Goal: Information Seeking & Learning: Learn about a topic

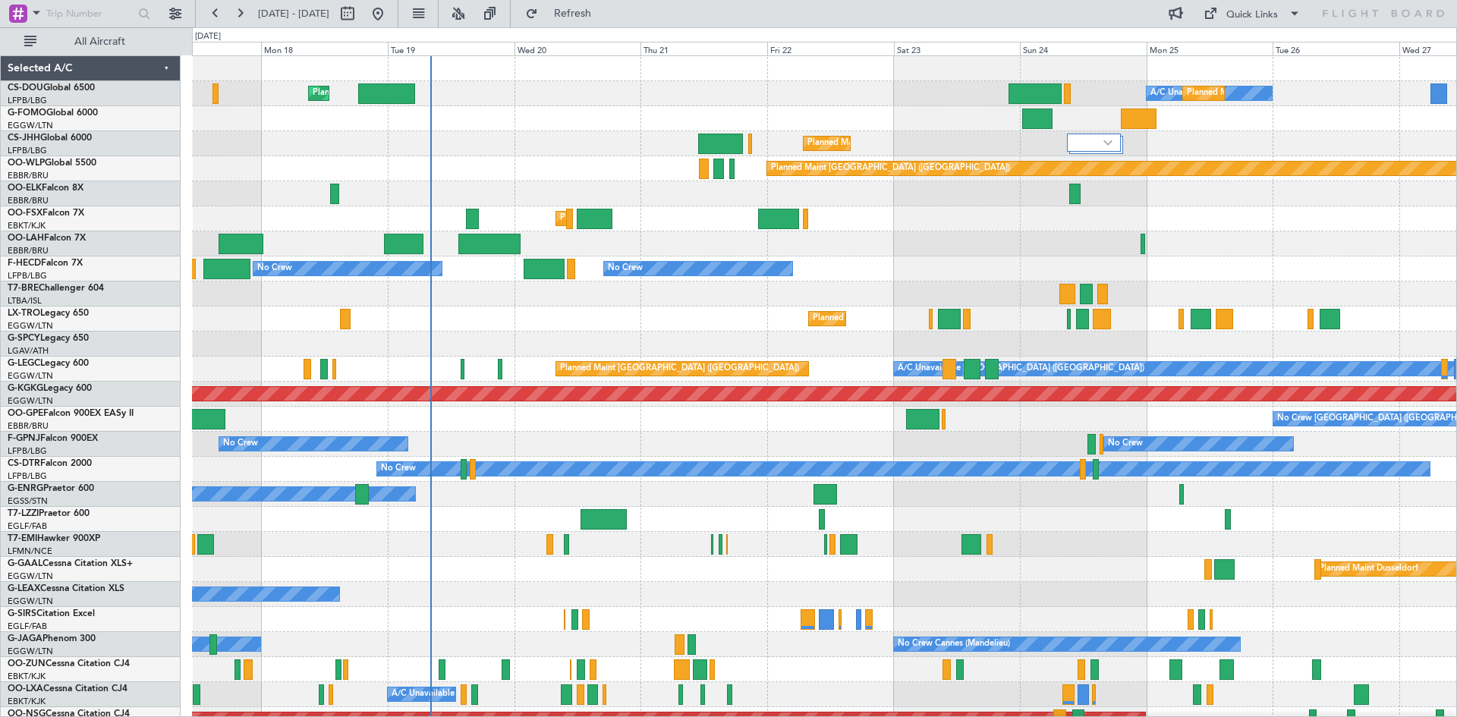
click at [619, 413] on div "No Crew Brussels (Brussels National) Planned Maint Brussels (Brussels National)" at bounding box center [824, 419] width 1264 height 25
click at [471, 18] on button at bounding box center [458, 14] width 24 height 24
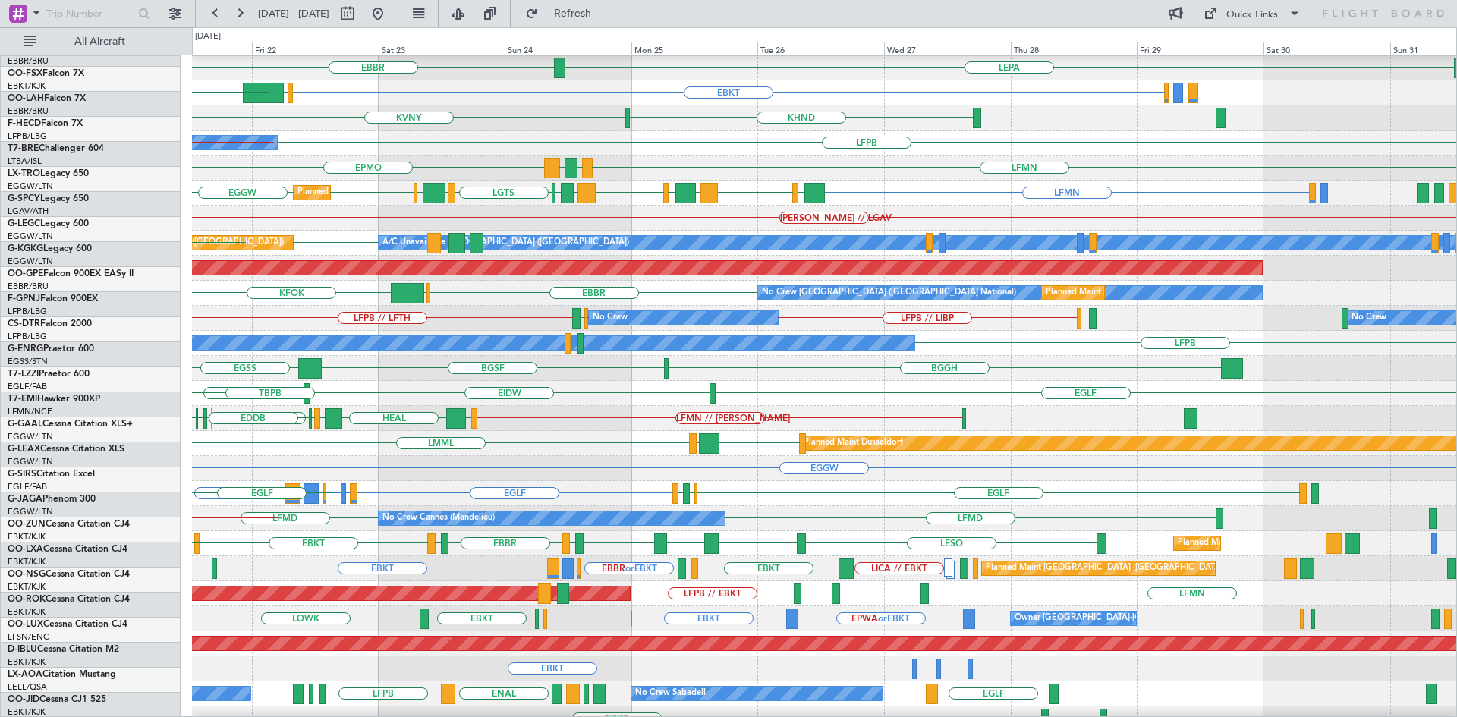
scroll to position [126, 0]
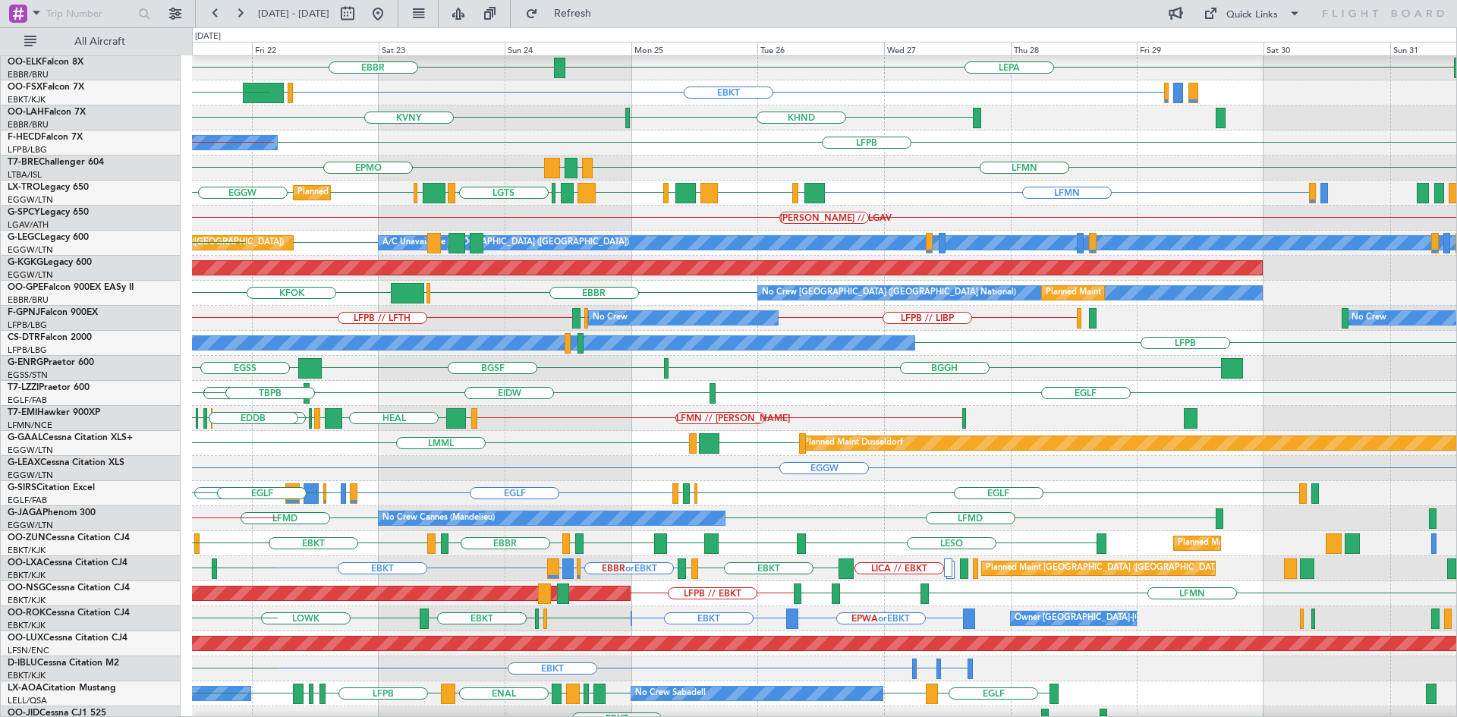
click at [475, 403] on div "EGTK EGLF EIDW Owner London (Farnborough) TBPB" at bounding box center [824, 393] width 1264 height 25
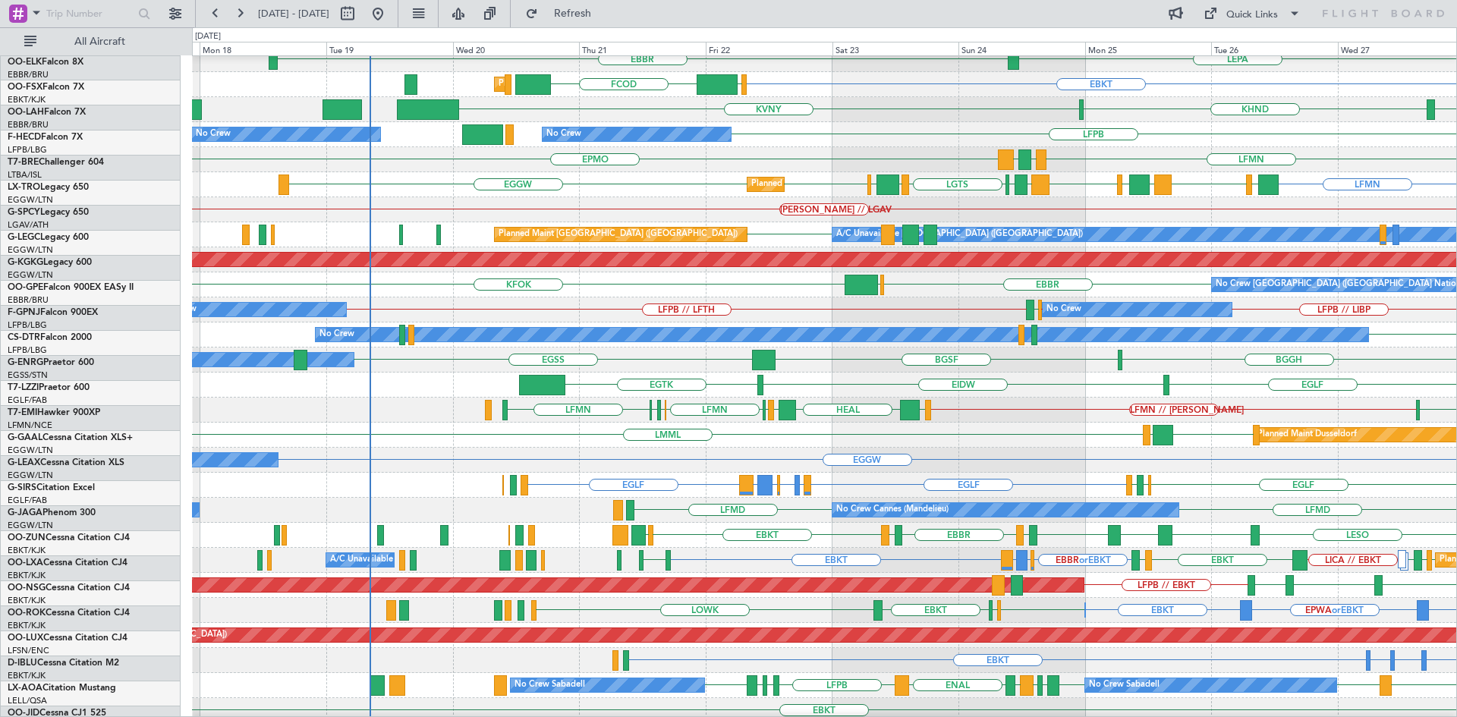
scroll to position [134, 0]
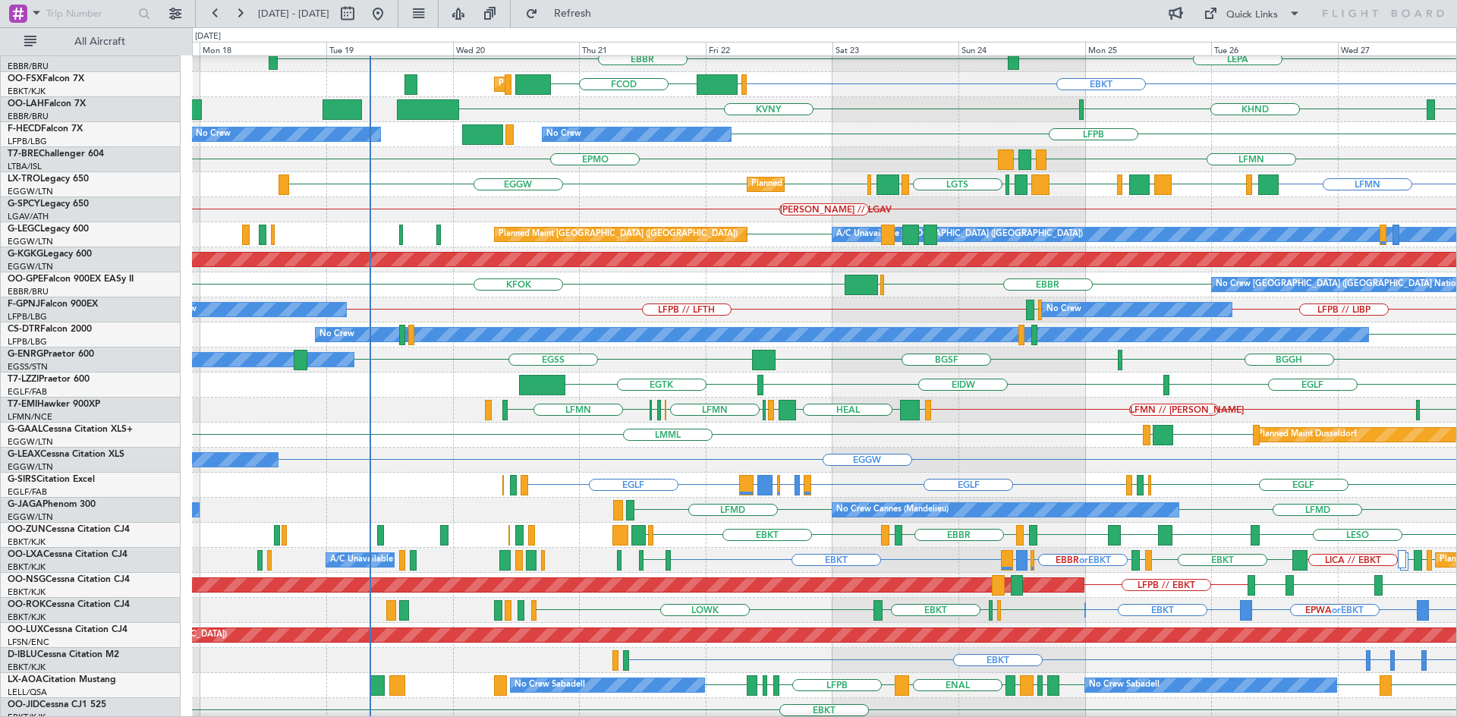
click at [1031, 128] on div "LFPB Planned Maint Paris (Le Bourget) No Crew No Crew" at bounding box center [824, 134] width 1264 height 25
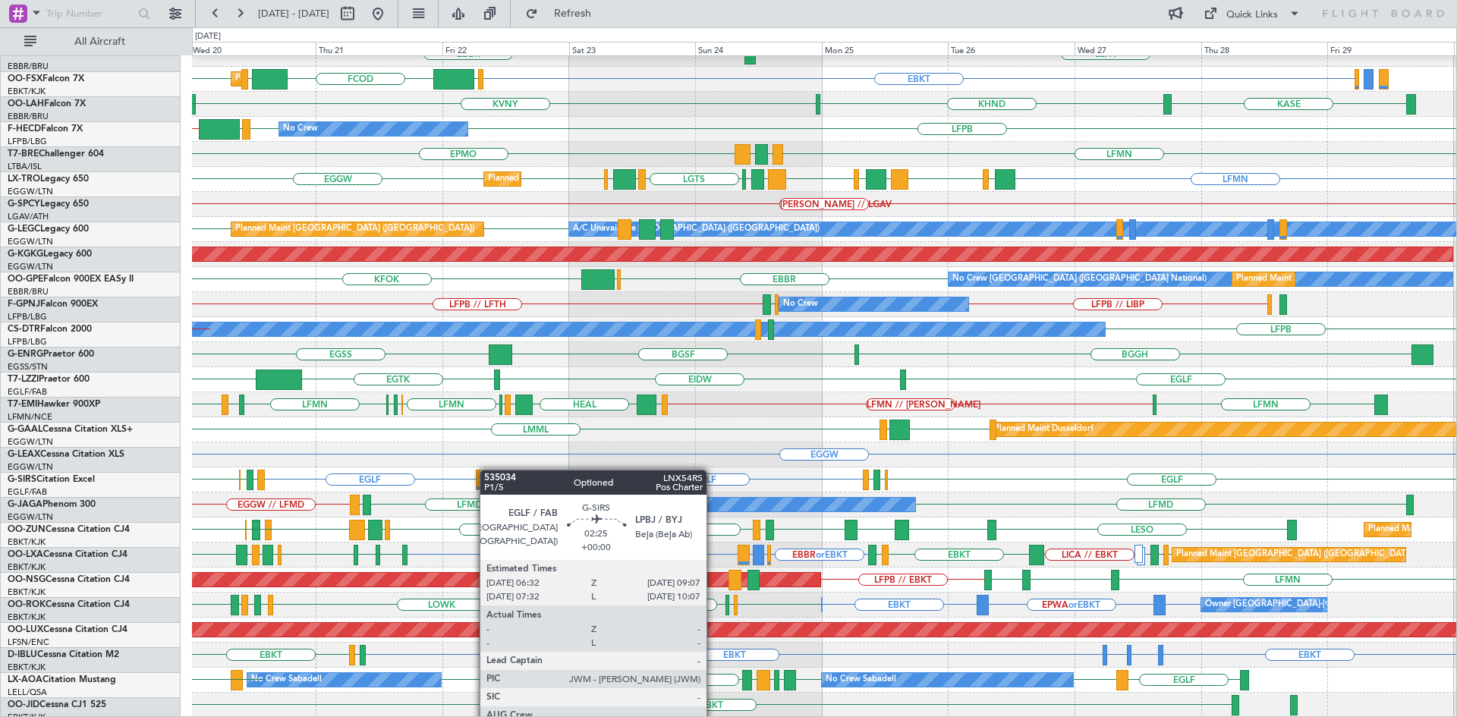
scroll to position [140, 0]
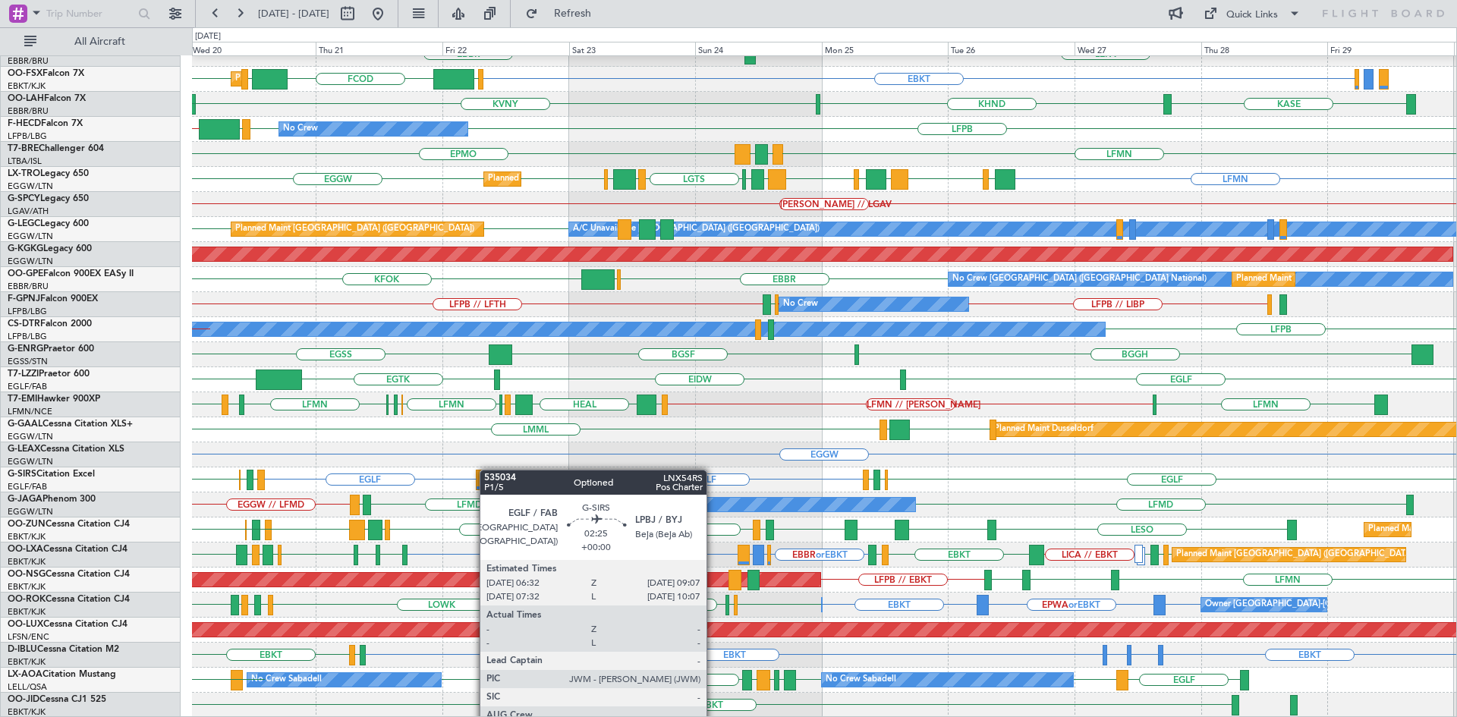
click at [486, 470] on div "EBLG EDDB EBLG LDDU Planned Maint Berlin (Brandenburg) EBBR LEPA LFMN EBKT FCOD…" at bounding box center [824, 317] width 1264 height 801
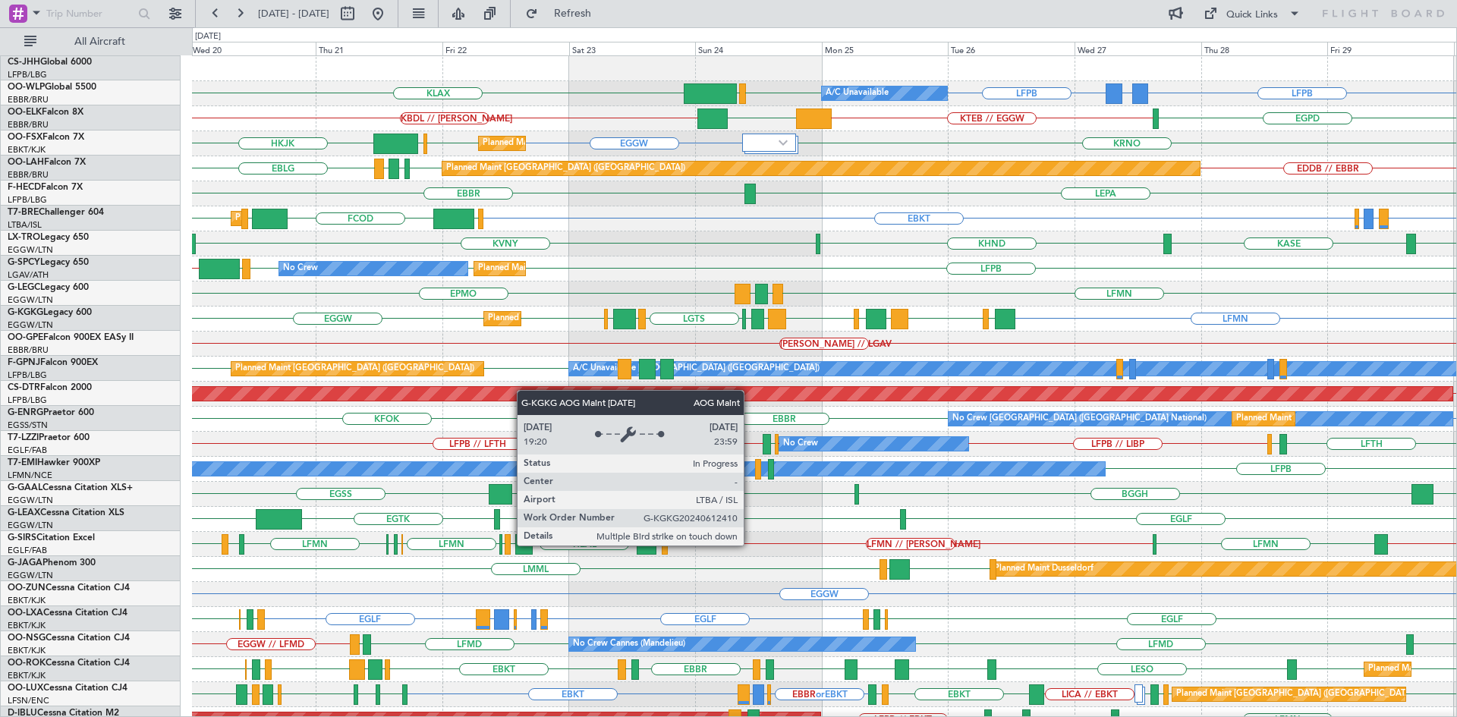
scroll to position [0, 0]
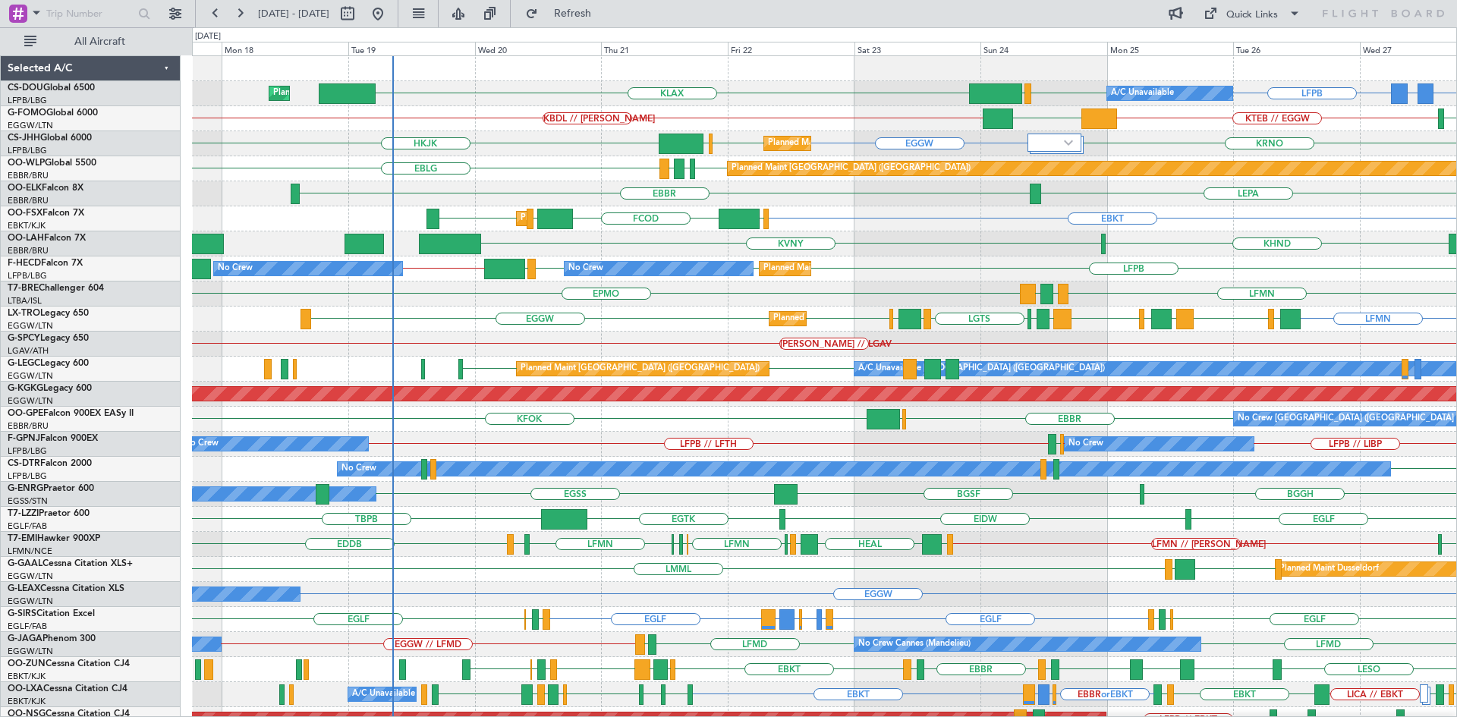
click at [864, 319] on div "LFPB LFPB GMMX or LFPB LFPB EGGW KLAX Planned Maint Paris (Le Bourget) A/C Unav…" at bounding box center [824, 456] width 1264 height 801
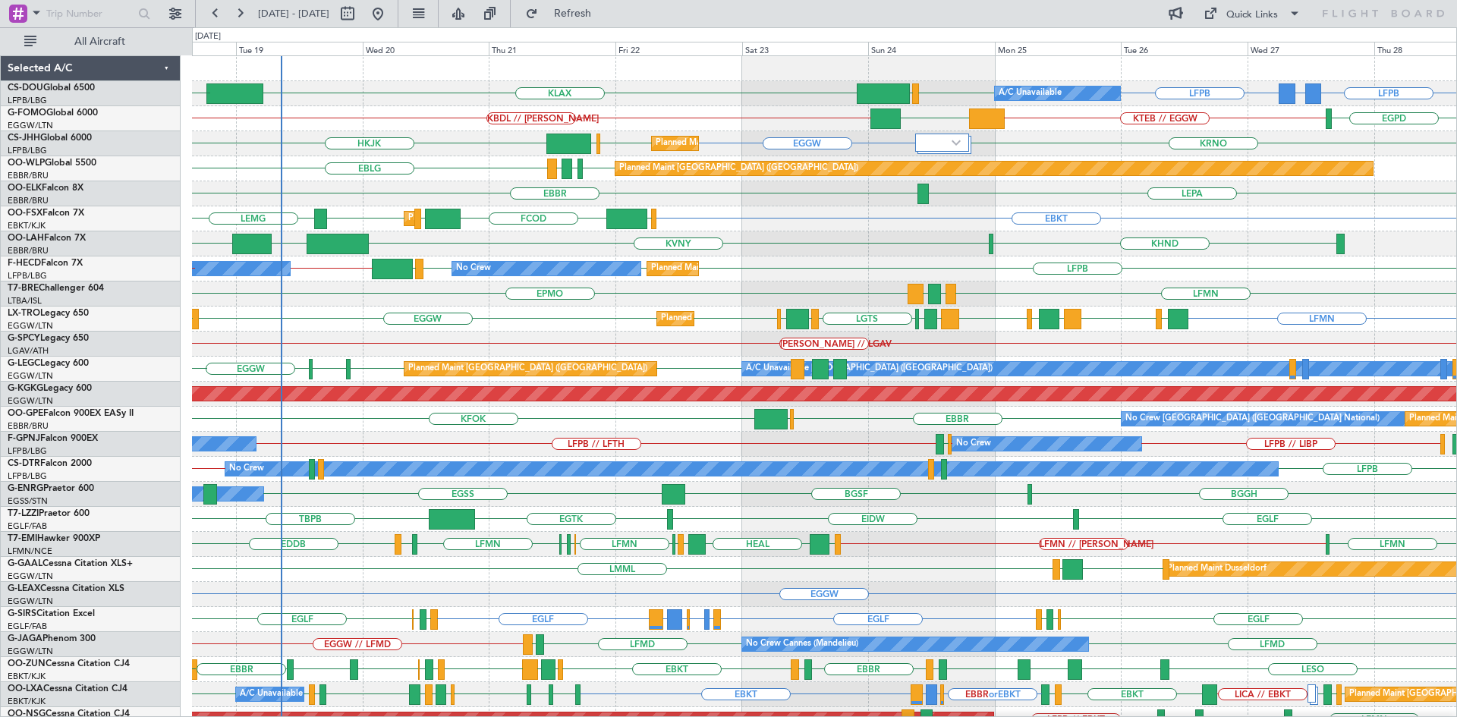
click at [566, 609] on div "LFPB LFPB GMMX or LFPB LFPB EGGW KLAX EGGW Planned Maint Paris (Le Bourget) A/C…" at bounding box center [824, 456] width 1264 height 801
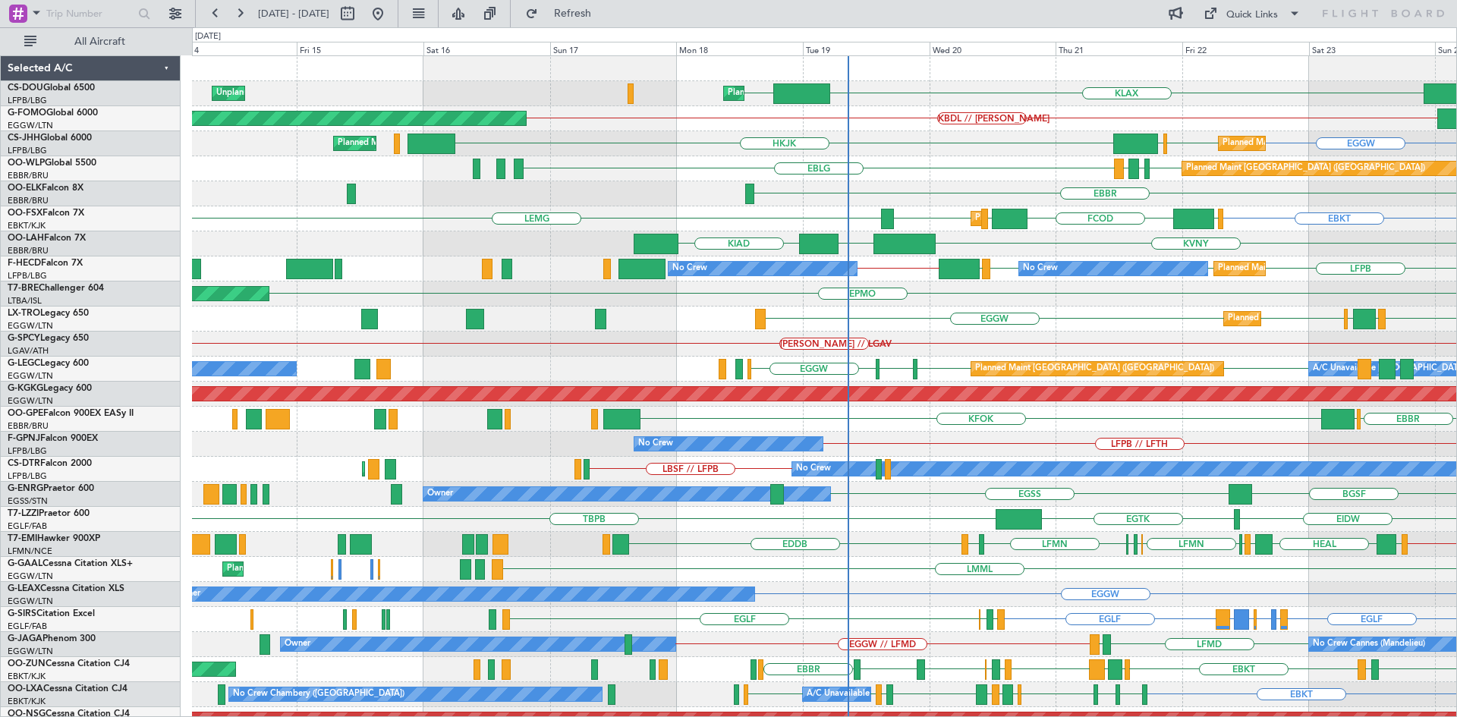
click at [1299, 229] on div "KLAX EGGW Planned Maint London (Luton) Unplanned Maint Paris (Le Bourget) EGGW …" at bounding box center [824, 456] width 1264 height 801
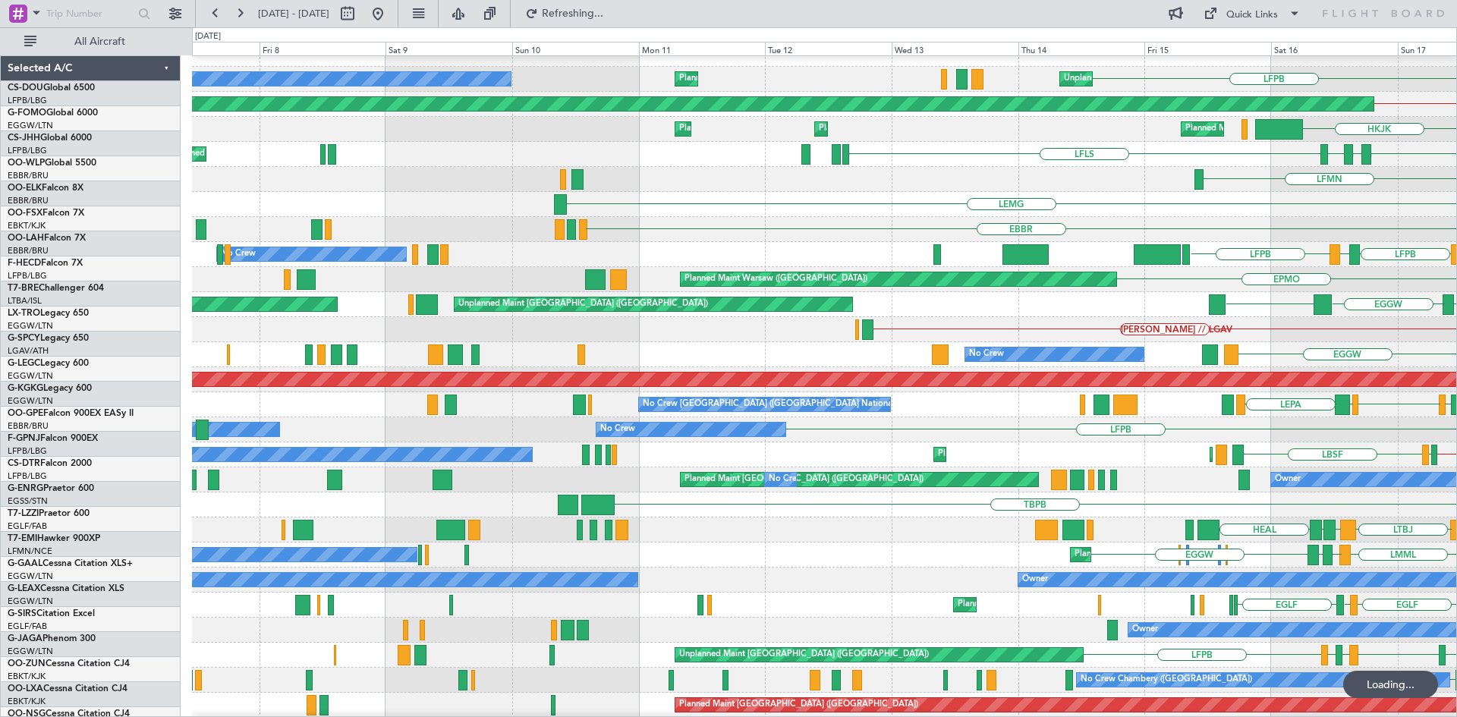
click at [968, 238] on div "EBBR Planned Maint Brussels (Brussels National) KIAD EBBR" at bounding box center [824, 229] width 1264 height 25
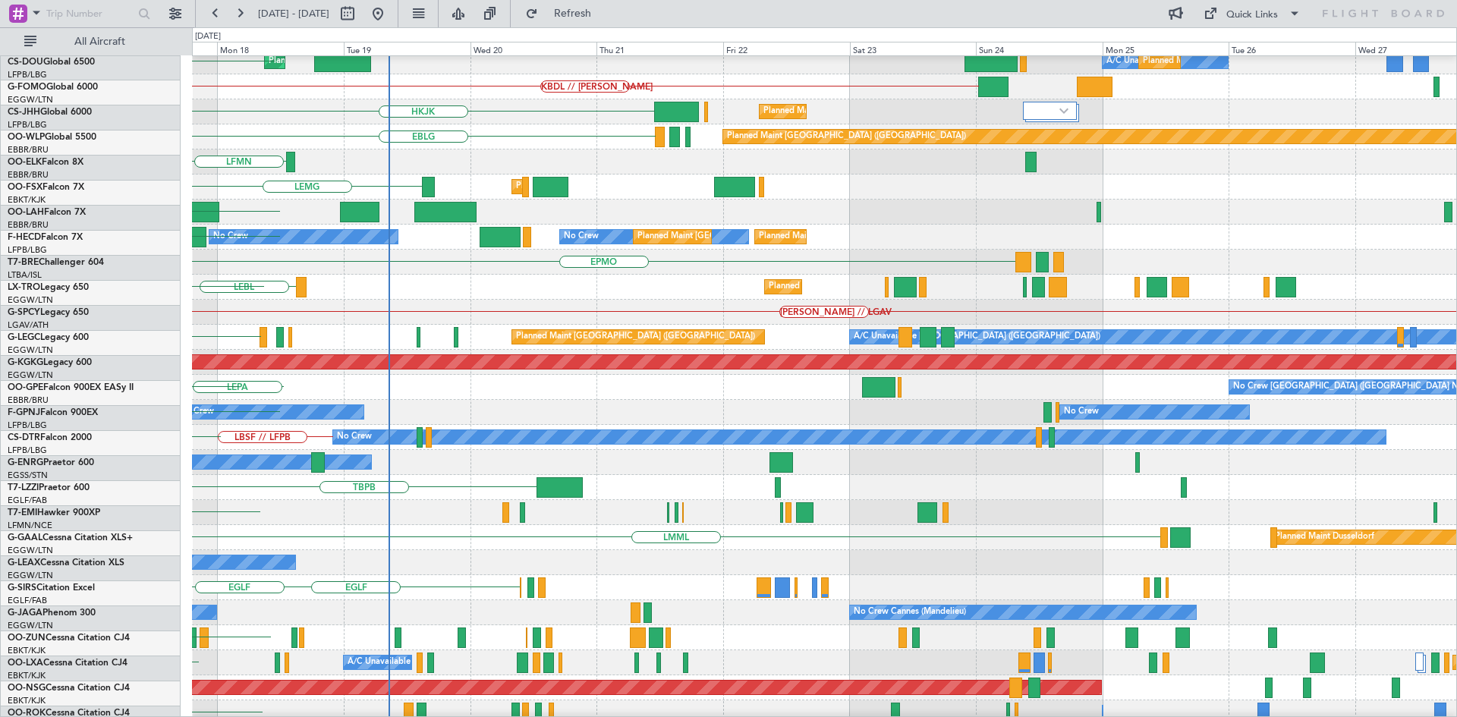
scroll to position [32, 0]
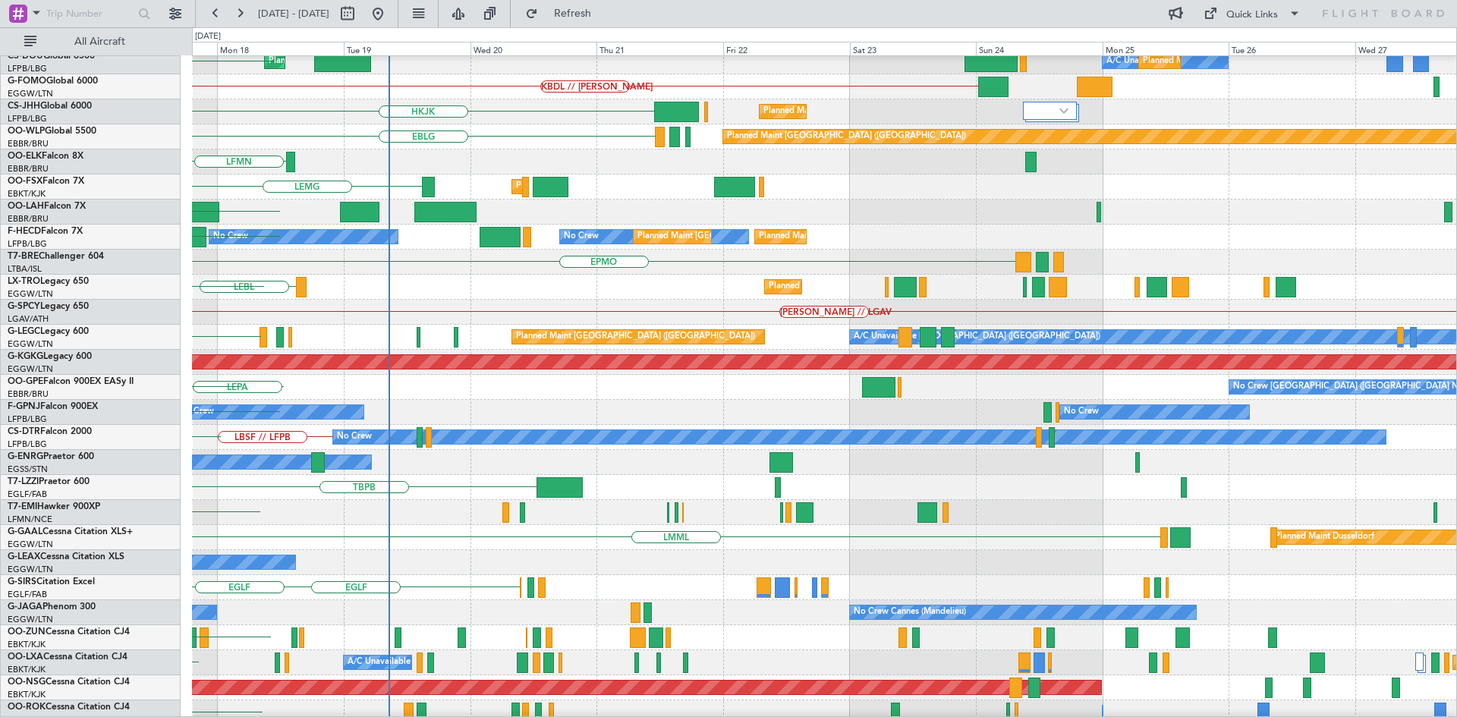
click at [0, 190] on div "Planned Maint London (Luton) A/C Unavailable Planned Maint Paris (Le Bourget) L…" at bounding box center [728, 372] width 1457 height 690
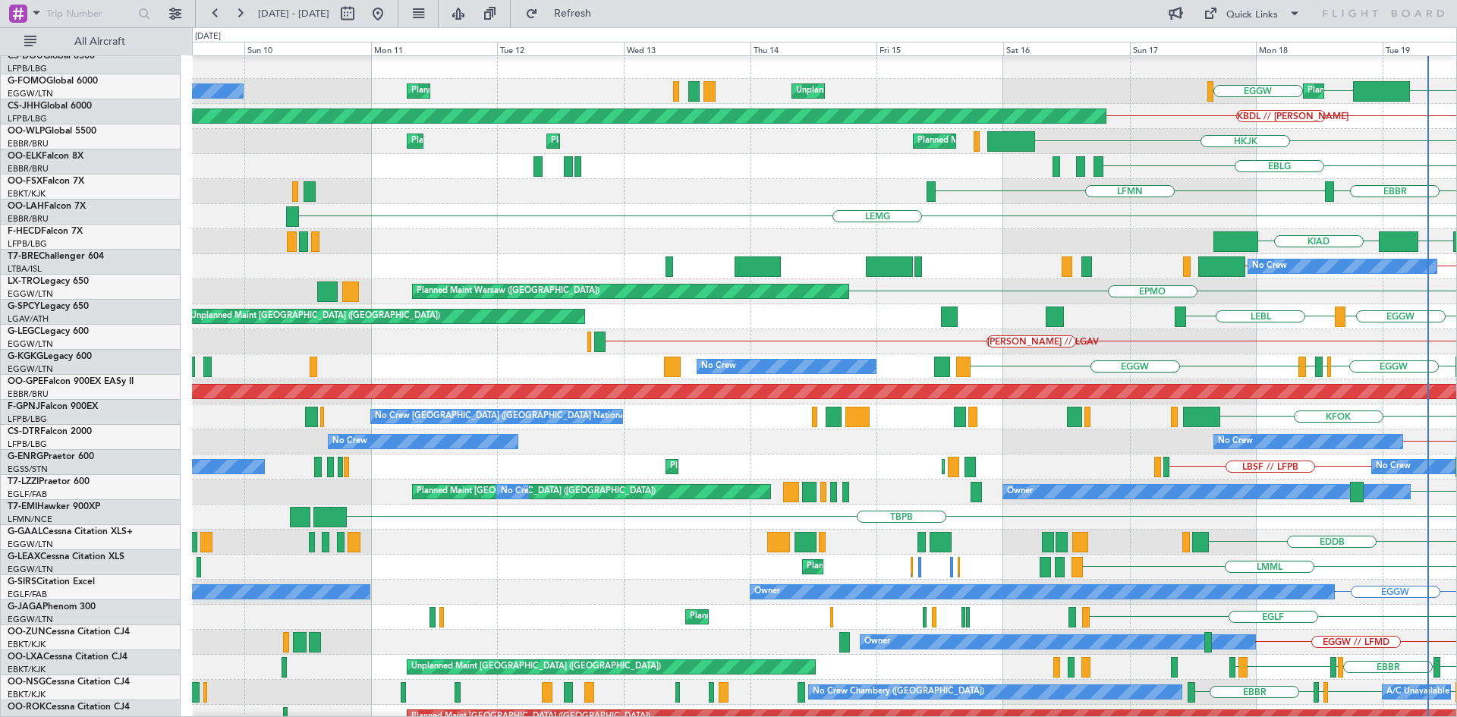
scroll to position [0, 0]
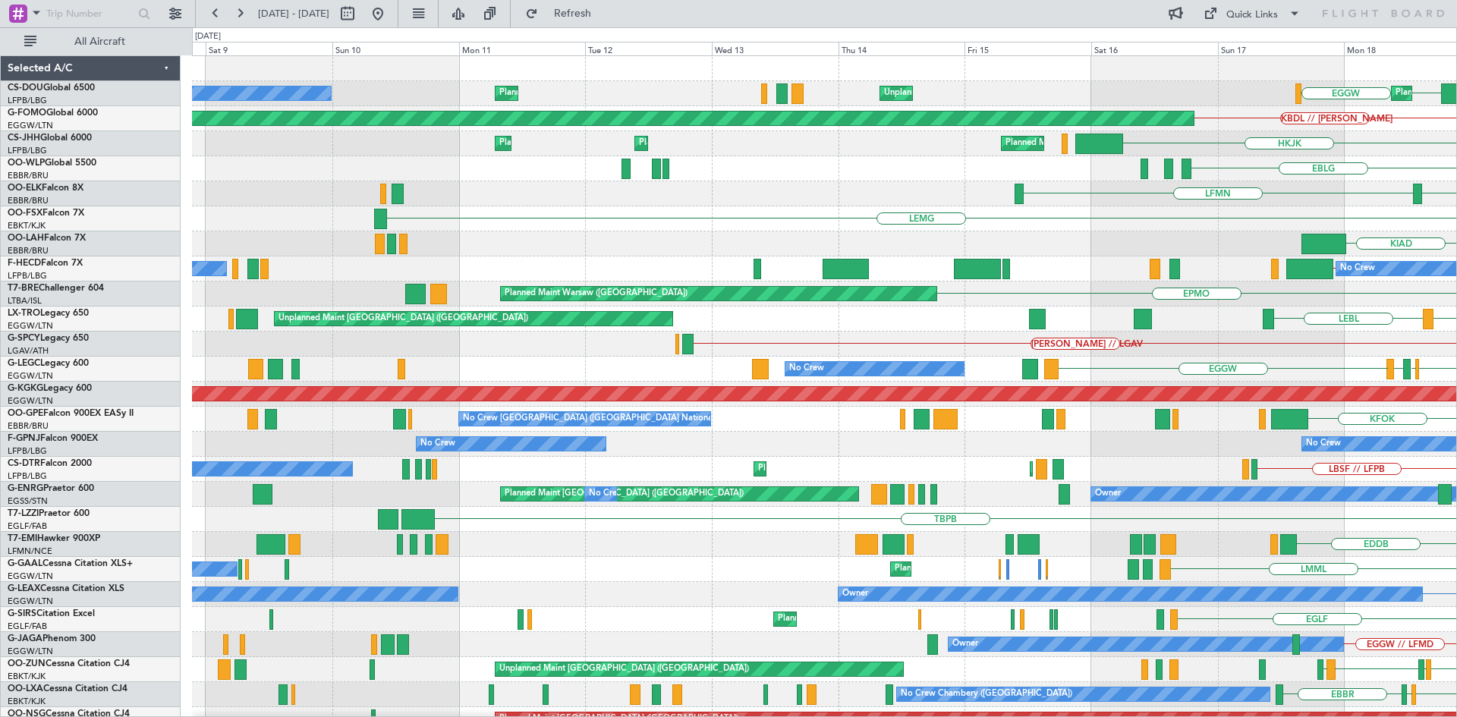
click at [1456, 184] on html "17 Aug 2025 - 27 Aug 2025 Refresh Quick Links All Aircraft Planned Maint London…" at bounding box center [728, 358] width 1457 height 717
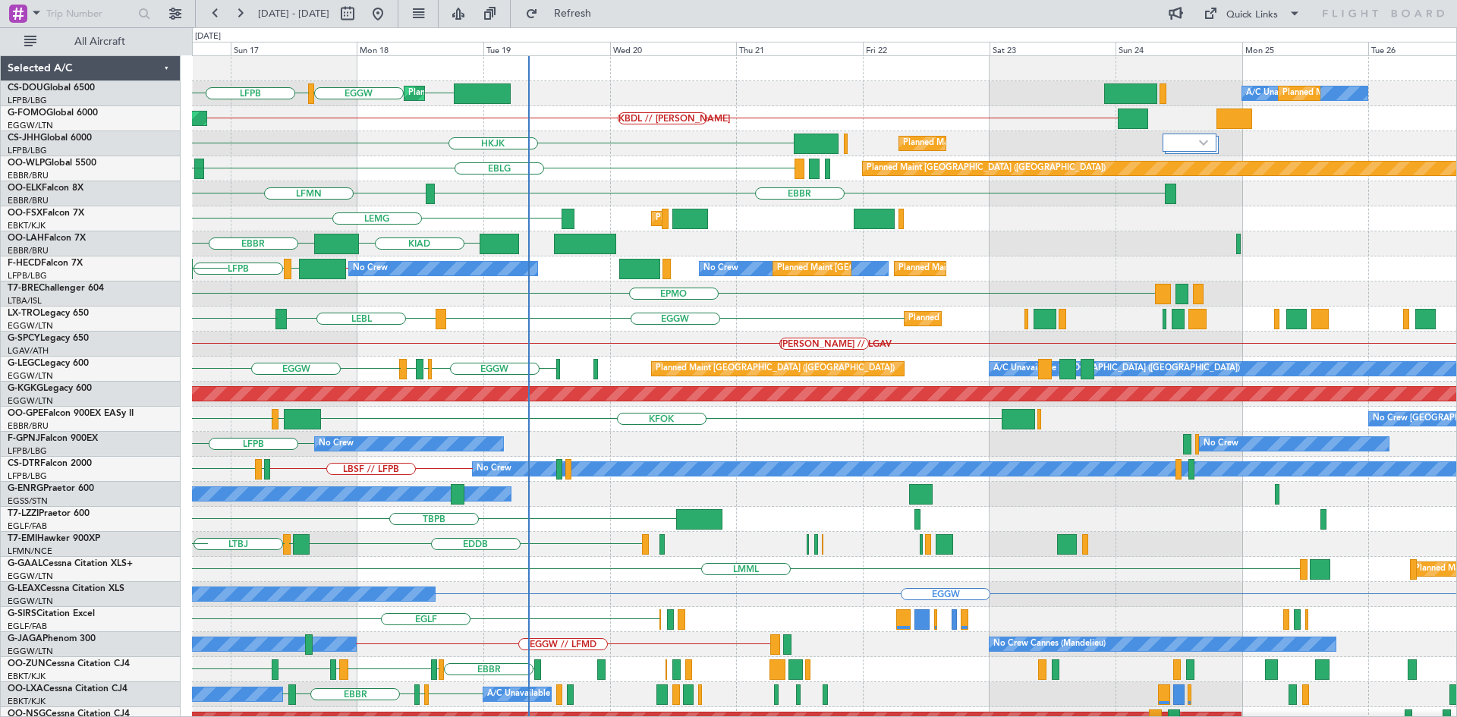
click at [264, 341] on div "Planned Maint London (Luton) LFPB EGGW EGGW A/C Unavailable Planned Maint Paris…" at bounding box center [824, 456] width 1264 height 801
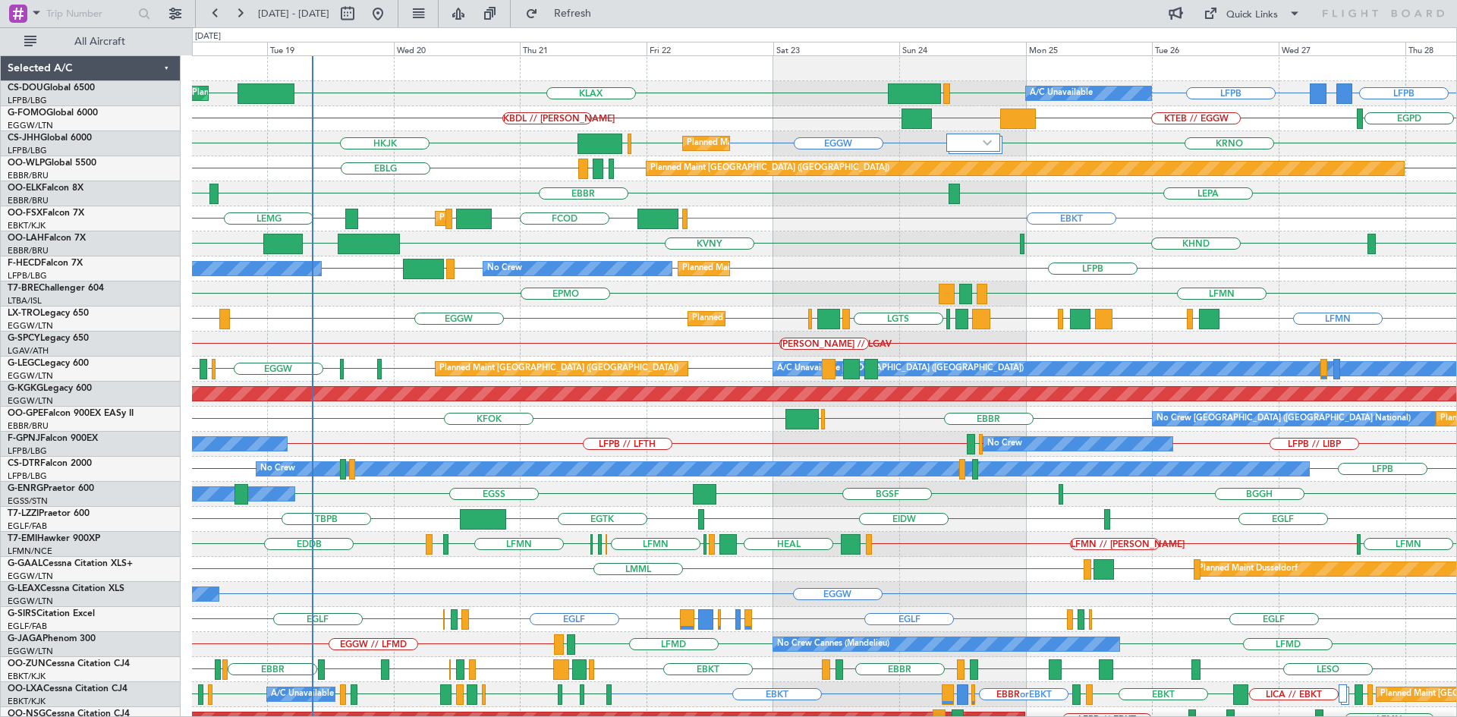
click at [804, 302] on div "Planned Maint Paris (Le Bourget) A/C Unavailable Planned Maint London (Luton) L…" at bounding box center [824, 456] width 1264 height 801
click at [605, 15] on span "Refresh" at bounding box center [573, 13] width 64 height 11
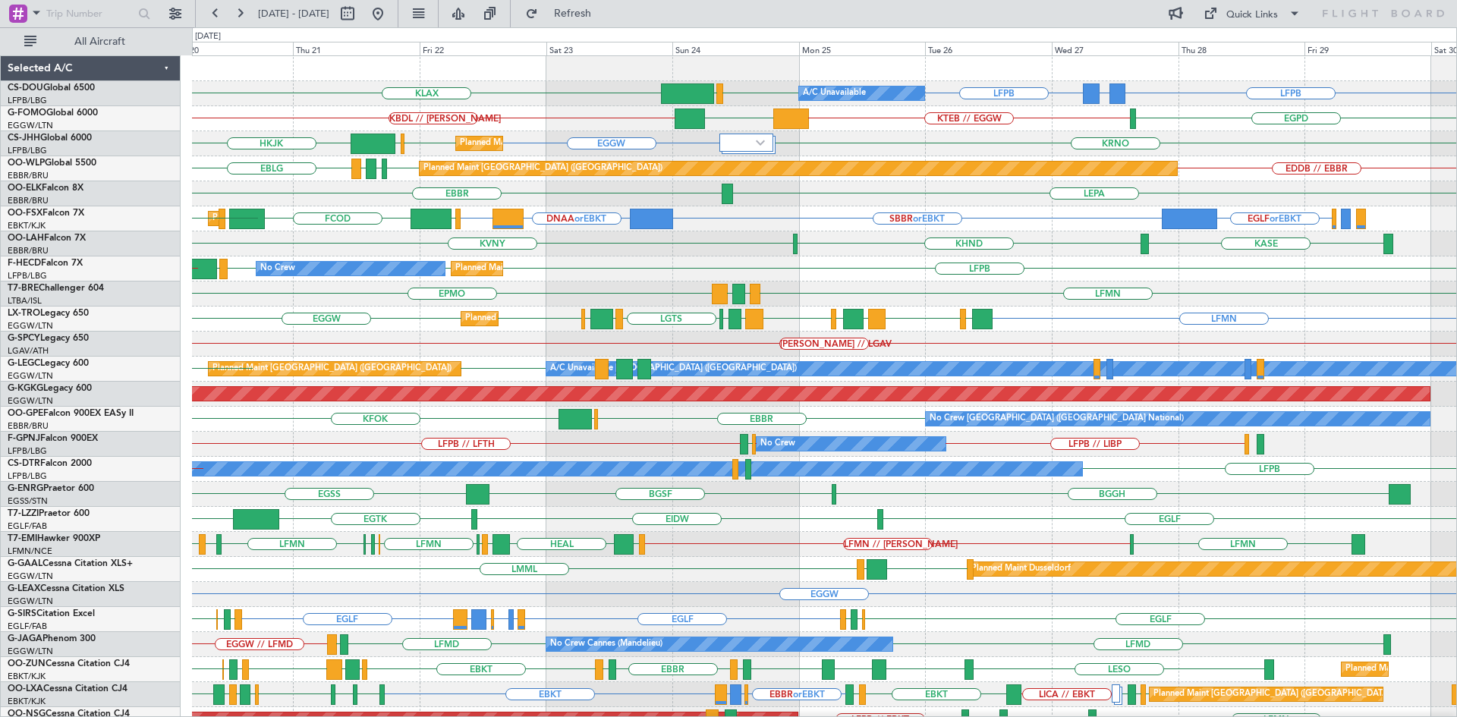
click at [959, 290] on div "LFMN EPMO LGTS LEIB" at bounding box center [824, 294] width 1264 height 25
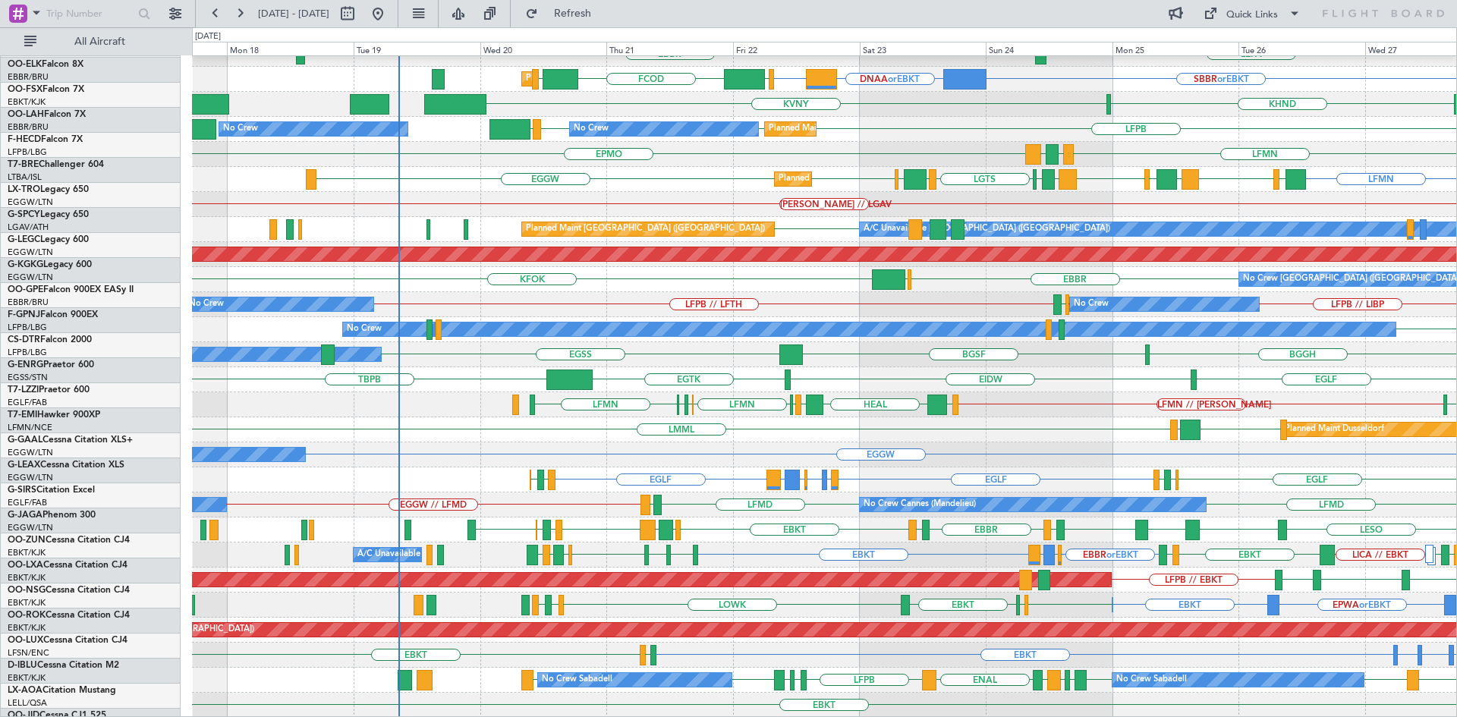
scroll to position [140, 0]
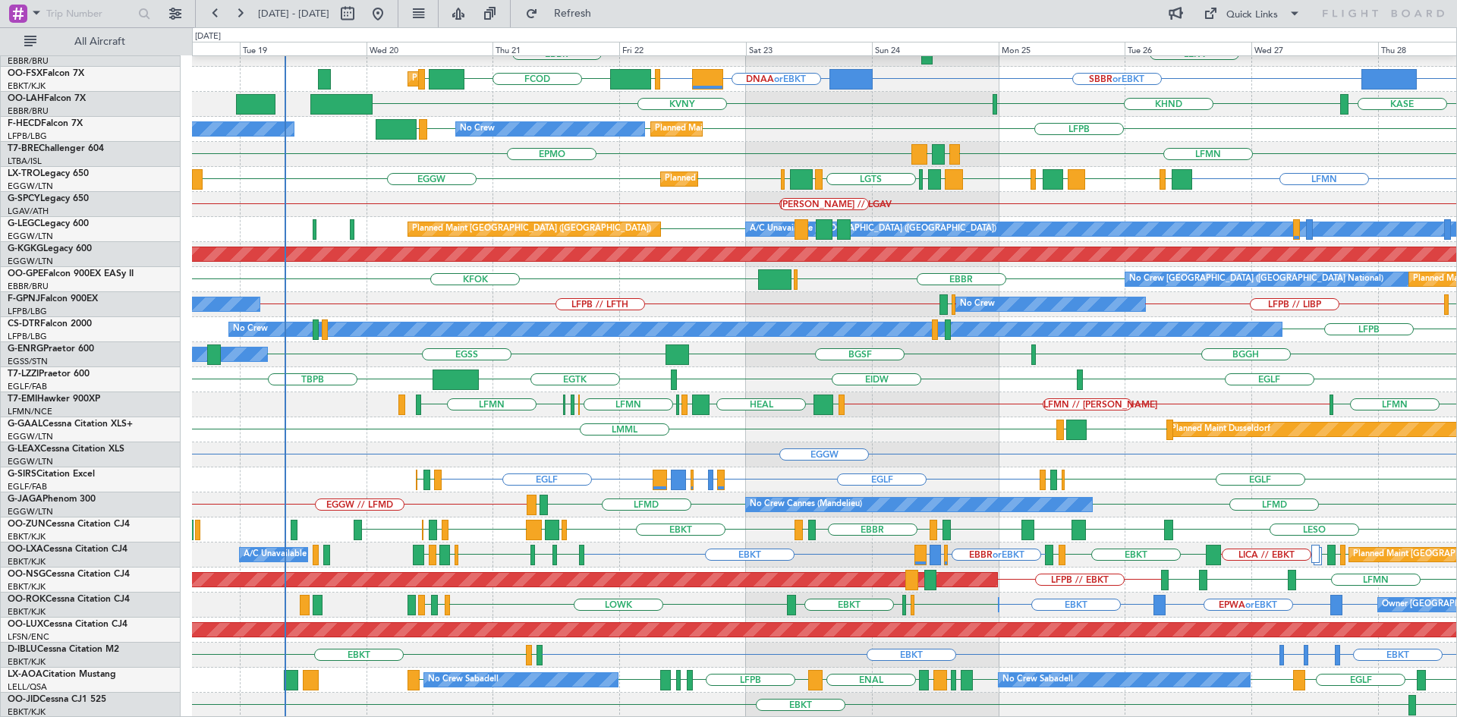
click at [590, 421] on div "Planned Maint Berlin (Brandenburg) EDDB EBLG LDDU EBLG EDDB // EBBR LEPA EBBR P…" at bounding box center [824, 317] width 1264 height 801
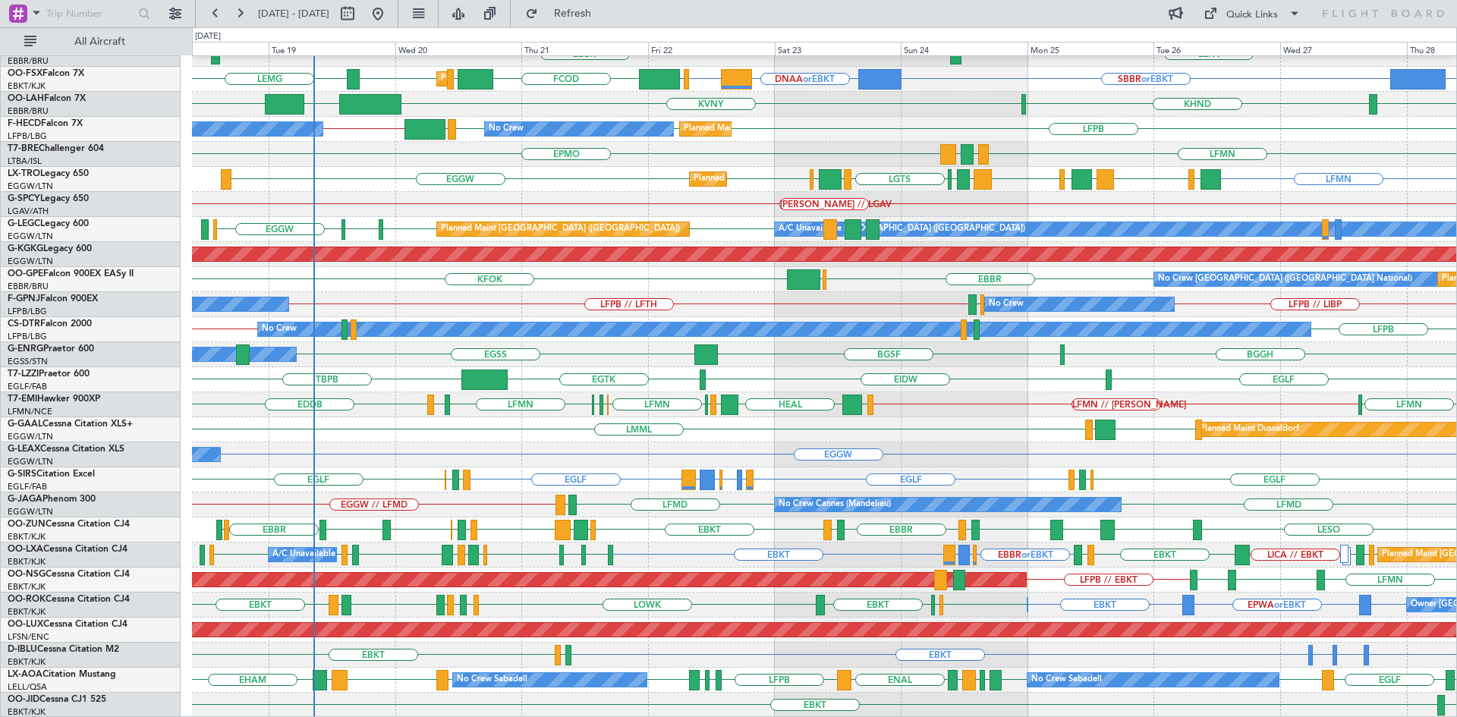
click at [971, 395] on div "Planned Maint Berlin (Brandenburg) EDDB // EBBR EDDB EBLG LDDU EBLG LEPA EBBR P…" at bounding box center [824, 317] width 1264 height 801
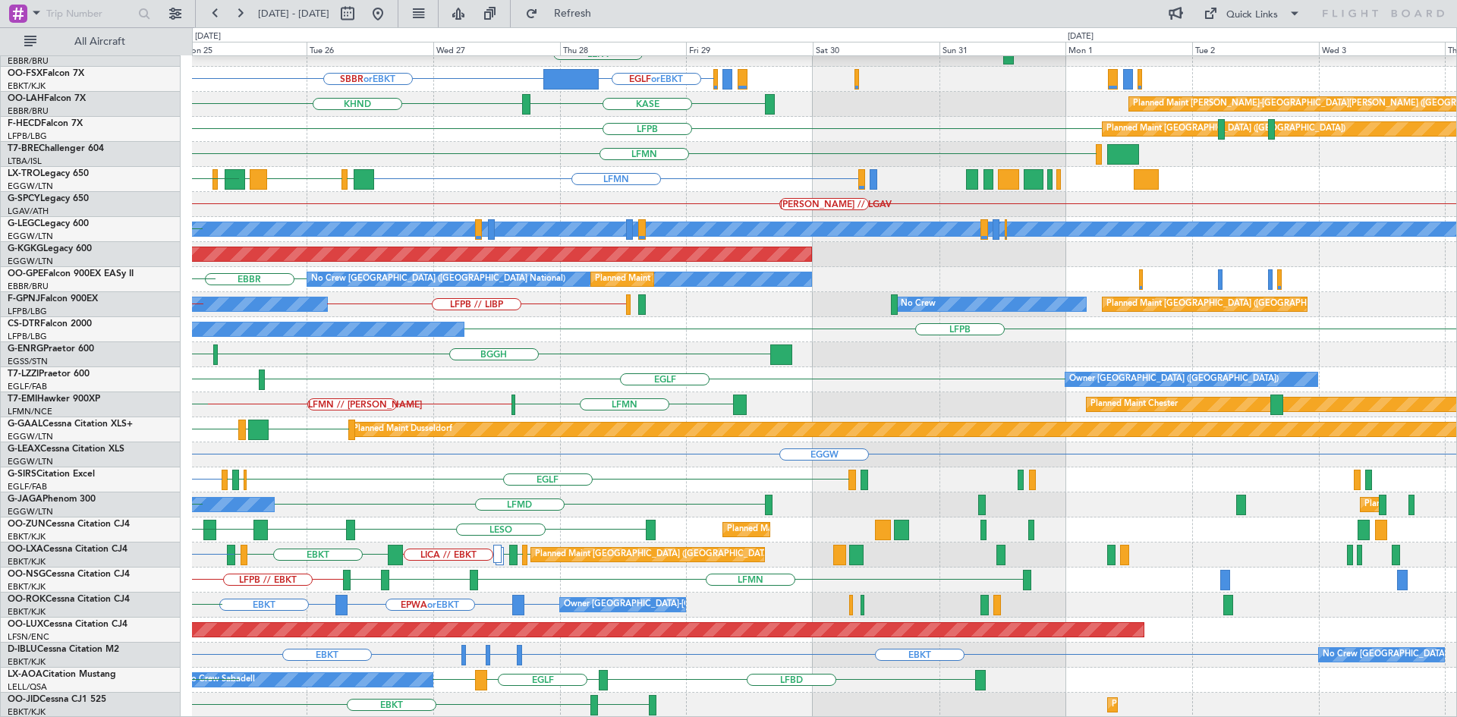
click at [182, 455] on div "Planned Maint Berlin (Brandenburg) EDDB // EBBR LEPA EBBR EGLF or EBKT SBBR or …" at bounding box center [728, 372] width 1457 height 690
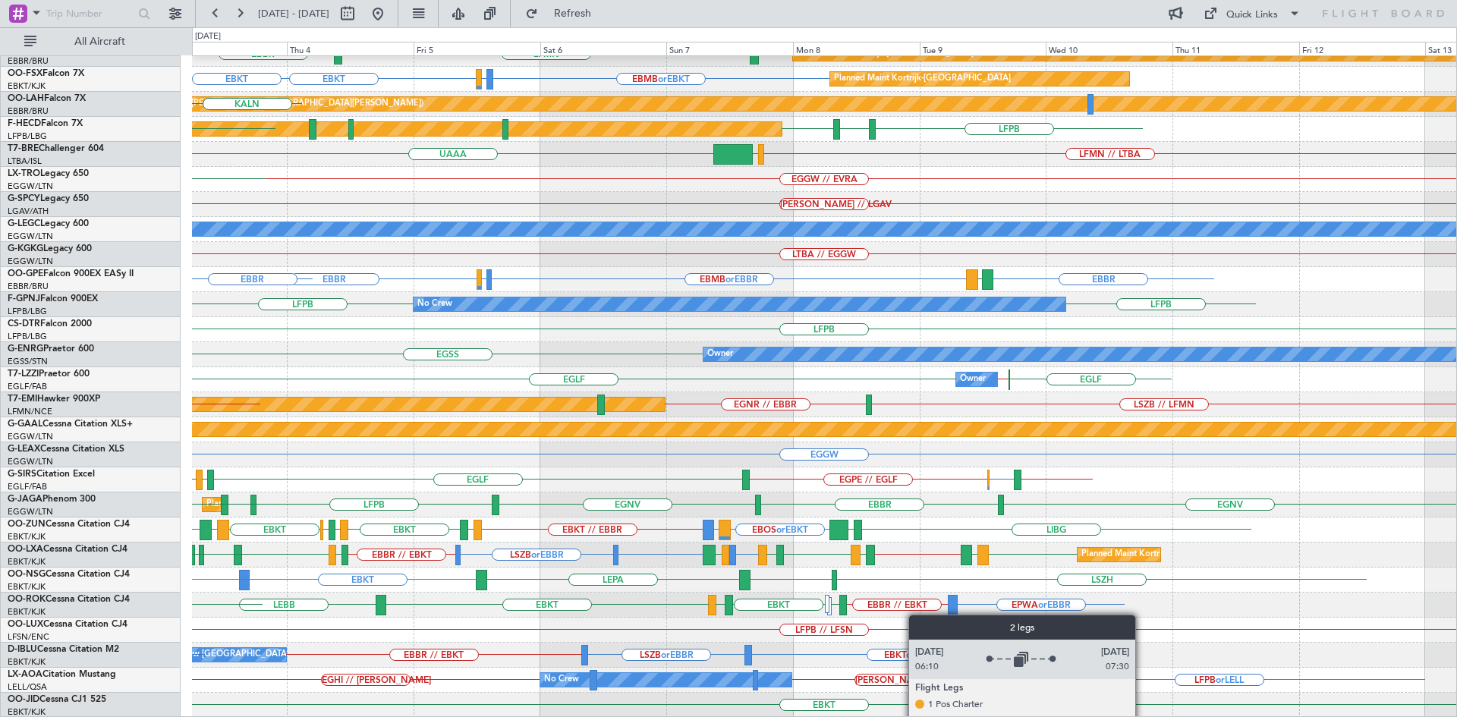
click at [871, 618] on div "EDDB // EBBR Planned Maint Kortrijk-Wevelgem EBBR // EBKT LFMN EBBR Planned Mai…" at bounding box center [824, 317] width 1264 height 801
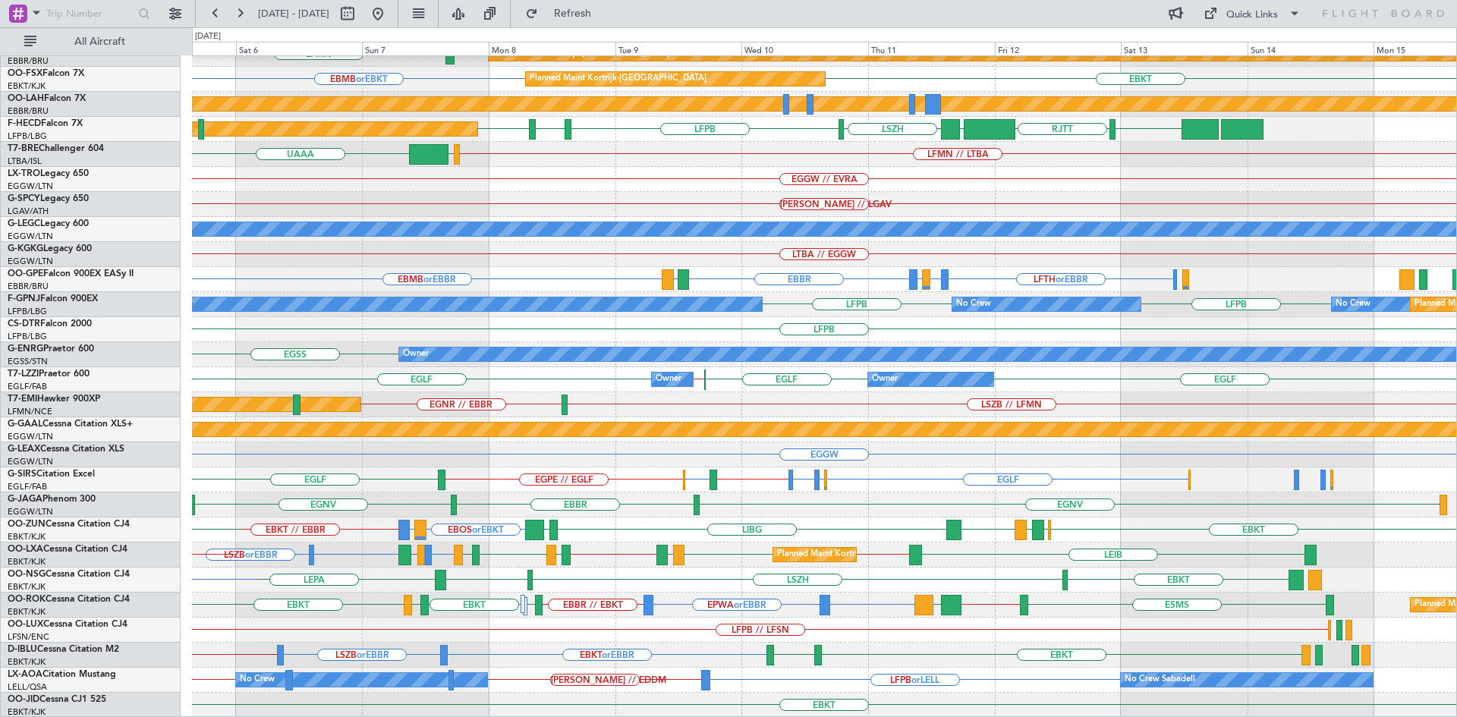
click at [814, 622] on div "EDDB // EBBR EBBR // EBKT LFMN Planned Maint Kortrijk-Wevelgem EBBR EBMB or EBK…" at bounding box center [824, 317] width 1264 height 801
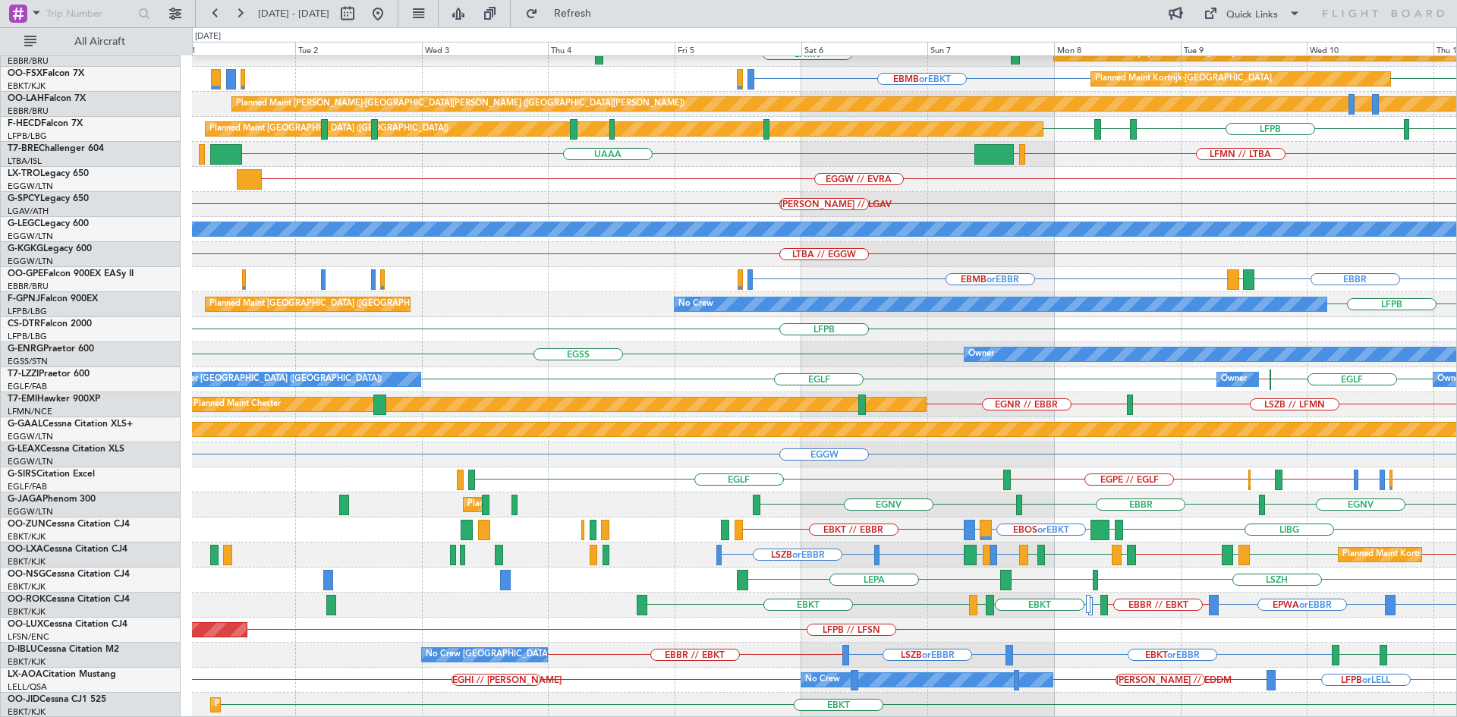
click at [1132, 448] on div "EDDB // EBBR EBBR // EBKT LFMN Planned Maint Kortrijk-Wevelgem EBMB or EBKT EBK…" at bounding box center [824, 317] width 1264 height 801
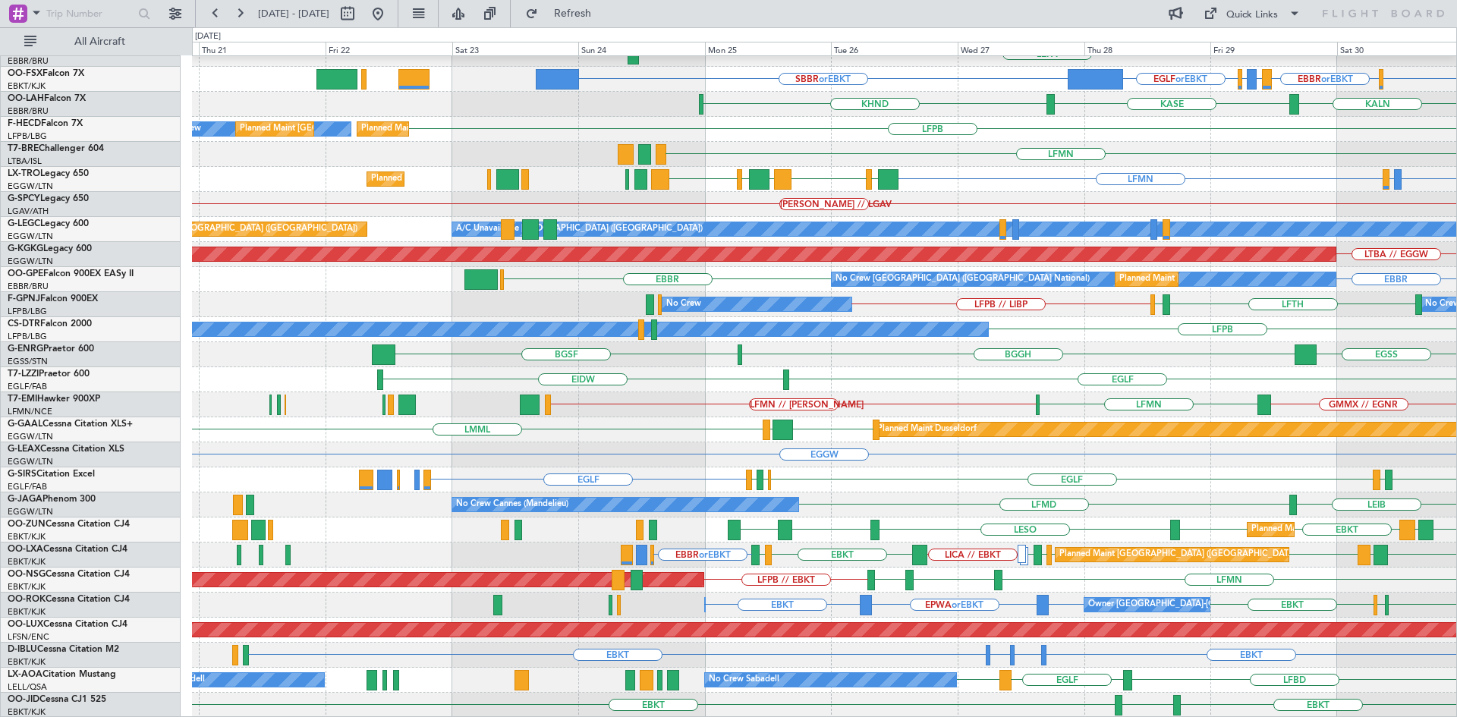
click at [1144, 527] on div "Planned Maint Berlin (Brandenburg) EDDB // EBBR LEPA EBBR SBBR or EBKT EBKT EBB…" at bounding box center [824, 317] width 1264 height 801
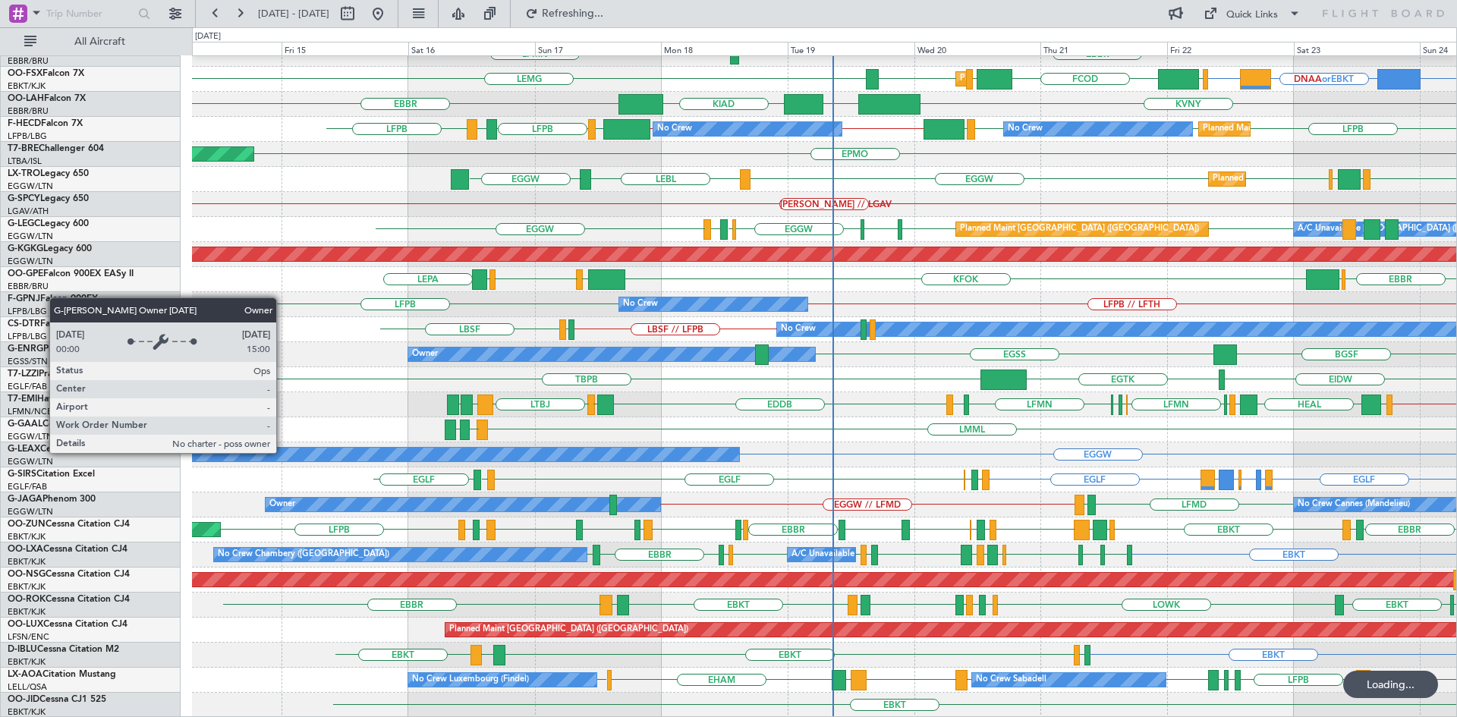
click at [283, 452] on div "EBLG LDSP EBLG LFLS EDDB EBLG LDDU Planned Maint Berlin (Brandenburg) EBBR LFMN…" at bounding box center [824, 317] width 1264 height 801
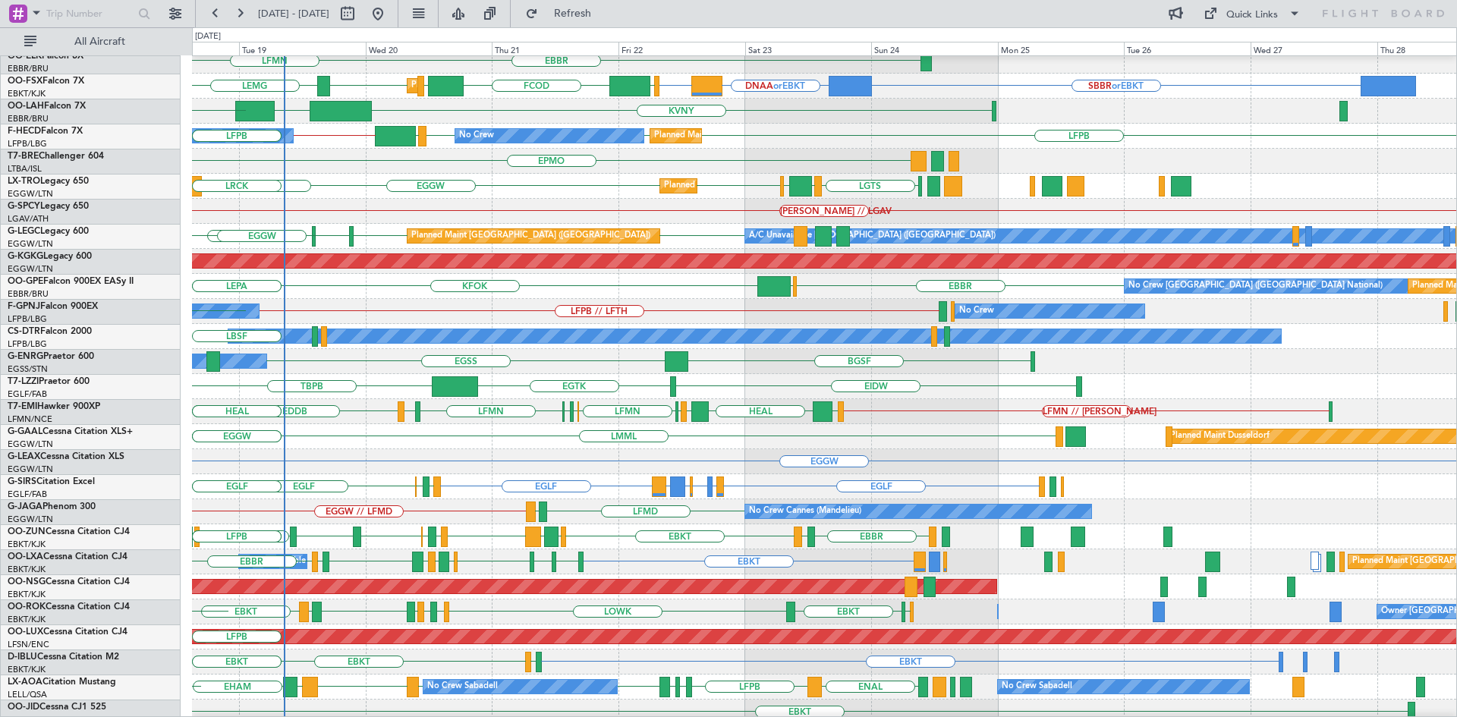
scroll to position [133, 0]
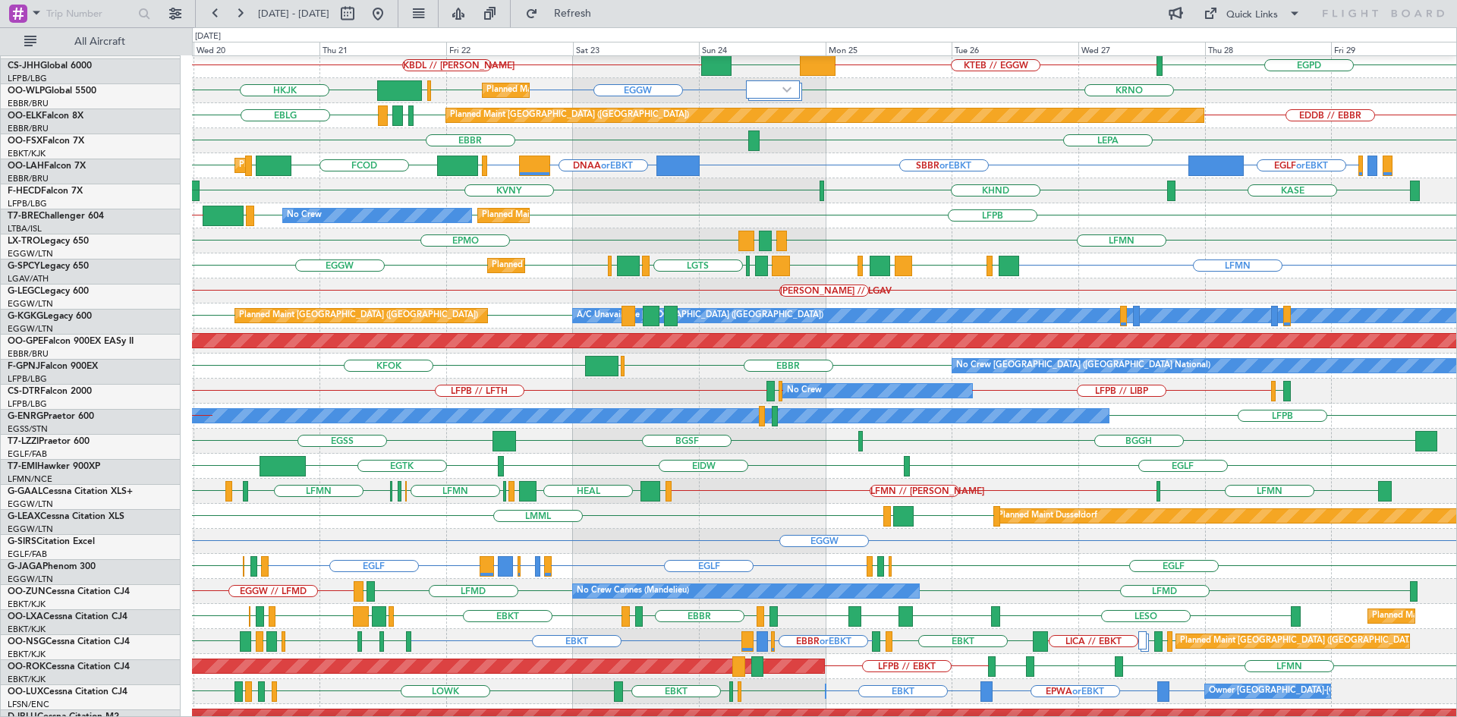
scroll to position [49, 0]
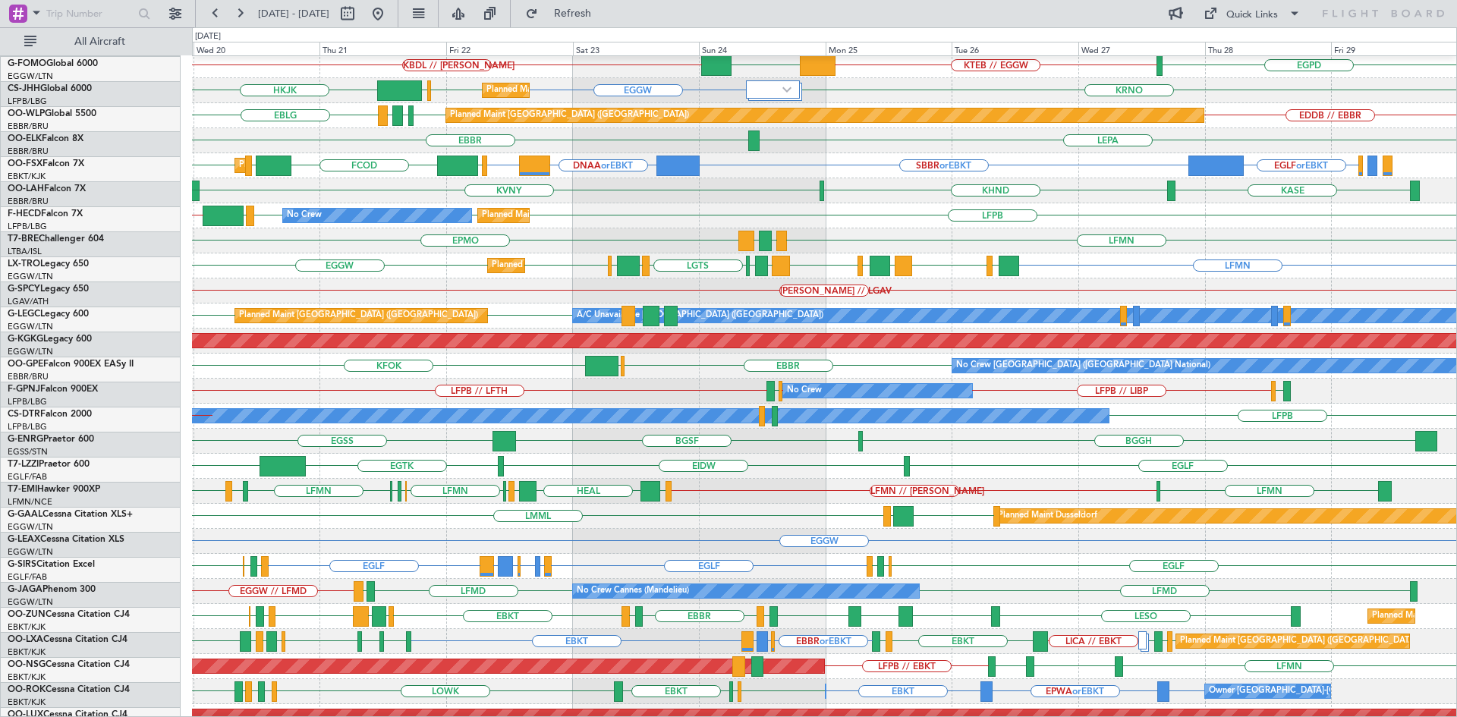
click at [1078, 212] on div "LFPB LFPB LFPB LFMN LFPB // KIAD Planned Maint Paris (Le Bourget) Planned Maint…" at bounding box center [824, 215] width 1264 height 25
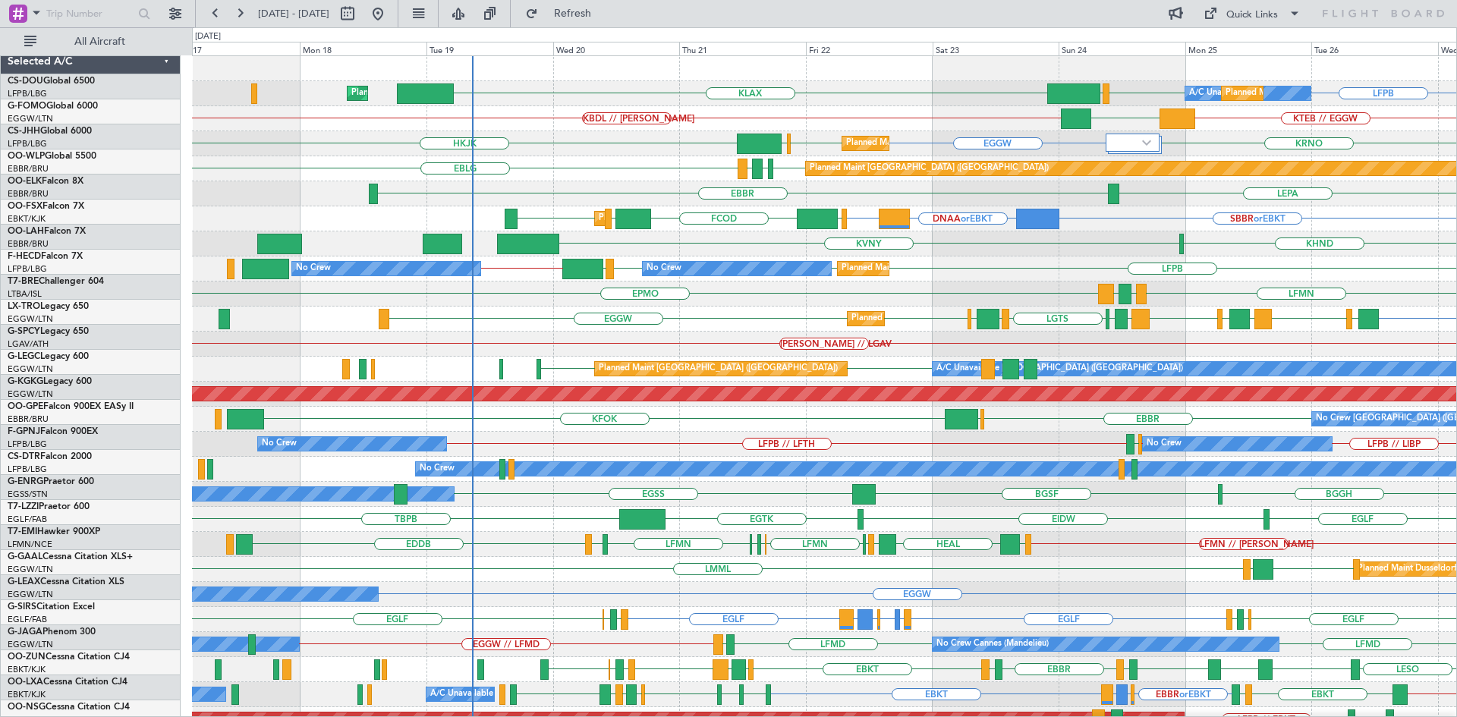
scroll to position [0, 0]
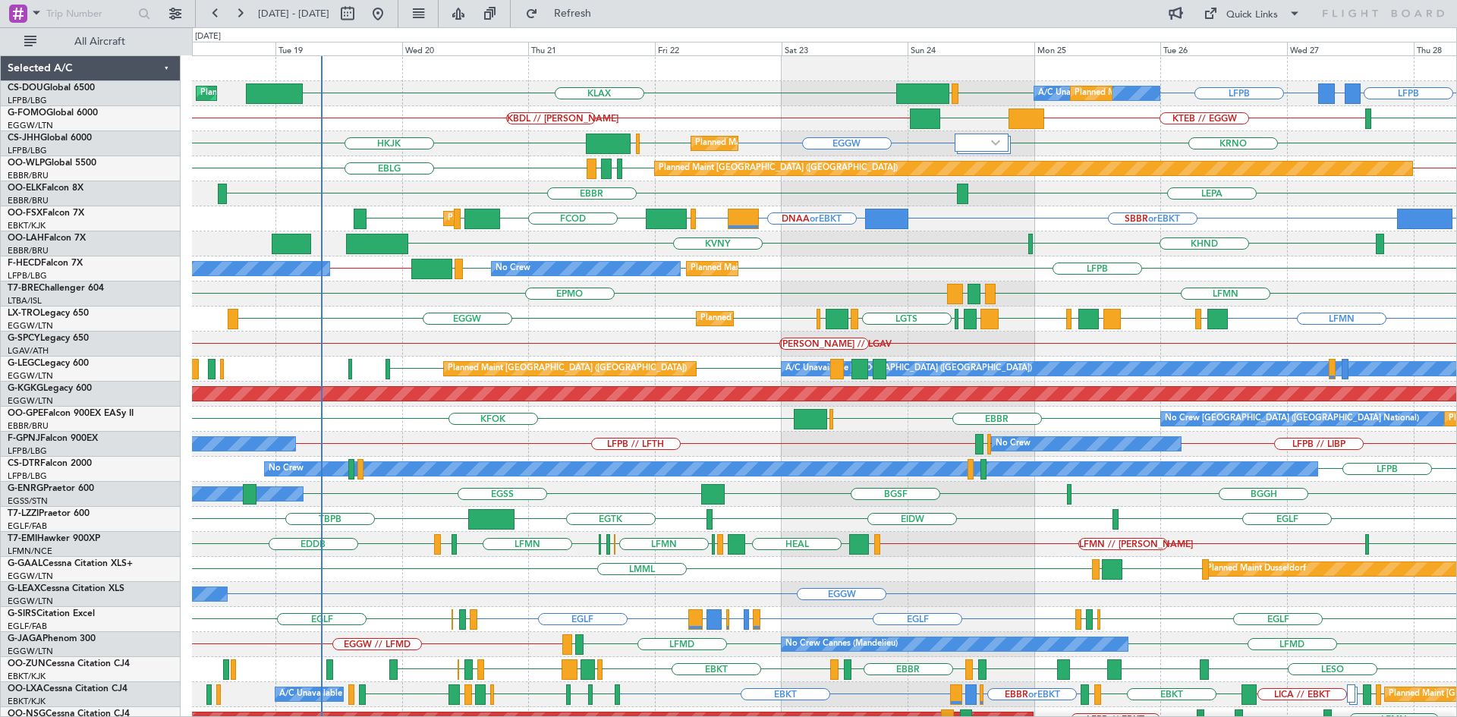
click at [542, 171] on div "Planned Maint Berlin (Brandenburg) EDDB EBLG LDDU EBLG EDDB // EBBR" at bounding box center [824, 168] width 1264 height 25
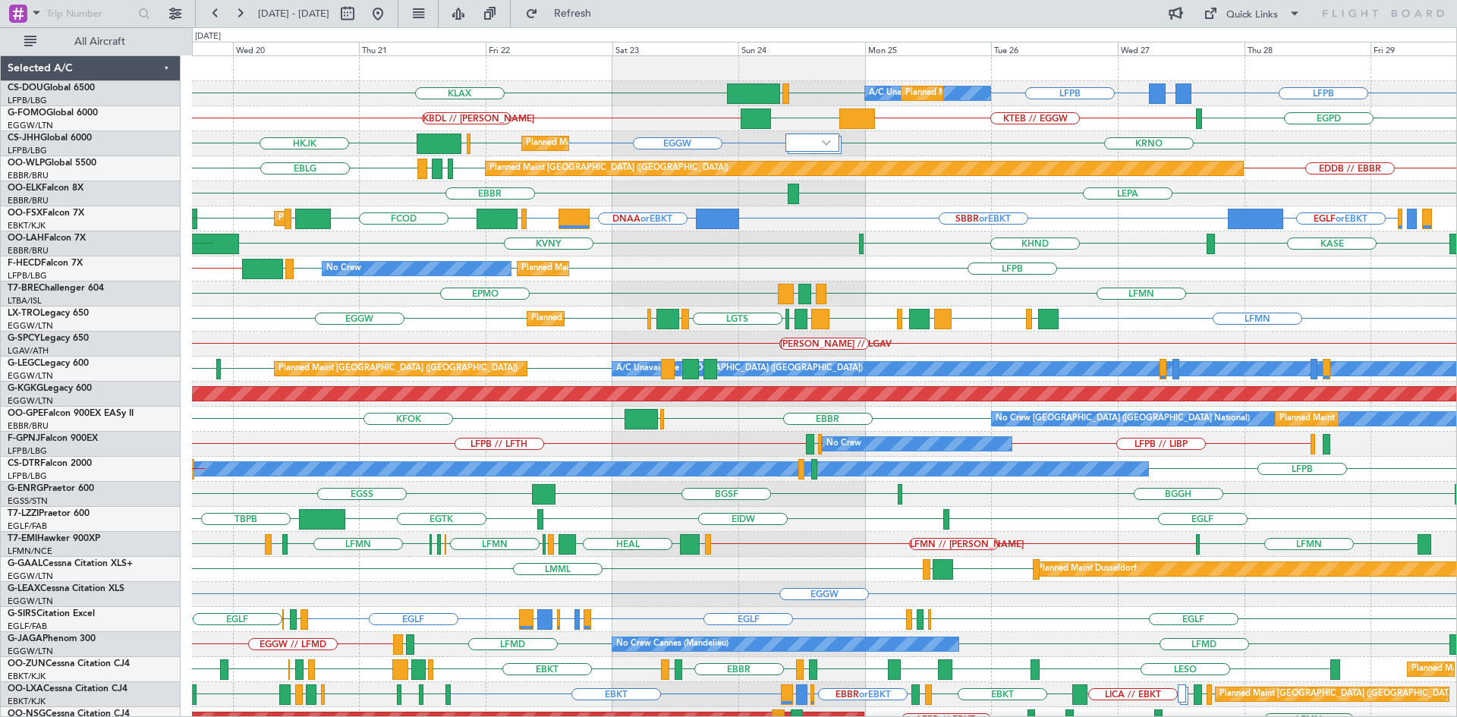
click at [1079, 245] on div "KASE KHND KVNY KIAD EBBR" at bounding box center [824, 243] width 1264 height 25
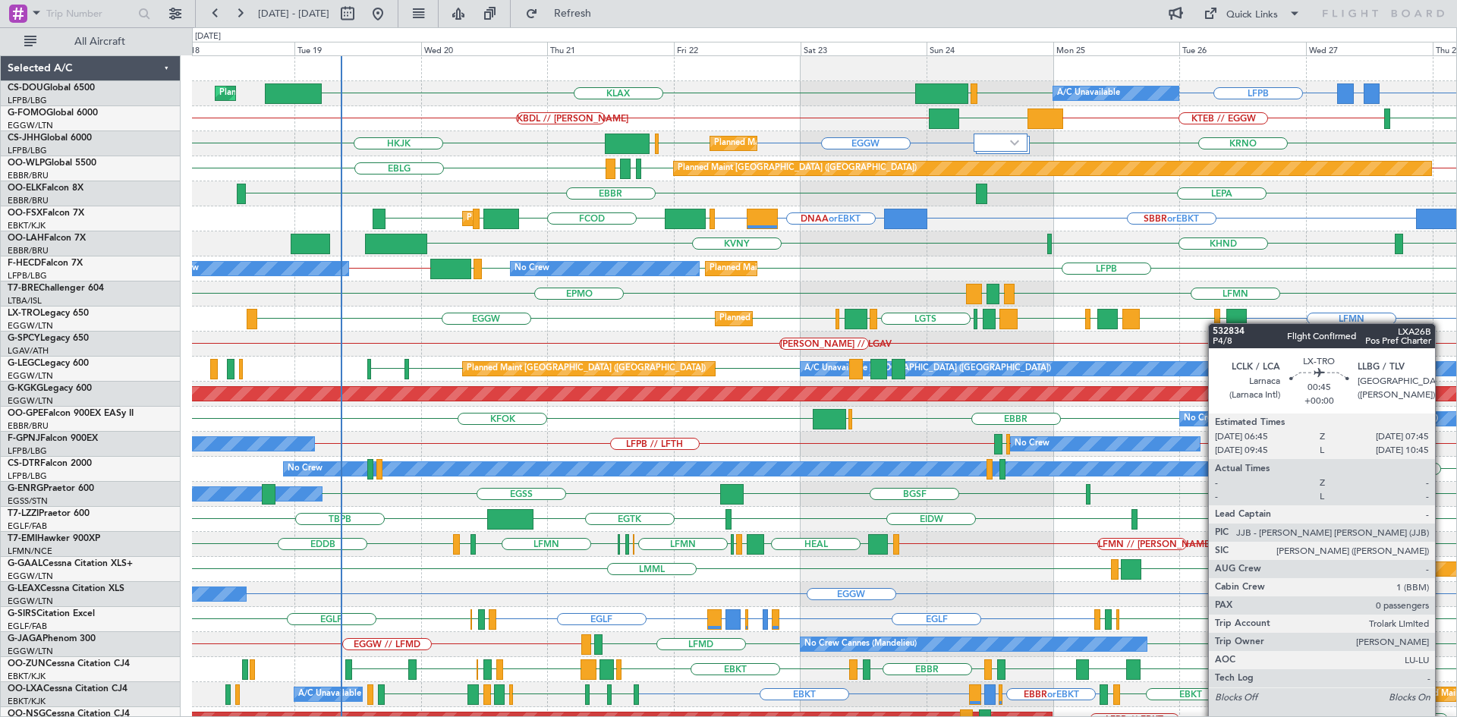
click at [1216, 323] on div "LFMN LLBG EGGW LCLK LFMN LLBG LCLK LFMN LGAV LGTS LGST EGFF EGGW Planned Maint …" at bounding box center [824, 319] width 1264 height 25
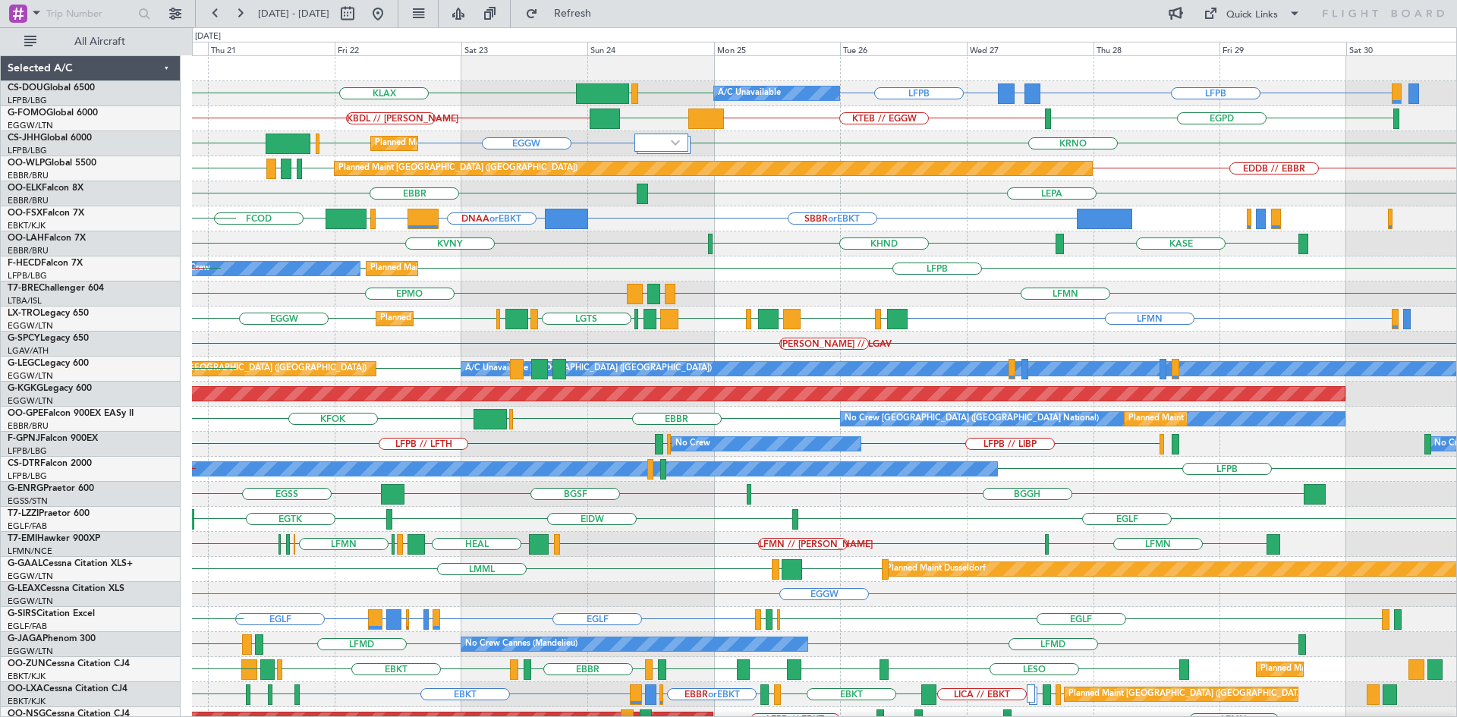
click at [675, 257] on div "Planned Maint Paris (Le Bourget) A/C Unavailable LFPB GMMX or LFPB LFPB KLAX LF…" at bounding box center [824, 456] width 1264 height 801
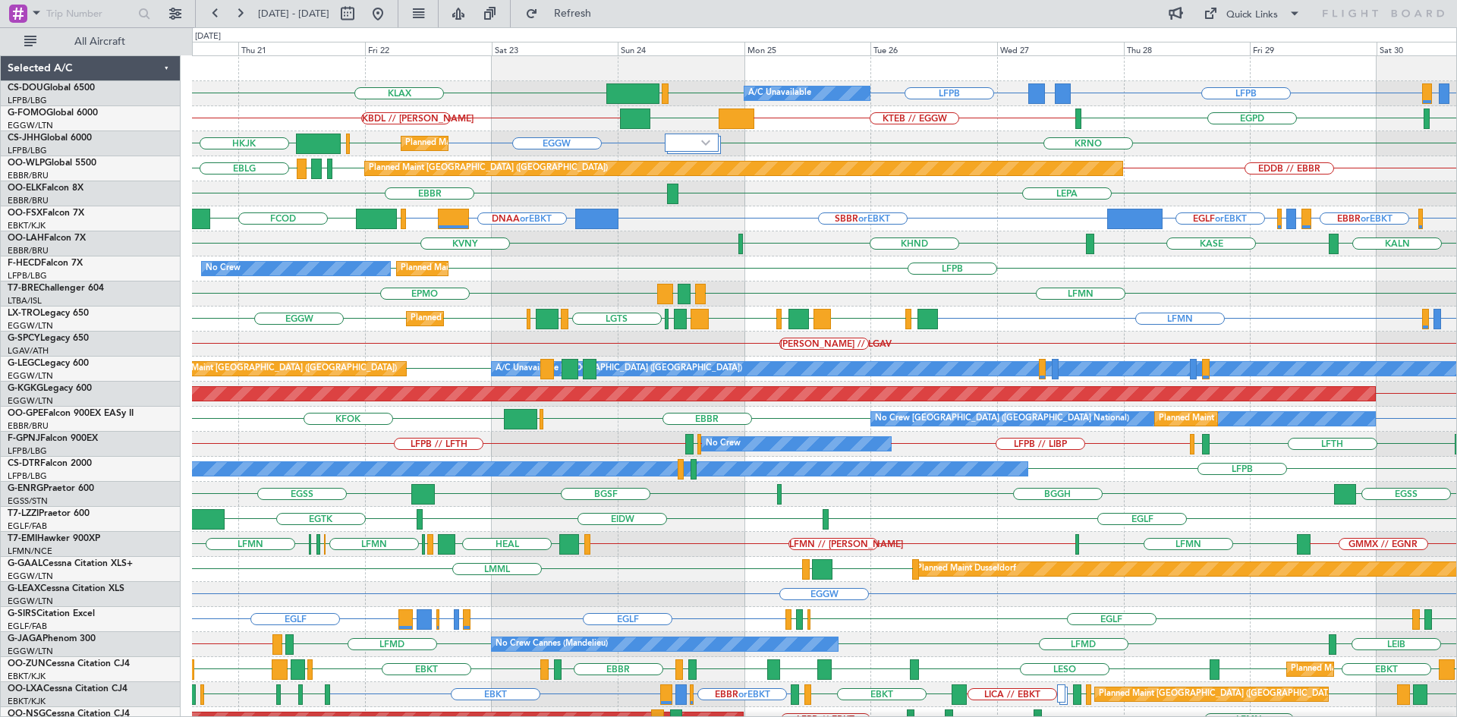
click at [543, 297] on div "LFMN EPMO LGTS LEIB" at bounding box center [824, 294] width 1264 height 25
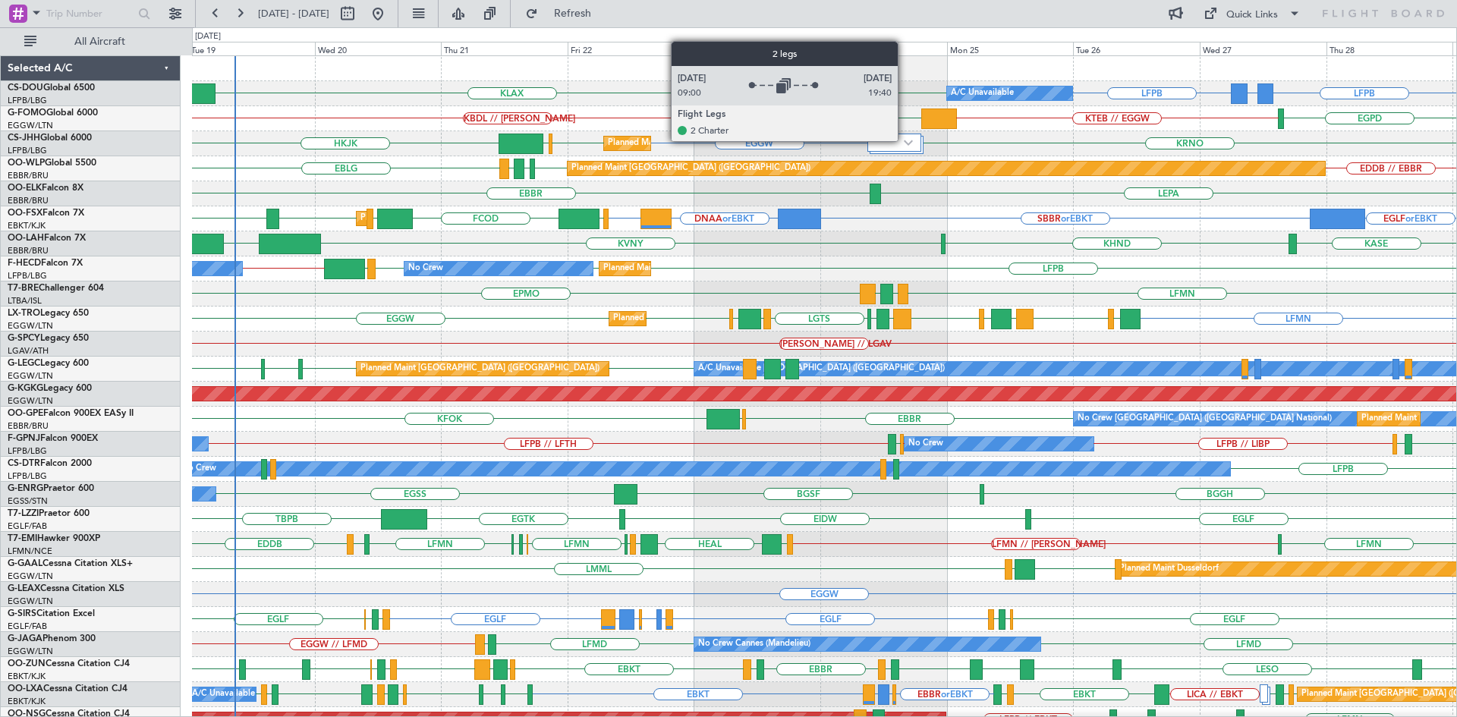
click at [905, 140] on img at bounding box center [908, 143] width 9 height 6
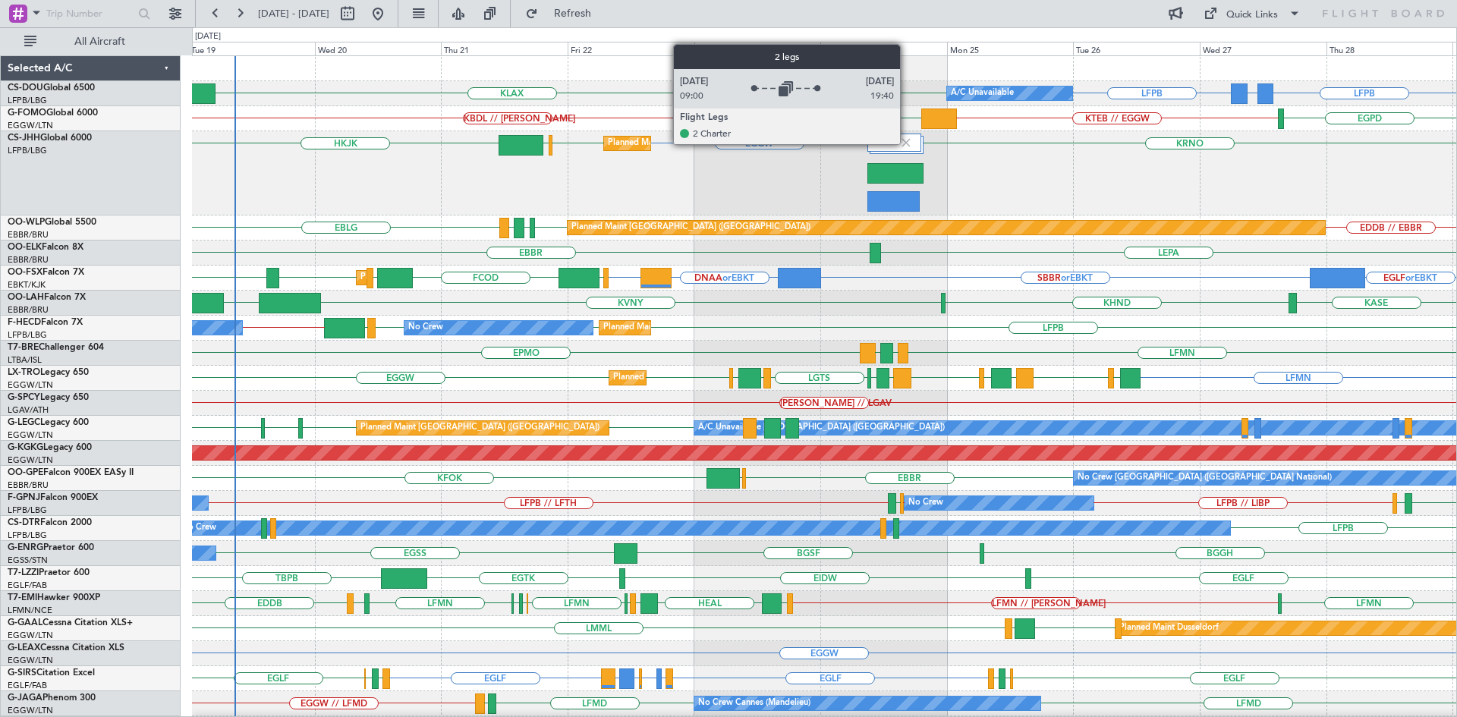
click at [907, 144] on img at bounding box center [906, 143] width 14 height 14
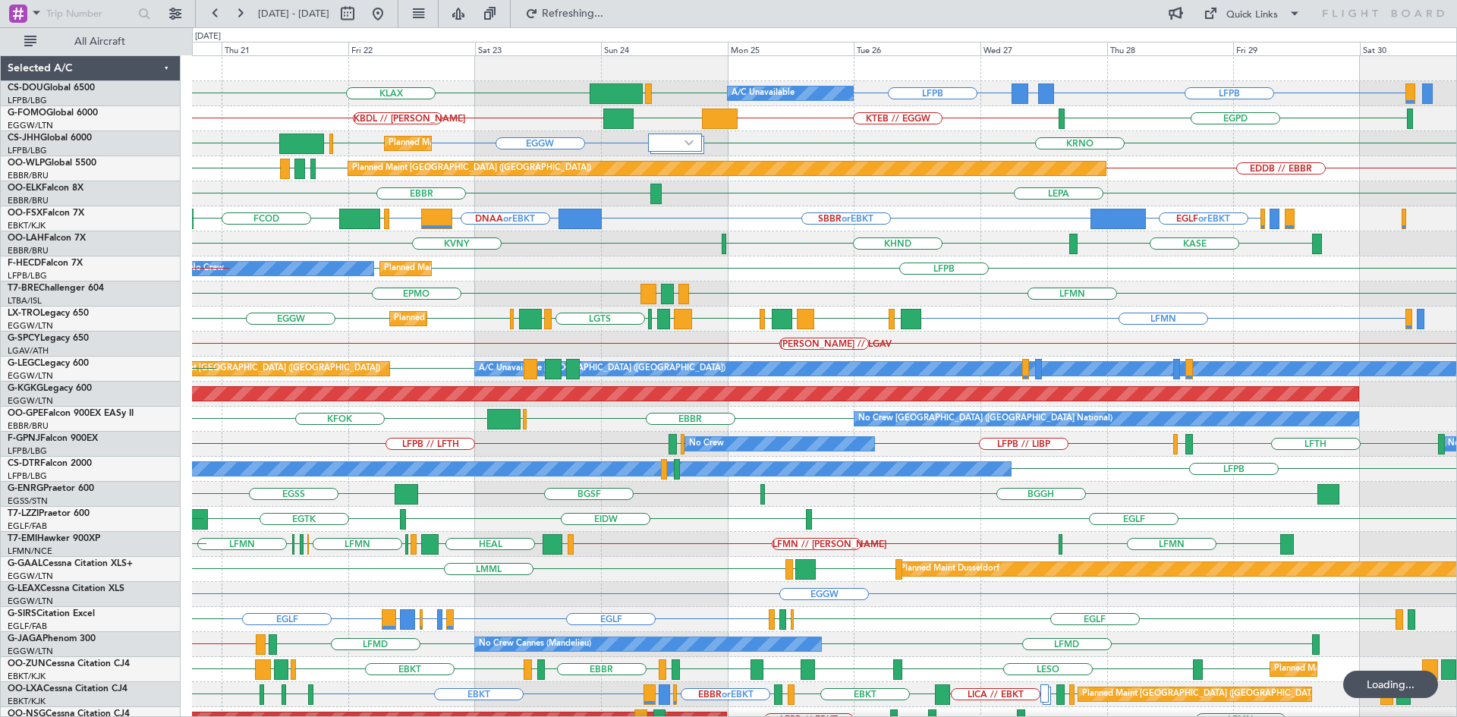
click at [924, 256] on div "KASE KHND KVNY EBBR Planned Maint Alton-st Louis (St Louis Regl)" at bounding box center [824, 243] width 1264 height 25
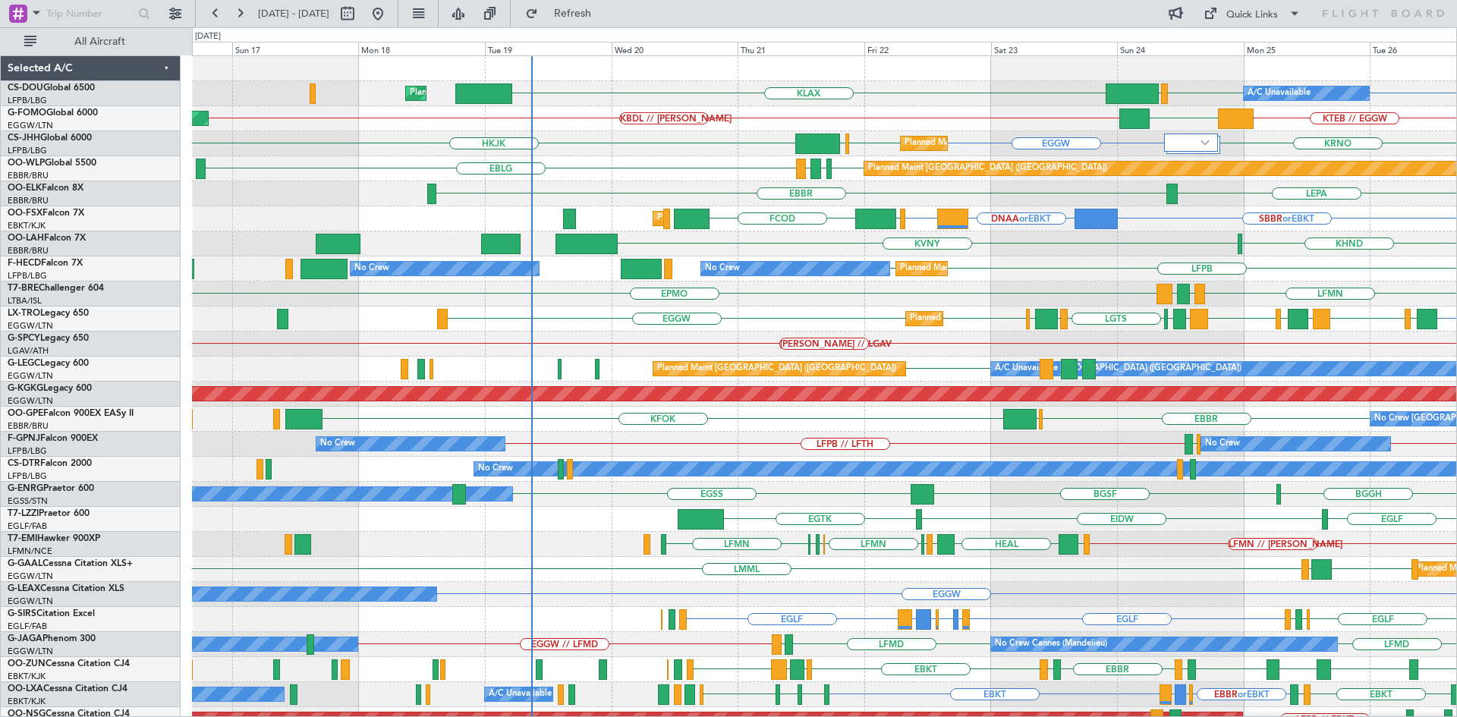
click at [866, 338] on div "LFPB LFPB EGGW KLAX Planned Maint Paris (Le Bourget) A/C Unavailable Planned Ma…" at bounding box center [824, 456] width 1264 height 801
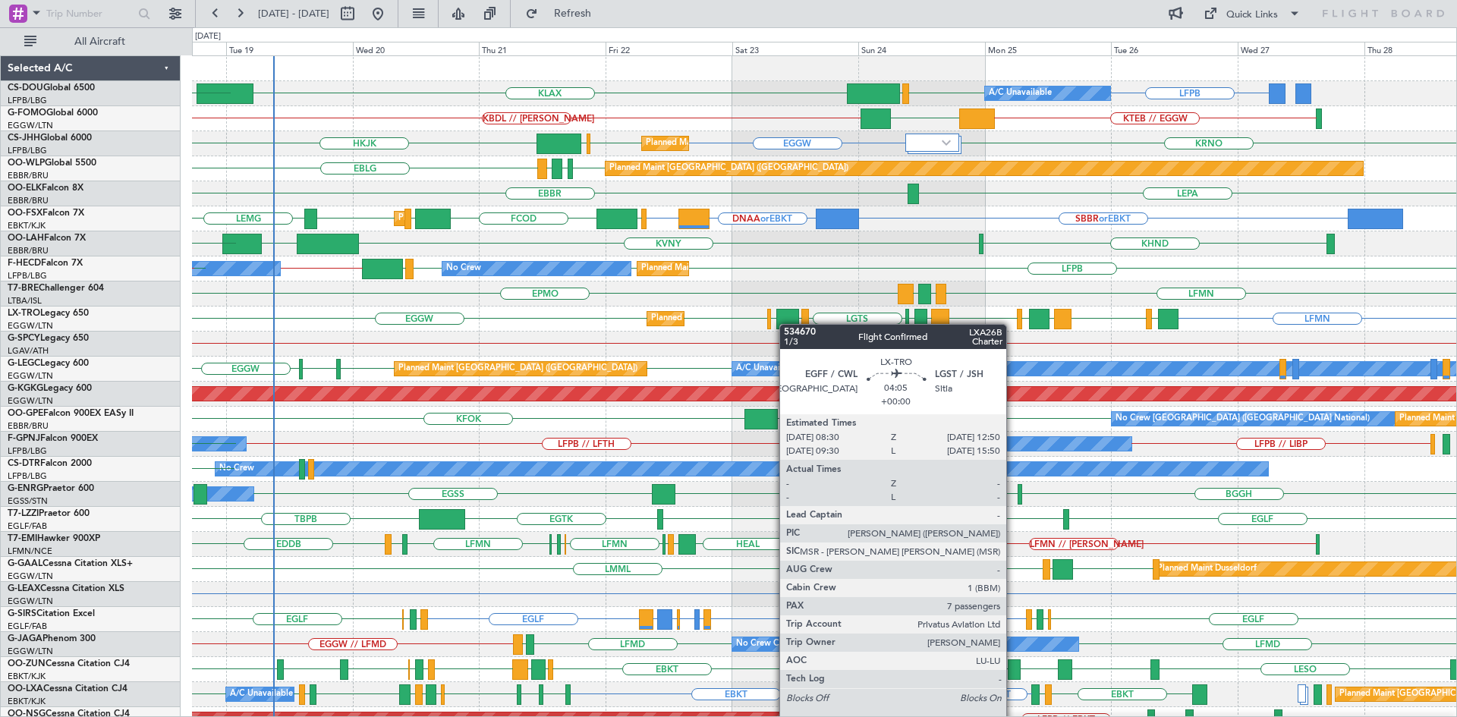
click at [787, 324] on div at bounding box center [788, 319] width 24 height 20
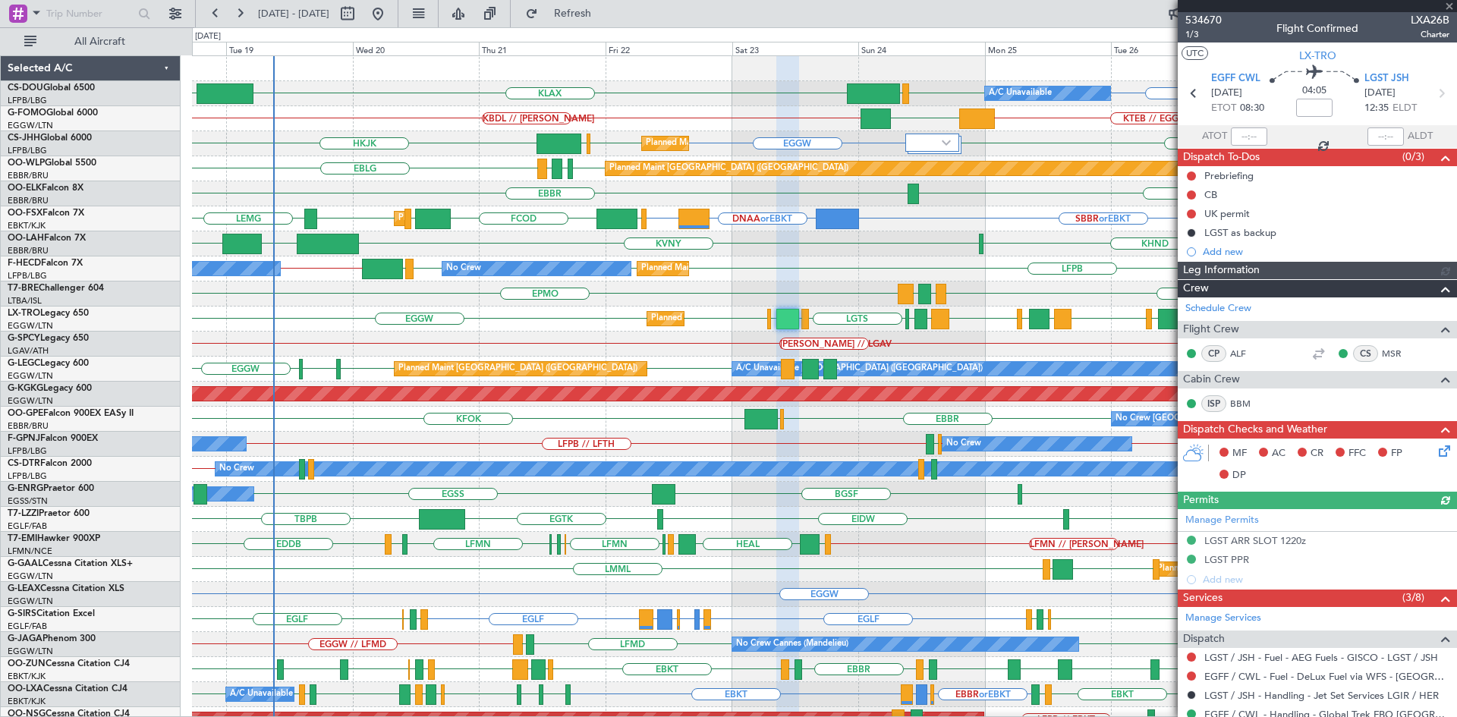
click at [1448, 6] on div at bounding box center [1317, 6] width 279 height 12
click at [1450, 4] on span at bounding box center [1449, 7] width 15 height 14
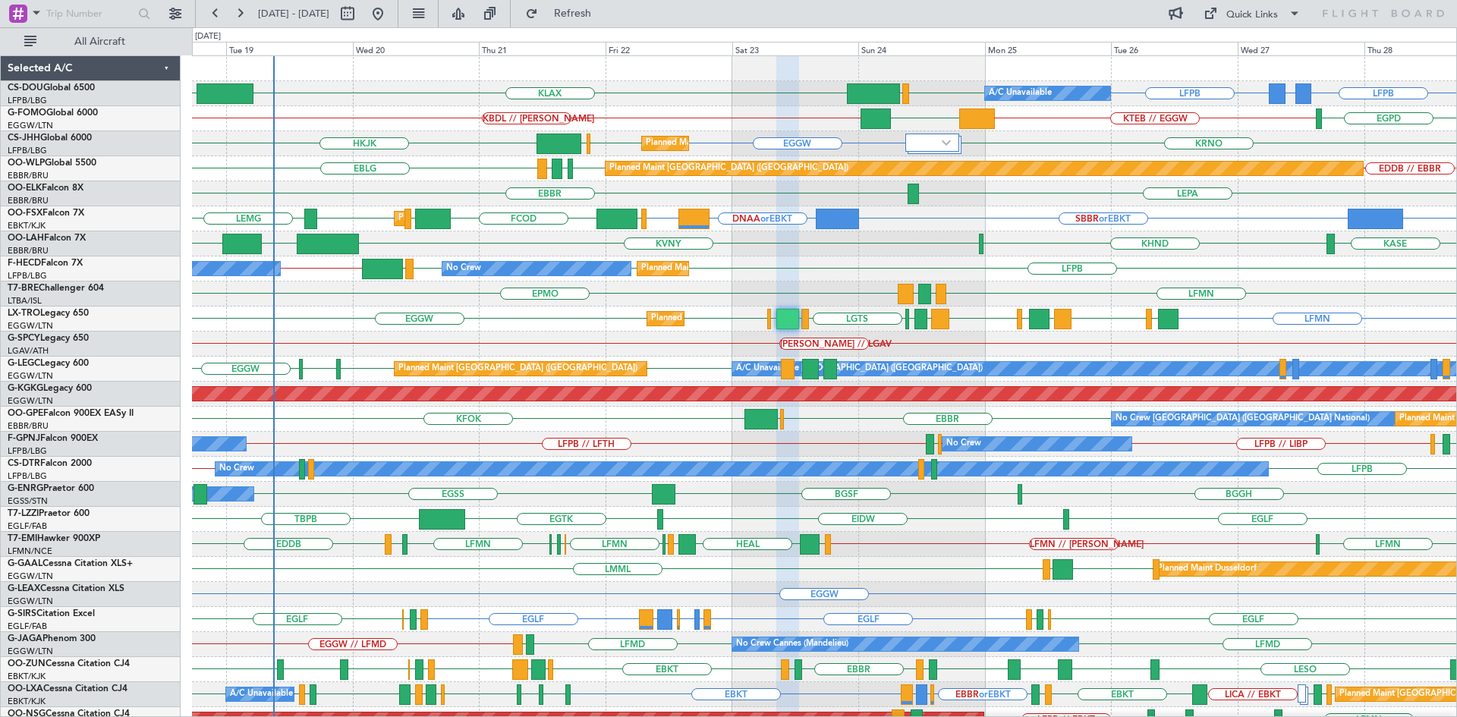
type input "0"
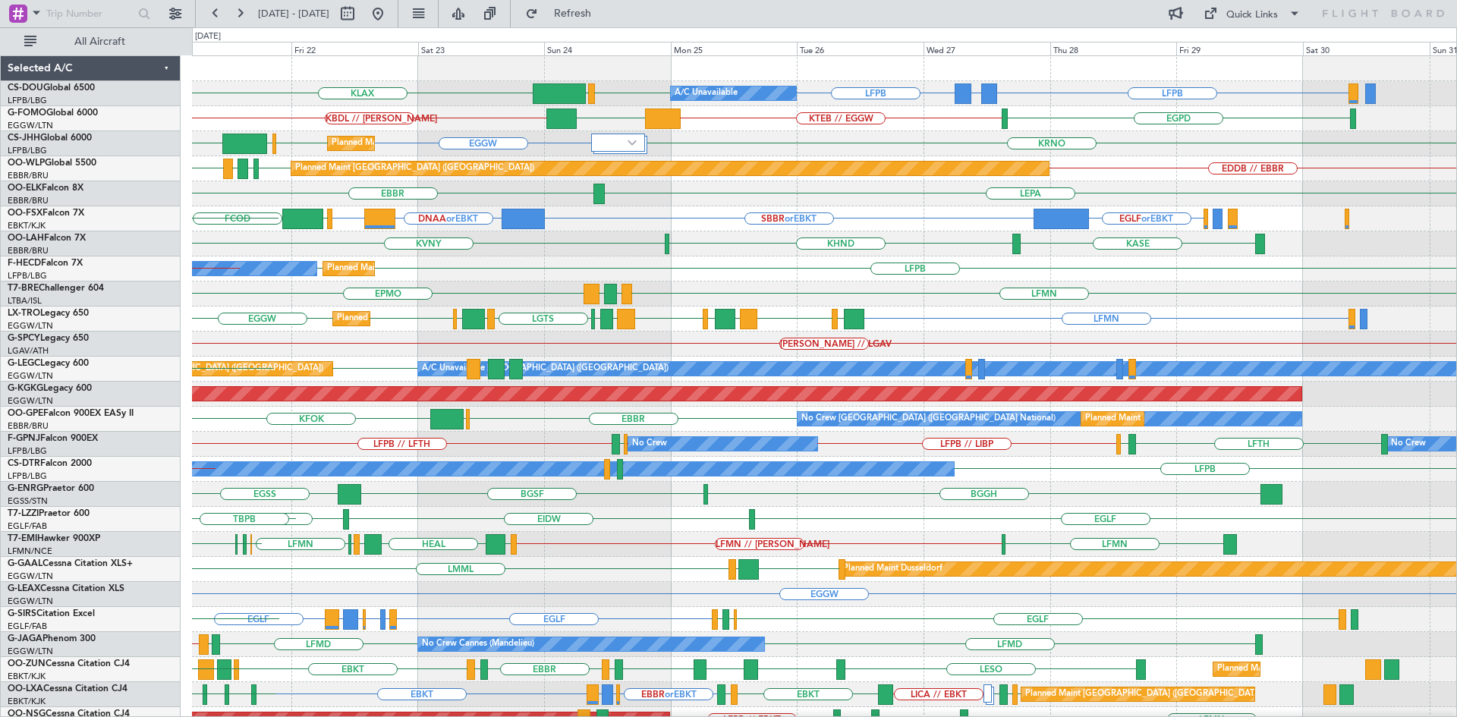
click at [969, 226] on div "SBBR or EBKT DNAA or EBKT EBKT EGLF or EBKT EGGW FCOD LSGG Planned Maint Kortri…" at bounding box center [824, 218] width 1264 height 25
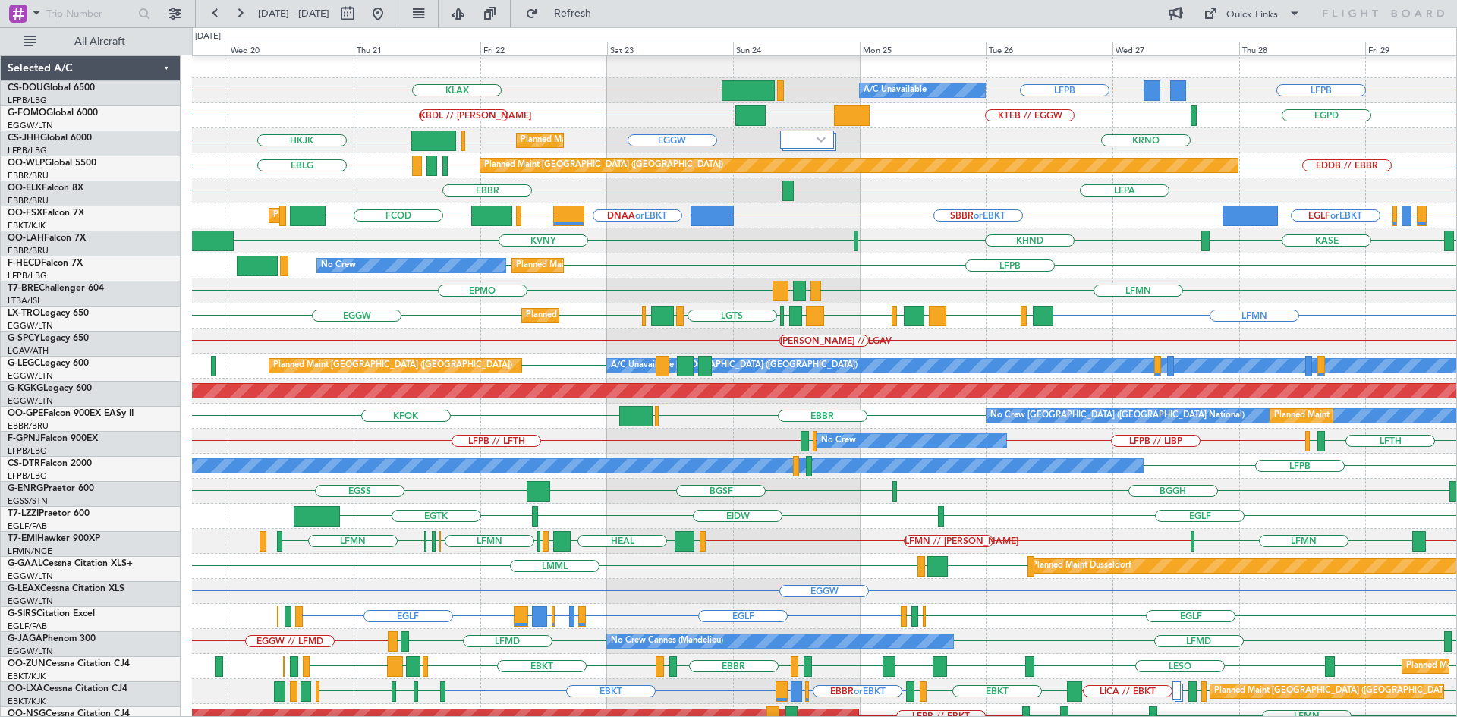
scroll to position [3, 0]
click at [915, 231] on div "KHND KVNY KALN KASE" at bounding box center [824, 240] width 1264 height 25
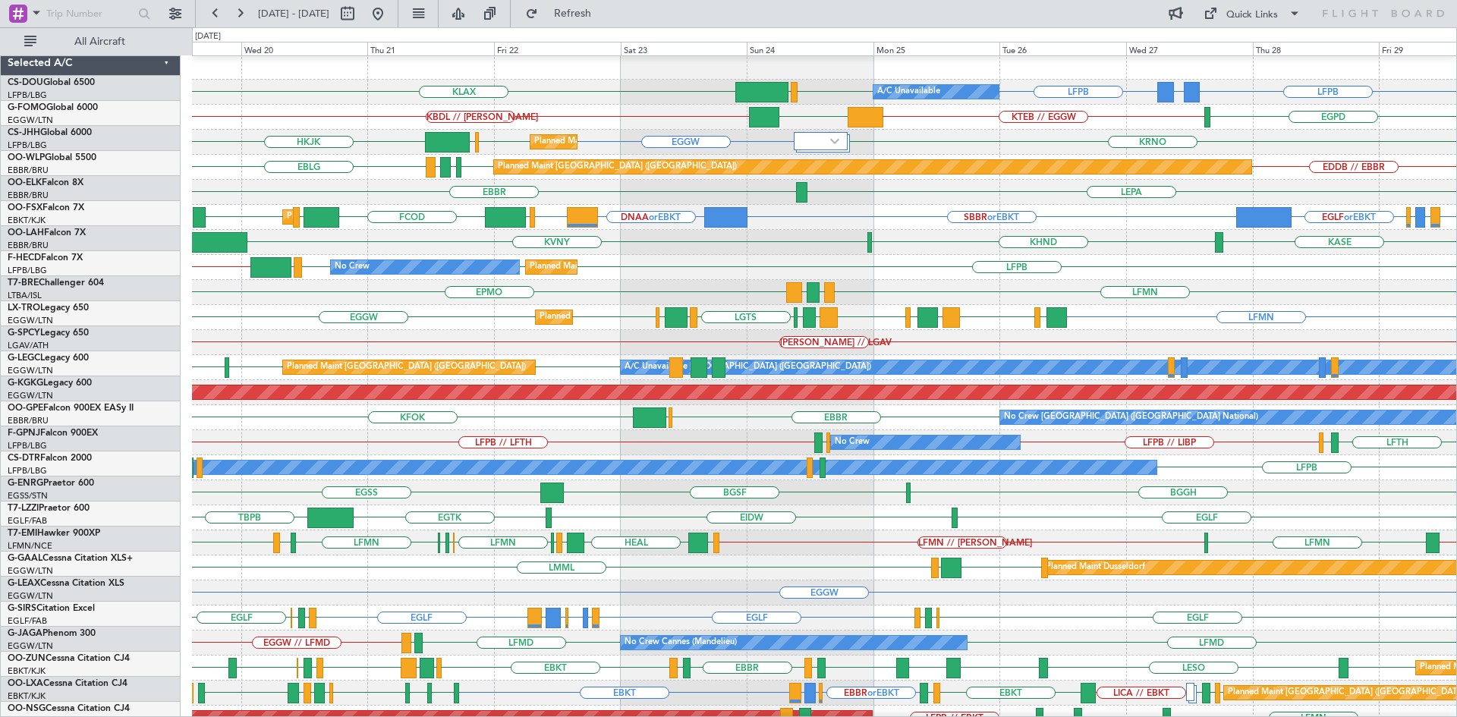
scroll to position [2, 0]
click at [878, 246] on div "KASE KHND KVNY KALN" at bounding box center [824, 242] width 1264 height 25
click at [605, 8] on span "Refresh" at bounding box center [573, 13] width 64 height 11
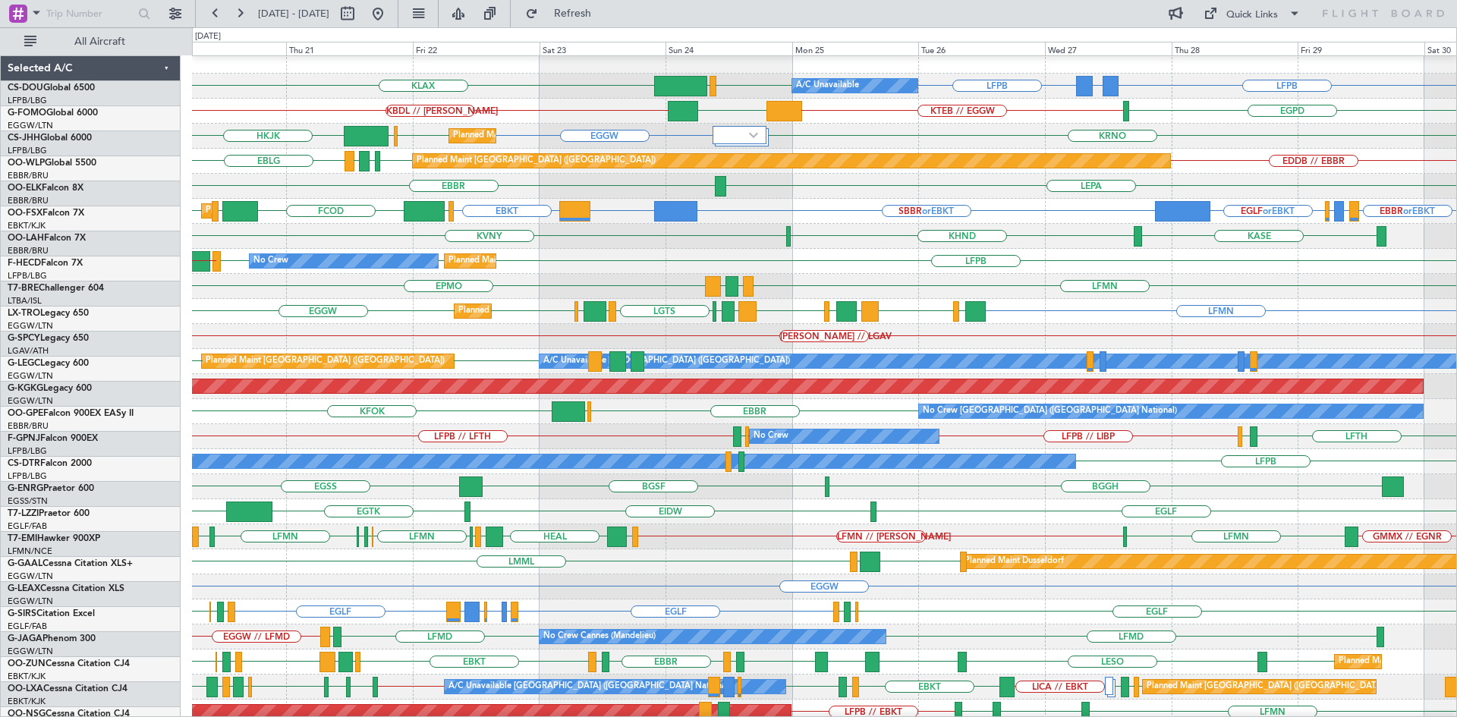
scroll to position [8, 0]
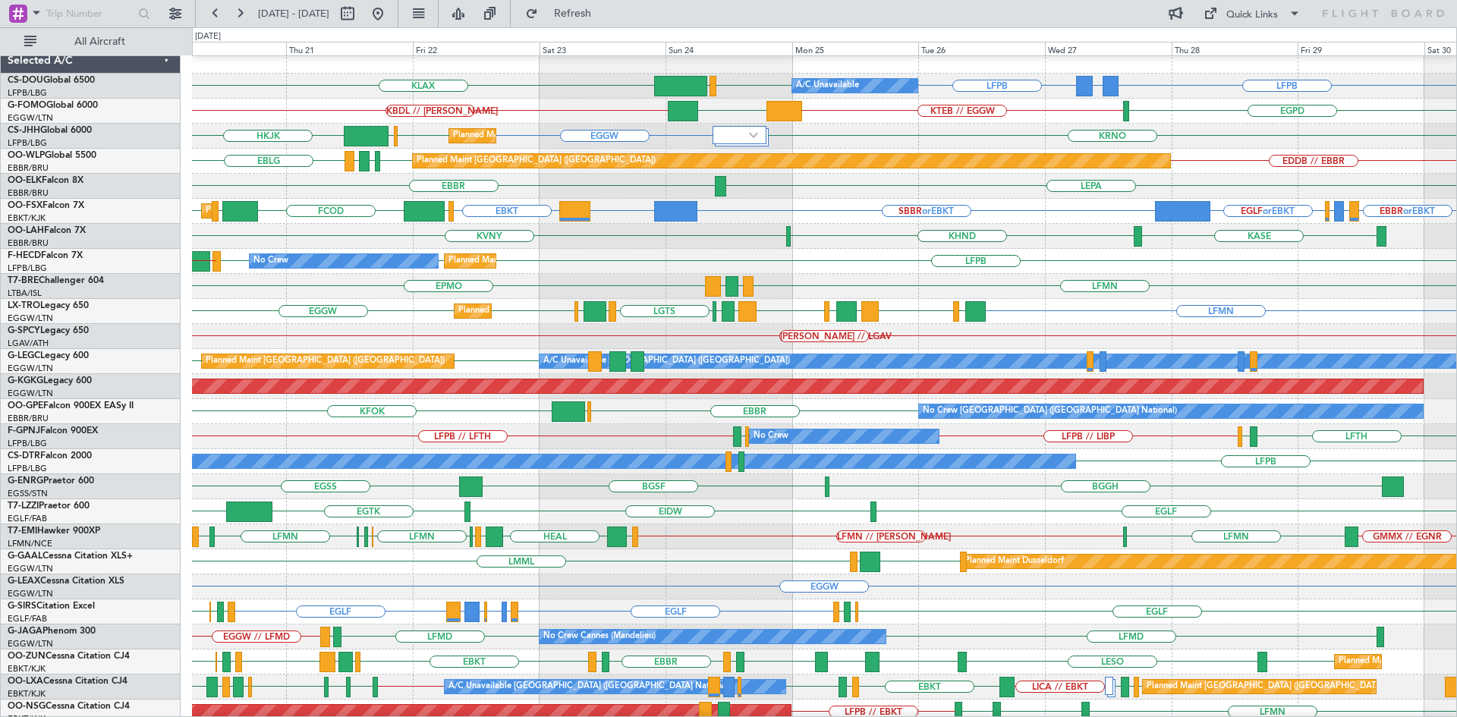
click at [852, 269] on div "LFPB LFPB LFPB LFMN Planned Maint Paris (Le Bourget) Planned Maint Paris (Le Bo…" at bounding box center [824, 261] width 1264 height 25
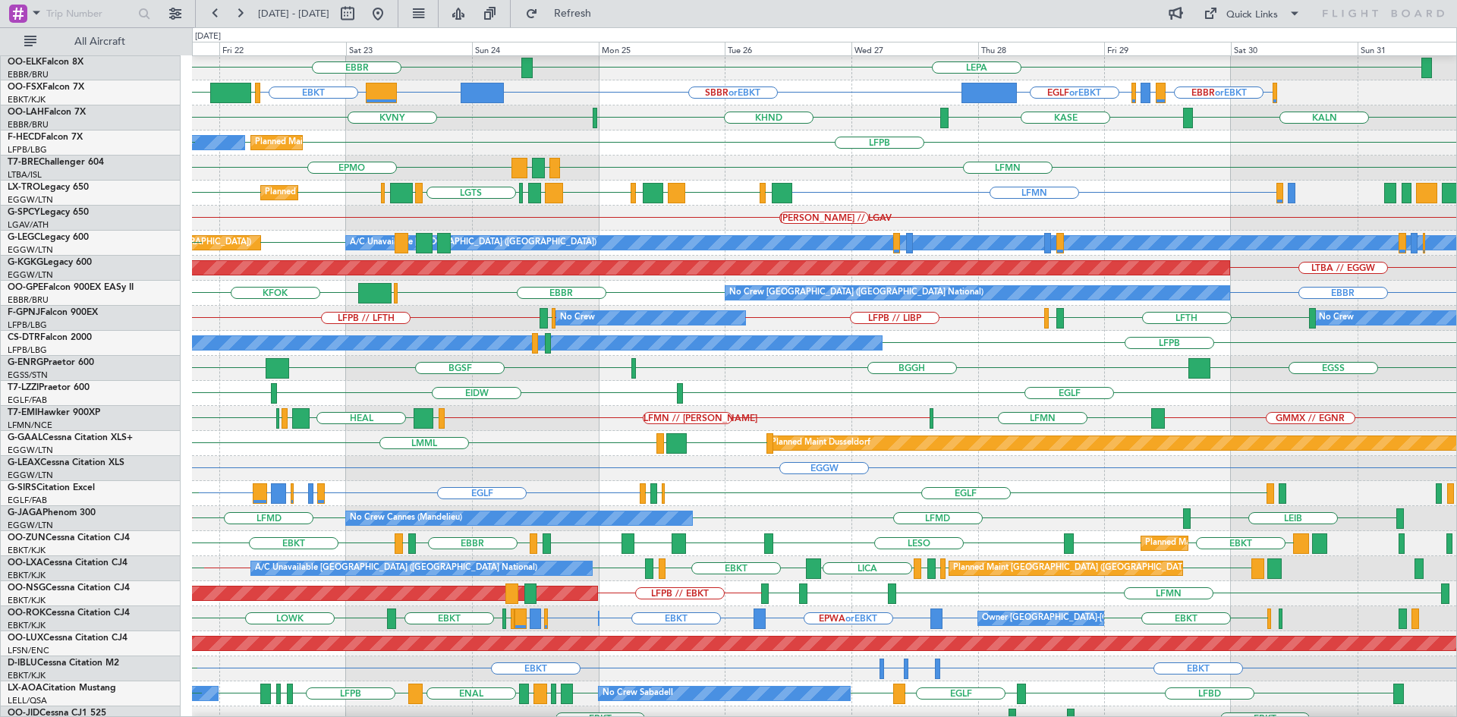
scroll to position [140, 0]
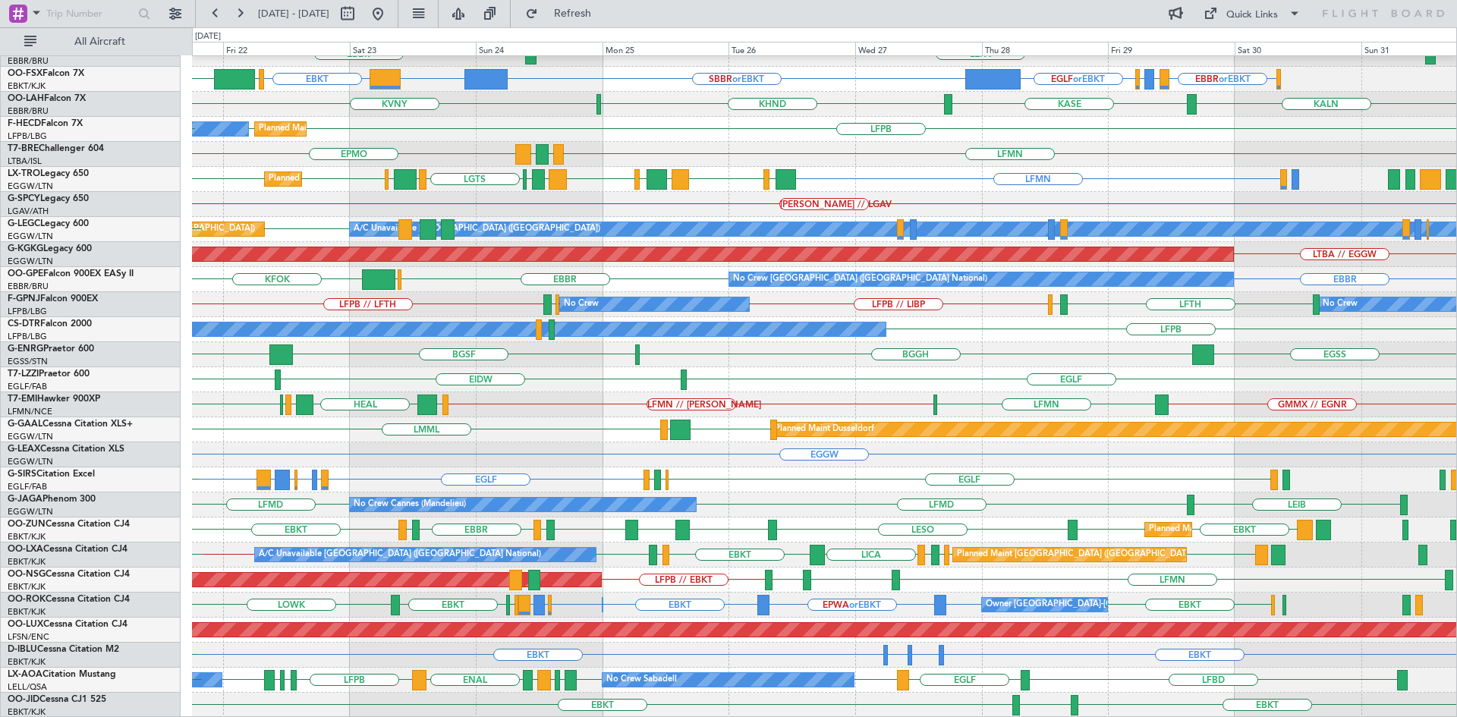
click at [1053, 25] on fb-flight-board "20 Aug 2025 - 30 Aug 2025 Refresh Quick Links All Aircraft EDDB // EBBR EDDB Pl…" at bounding box center [728, 364] width 1457 height 706
click at [241, 15] on button at bounding box center [240, 14] width 24 height 24
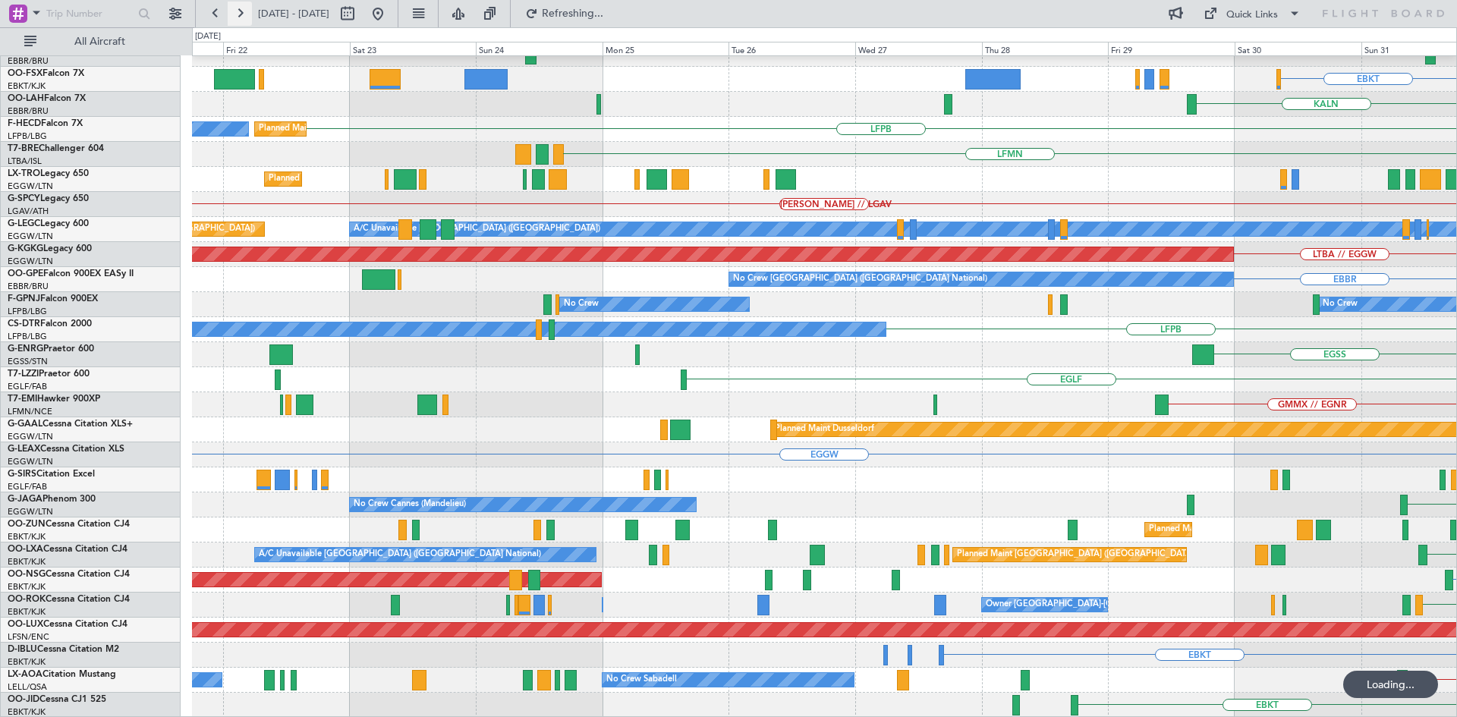
click at [241, 15] on button at bounding box center [240, 14] width 24 height 24
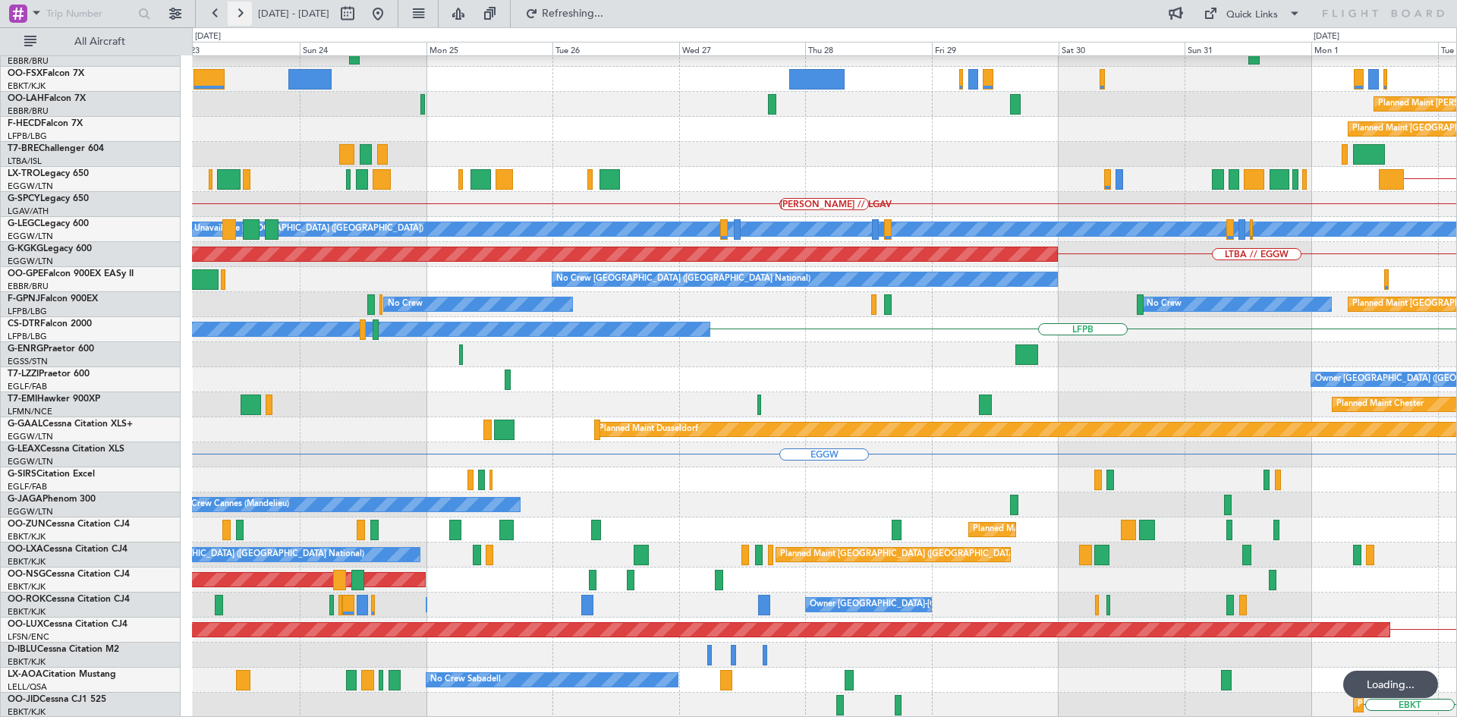
click at [241, 15] on button at bounding box center [240, 14] width 24 height 24
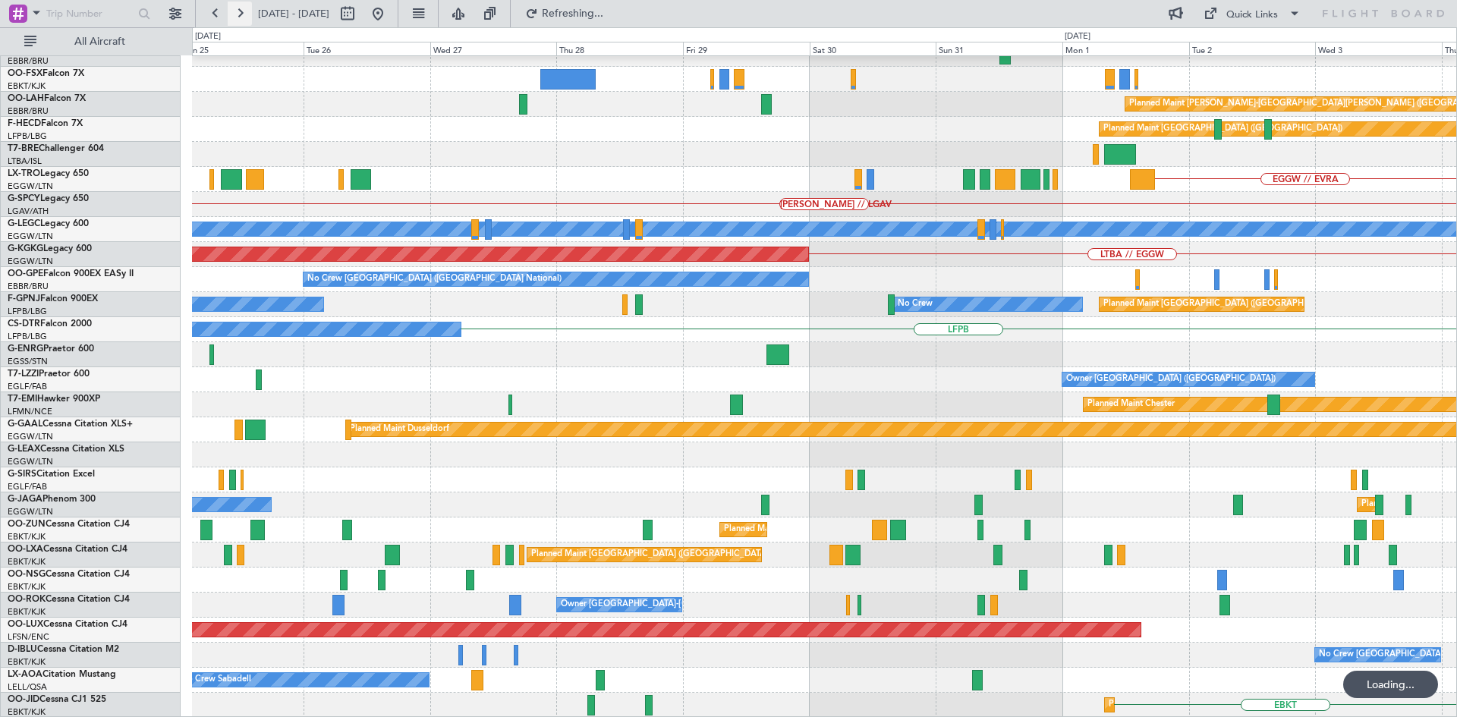
click at [241, 15] on button at bounding box center [240, 14] width 24 height 24
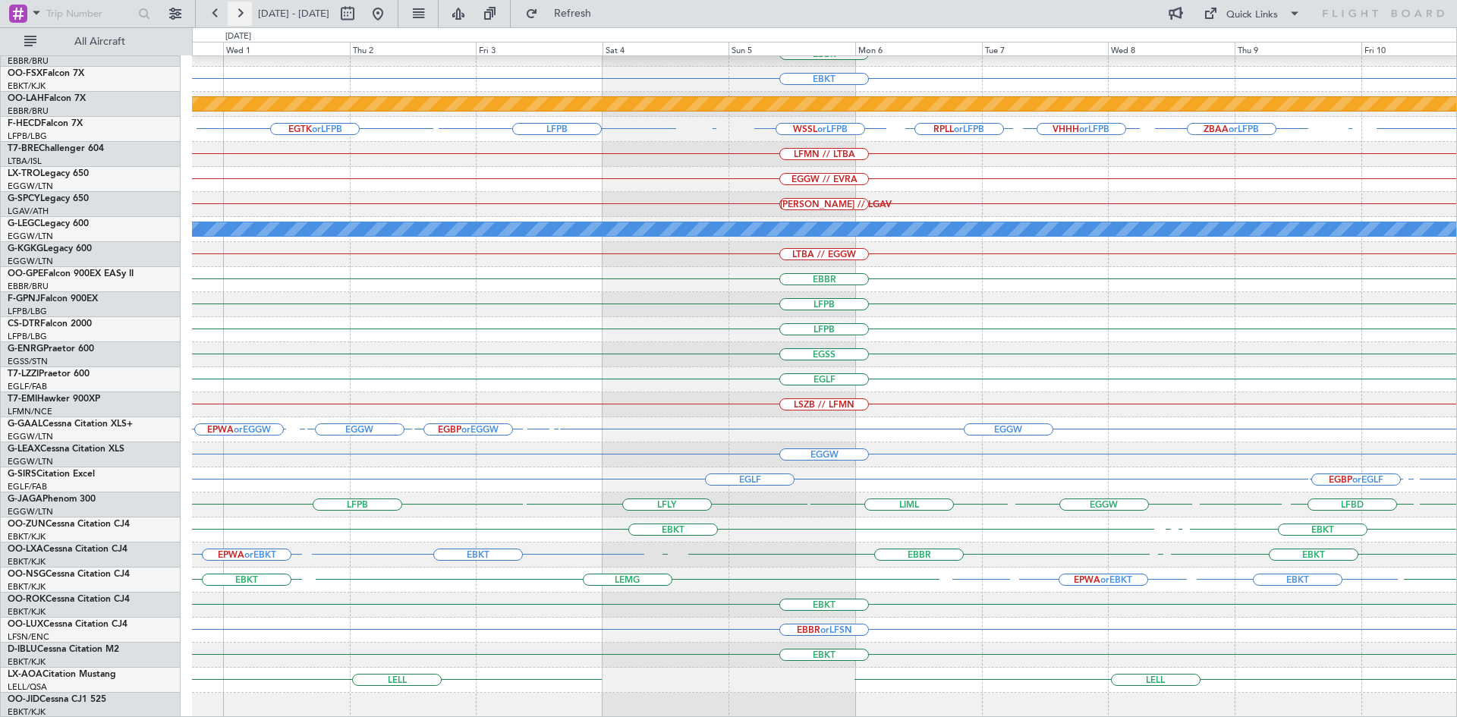
click at [241, 15] on button at bounding box center [240, 14] width 24 height 24
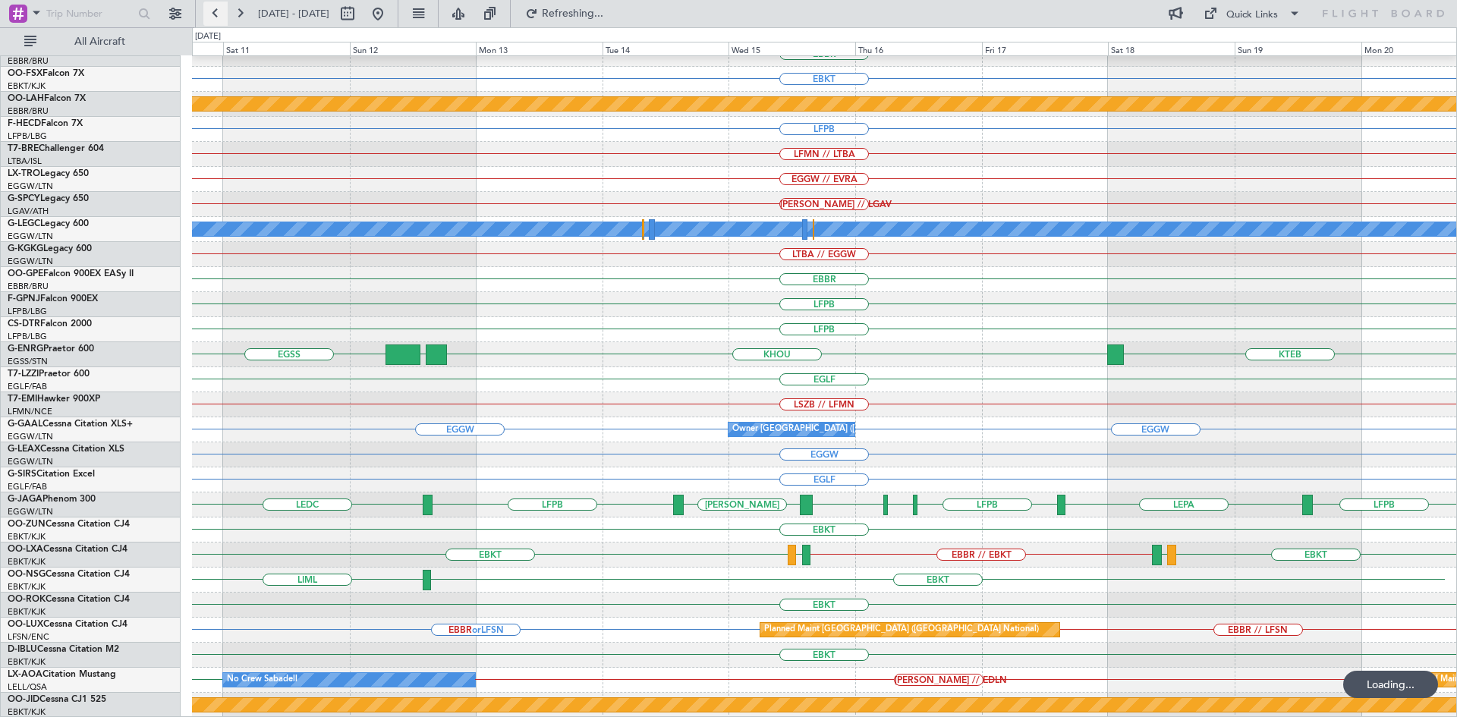
click at [209, 9] on button at bounding box center [215, 14] width 24 height 24
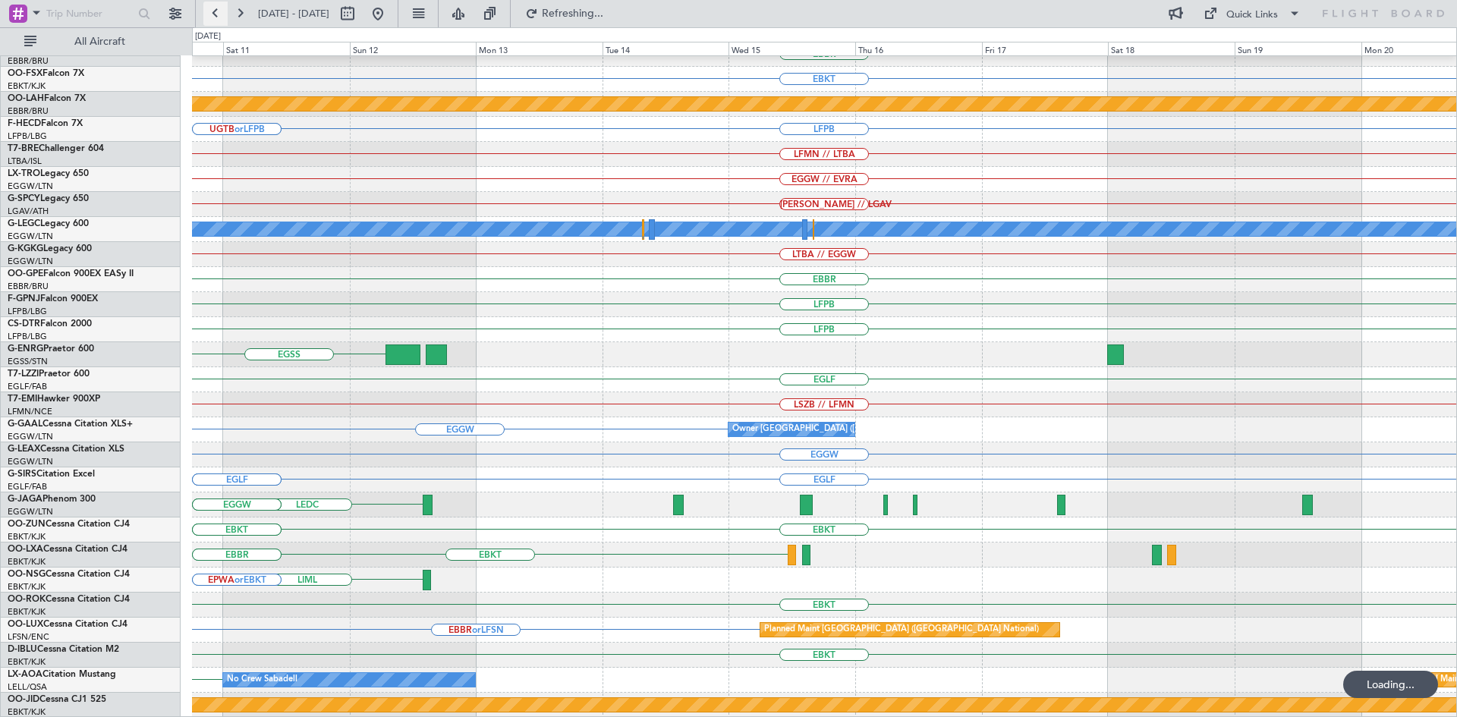
click at [209, 9] on button at bounding box center [215, 14] width 24 height 24
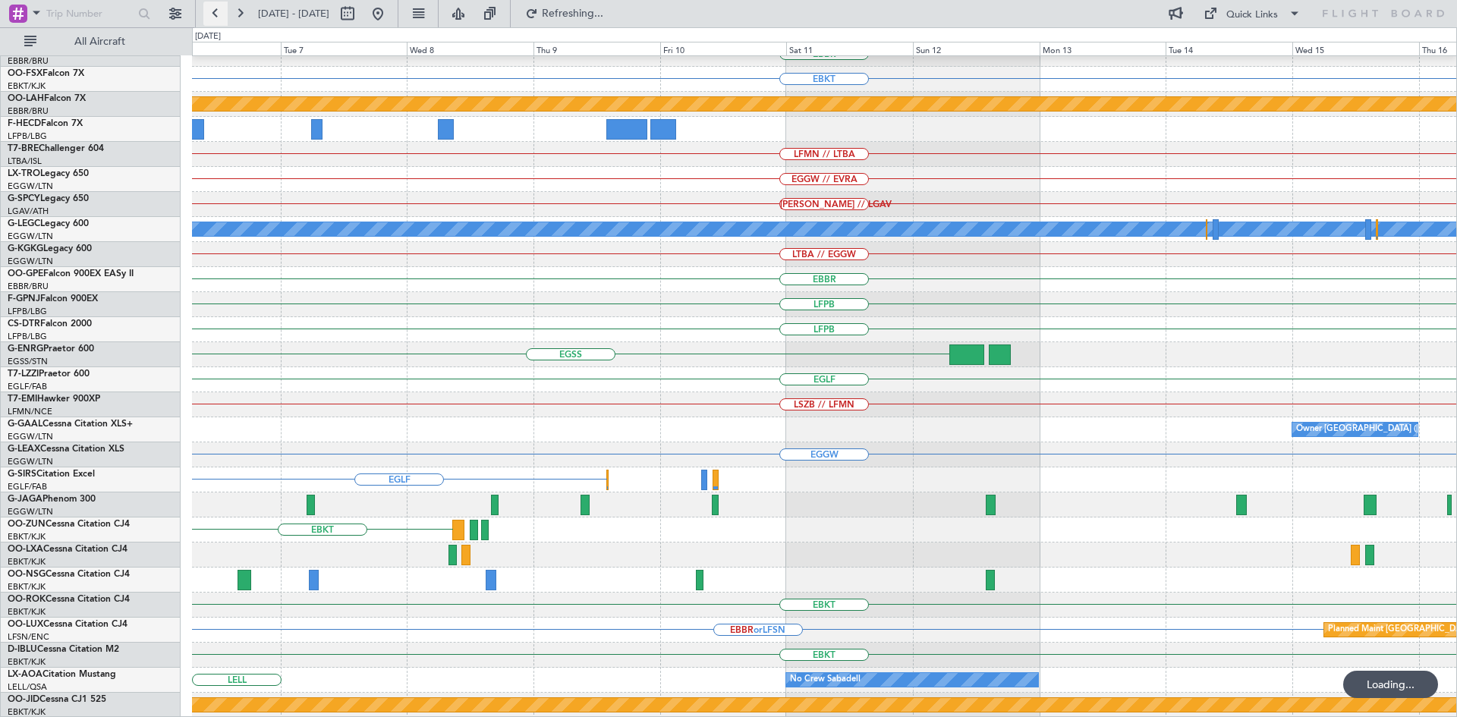
click at [209, 9] on button at bounding box center [215, 14] width 24 height 24
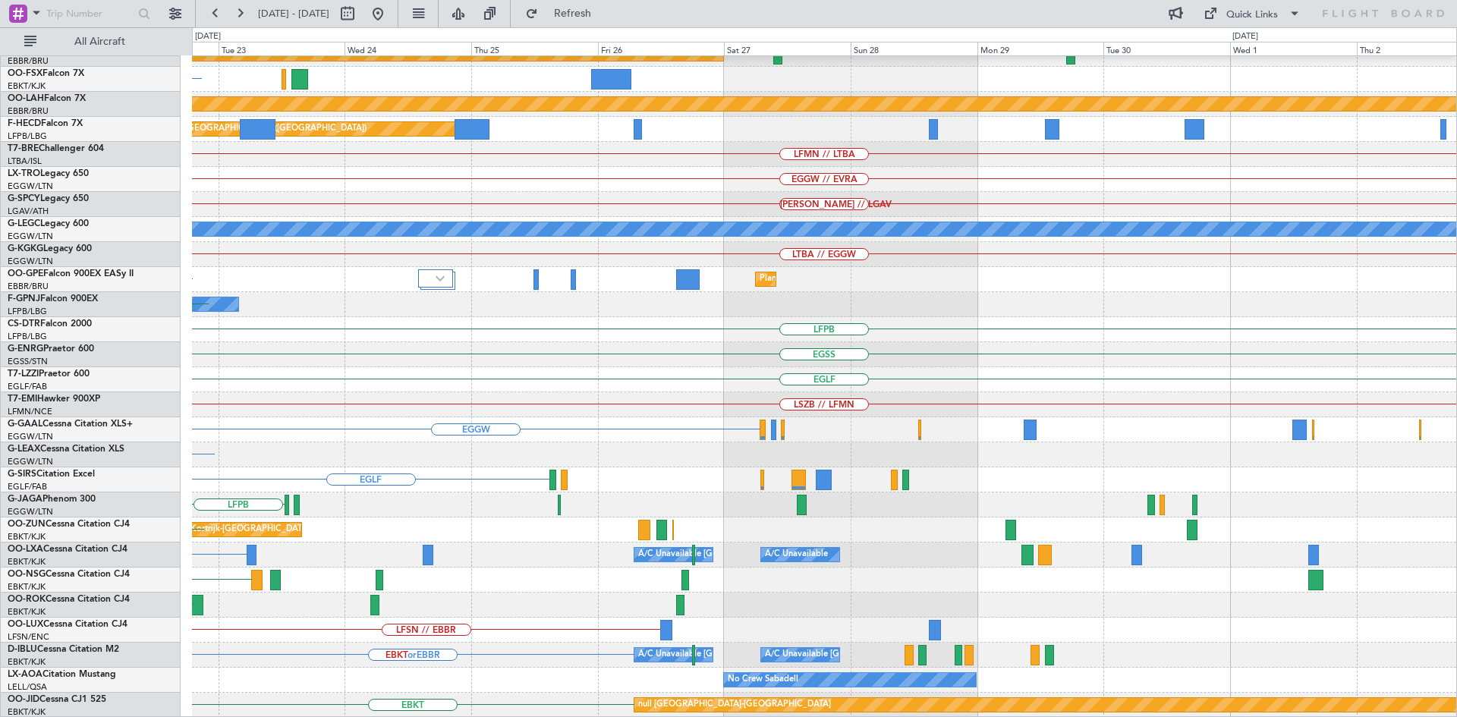
click at [402, 297] on div "EDDB // EBBR Planned Maint Kortrijk-Wevelgem KLAS or LGKO Planned Maint Alton-s…" at bounding box center [824, 317] width 1264 height 801
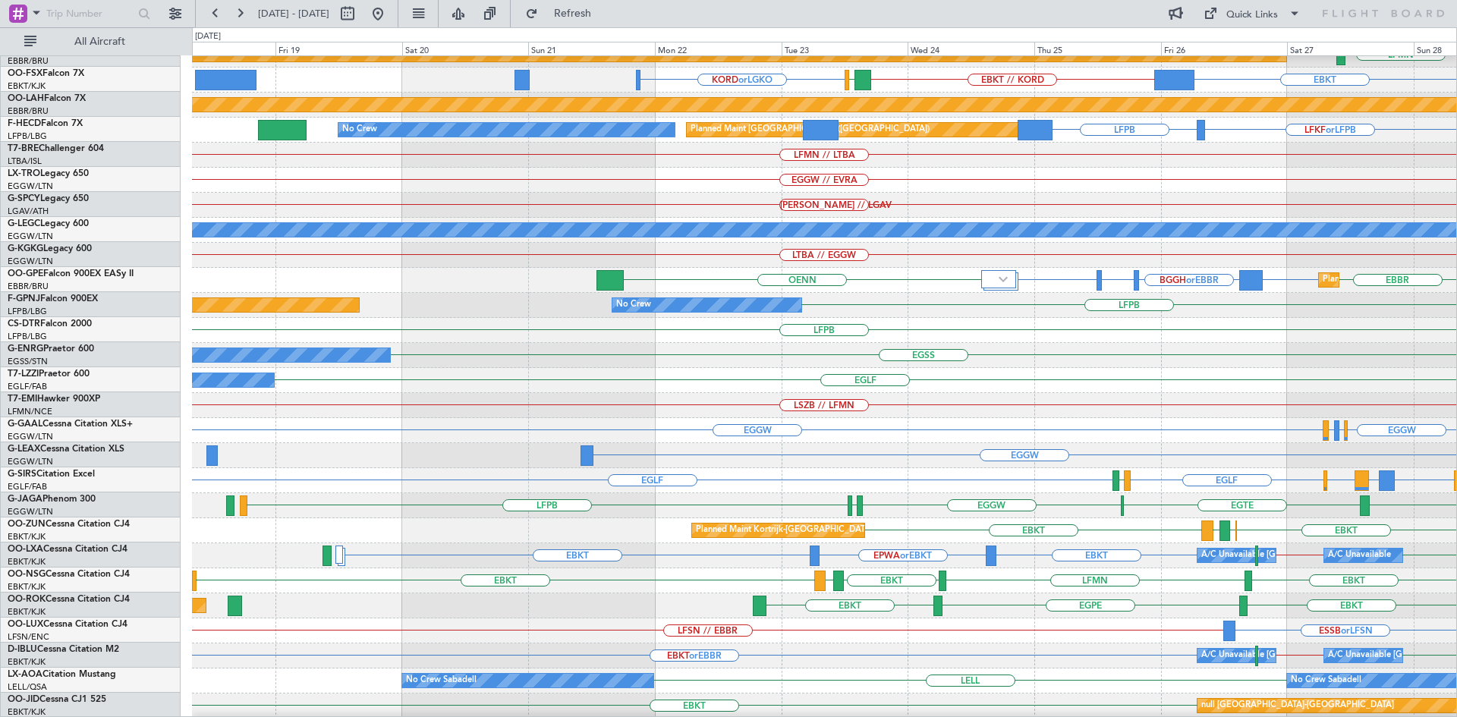
click at [1130, 364] on div "EDDB // EBBR Planned Maint Kortrijk-Wevelgem LFMN EBKT // EBBR EBBR EBKT // KOR…" at bounding box center [824, 317] width 1264 height 801
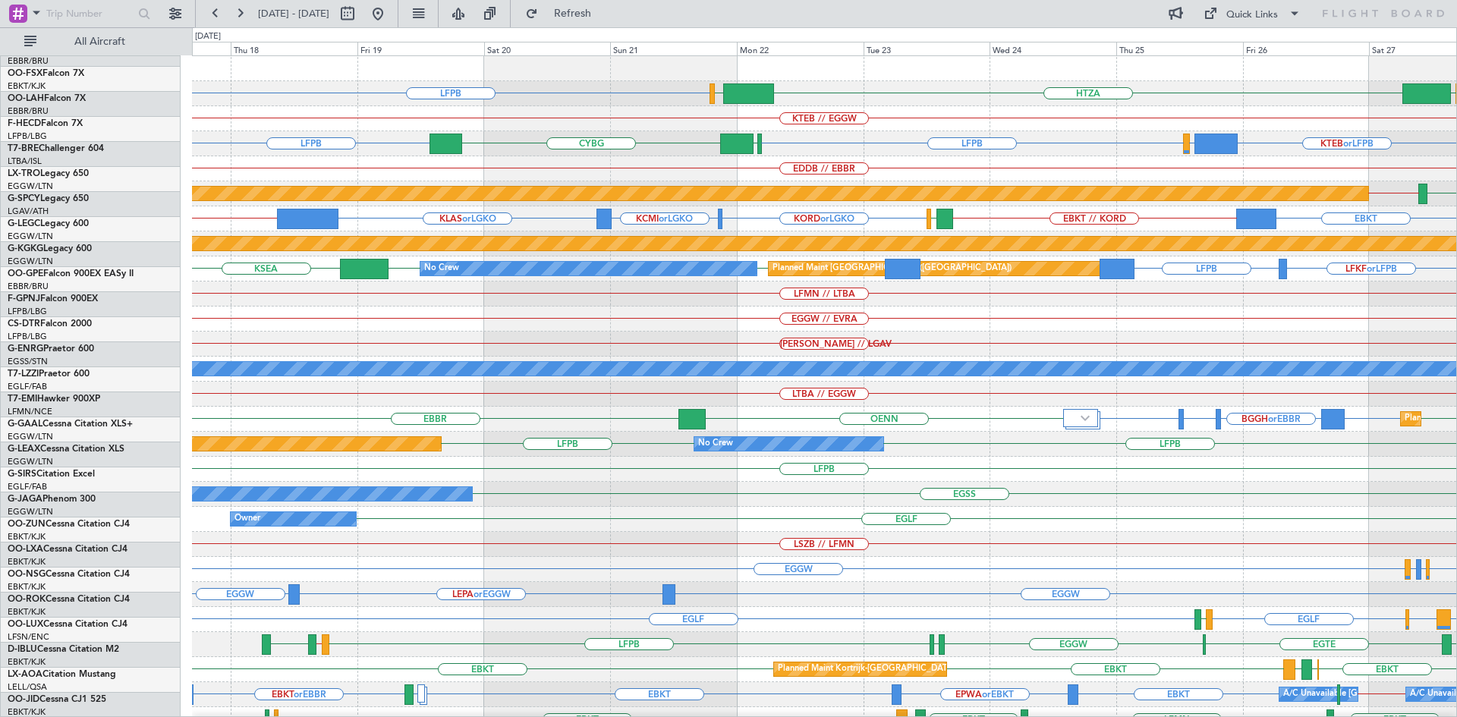
scroll to position [0, 0]
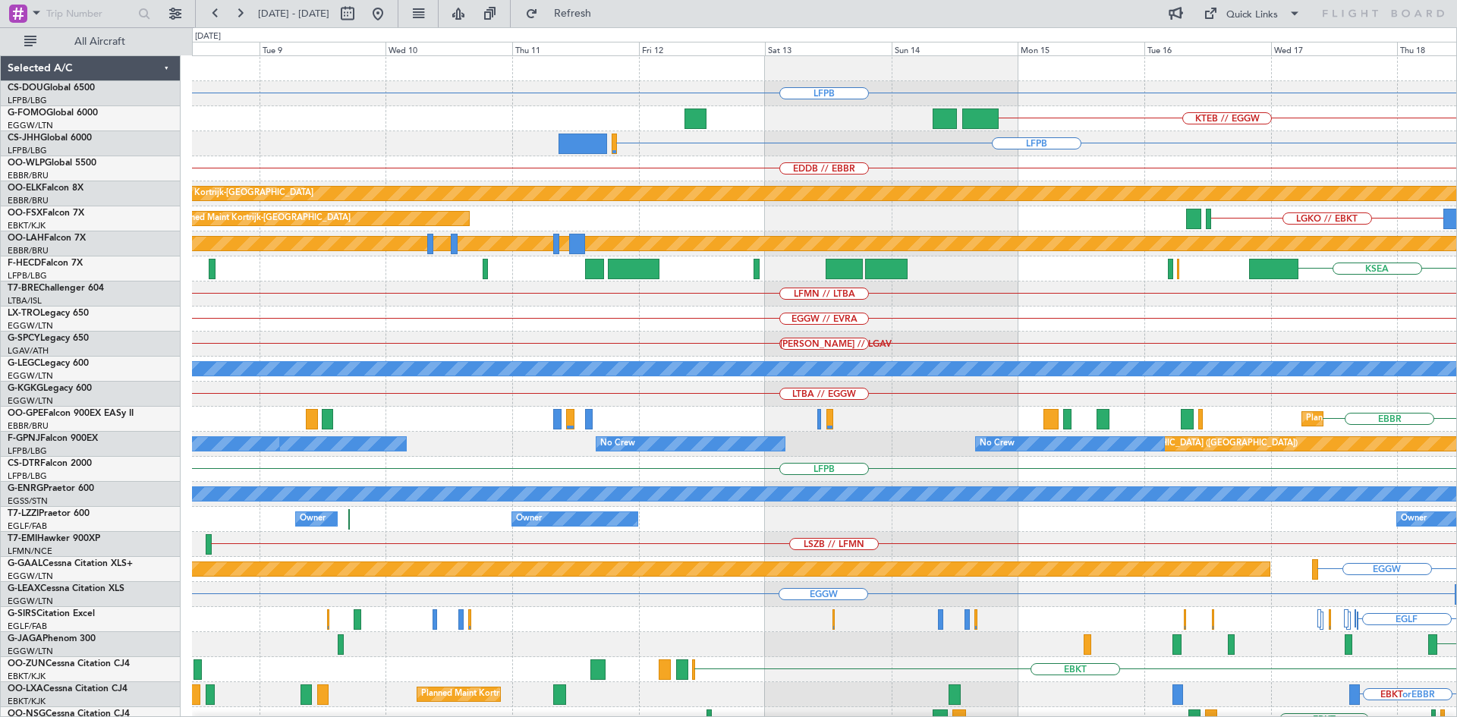
click at [1456, 539] on html "18 Sep 2025 - 28 Sep 2025 Refresh Quick Links All Aircraft LFPB KTEB // EGGW LF…" at bounding box center [728, 358] width 1457 height 717
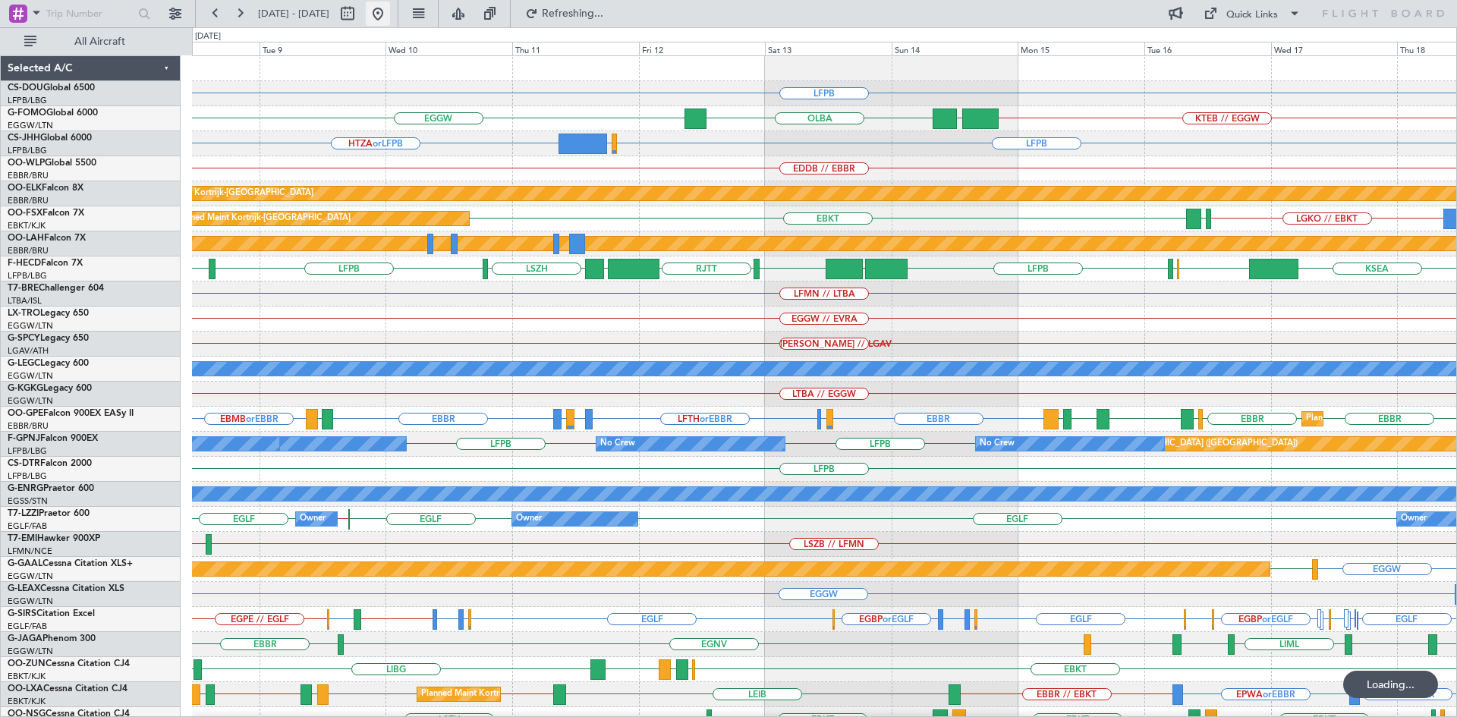
click at [390, 14] on button at bounding box center [378, 14] width 24 height 24
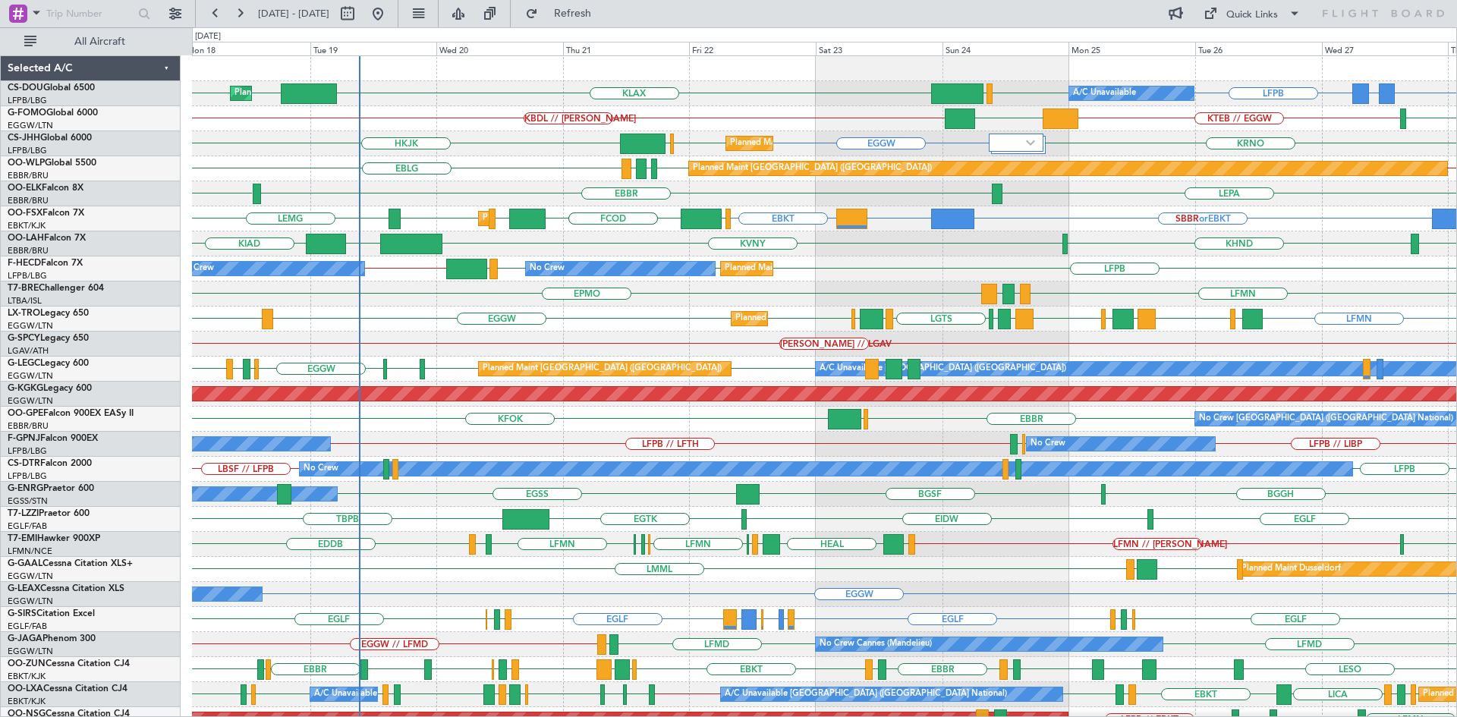
scroll to position [140, 0]
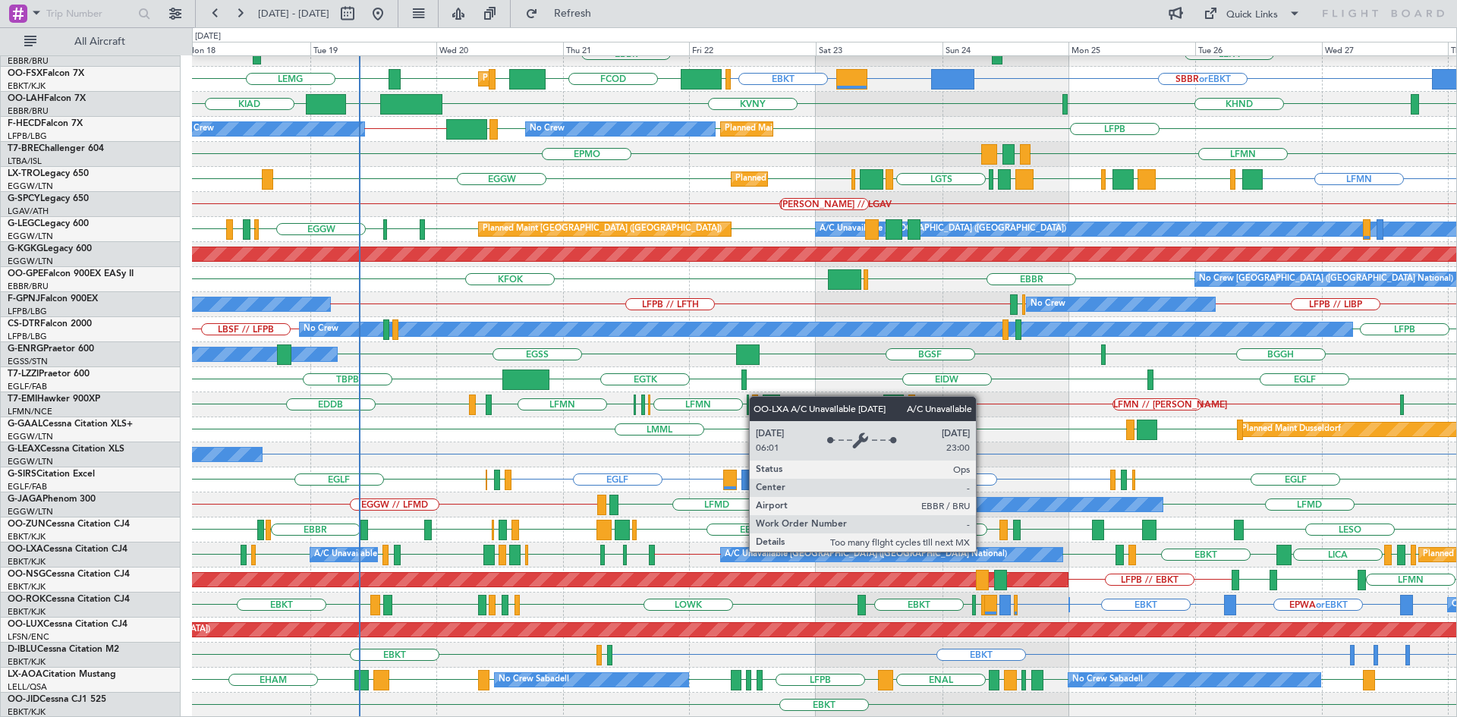
click at [983, 551] on div "A/C Unavailable [GEOGRAPHIC_DATA] ([GEOGRAPHIC_DATA] National)" at bounding box center [892, 555] width 342 height 14
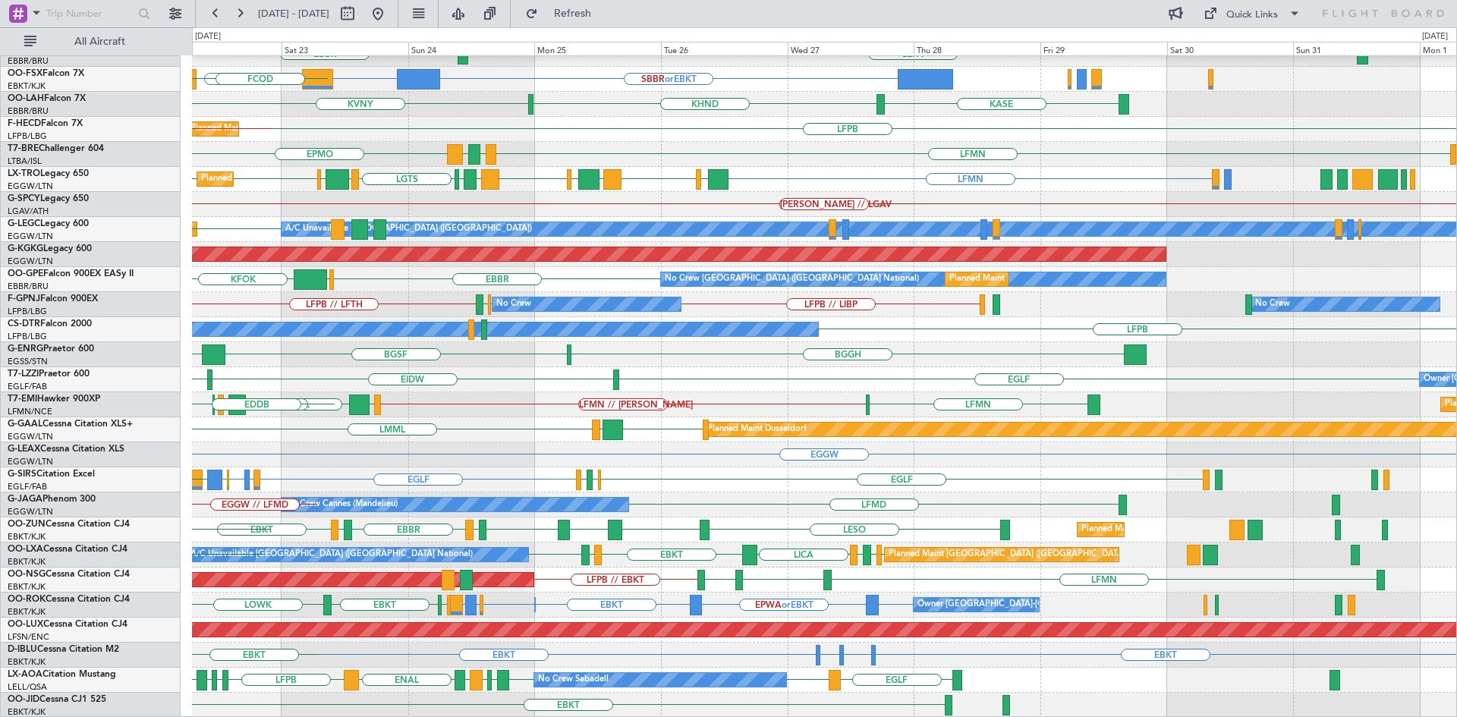
click at [599, 412] on div "EDDB // EBBR Planned Maint Berlin (Brandenburg) EBLG LDDU EDDB EBLG LEPA EBBR S…" at bounding box center [824, 317] width 1264 height 801
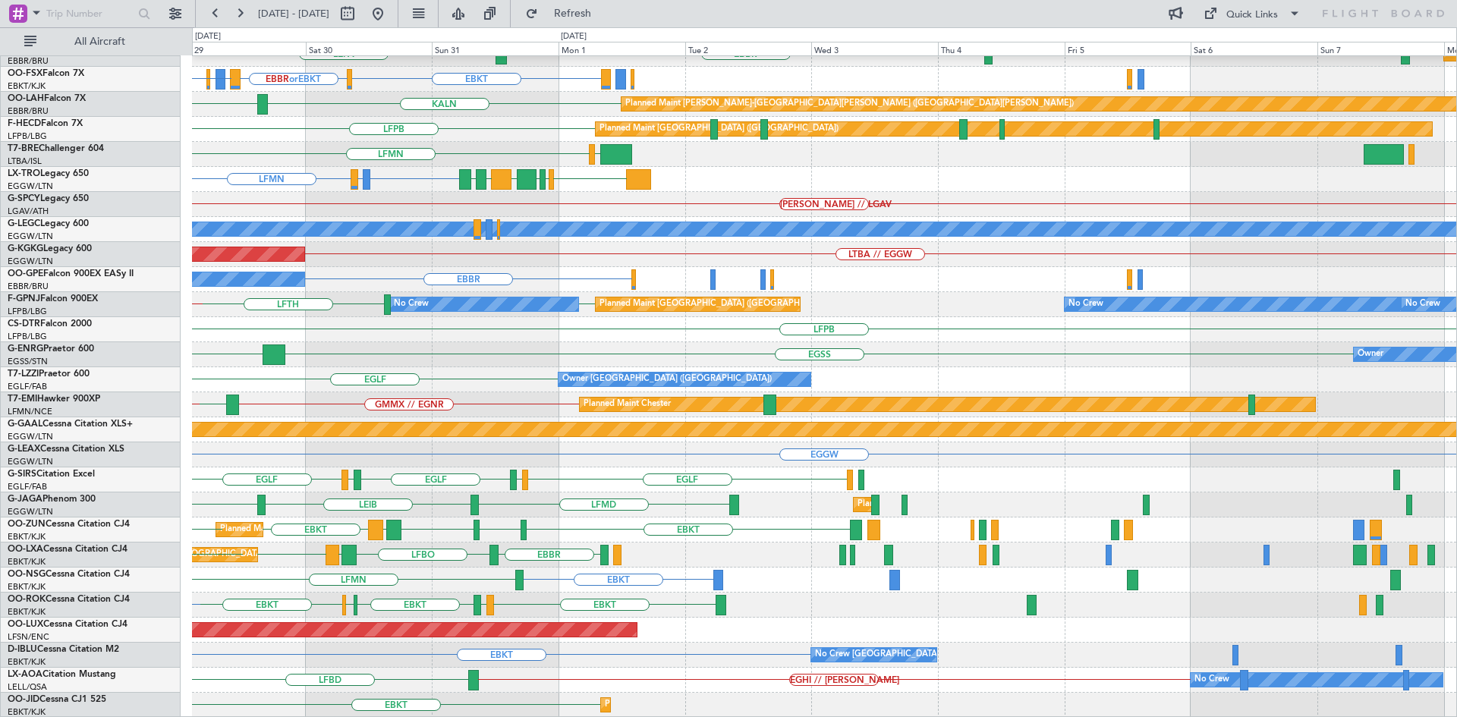
click at [0, 458] on div "EDDB // EBBR Planned Maint Berlin (Brandenburg) EBBR LEPA Planned Maint Kortrij…" at bounding box center [728, 372] width 1457 height 690
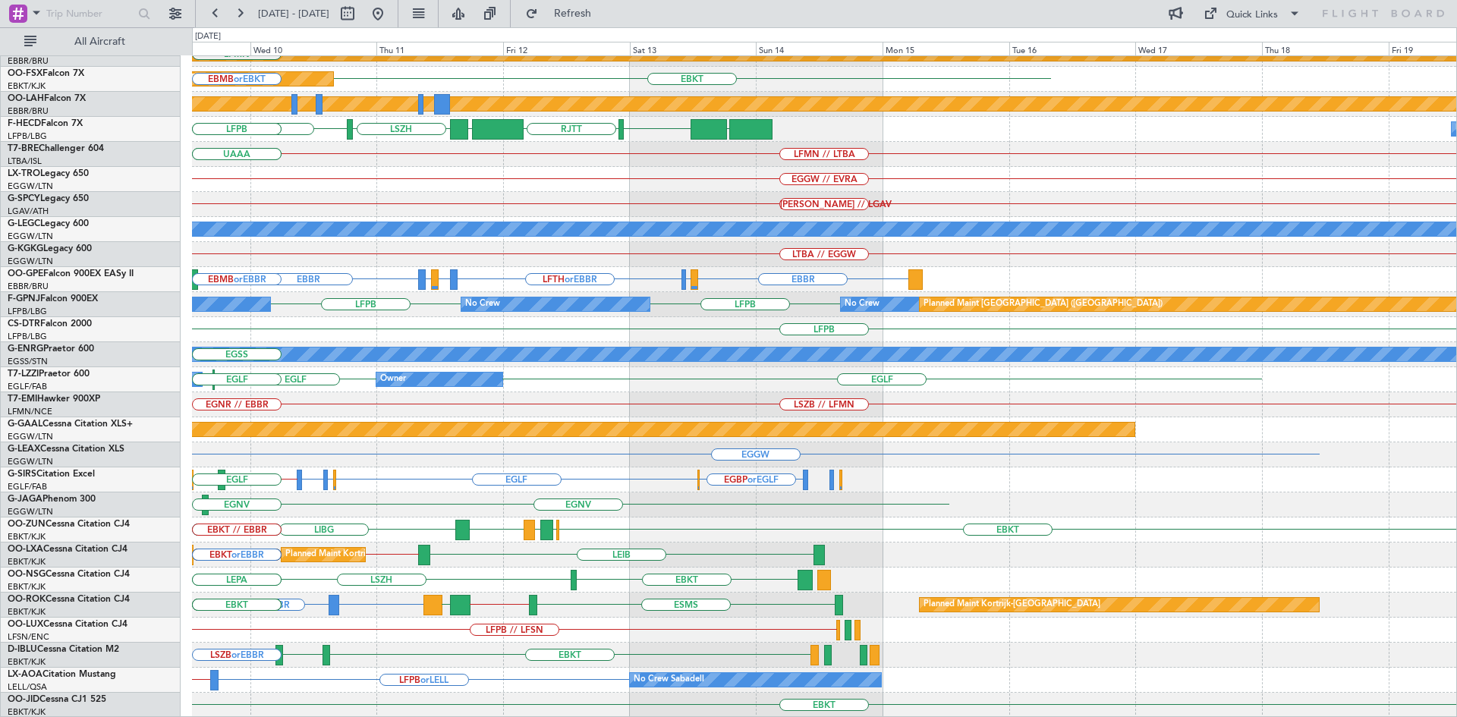
click at [475, 489] on div "EDDB // EBBR Planned Maint Kortrijk-Wevelgem EBBR // EBKT LFMN Planned Maint Ko…" at bounding box center [824, 317] width 1264 height 801
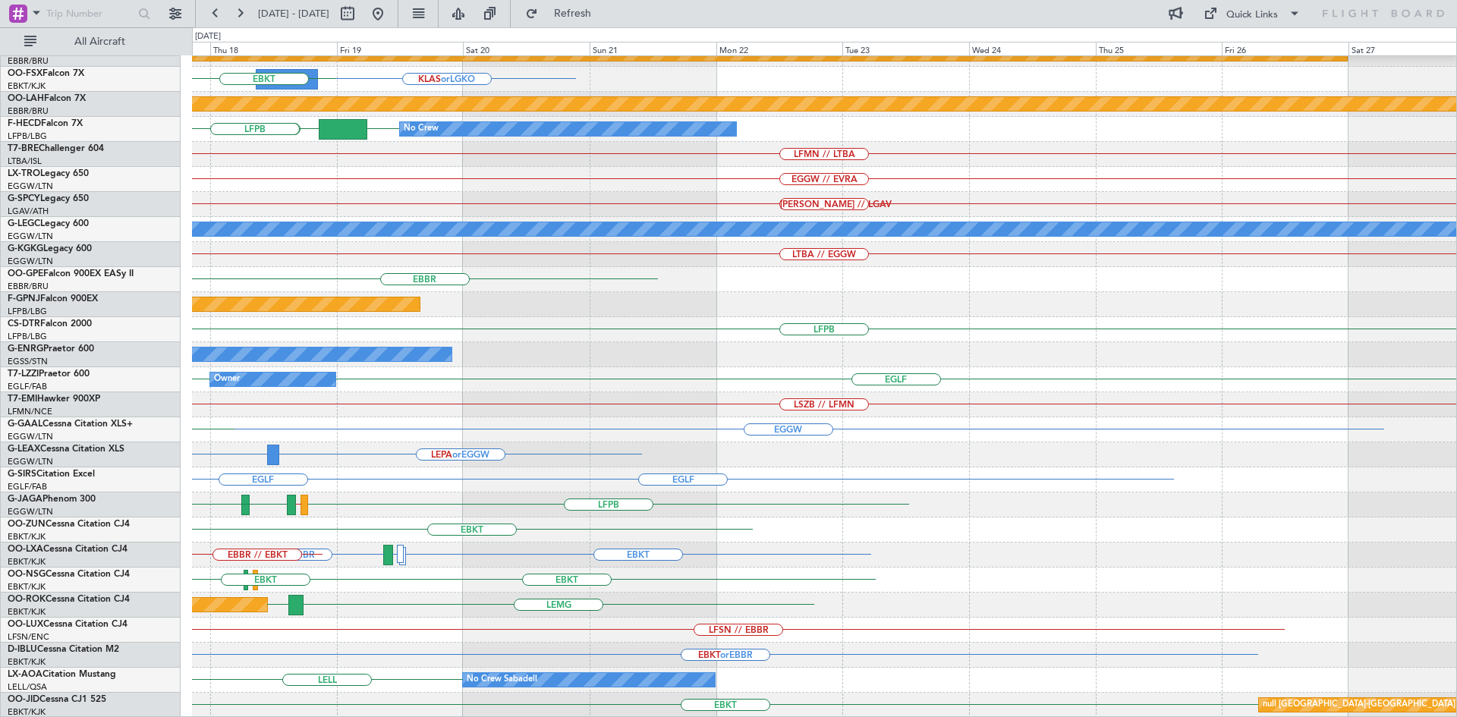
click at [54, 542] on div "EDDB // EBBR Planned Maint Kortrijk-Wevelgem KLAS or LGKO LGKO // EBKT LGAV EBK…" at bounding box center [728, 372] width 1457 height 690
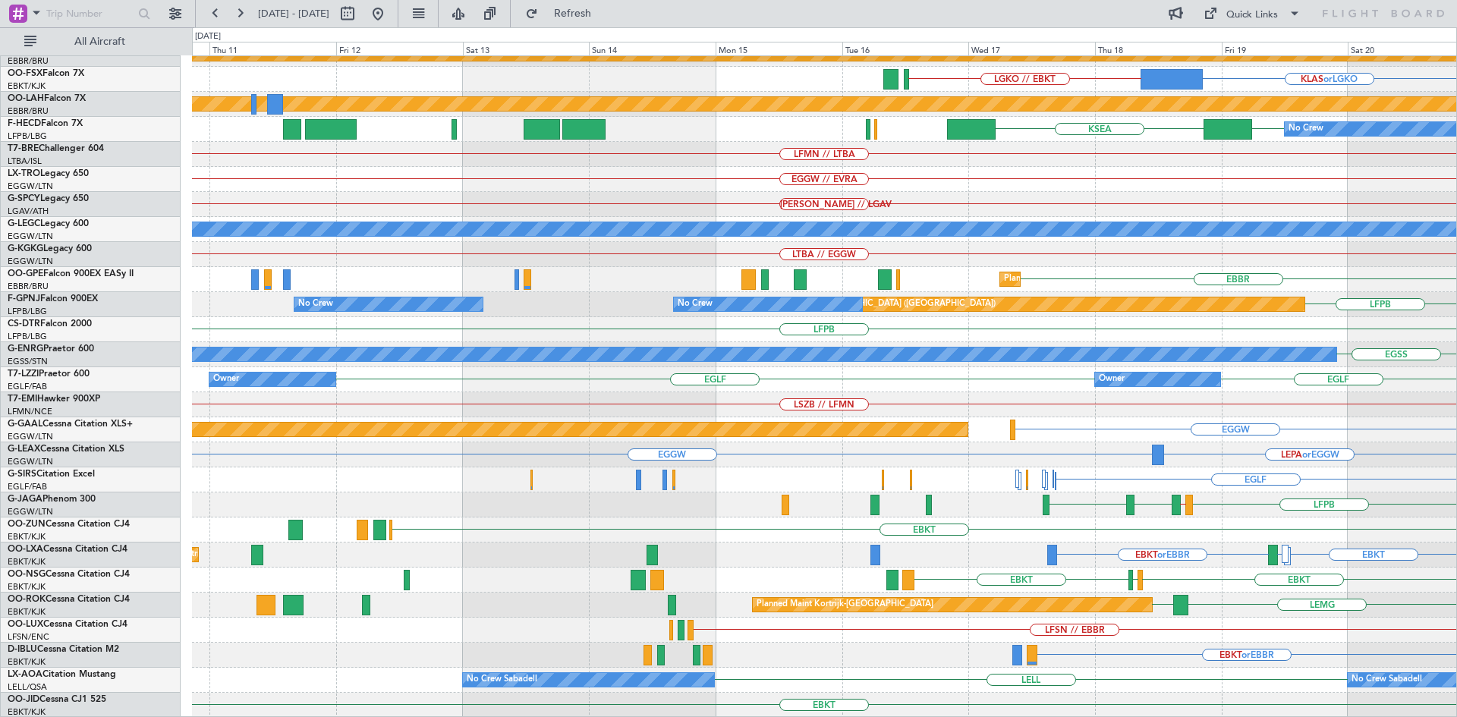
click at [1456, 361] on html "17 Sep 2025 - 27 Sep 2025 Refresh Quick Links All Aircraft EDDB // EBBR Planned…" at bounding box center [728, 358] width 1457 height 717
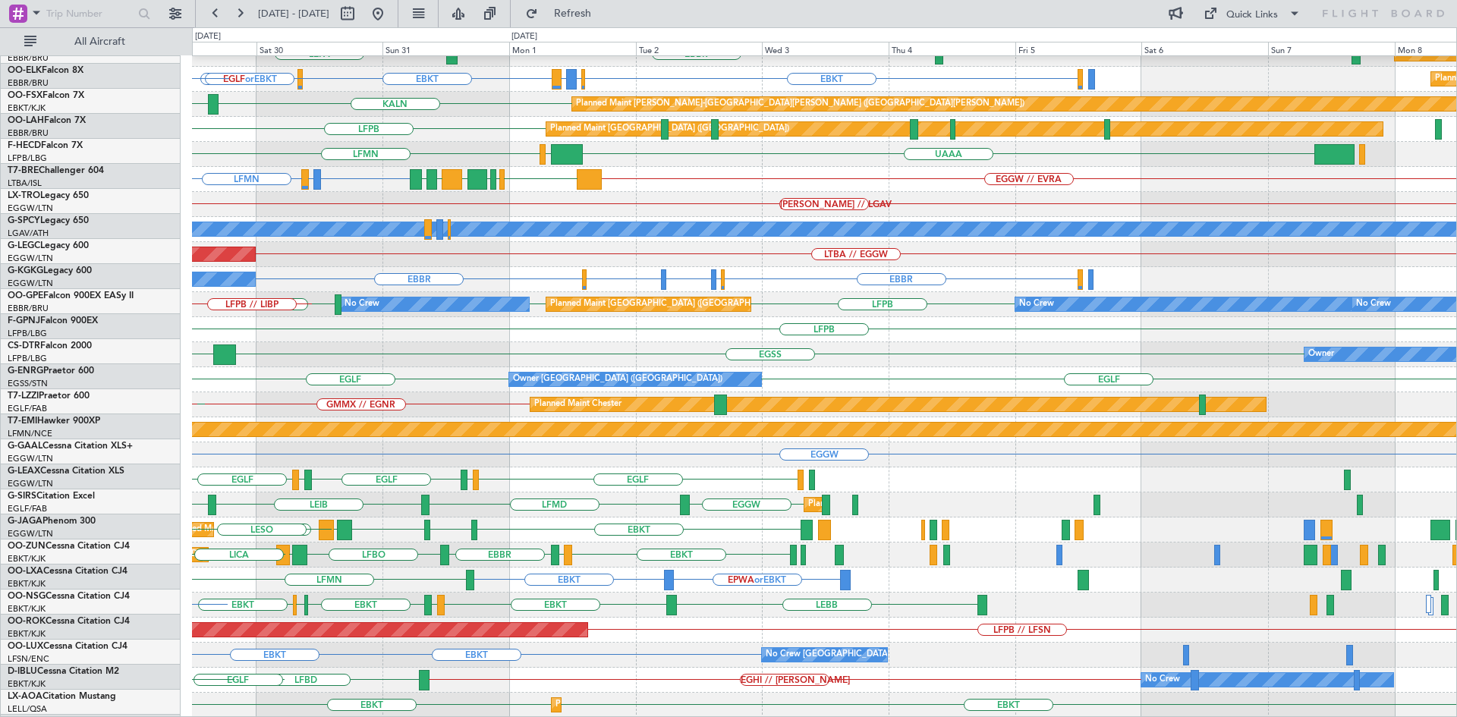
scroll to position [140, 0]
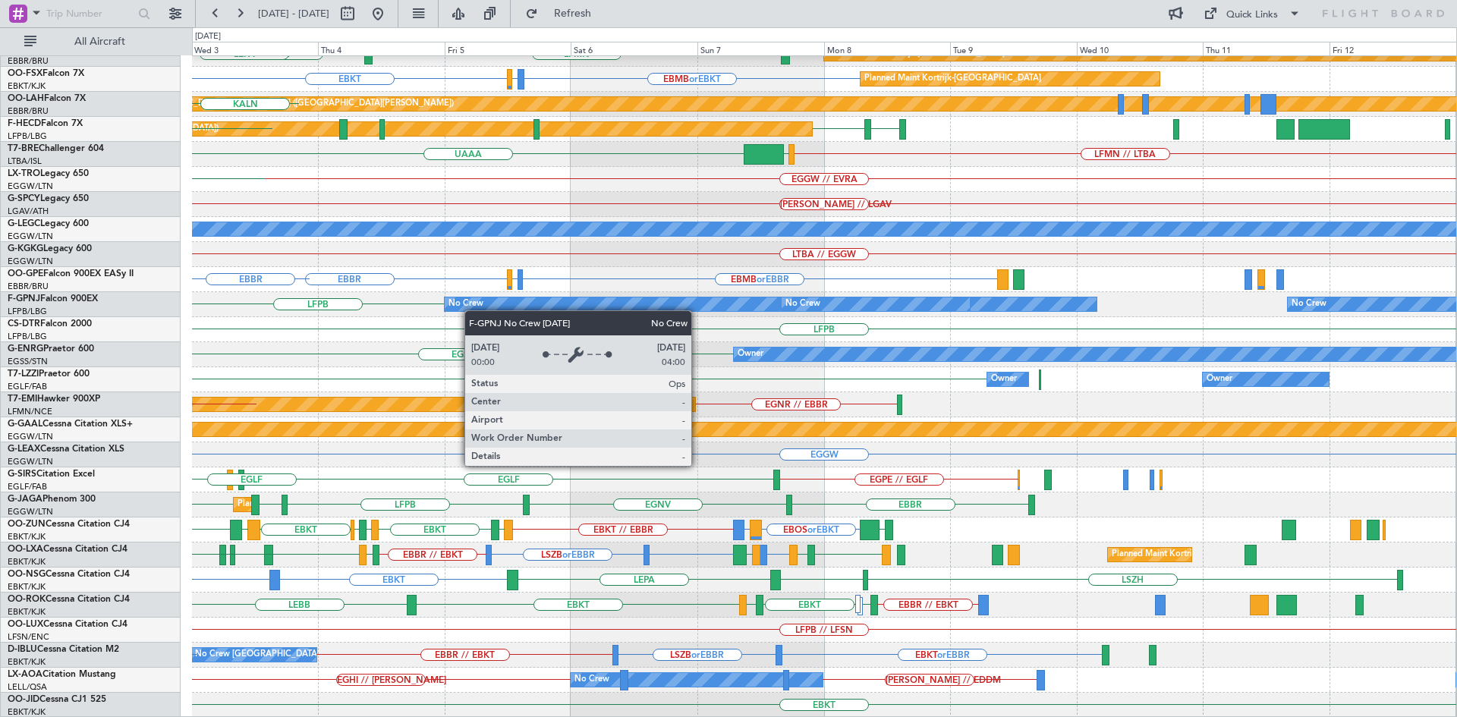
click at [472, 310] on div "EDDB // EBBR Planned Maint Kortrijk-Wevelgem LFMN EBBR // EBKT EBBR LEPA Planne…" at bounding box center [824, 317] width 1264 height 801
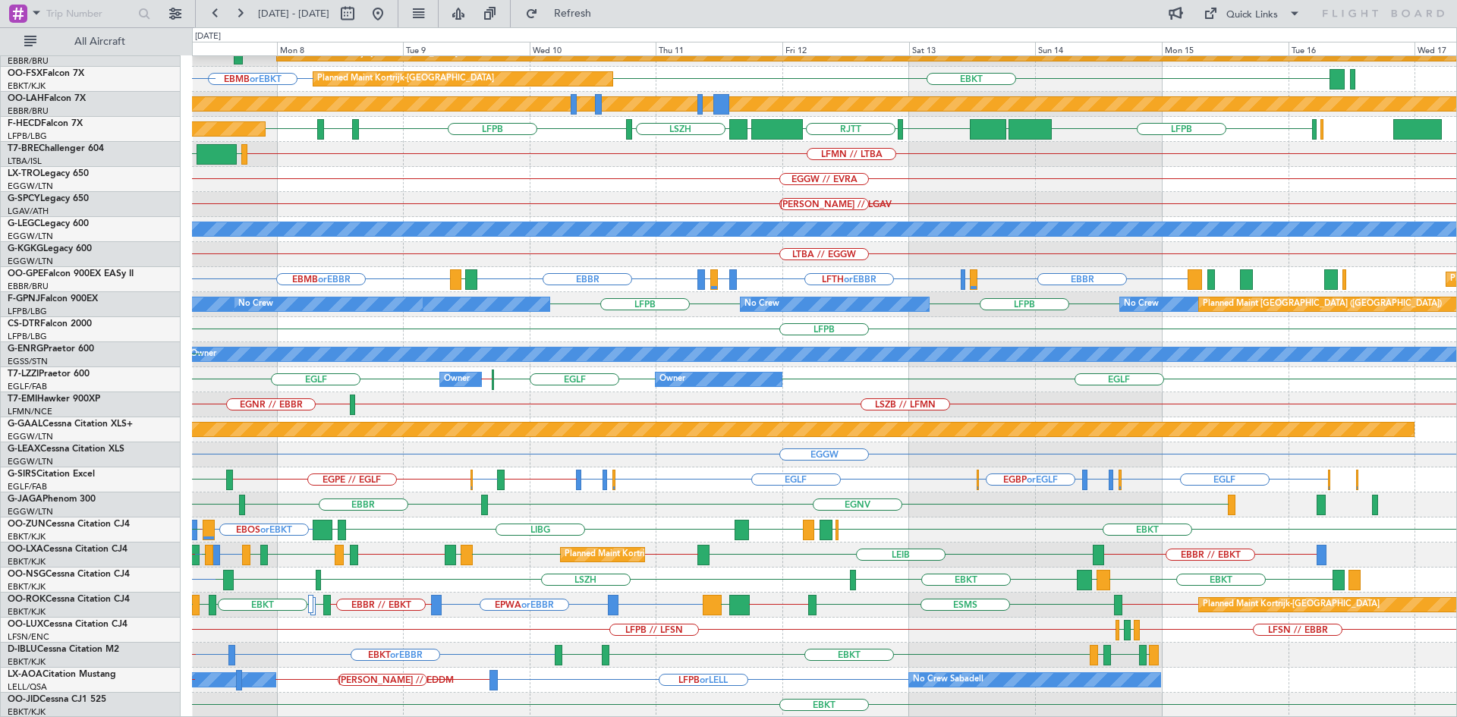
click at [626, 583] on div "EDDB // EBBR Planned Maint Kortrijk-Wevelgem LFMN EBBR // EBKT Planned Maint Ko…" at bounding box center [824, 317] width 1264 height 801
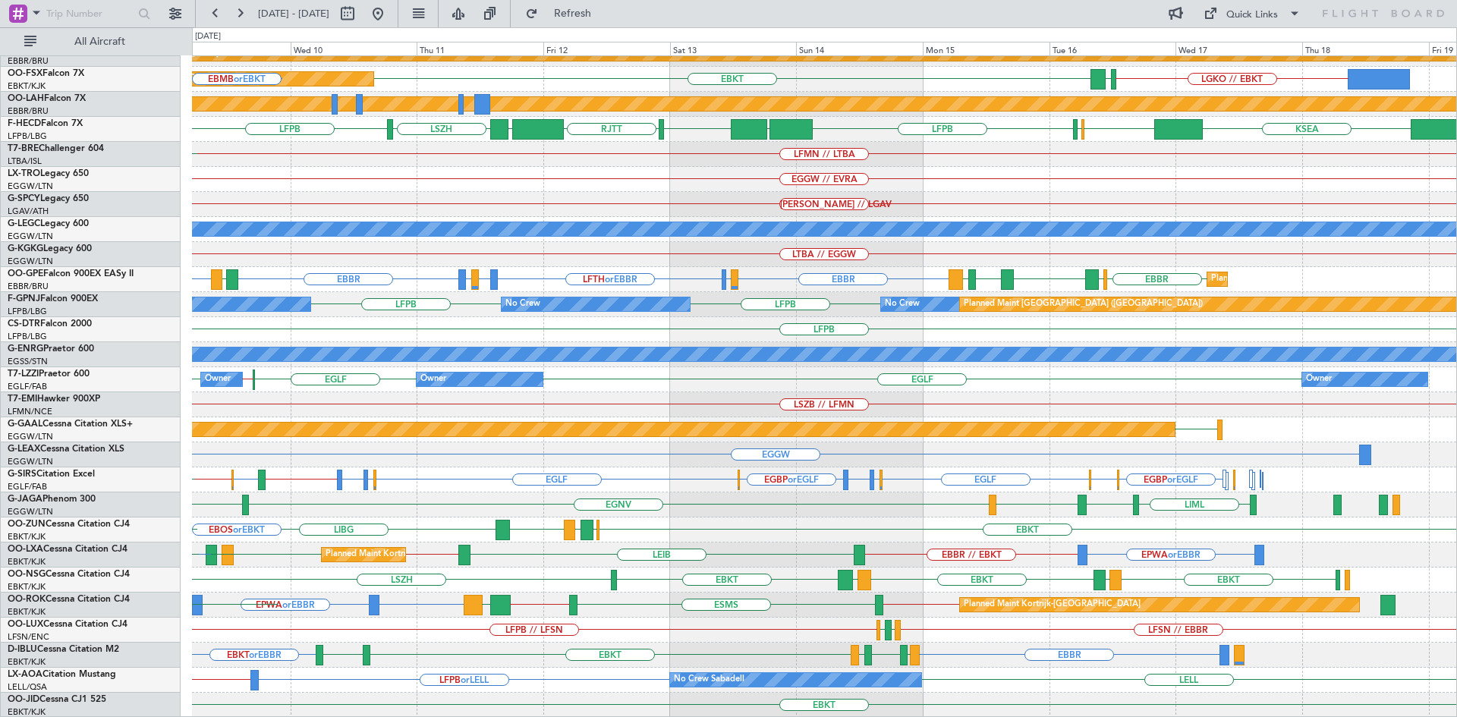
click at [856, 587] on div "EDDB // EBBR Planned Maint Kortrijk-Wevelgem EBBR // EBKT LFMN Planned Maint Ko…" at bounding box center [824, 317] width 1264 height 801
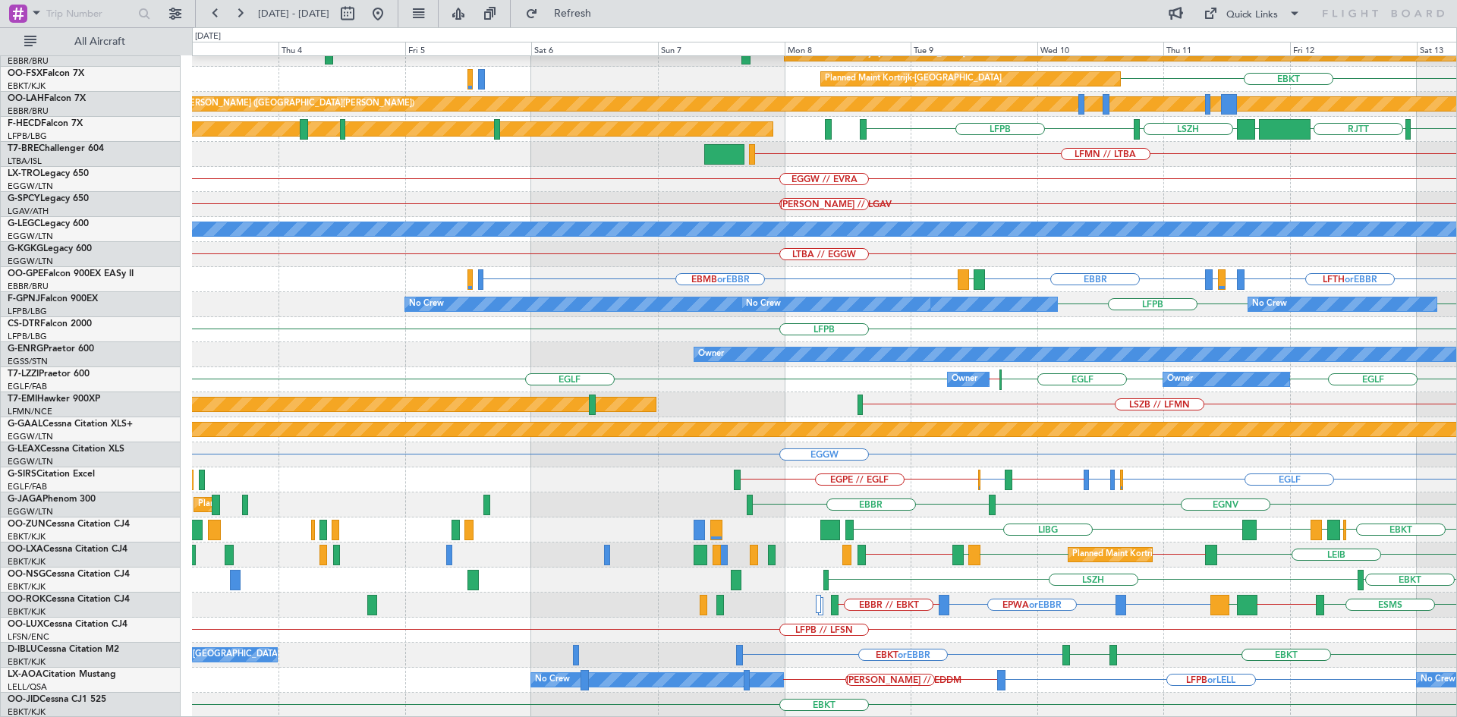
click at [1456, 537] on html "09 Sep 2025 - 19 Sep 2025 Refresh Quick Links All Aircraft EDDB // EBBR Planned…" at bounding box center [728, 358] width 1457 height 717
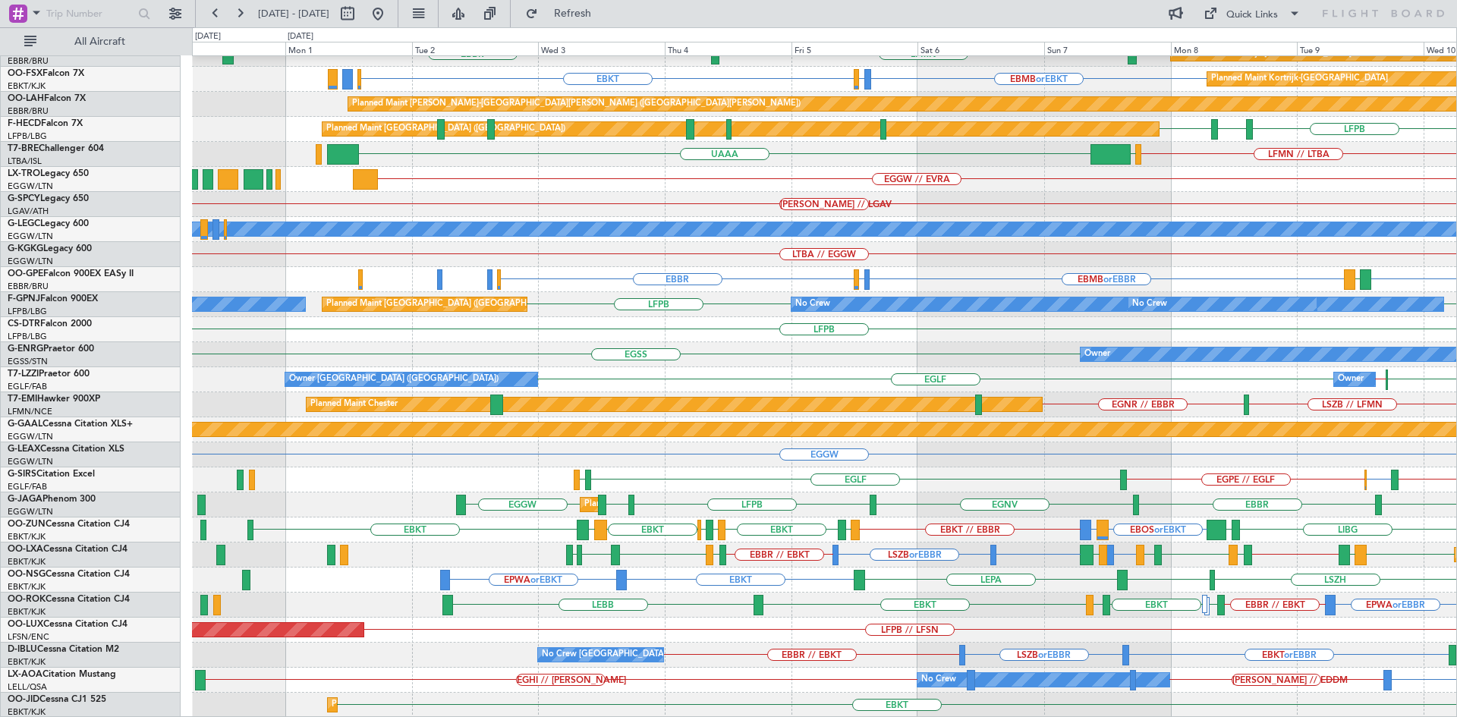
click at [1068, 595] on div "EDDB // EBBR Planned Maint Kortrijk-Wevelgem LFMN EBBR // EBKT EBBR Planned Mai…" at bounding box center [824, 317] width 1264 height 801
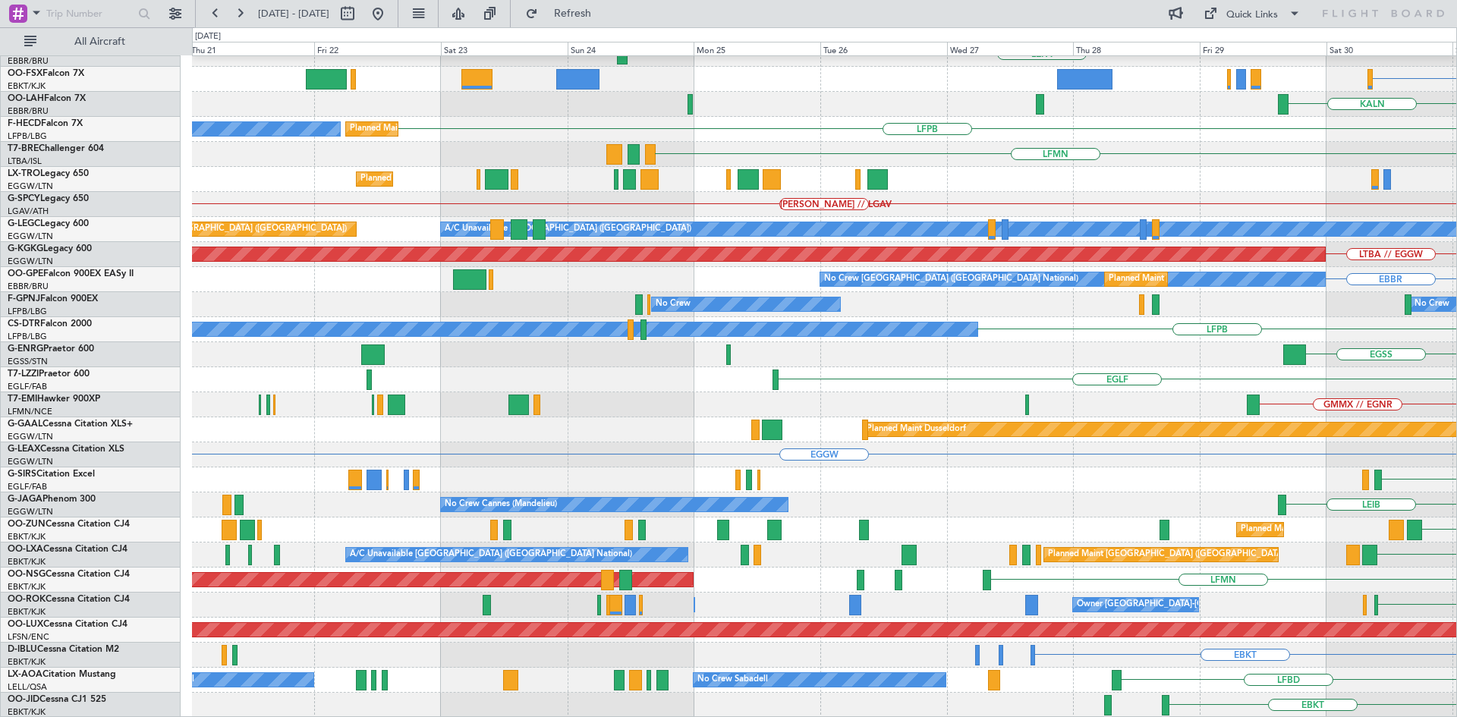
click at [1456, 317] on html "31 Aug 2025 - 10 Sep 2025 Refresh Quick Links All Aircraft EDDB // EBBR Planned…" at bounding box center [728, 358] width 1457 height 717
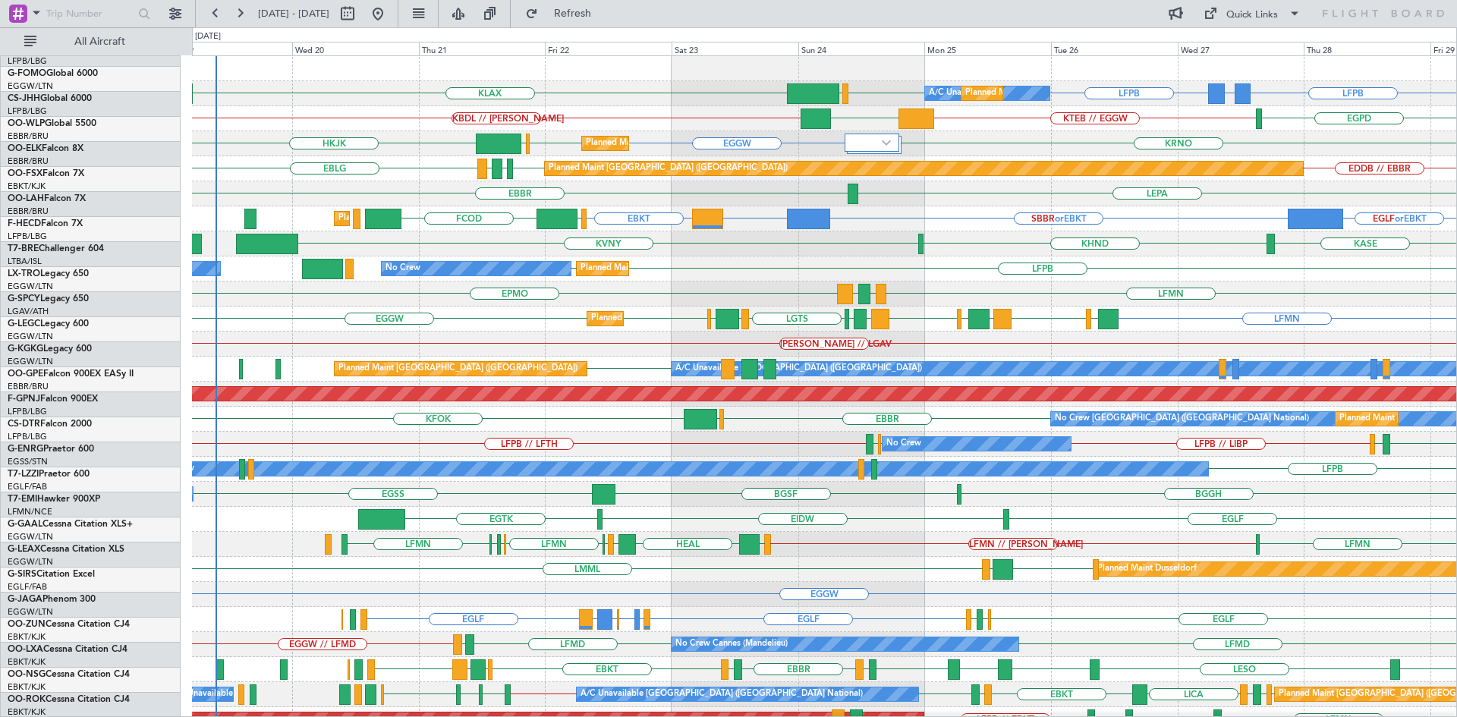
scroll to position [0, 0]
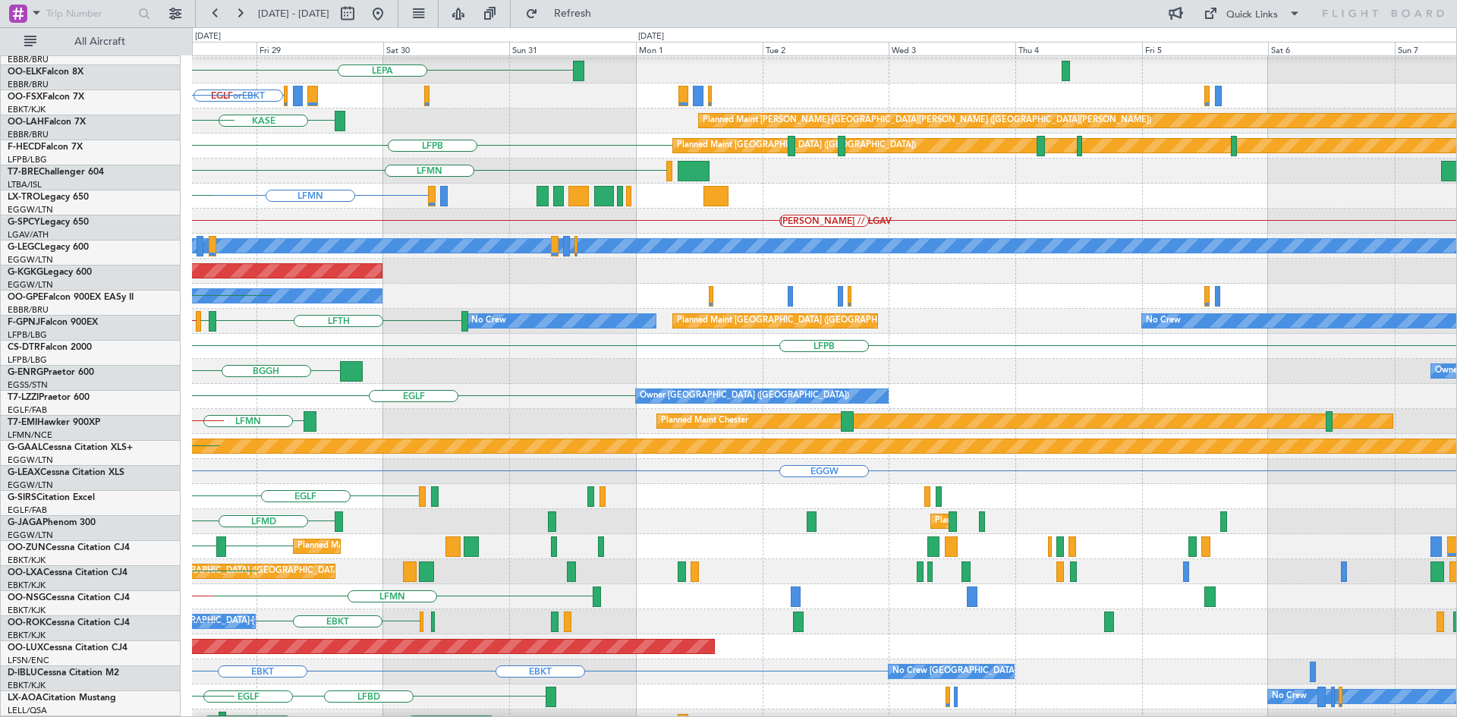
click at [0, 188] on div "EDDB // EBBR Planned Maint Berlin (Brandenburg) LEPA Planned Maint Kortrijk-Wev…" at bounding box center [728, 372] width 1457 height 690
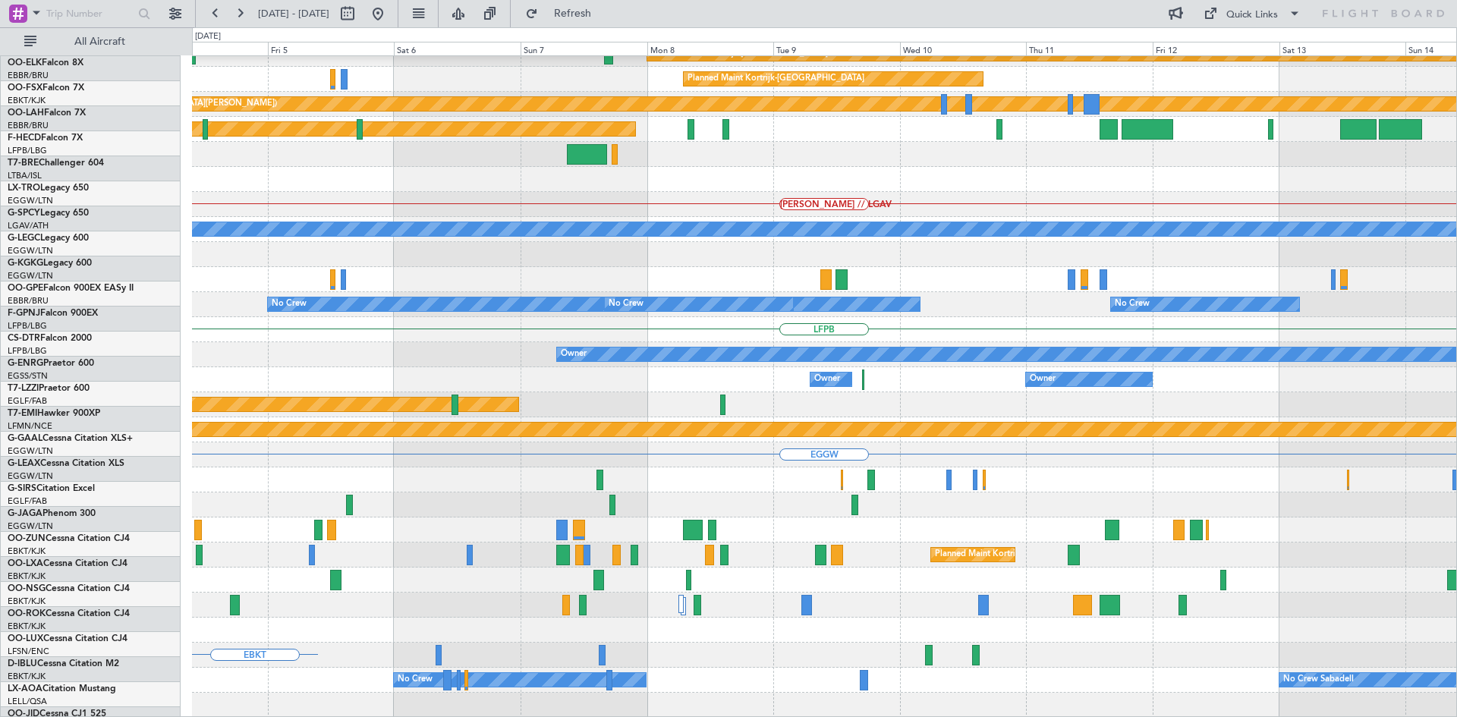
scroll to position [140, 0]
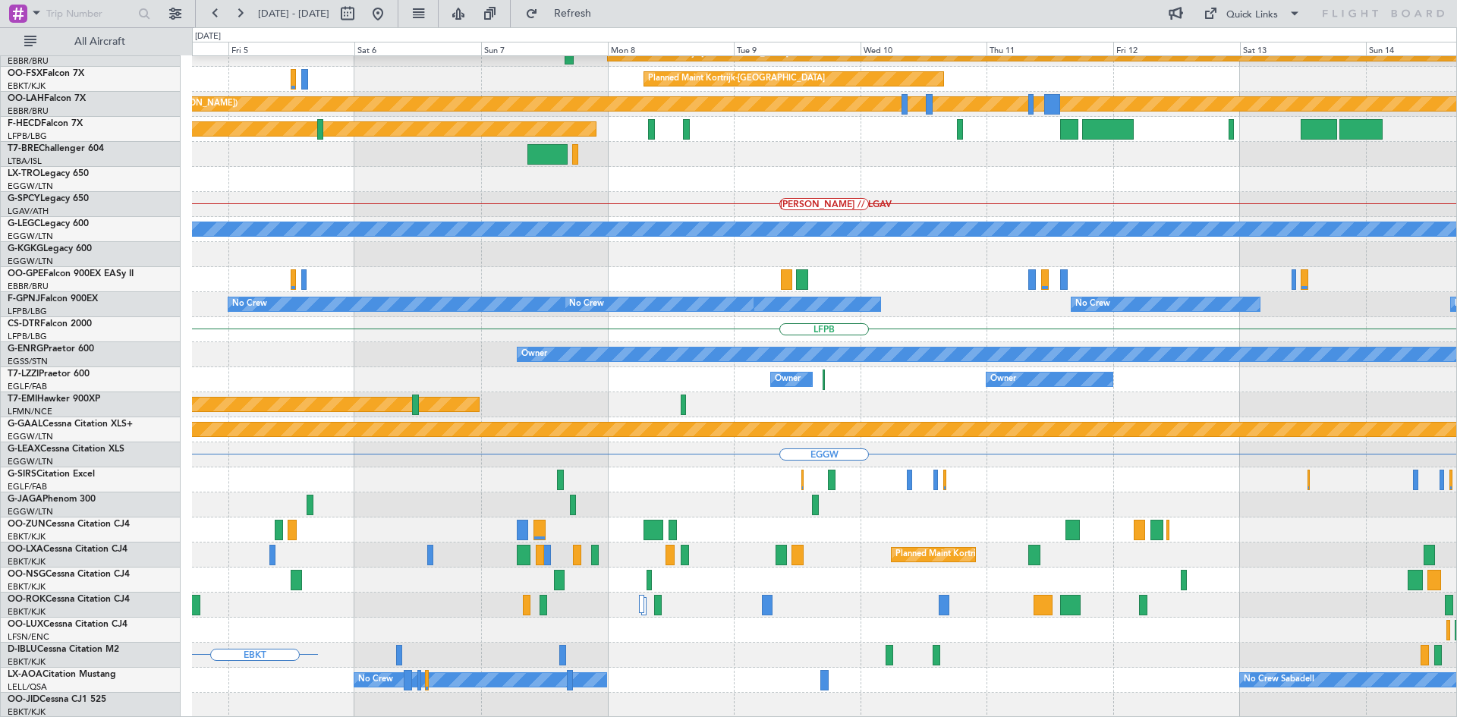
click at [121, 294] on div "EDDB // EBBR Planned Maint Kortrijk-Wevelgem Planned Maint Kortrijk-Wevelgem Pl…" at bounding box center [728, 372] width 1457 height 690
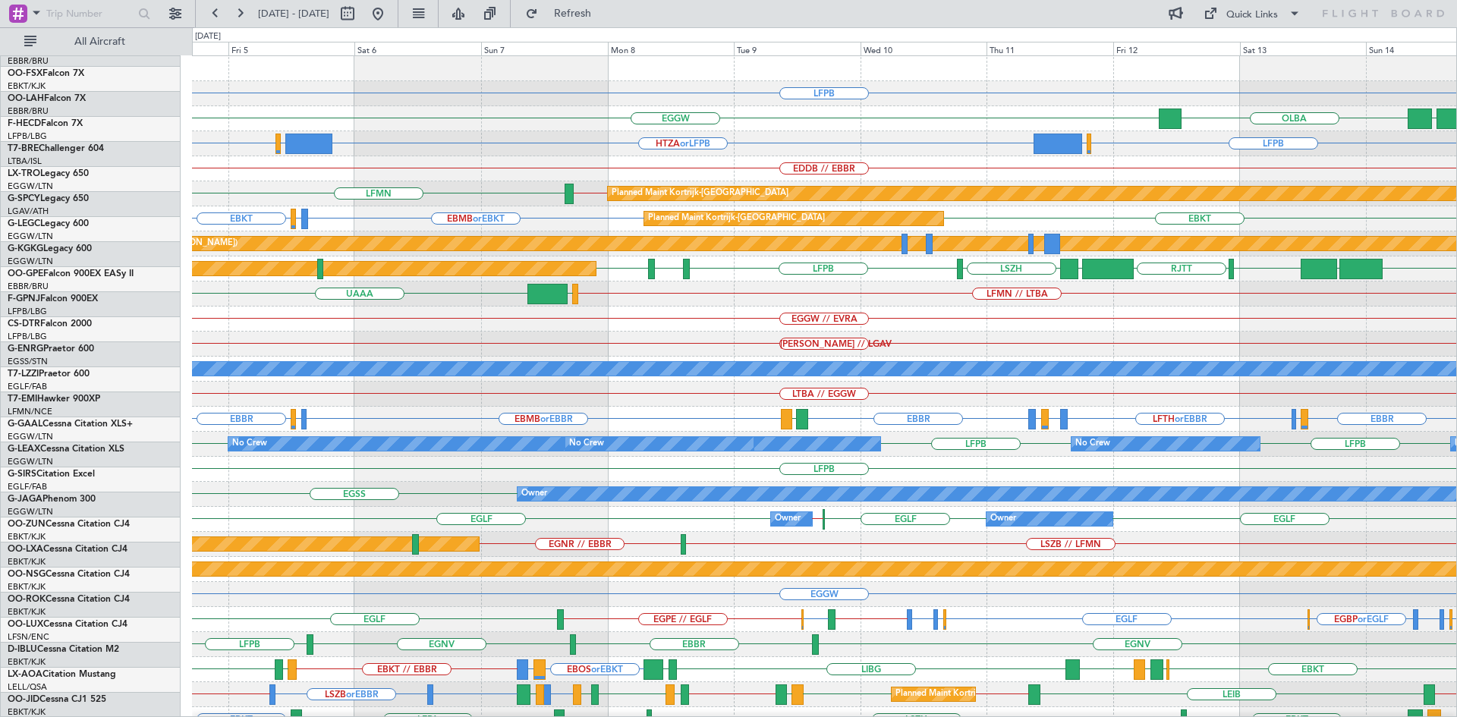
scroll to position [0, 0]
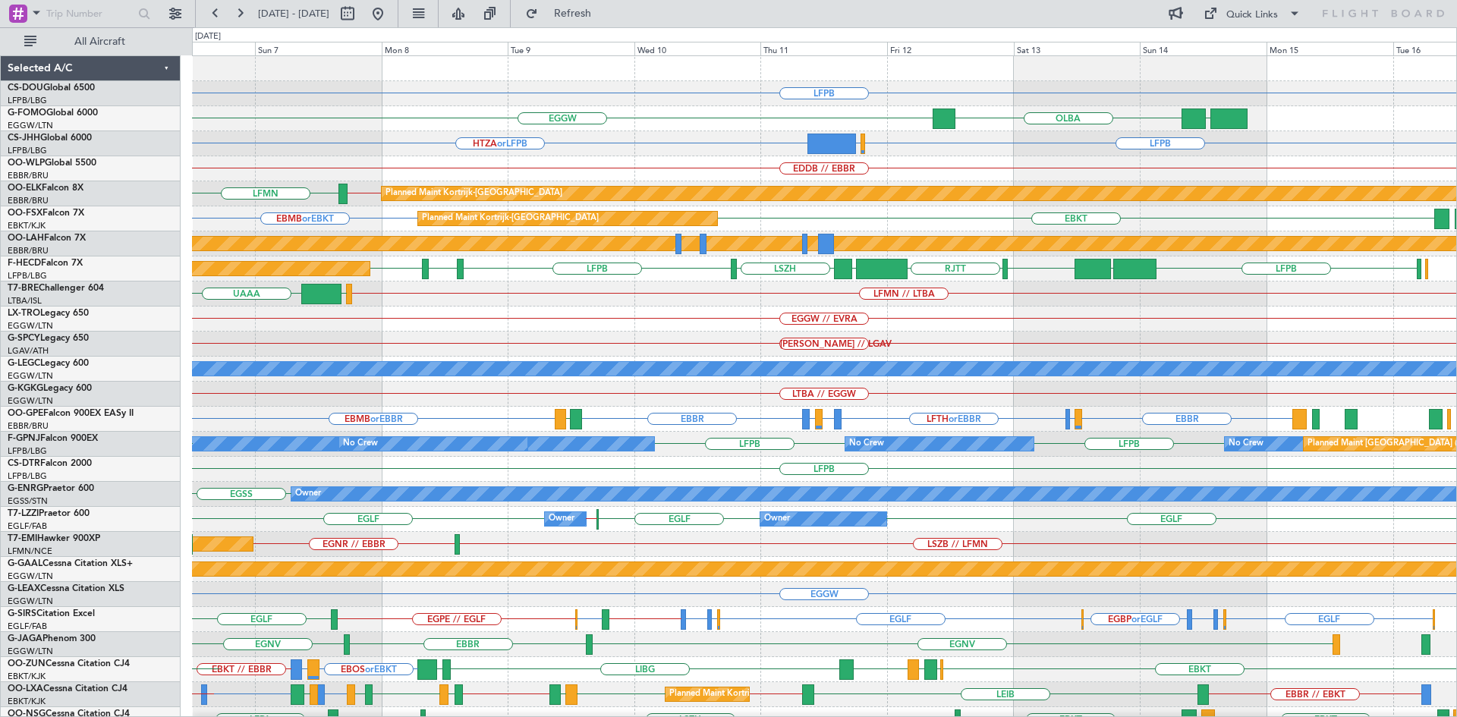
click at [460, 345] on div "LFPB EGGW OLBA EGGW HTZA or LFPB EGLF or LFPB LFPB EGLF or LFPB LFPB EDDB // EB…" at bounding box center [824, 456] width 1264 height 801
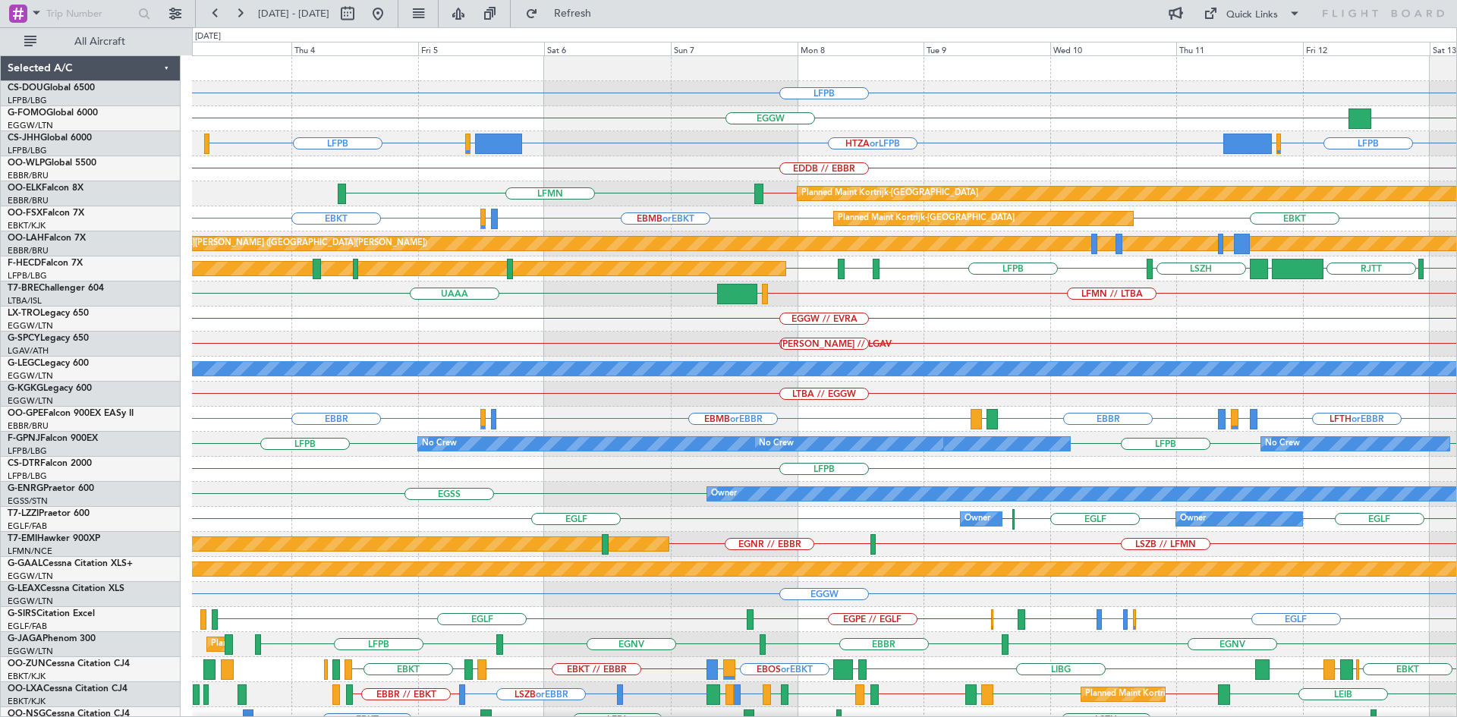
click at [1456, 384] on html "04 Sep 2025 - 14 Sep 2025 Refresh Quick Links All Aircraft LFPB EGGW OLBA EGGW …" at bounding box center [728, 358] width 1457 height 717
click at [390, 17] on button at bounding box center [378, 14] width 24 height 24
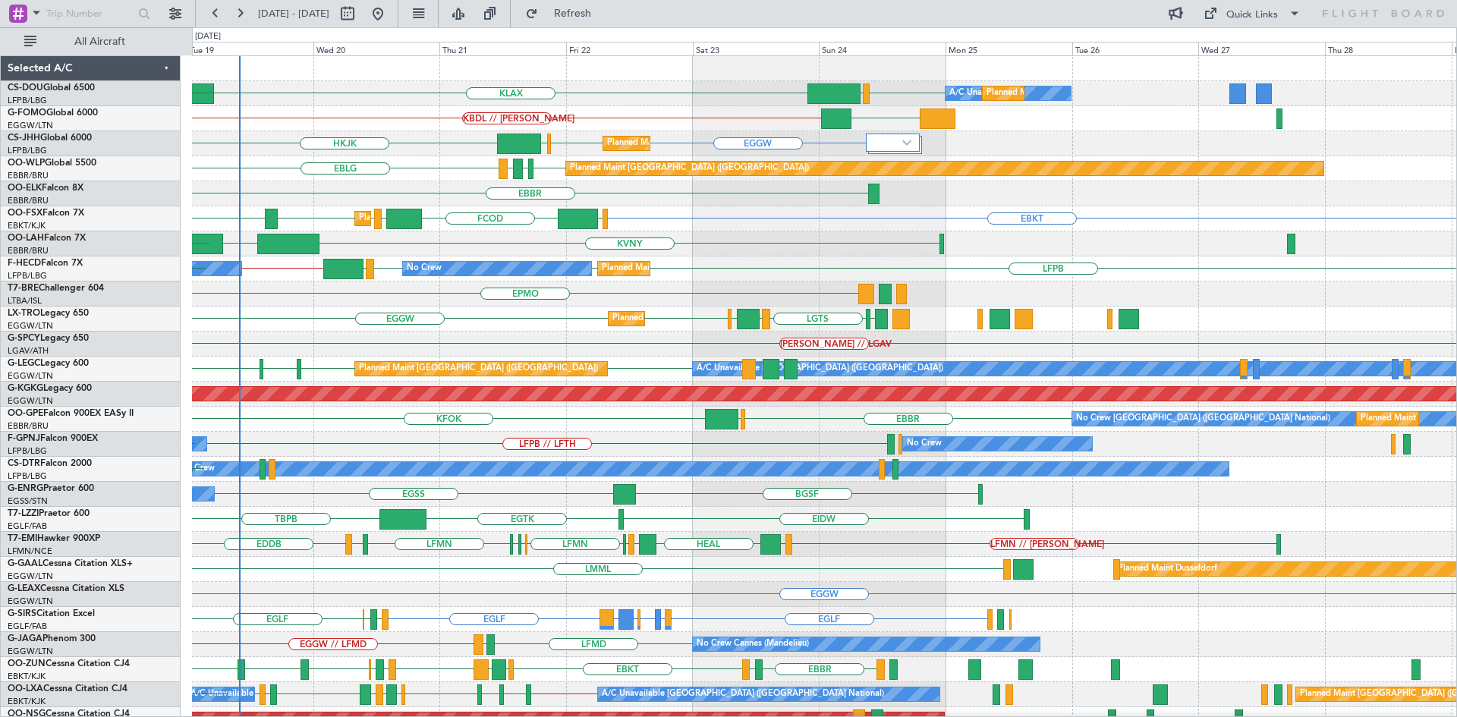
click at [405, 365] on div "LFPB EGGW KLAX A/C Unavailable Planned Maint Paris (Le Bourget) Planned Maint L…" at bounding box center [824, 456] width 1264 height 801
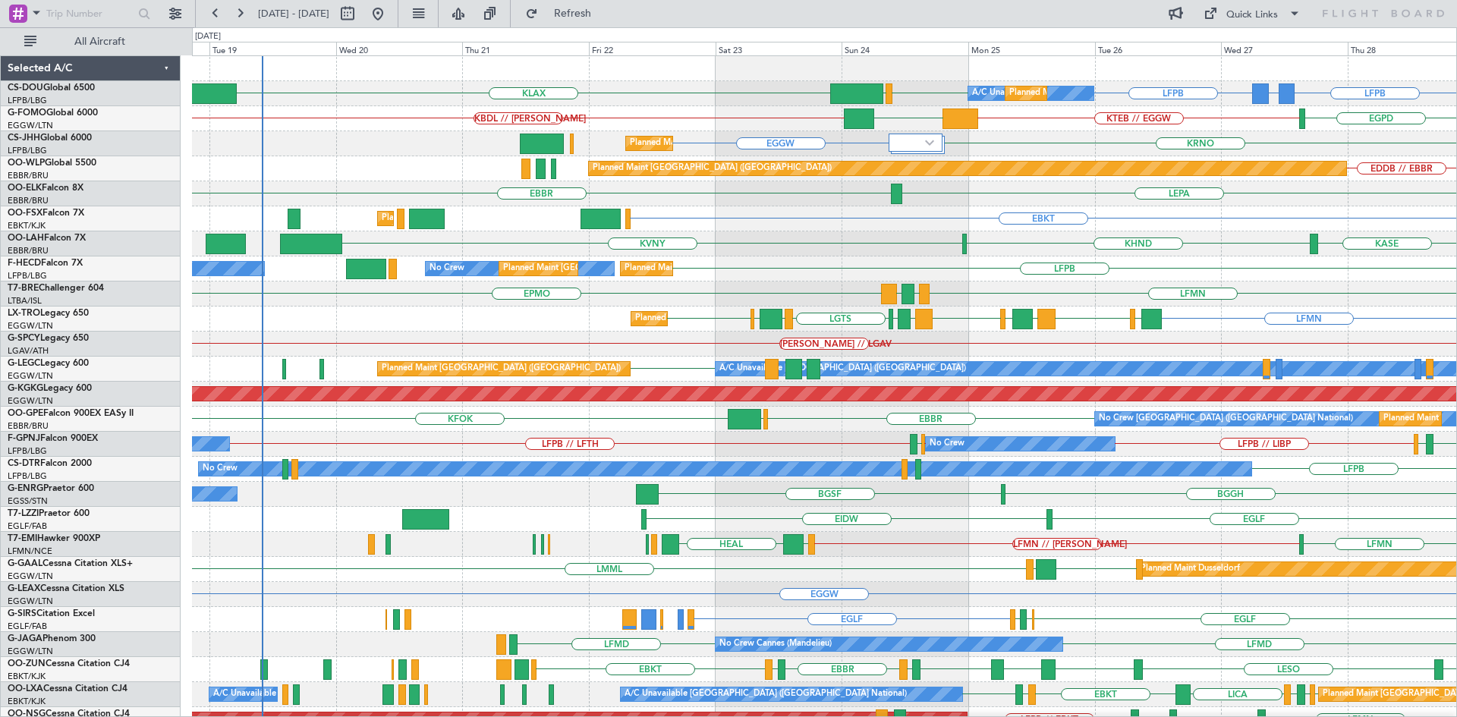
click at [940, 282] on div "A/C Unavailable Planned Maint Paris (Le Bourget) LFPB GMMX or LFPB LFPB LFPB EG…" at bounding box center [824, 456] width 1264 height 801
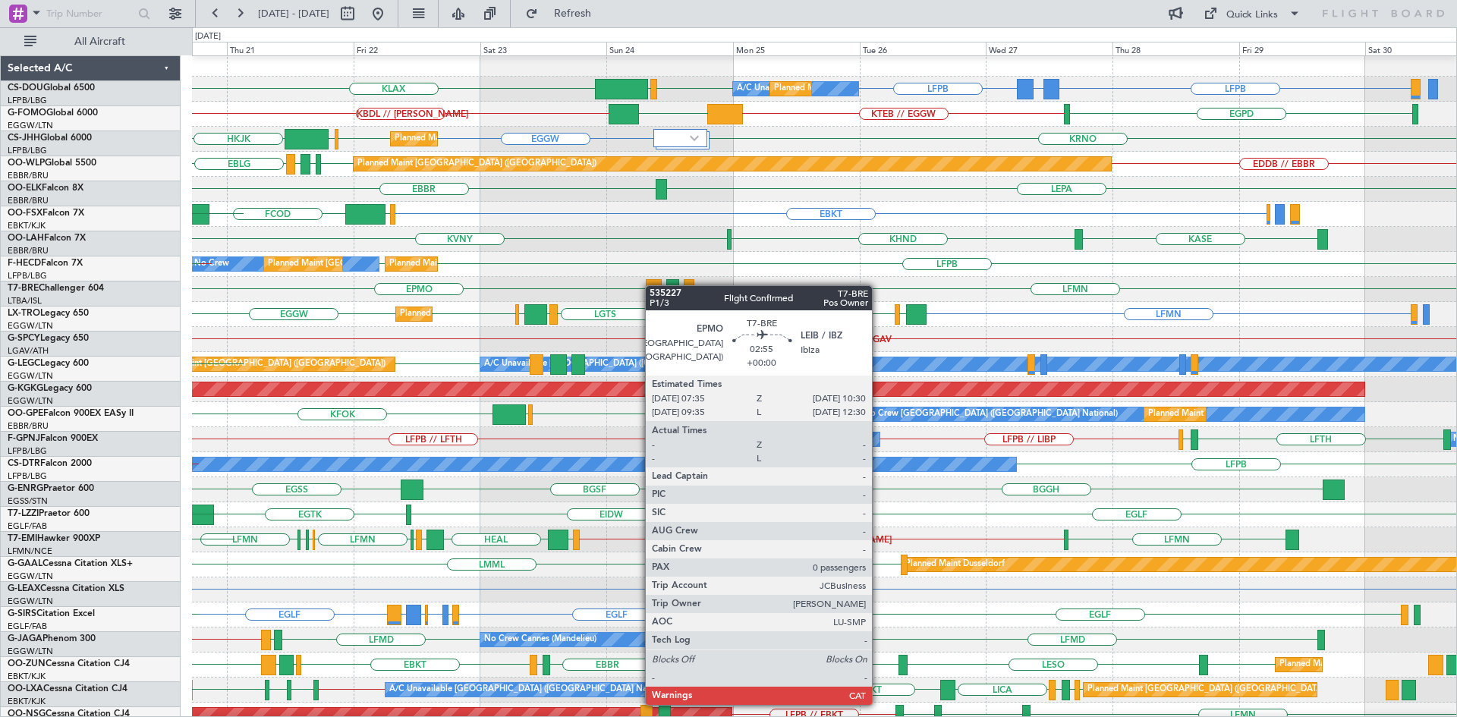
scroll to position [5, 0]
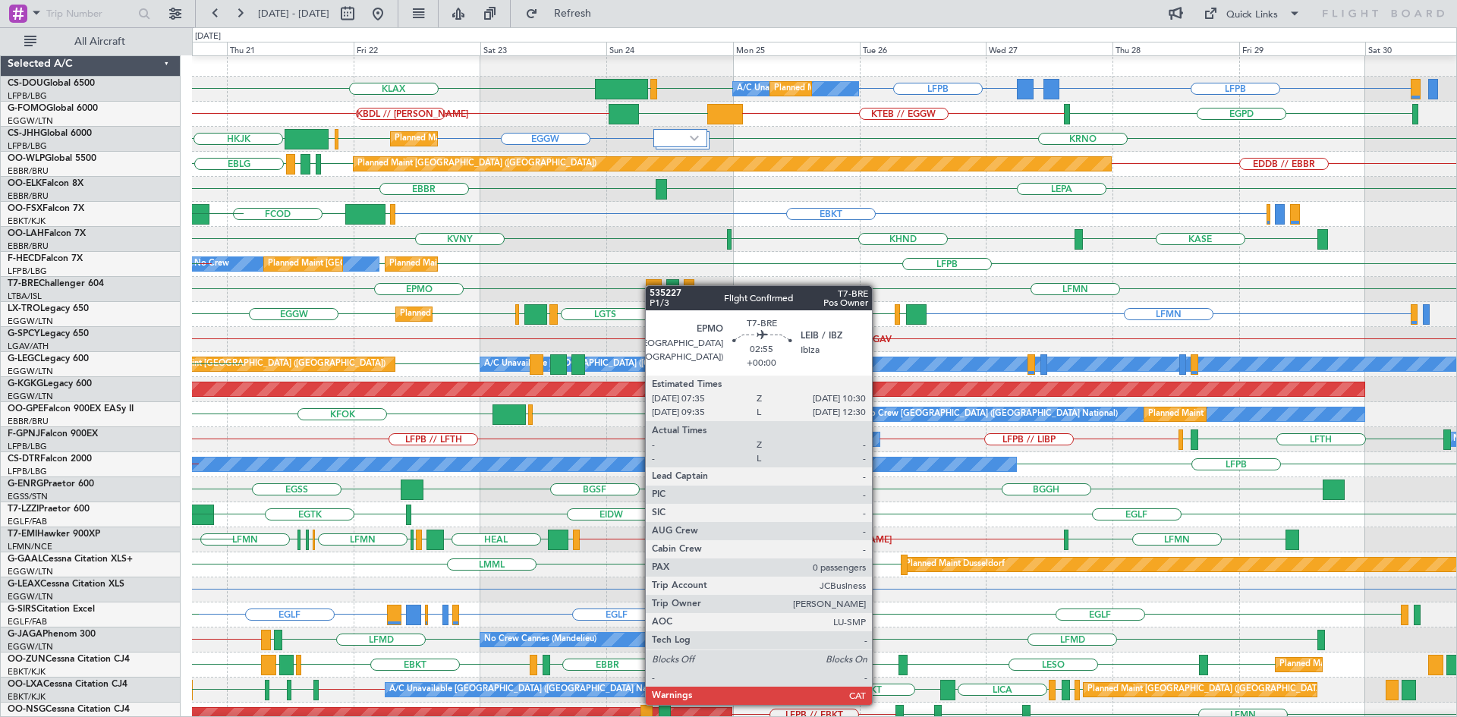
click at [653, 285] on div at bounding box center [654, 289] width 16 height 20
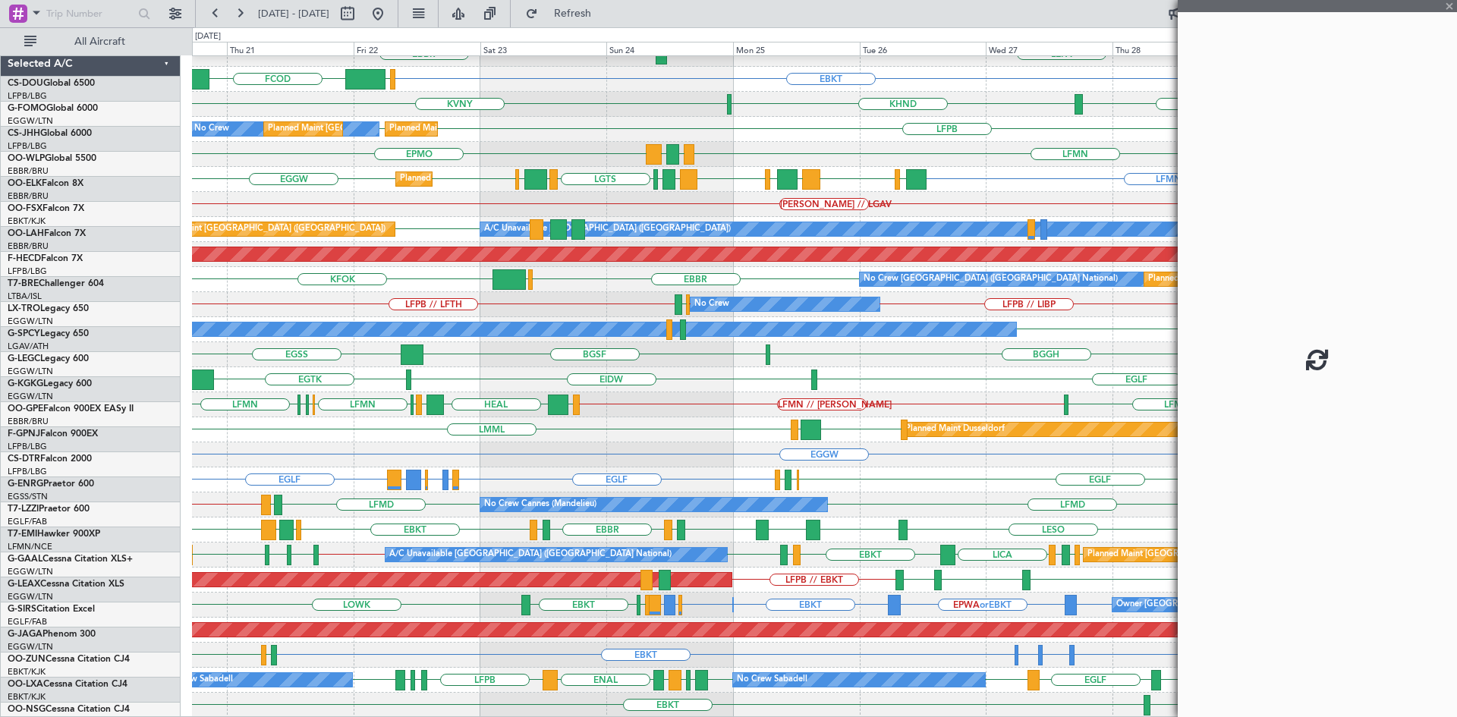
scroll to position [140, 0]
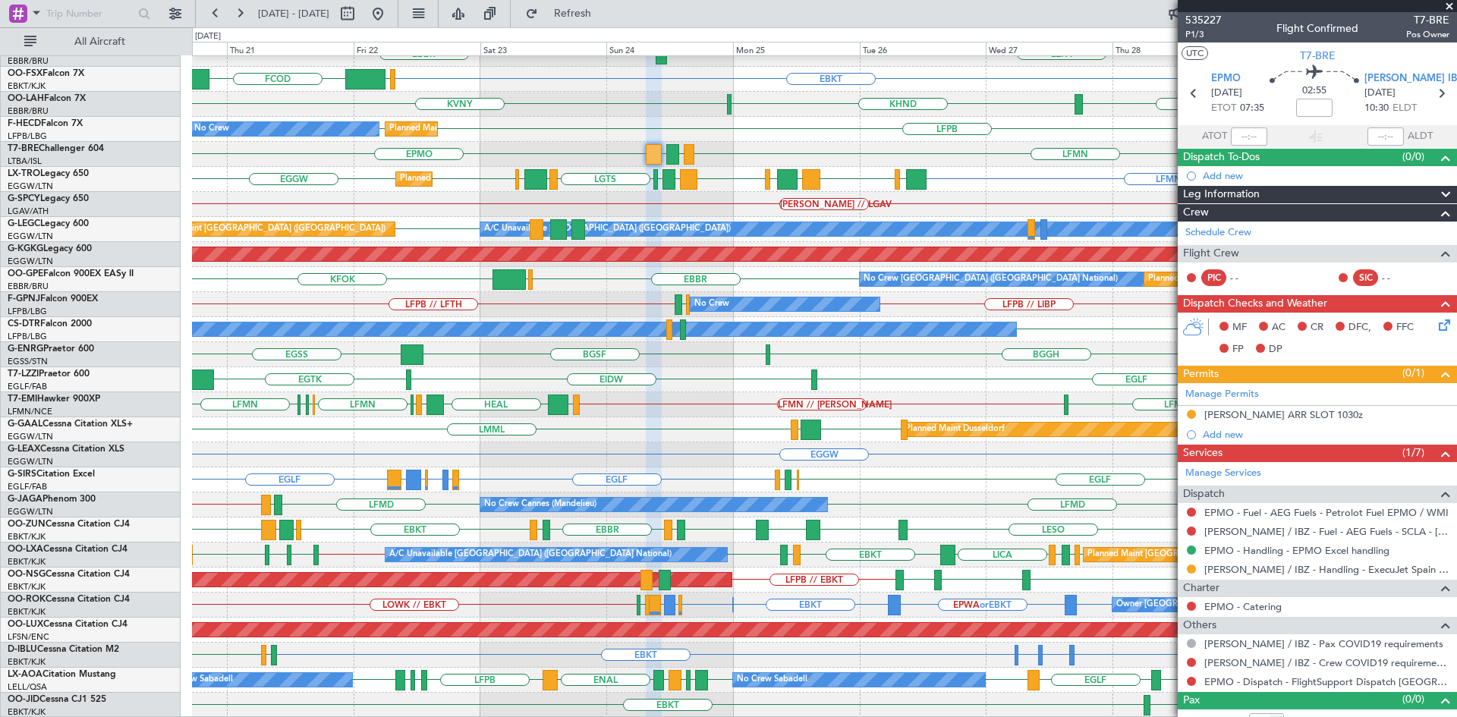
click at [1449, 8] on span at bounding box center [1449, 7] width 15 height 14
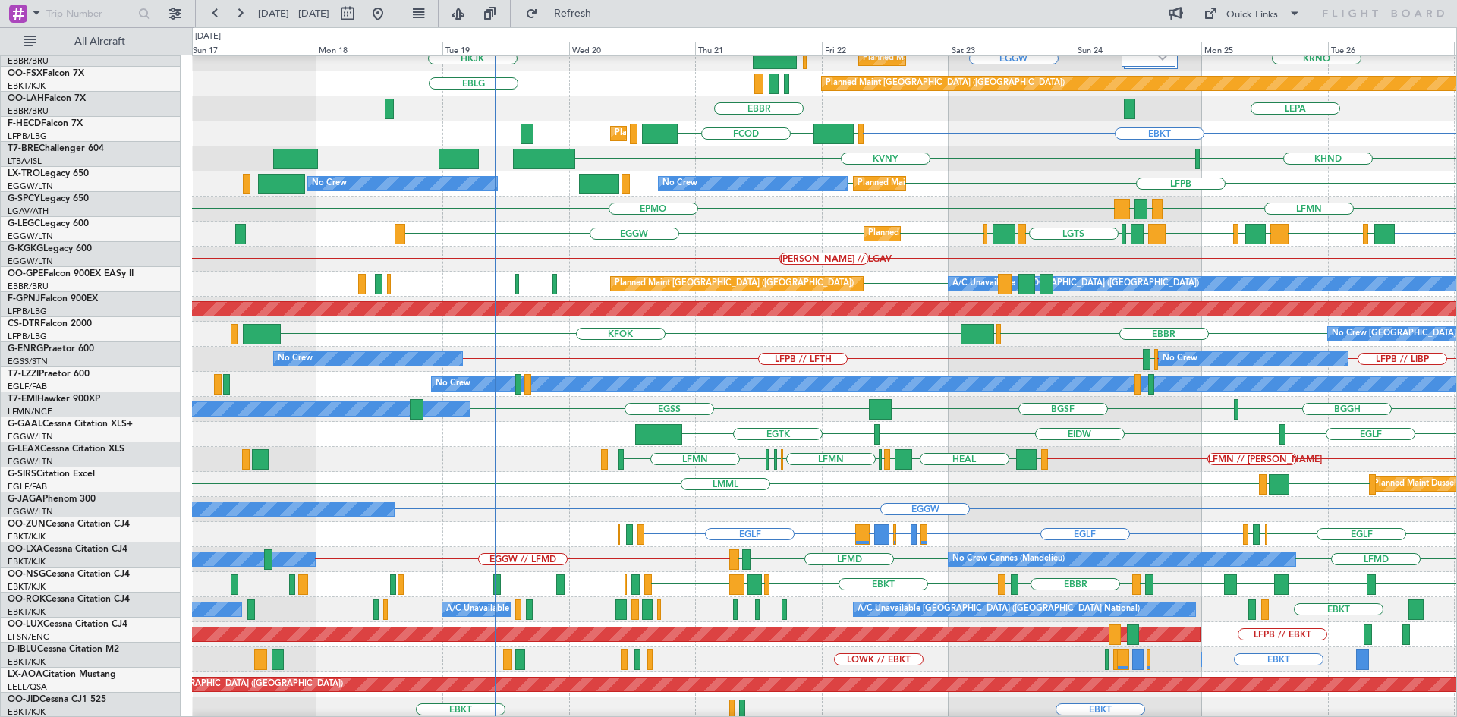
scroll to position [81, 0]
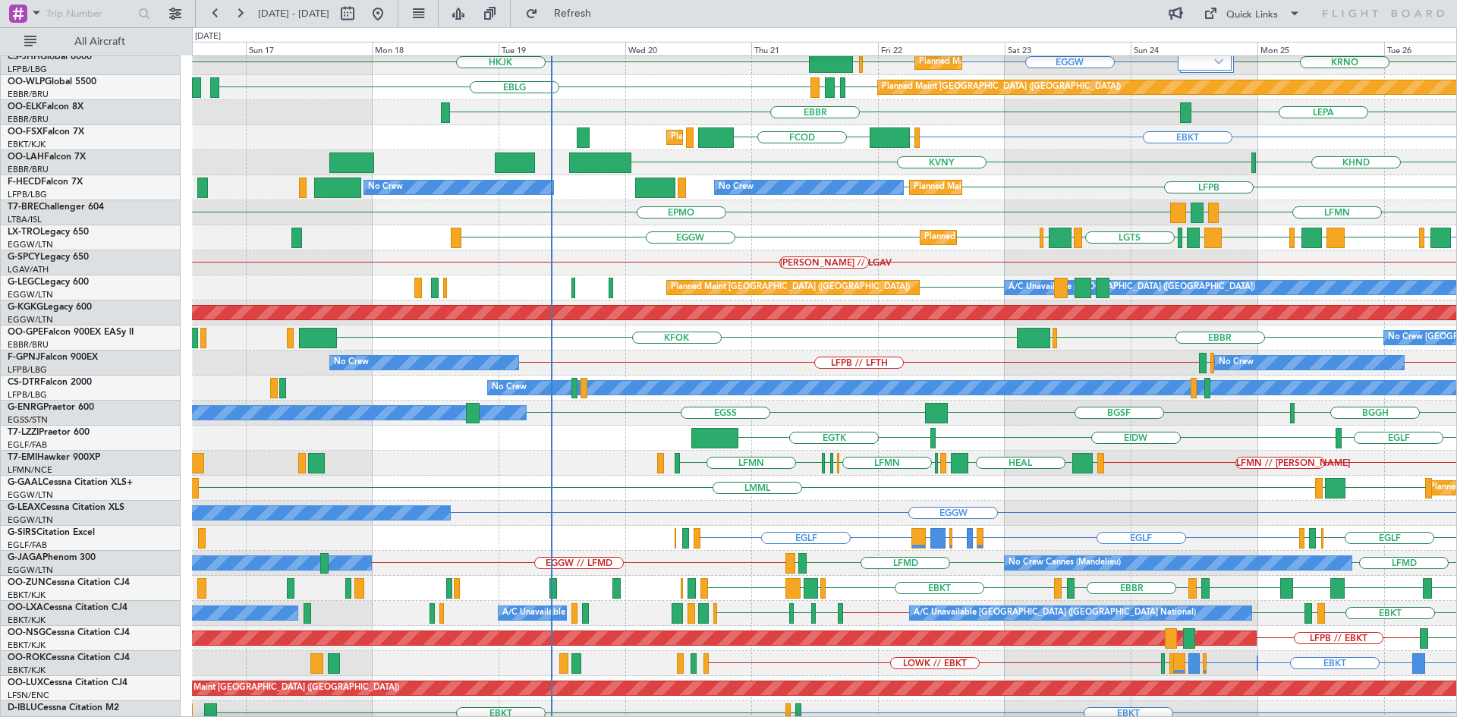
click at [1125, 416] on div "BGGH BGSF EGSS Owner Planned Maint London (Stansted)" at bounding box center [824, 413] width 1264 height 25
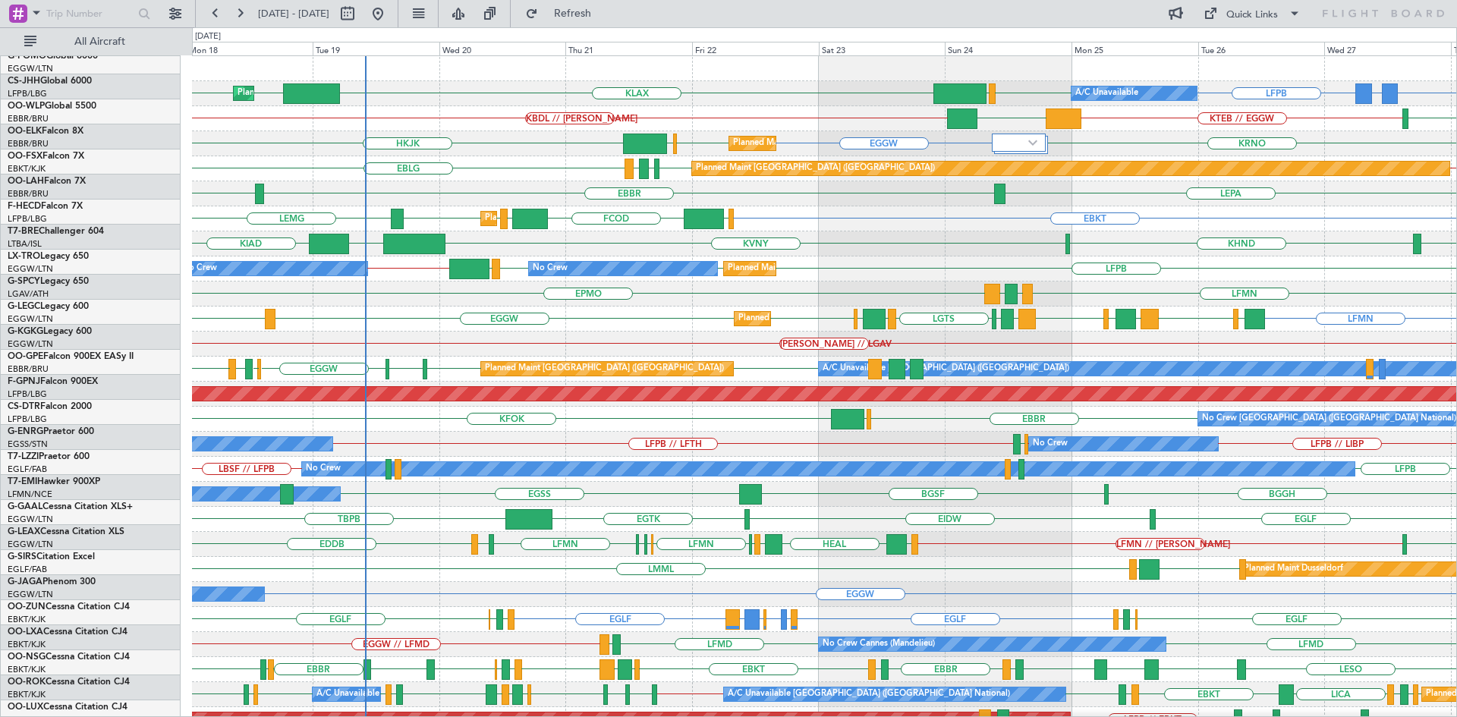
scroll to position [0, 0]
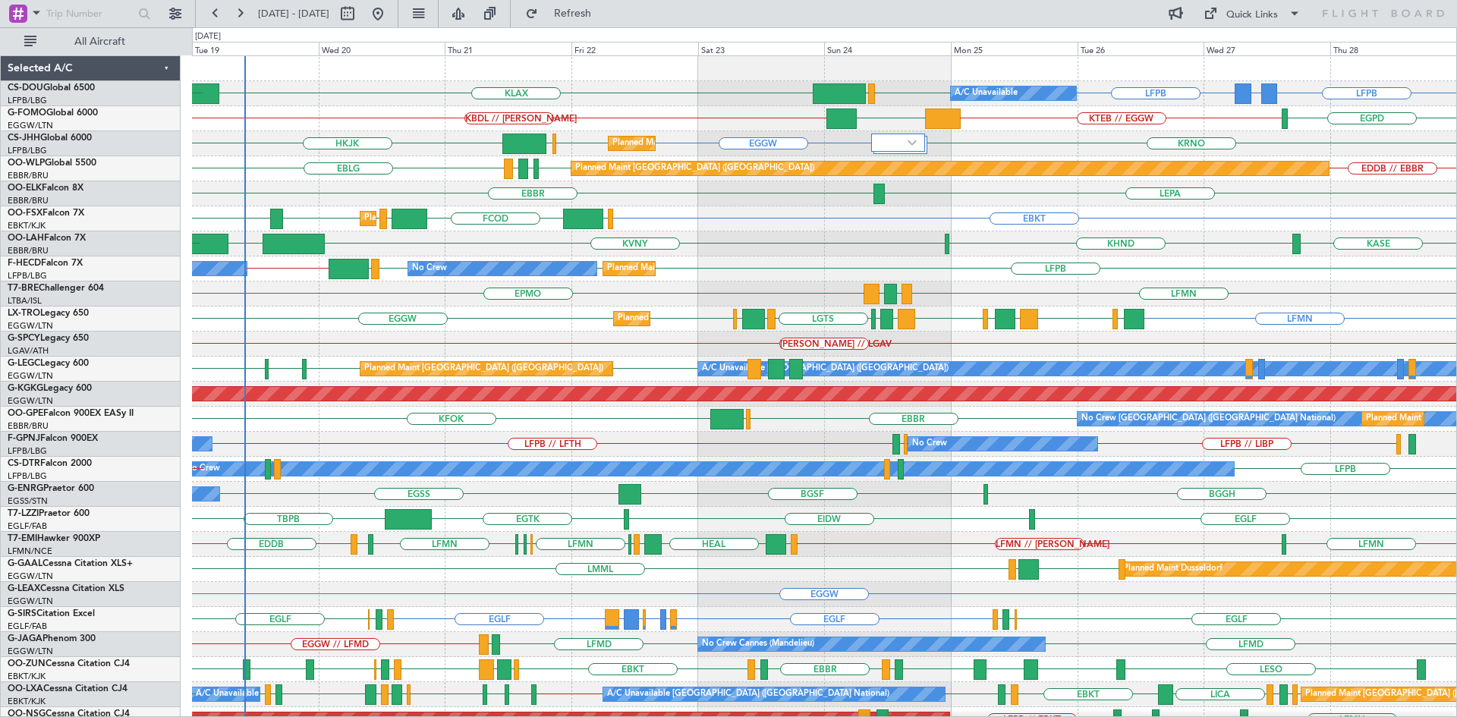
click at [796, 350] on div "Planned Maint Paris (Le Bourget) A/C Unavailable LFPB LFPB GMMX or LFPB LFPB EG…" at bounding box center [824, 456] width 1264 height 801
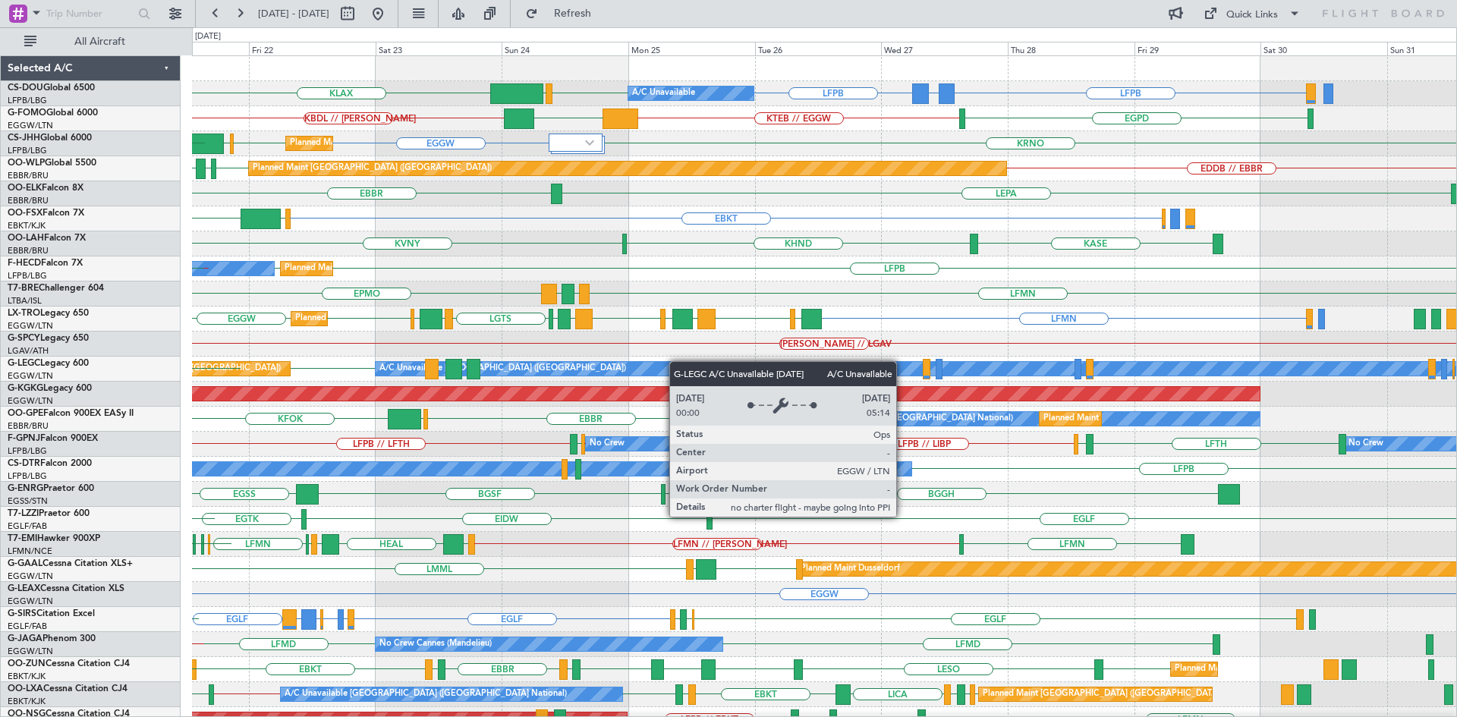
click at [652, 373] on div "Planned Maint Paris (Le Bourget) A/C Unavailable LFPB LFPB GMMX or LFPB LFPB EG…" at bounding box center [824, 456] width 1264 height 801
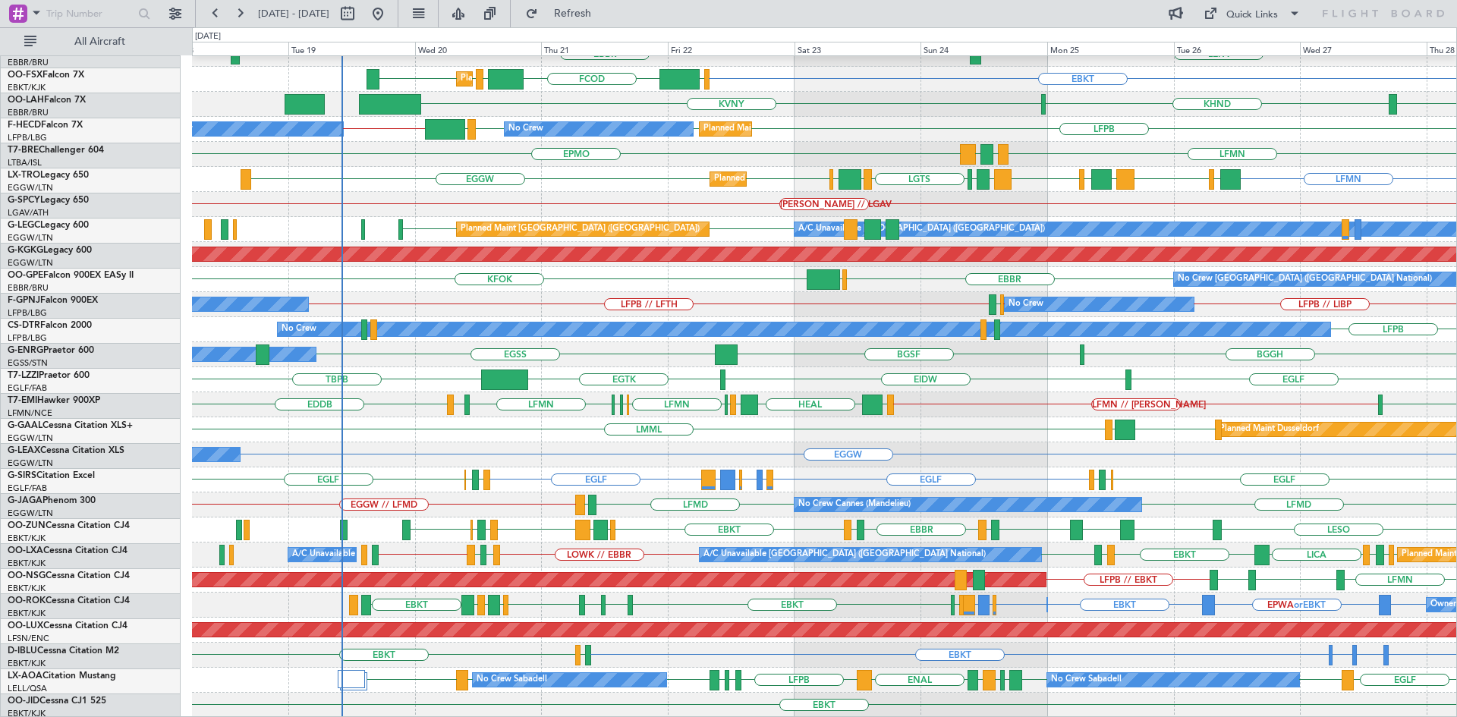
scroll to position [140, 0]
click at [898, 418] on div "EGGW LGKL LMML Planned Maint Dusseldorf" at bounding box center [824, 429] width 1264 height 25
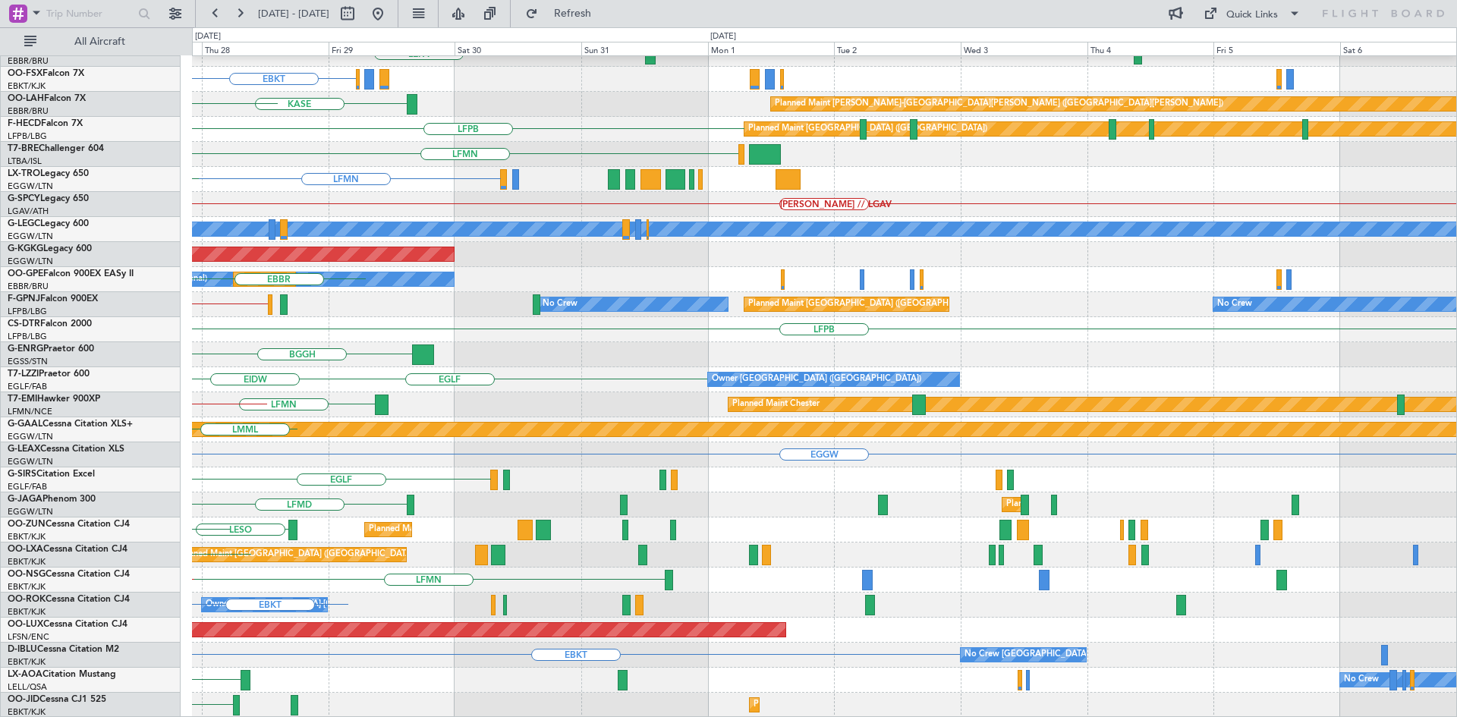
click at [0, 316] on div "EDDB // EBBR Planned Maint Berlin (Brandenburg) LEPA Planned Maint Kortrijk-Wev…" at bounding box center [728, 372] width 1457 height 690
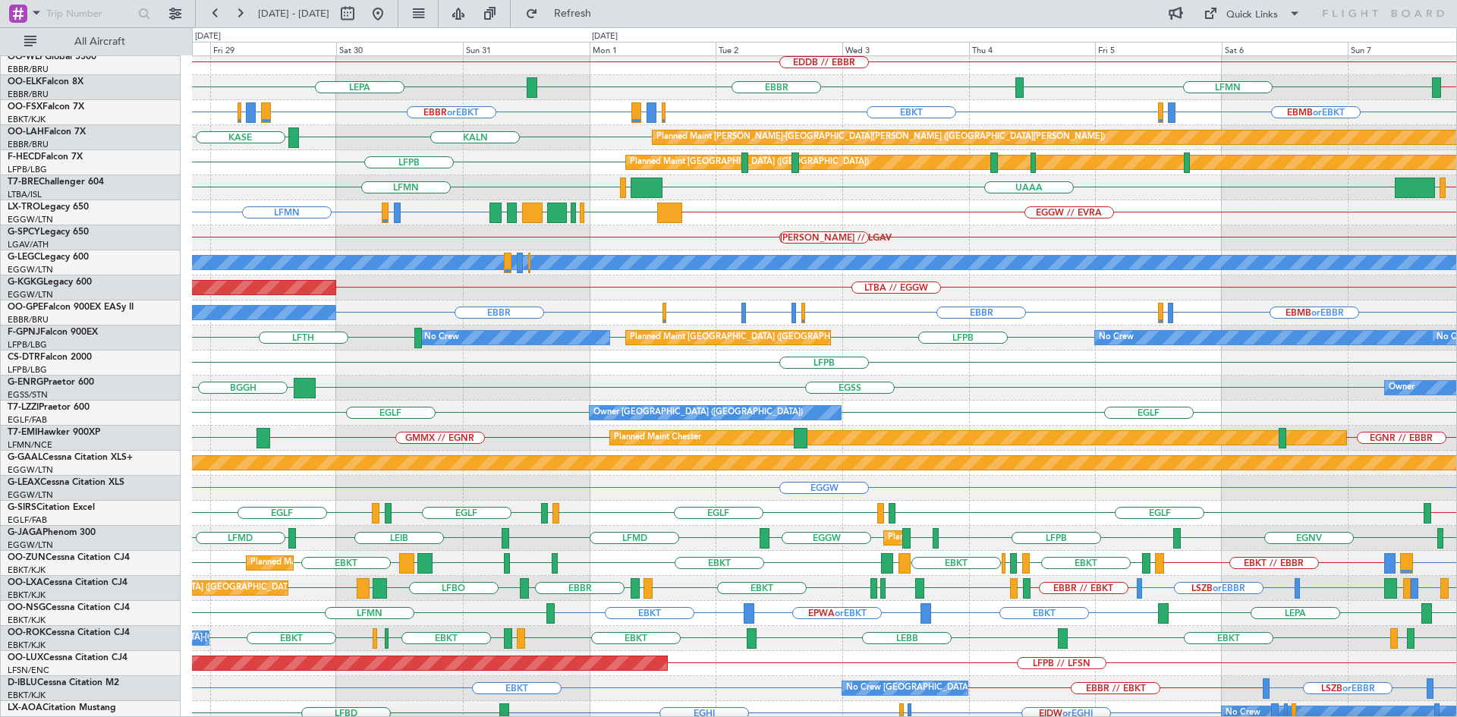
scroll to position [0, 0]
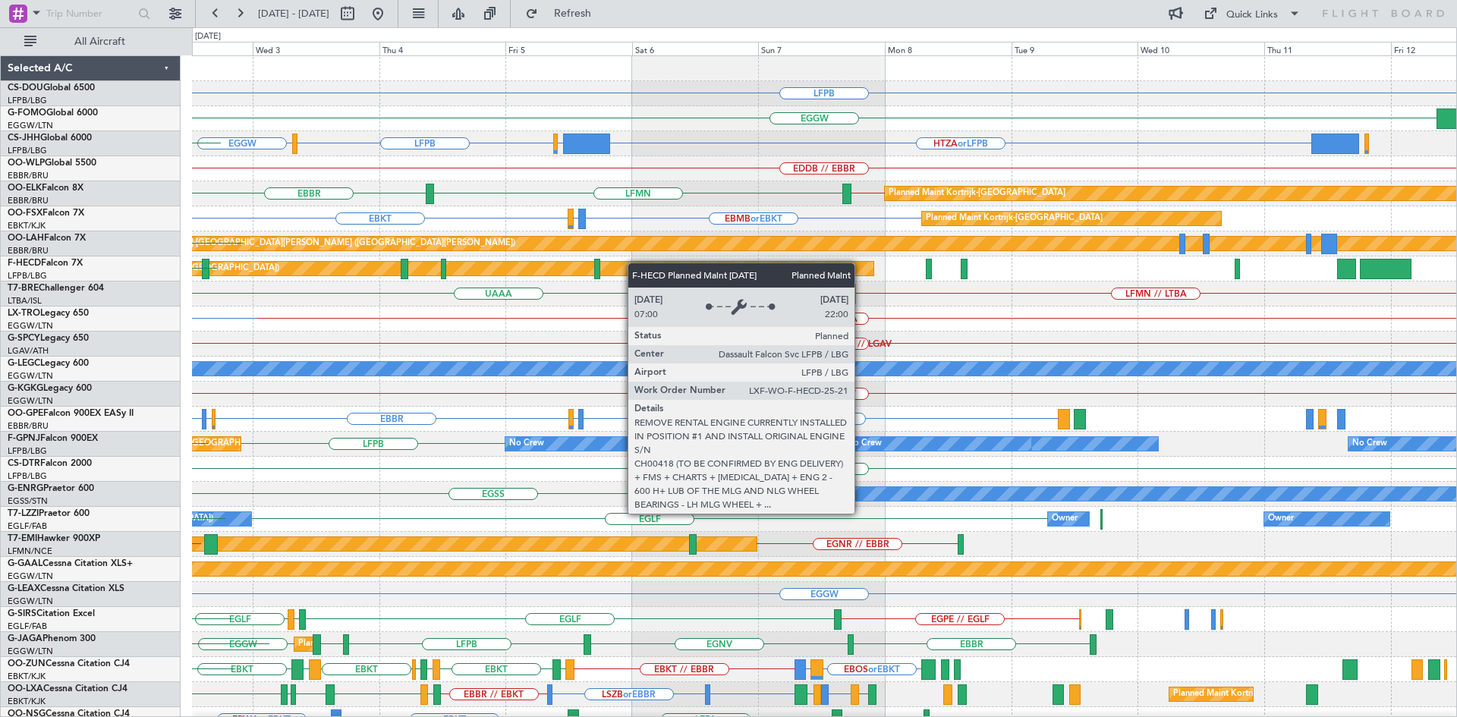
click at [399, 268] on div "LFPB EGGW LFPB EGGW HTZA or LFPB EGLF or LFPB LPFR KRNO EDDB // EBBR LFMN EBBR …" at bounding box center [824, 456] width 1264 height 801
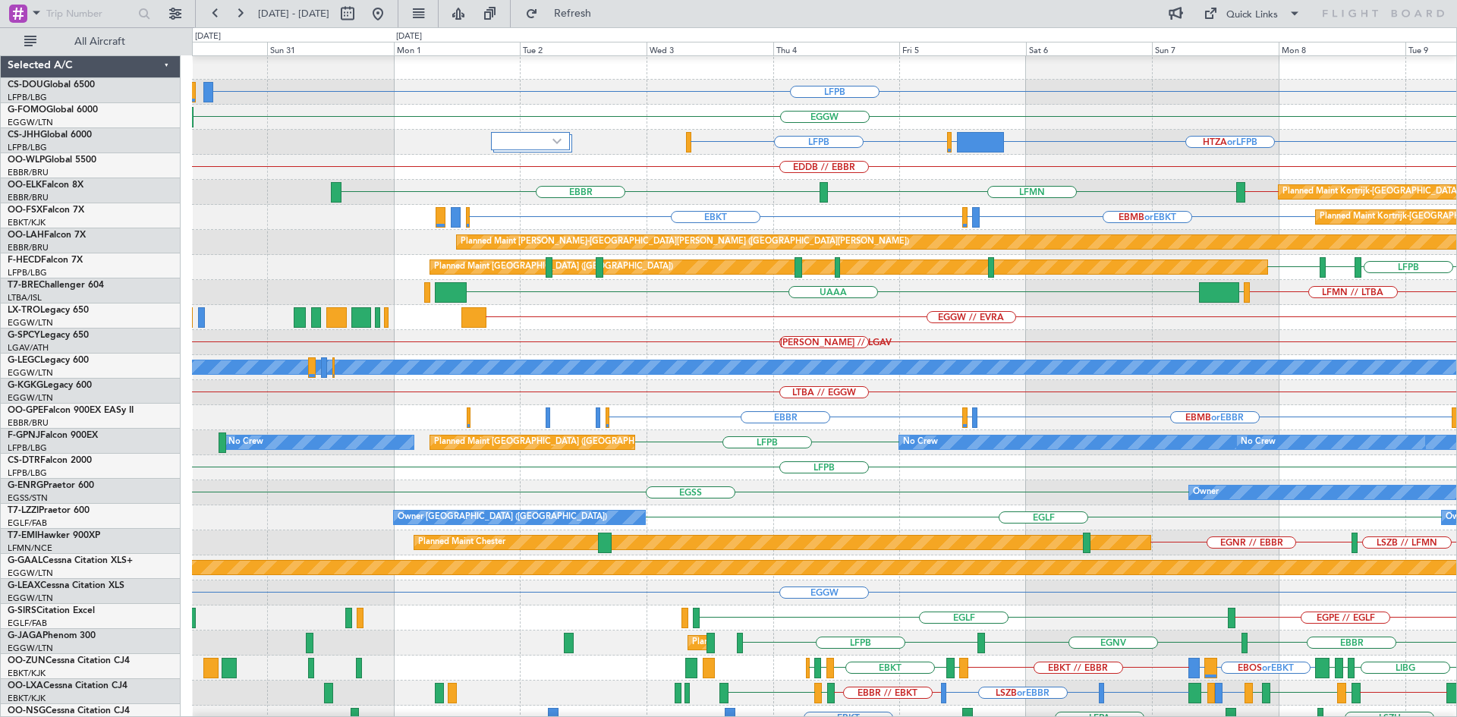
scroll to position [1, 0]
click at [1456, 135] on html "[DATE] - [DATE] Refresh Quick Links All Aircraft LFPB EGGW LFPB HTZA or LFPB EG…" at bounding box center [728, 358] width 1457 height 717
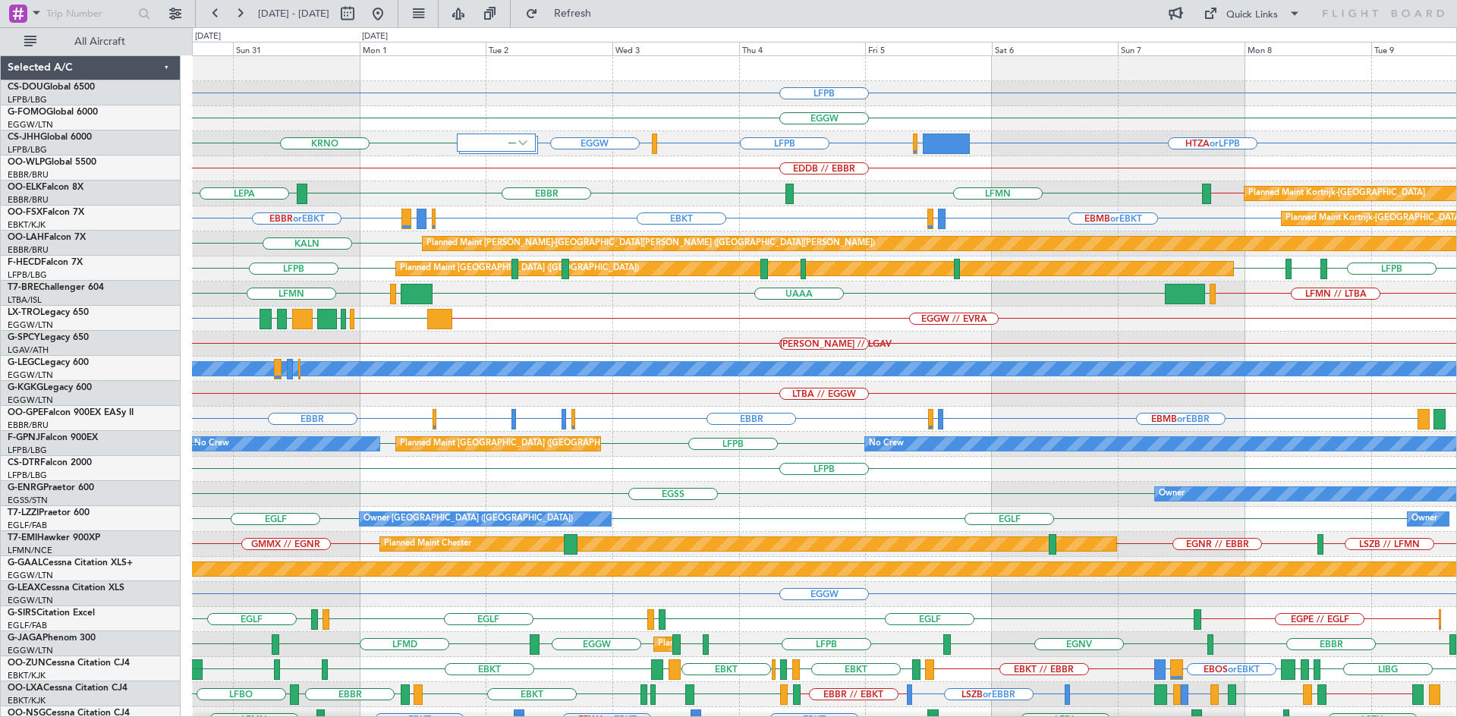
scroll to position [0, 0]
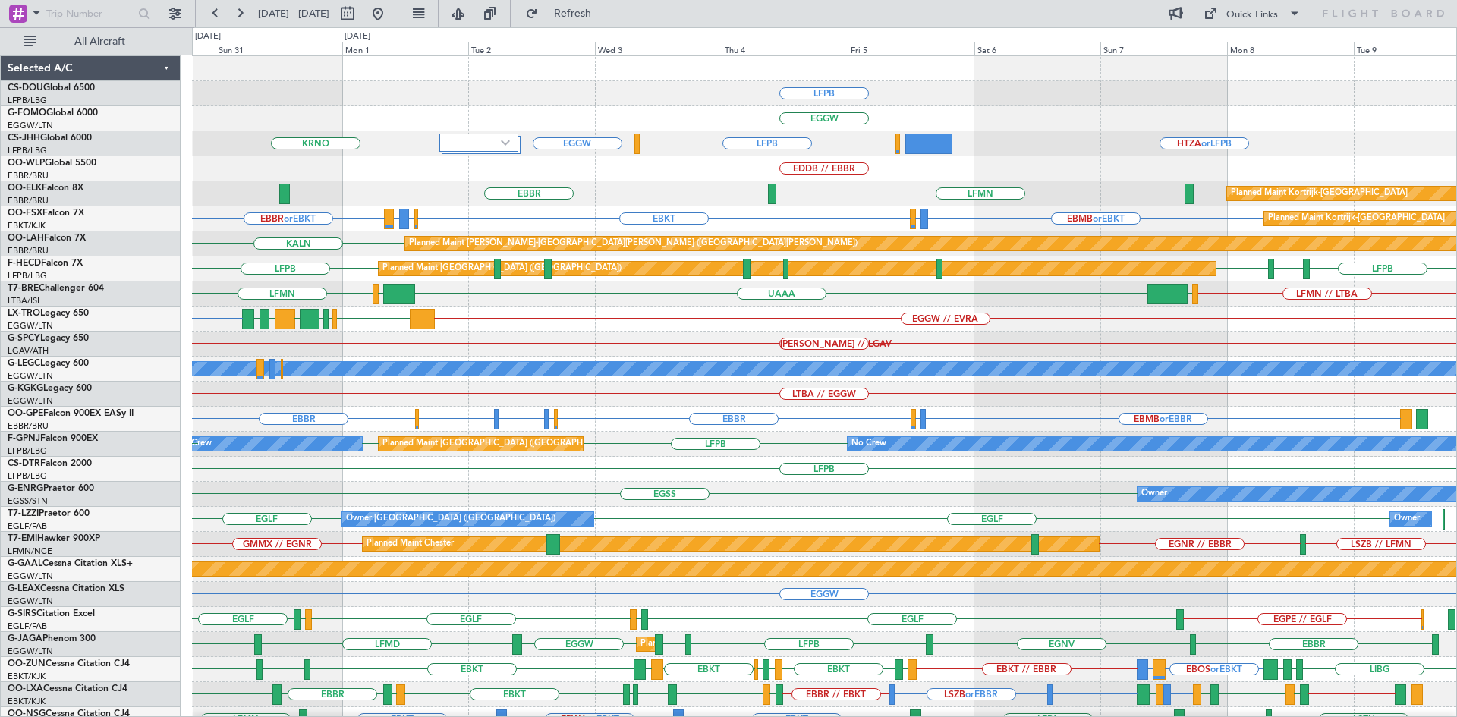
click at [385, 127] on div "EGGW EGPD" at bounding box center [824, 118] width 1264 height 25
click at [390, 13] on button at bounding box center [378, 14] width 24 height 24
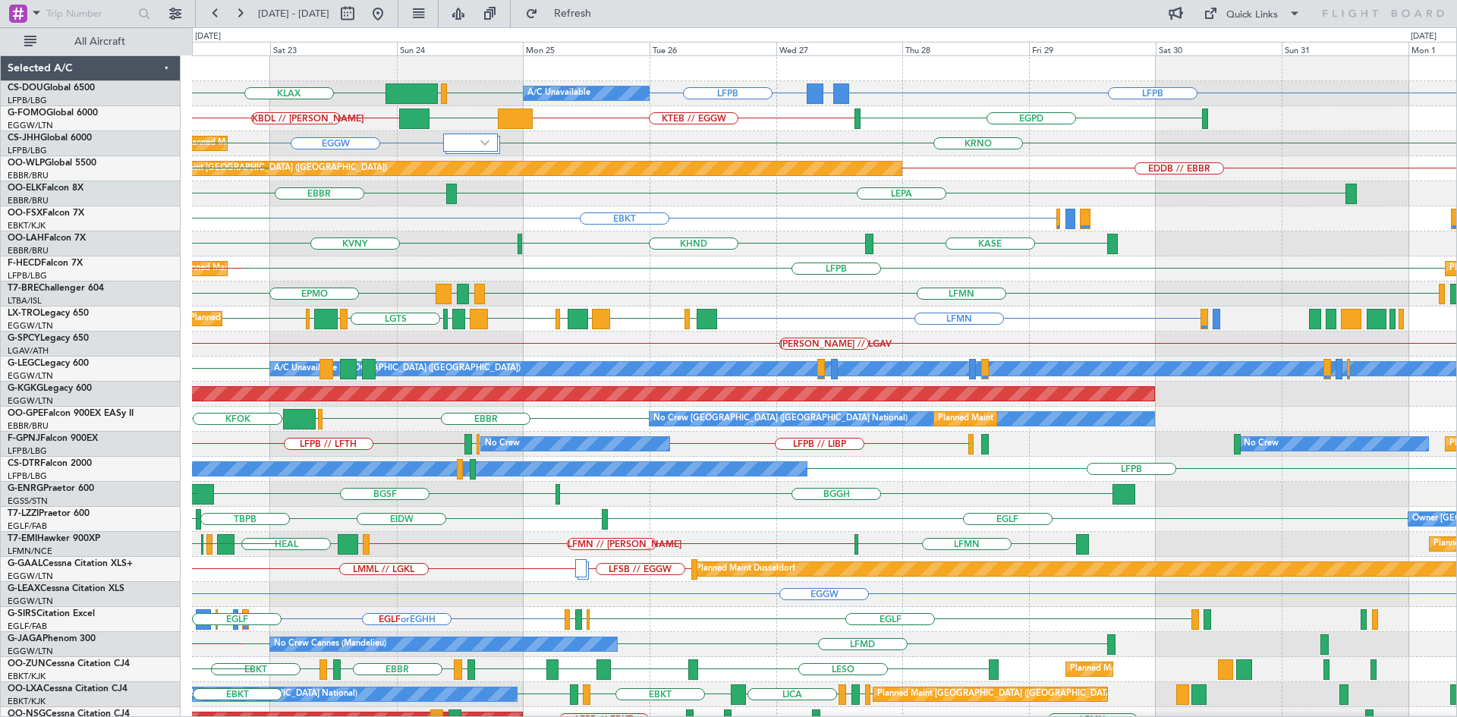
click at [704, 332] on div "Planned Maint [GEOGRAPHIC_DATA] ([GEOGRAPHIC_DATA]) A/C Unavailable LFPB LFPB G…" at bounding box center [824, 456] width 1264 height 801
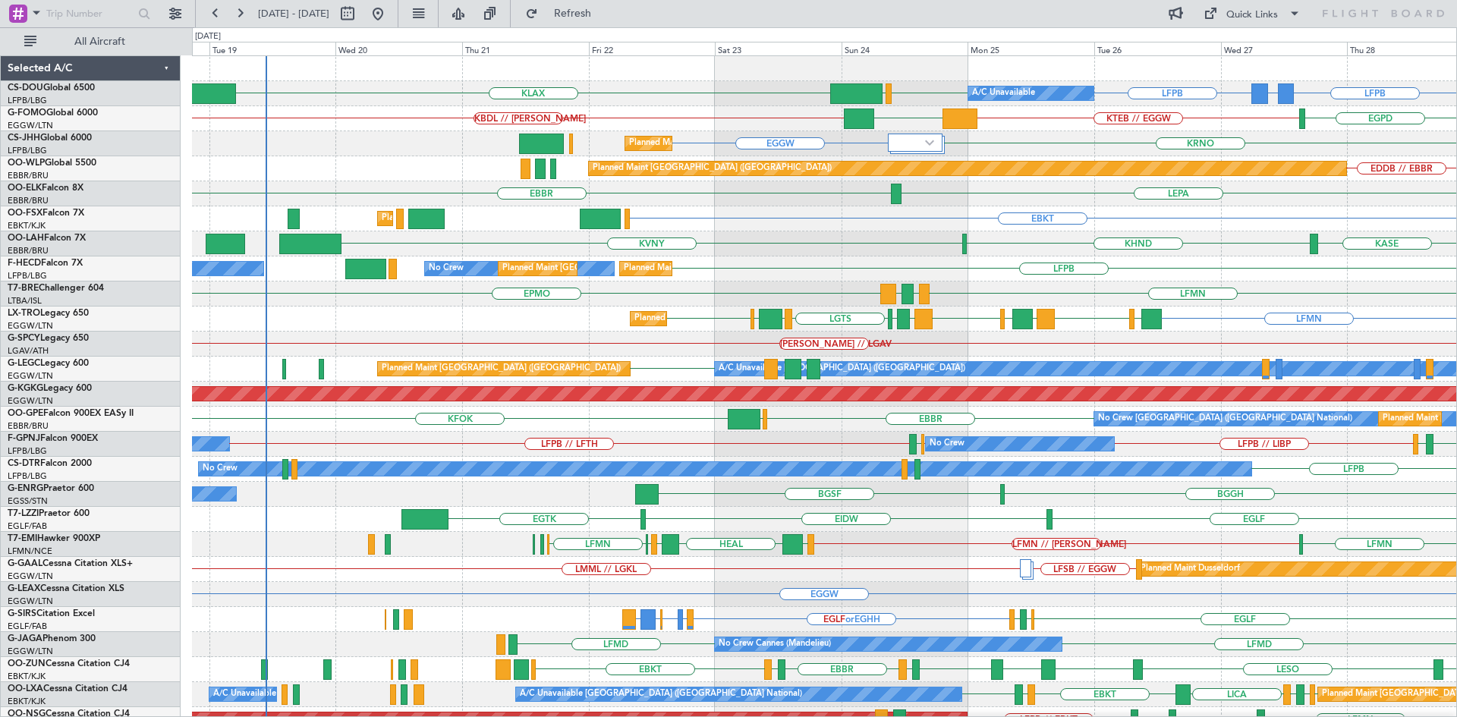
click at [903, 243] on div "LFPB LFPB EGGW KLAX Planned Maint [GEOGRAPHIC_DATA] ([GEOGRAPHIC_DATA]) A/C Una…" at bounding box center [824, 456] width 1264 height 801
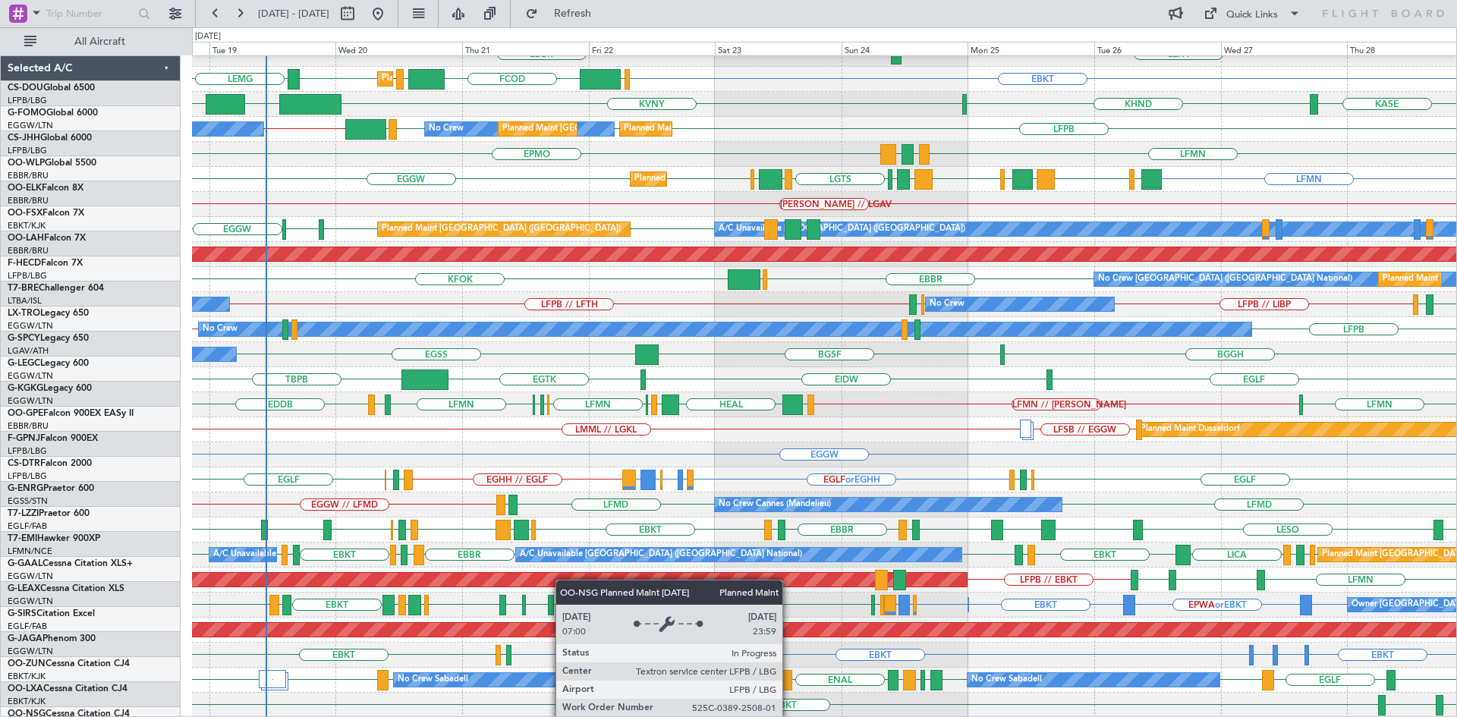
scroll to position [140, 0]
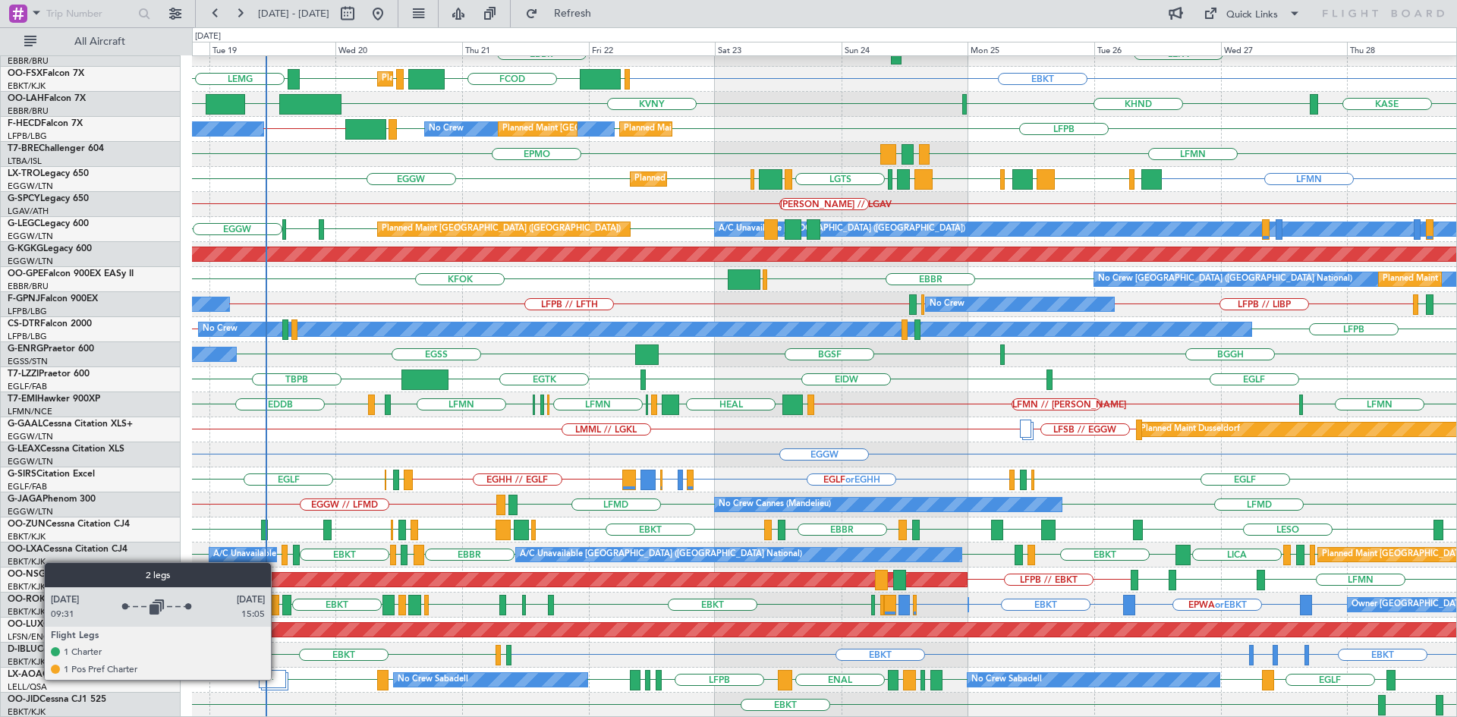
click at [278, 679] on div at bounding box center [272, 679] width 27 height 18
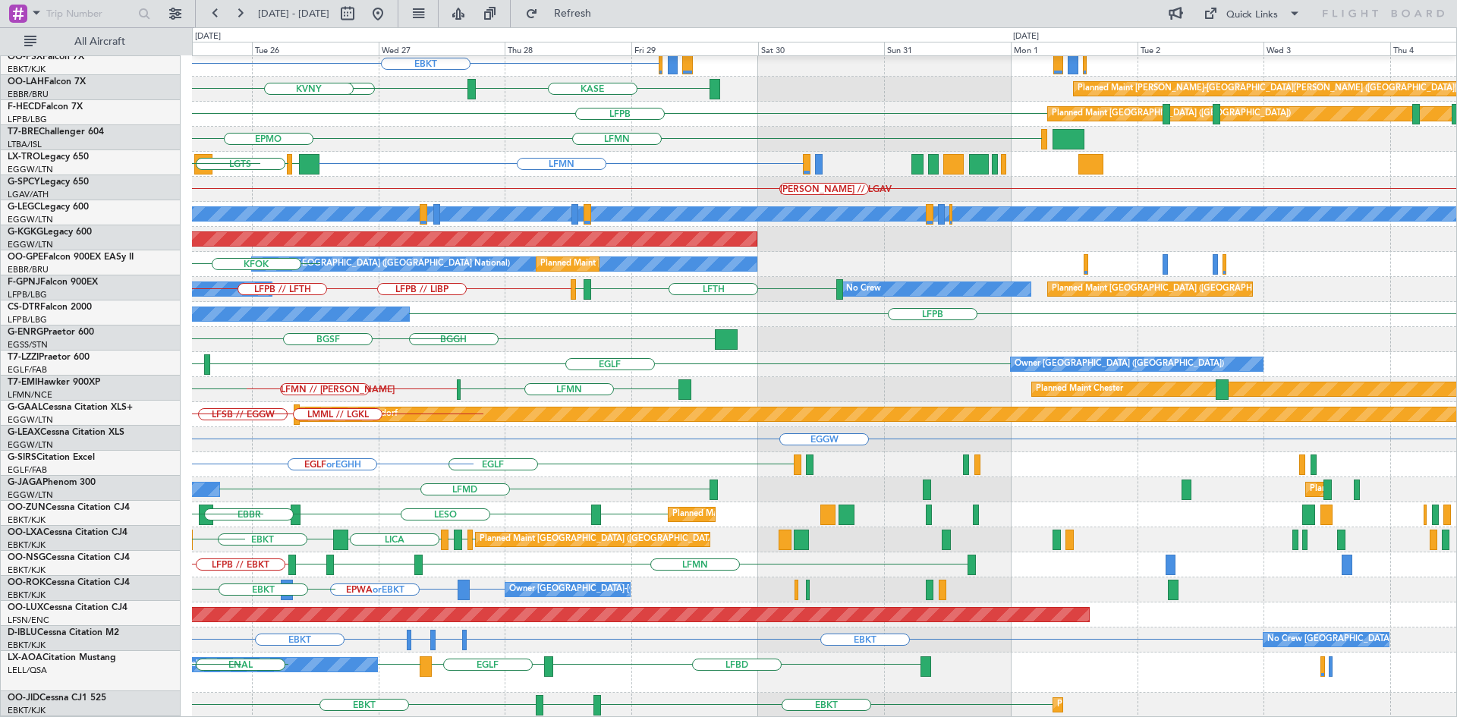
scroll to position [155, 0]
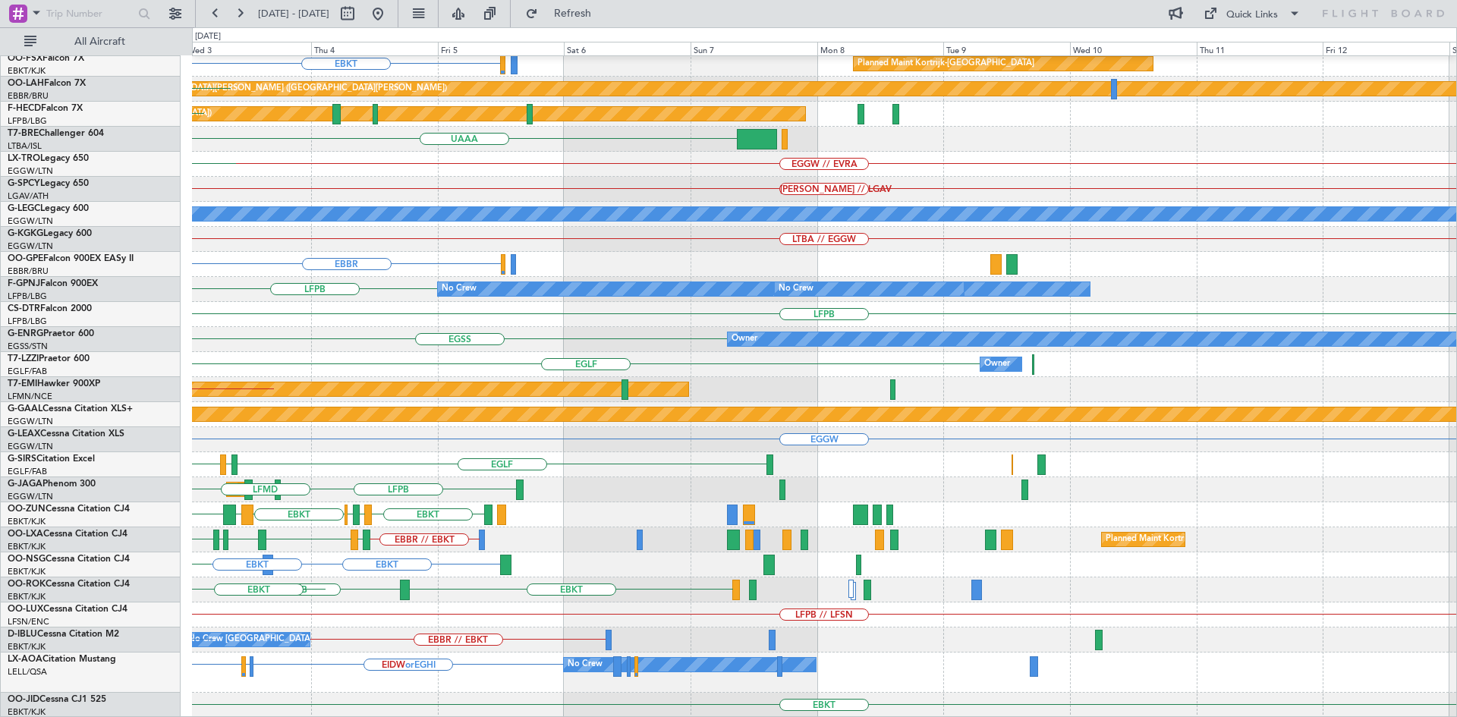
click at [175, 576] on div "LFMN [GEOGRAPHIC_DATA] Planned Maint [GEOGRAPHIC_DATA]-[GEOGRAPHIC_DATA] EBKT P…" at bounding box center [728, 372] width 1457 height 690
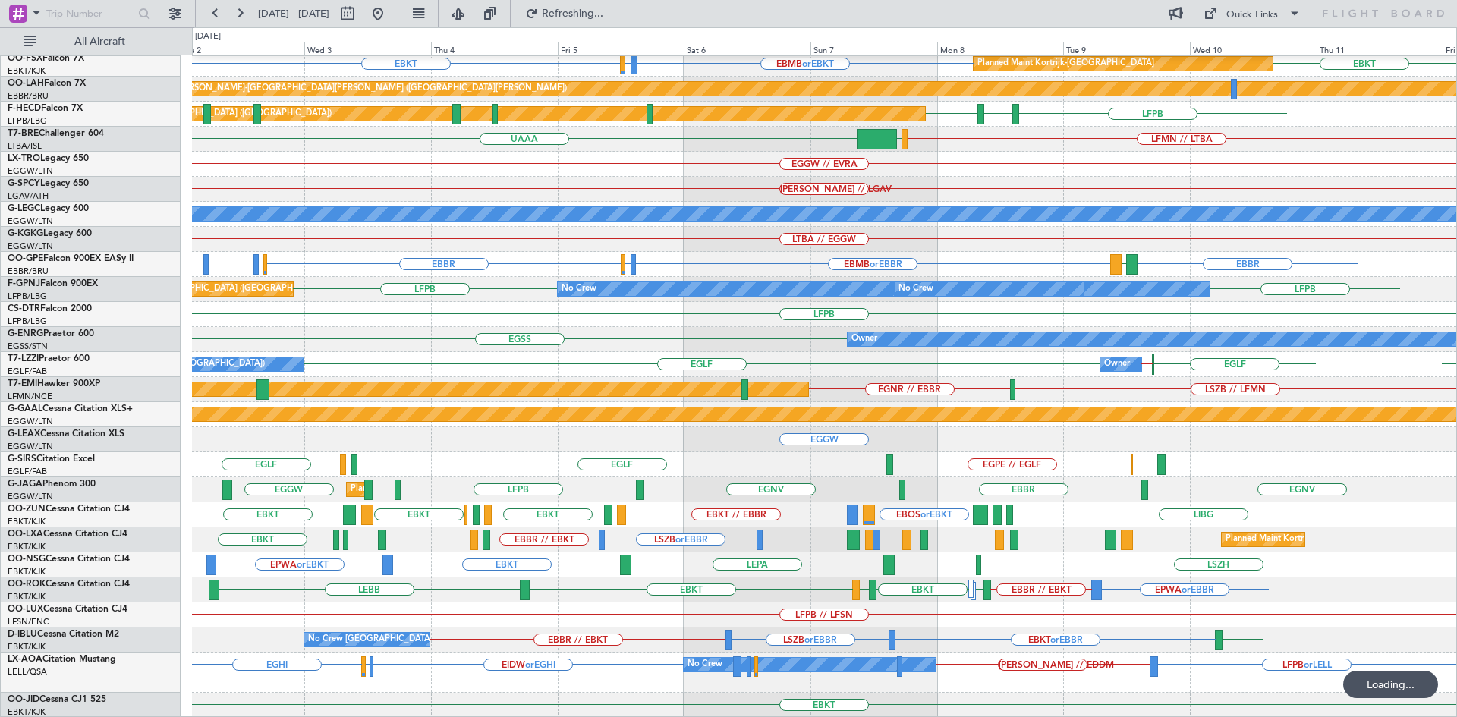
click at [636, 609] on div "LFPB // LFSN Planned Maint [GEOGRAPHIC_DATA] ([GEOGRAPHIC_DATA])" at bounding box center [824, 615] width 1264 height 25
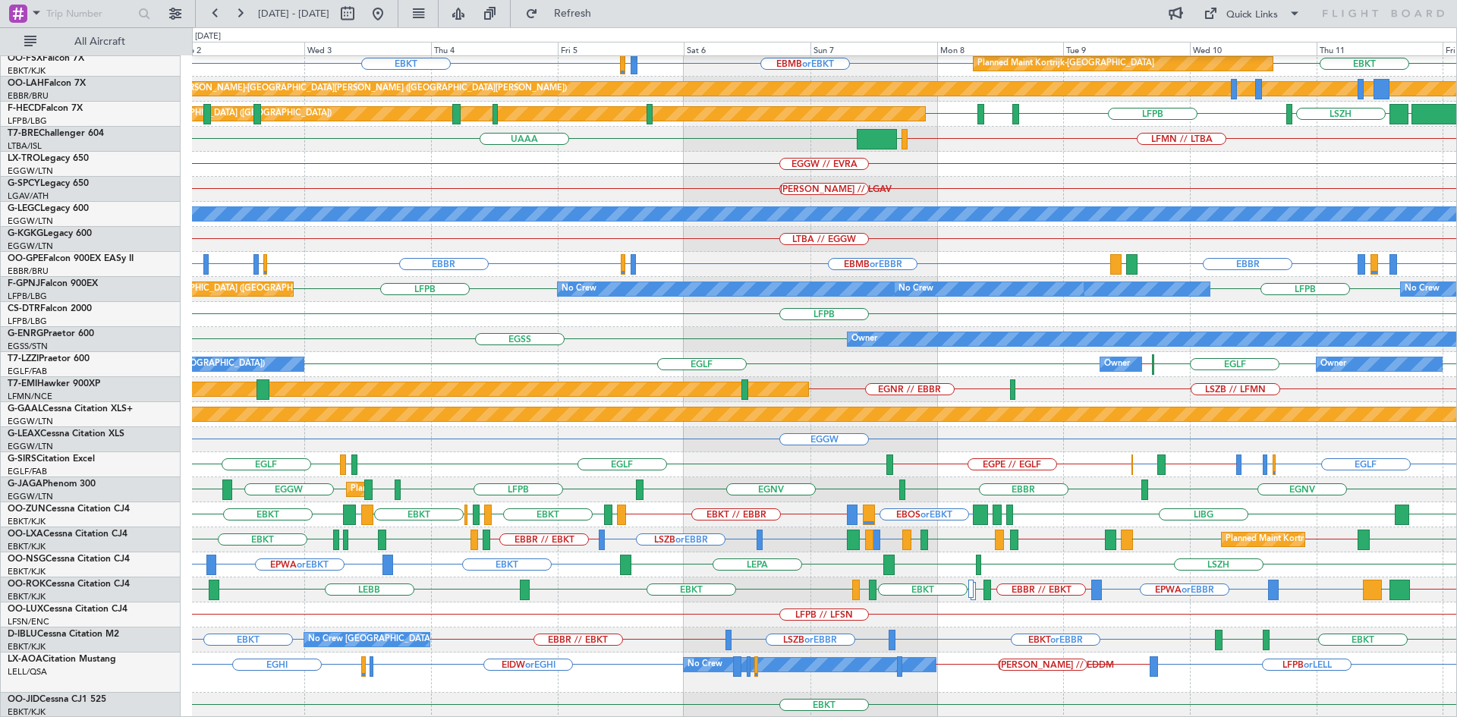
click at [1012, 477] on div "EGLF // EGBP EGBP or EGPE EGPE // EGLF EGLF EGBP or EGLF EGAC or EGLF EGLF EGPH…" at bounding box center [824, 464] width 1264 height 25
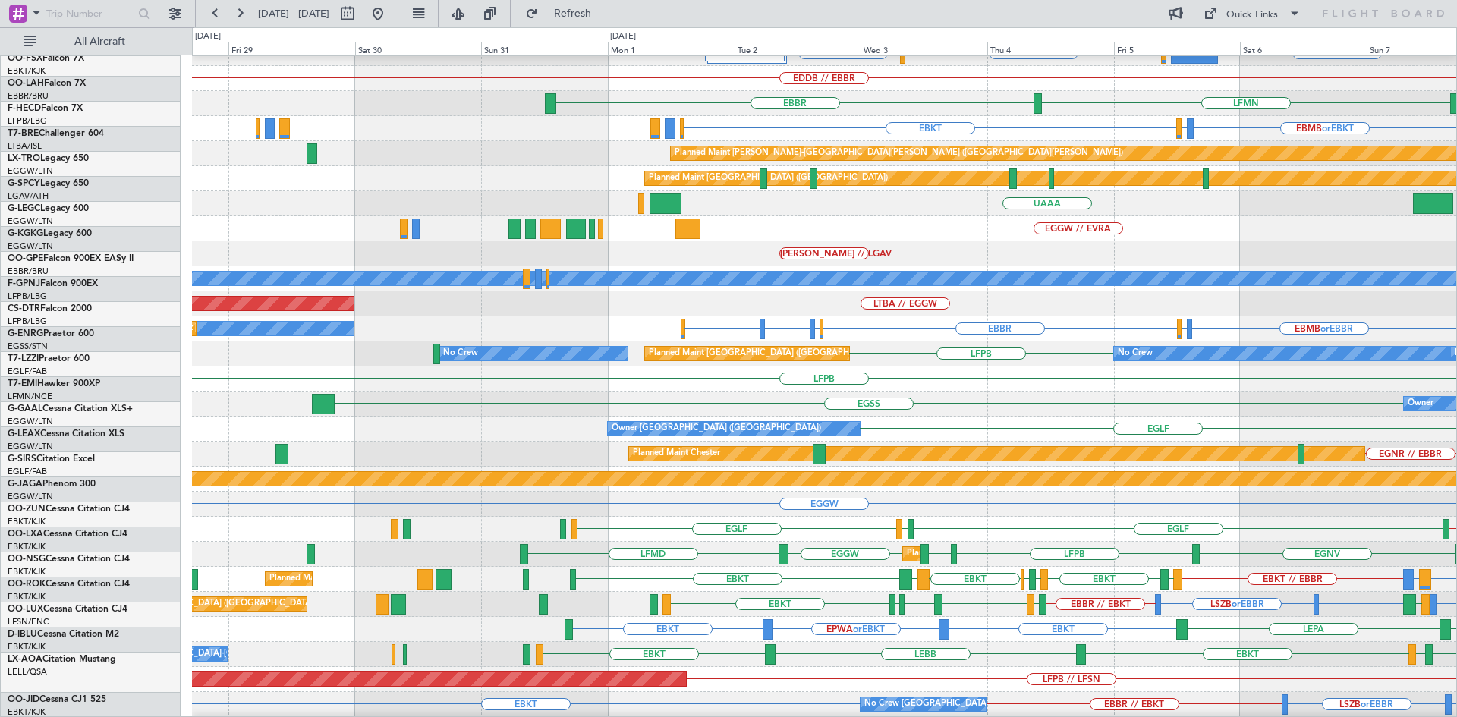
scroll to position [90, 0]
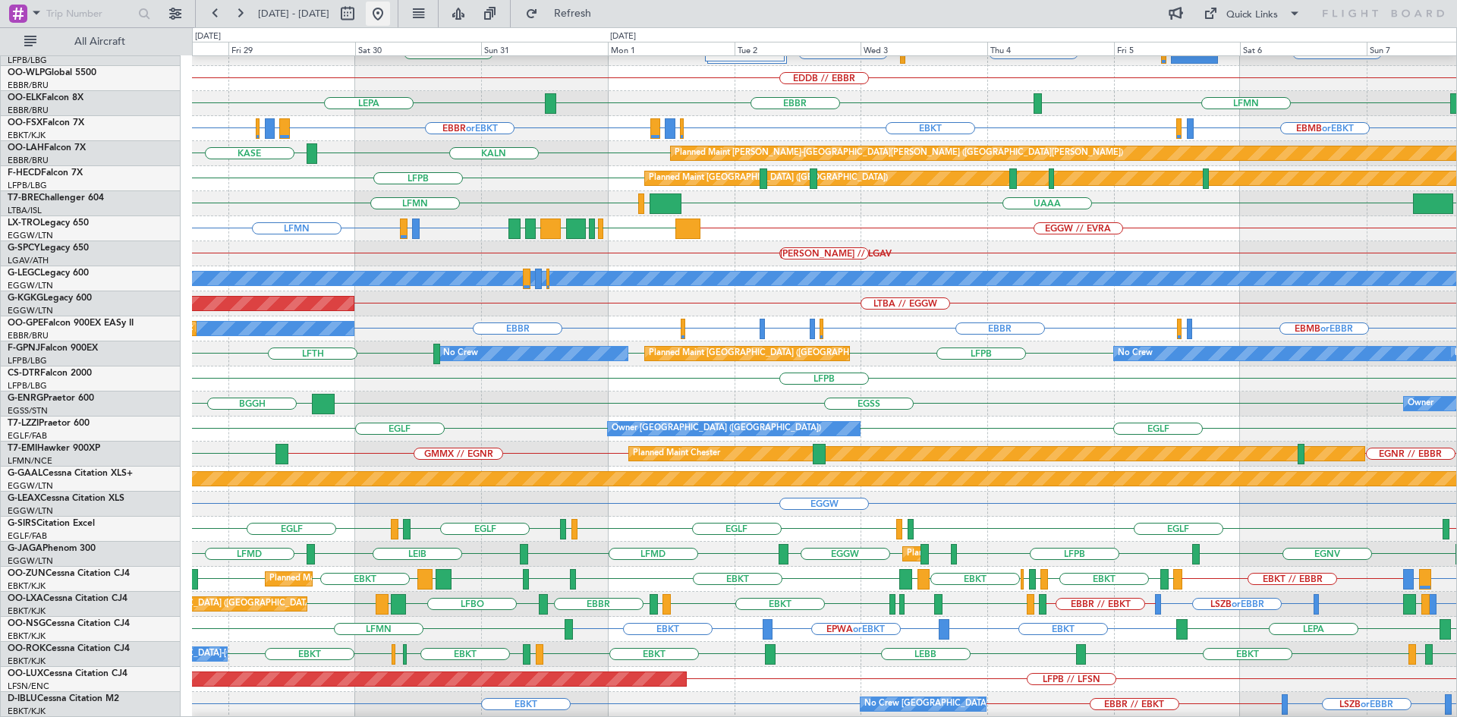
click at [390, 9] on button at bounding box center [378, 14] width 24 height 24
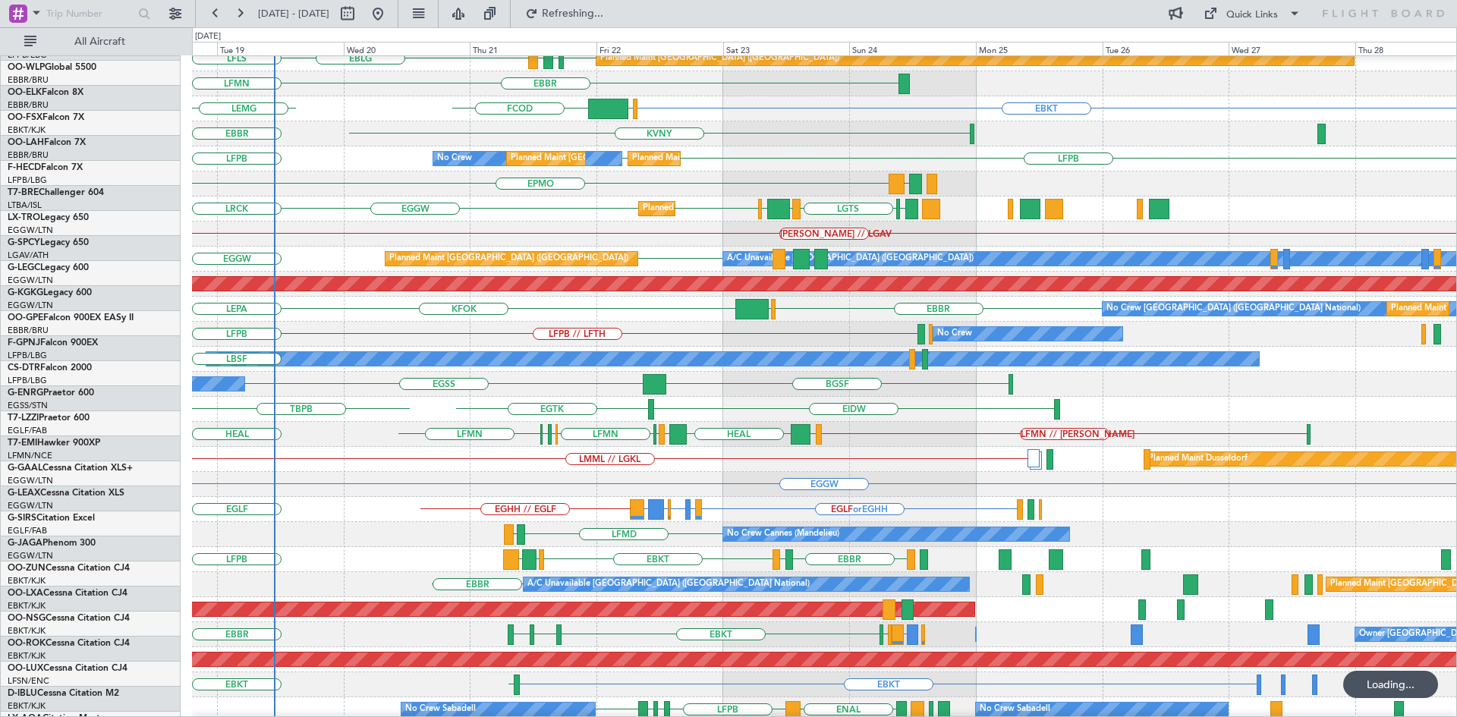
click at [246, 423] on div "LFMN // LIEO LEIB HEAL LEIB LFKC LFMN LFML LFKC LFMN HEAL" at bounding box center [824, 434] width 1264 height 25
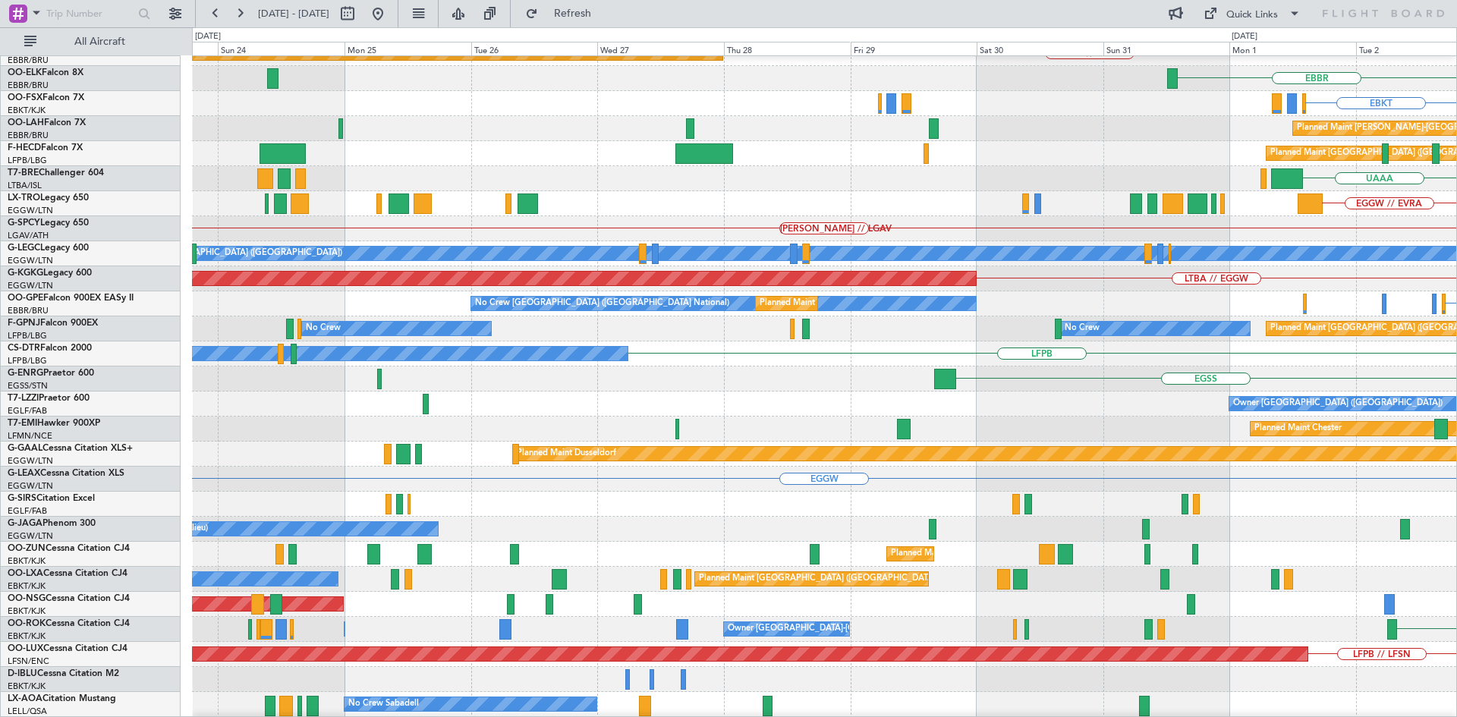
scroll to position [108, 0]
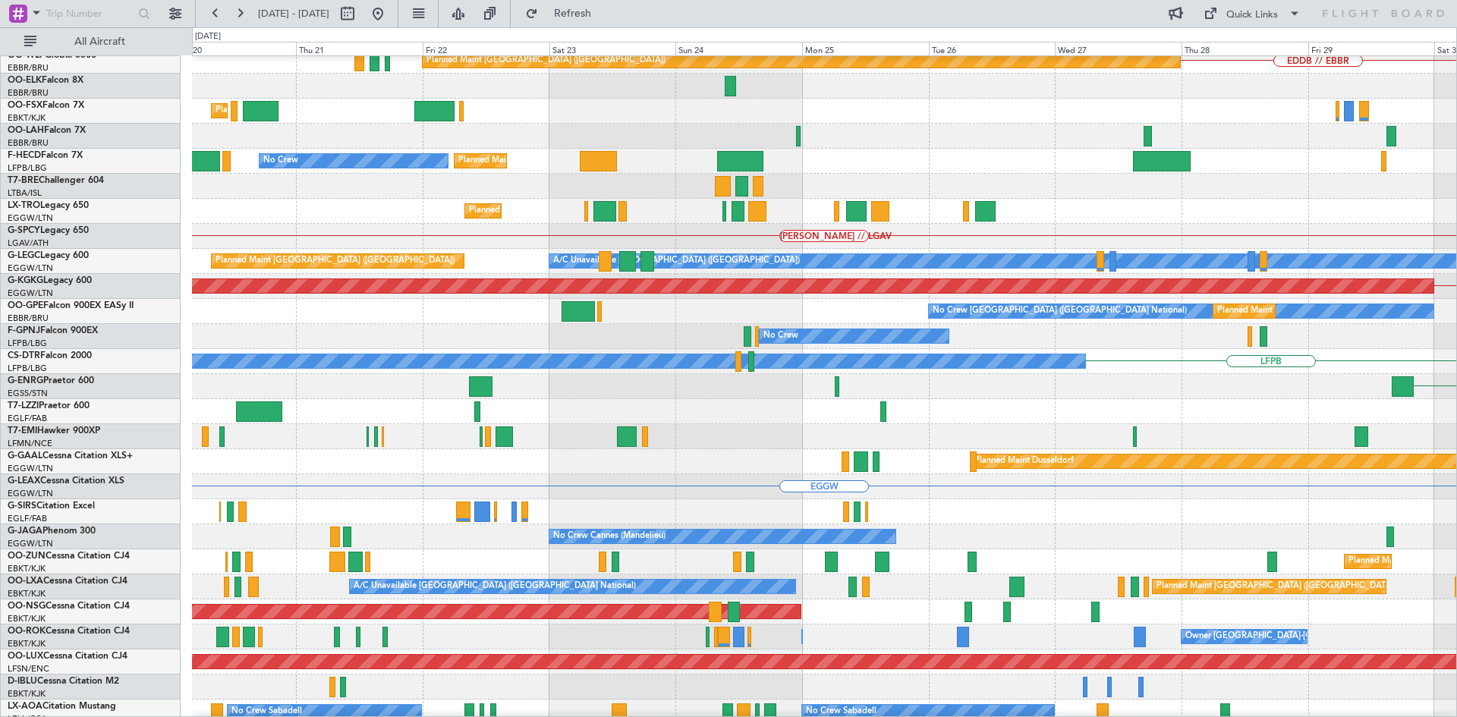
click at [1456, 353] on html "03 Sep 2025 - 13 Sep 2025 Refresh Quick Links All Aircraft Planned Maint London…" at bounding box center [728, 358] width 1457 height 717
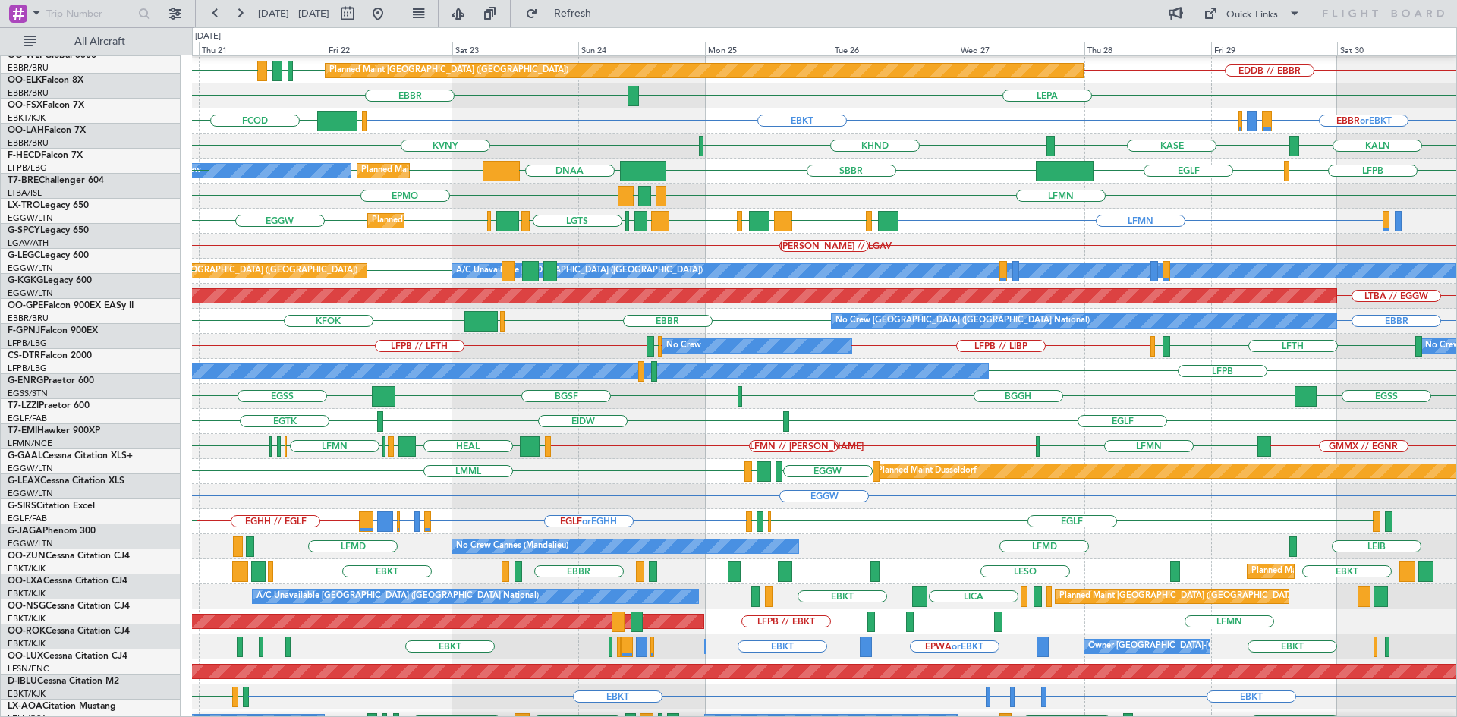
scroll to position [98, 0]
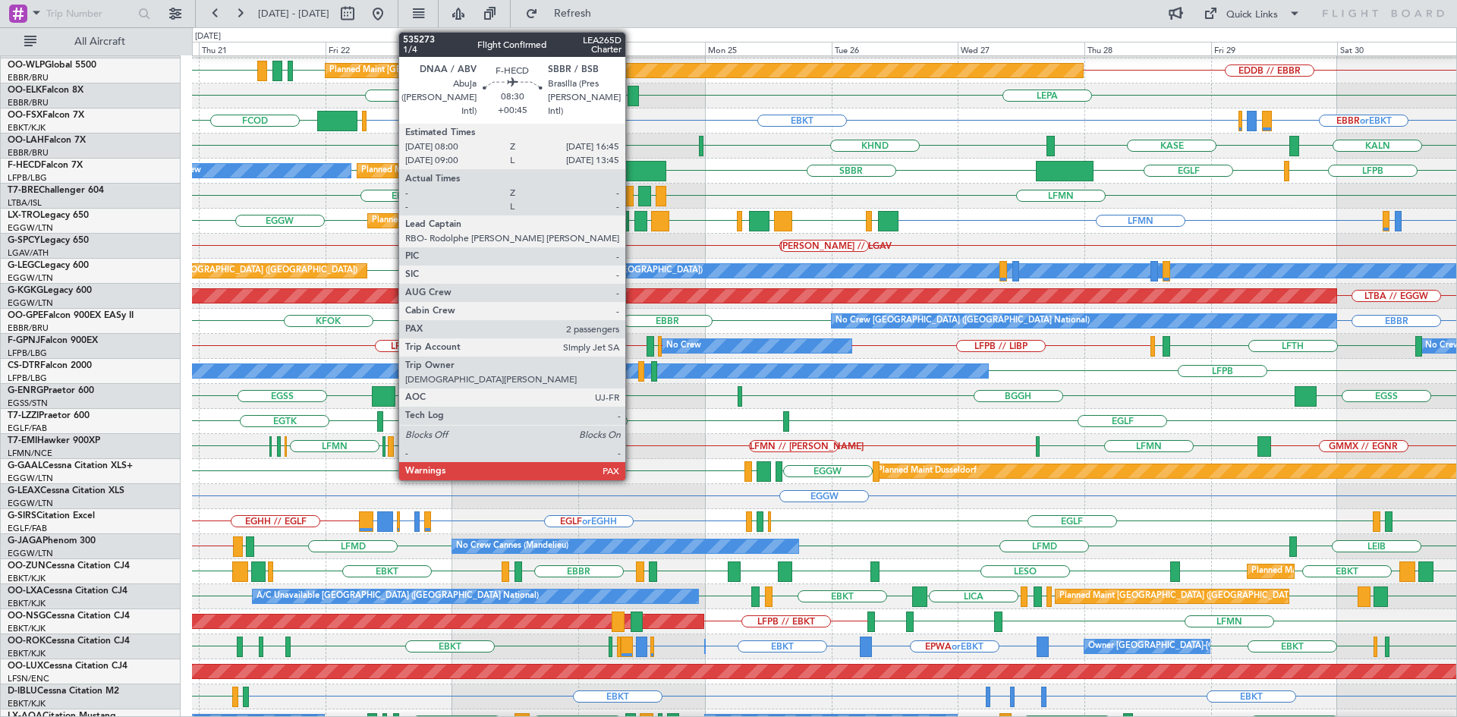
click at [632, 168] on div at bounding box center [643, 171] width 46 height 20
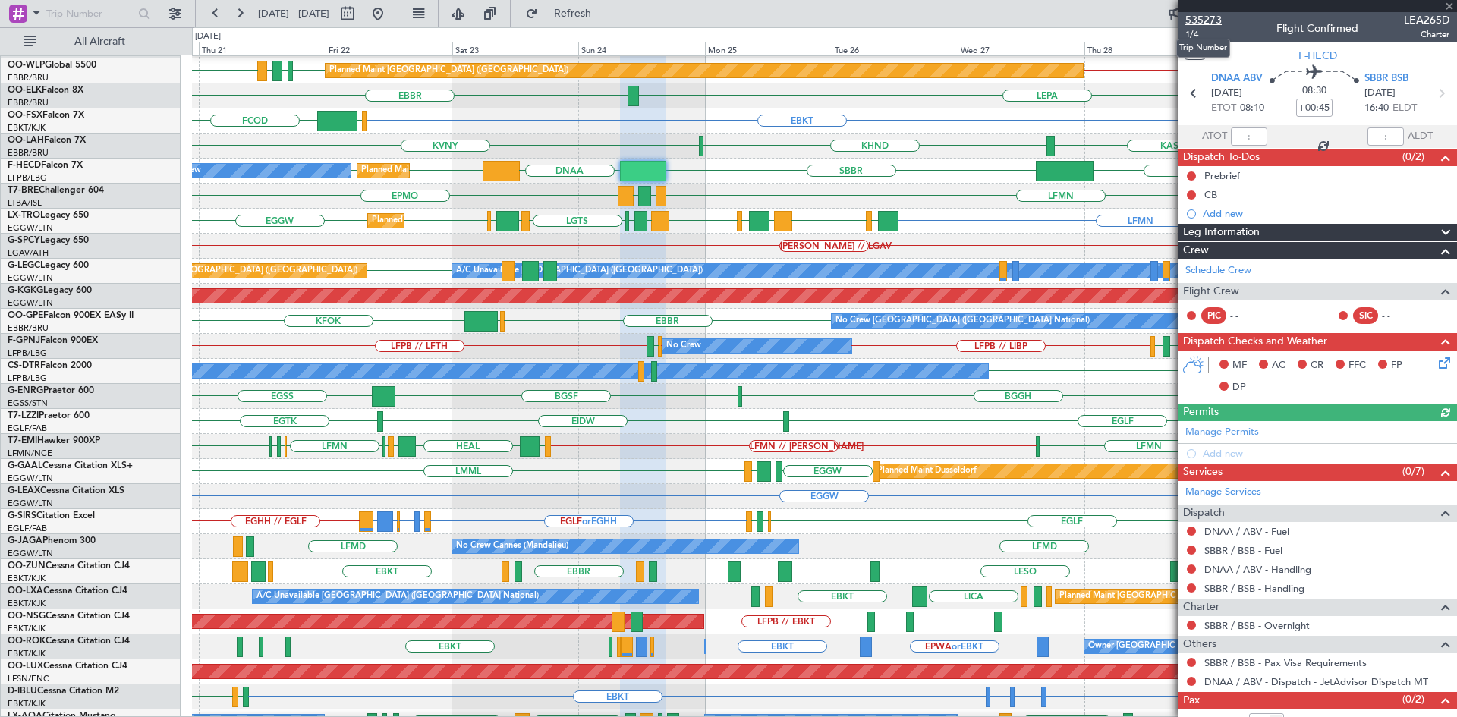
click at [1209, 20] on span "535273" at bounding box center [1203, 20] width 36 height 16
click at [1452, 4] on span at bounding box center [1449, 7] width 15 height 14
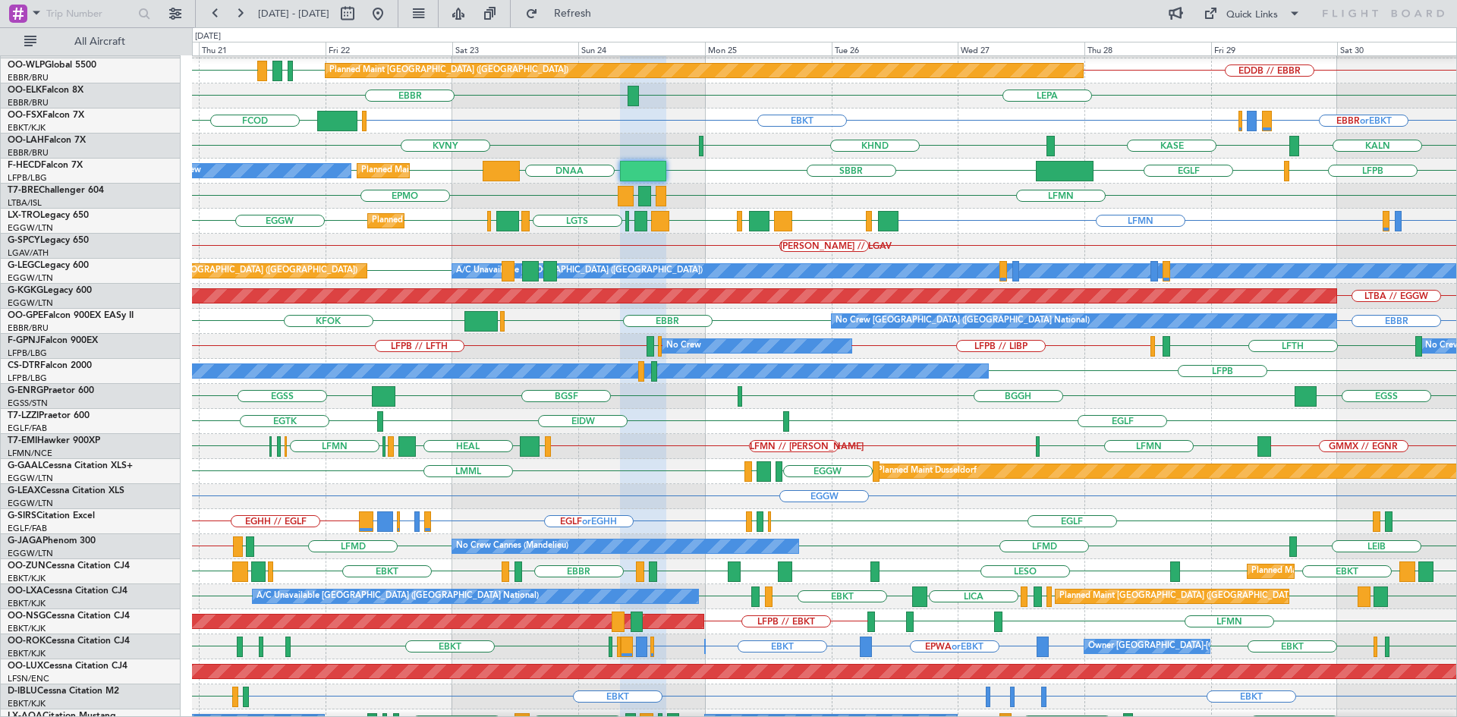
type input "0"
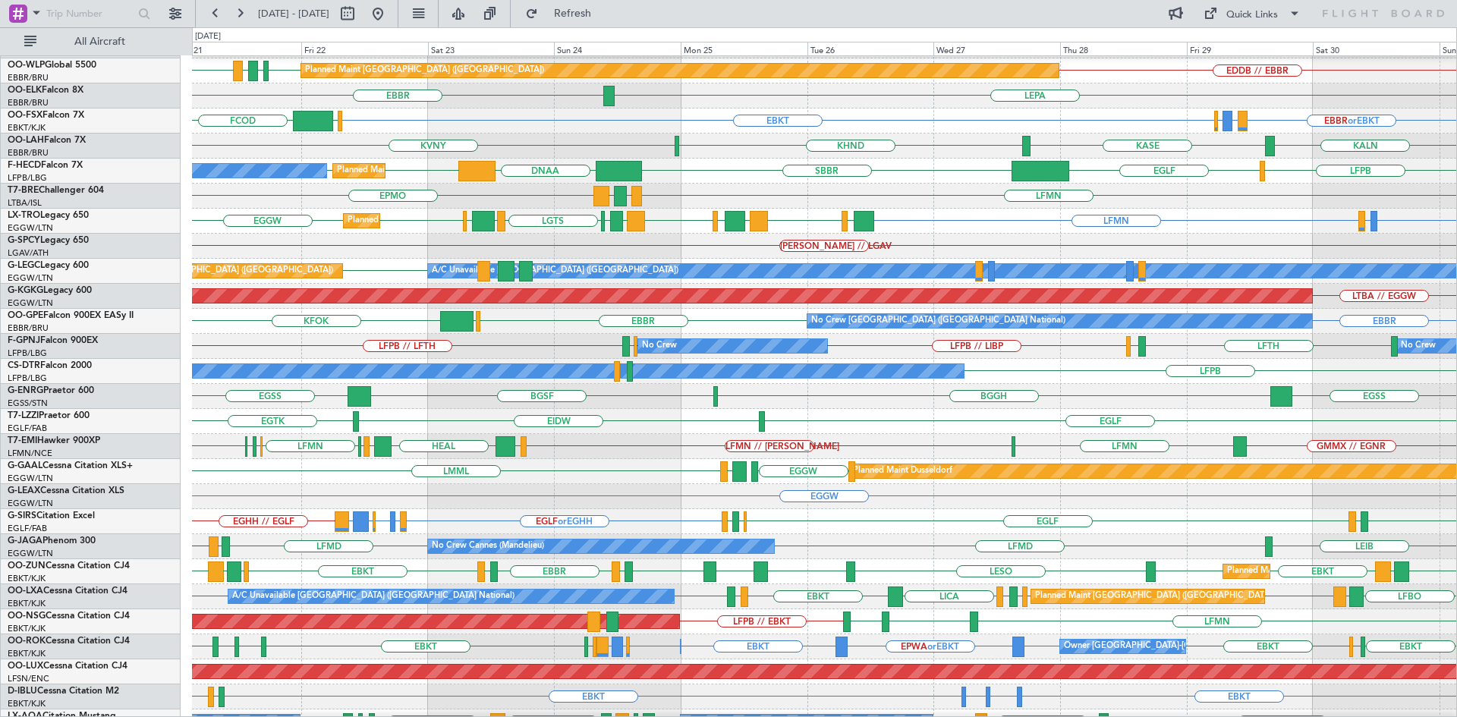
scroll to position [97, 0]
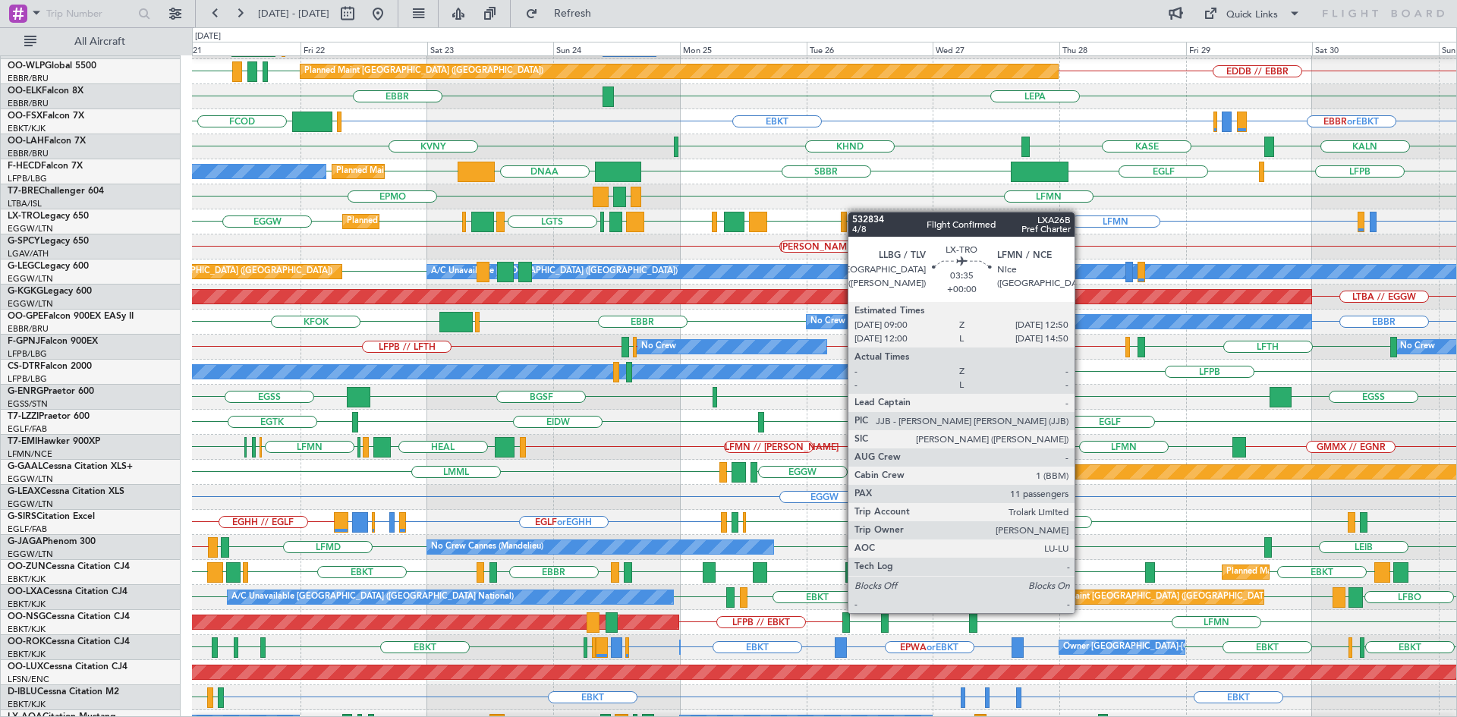
click at [855, 212] on div at bounding box center [863, 222] width 20 height 20
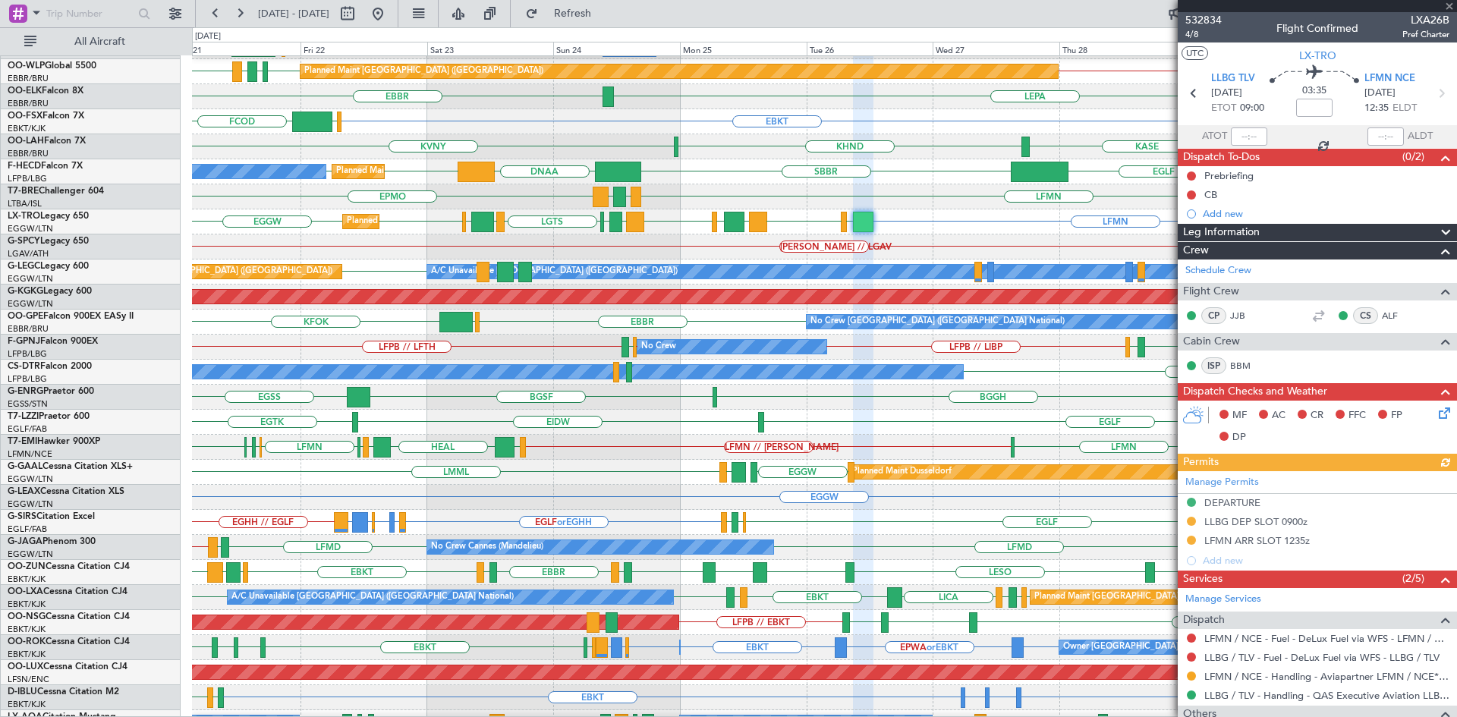
click at [1447, 3] on div at bounding box center [1317, 6] width 279 height 12
click at [1448, 6] on span at bounding box center [1449, 7] width 15 height 14
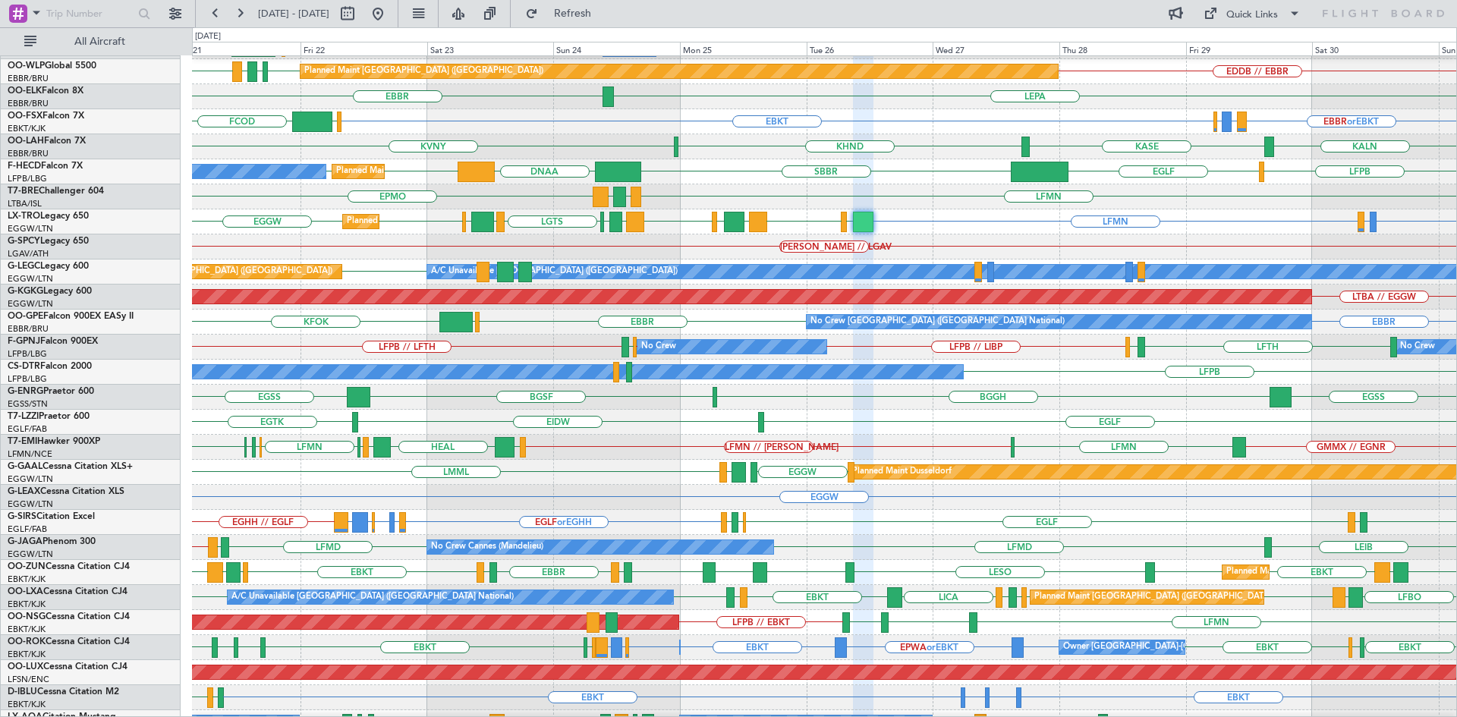
type input "0"
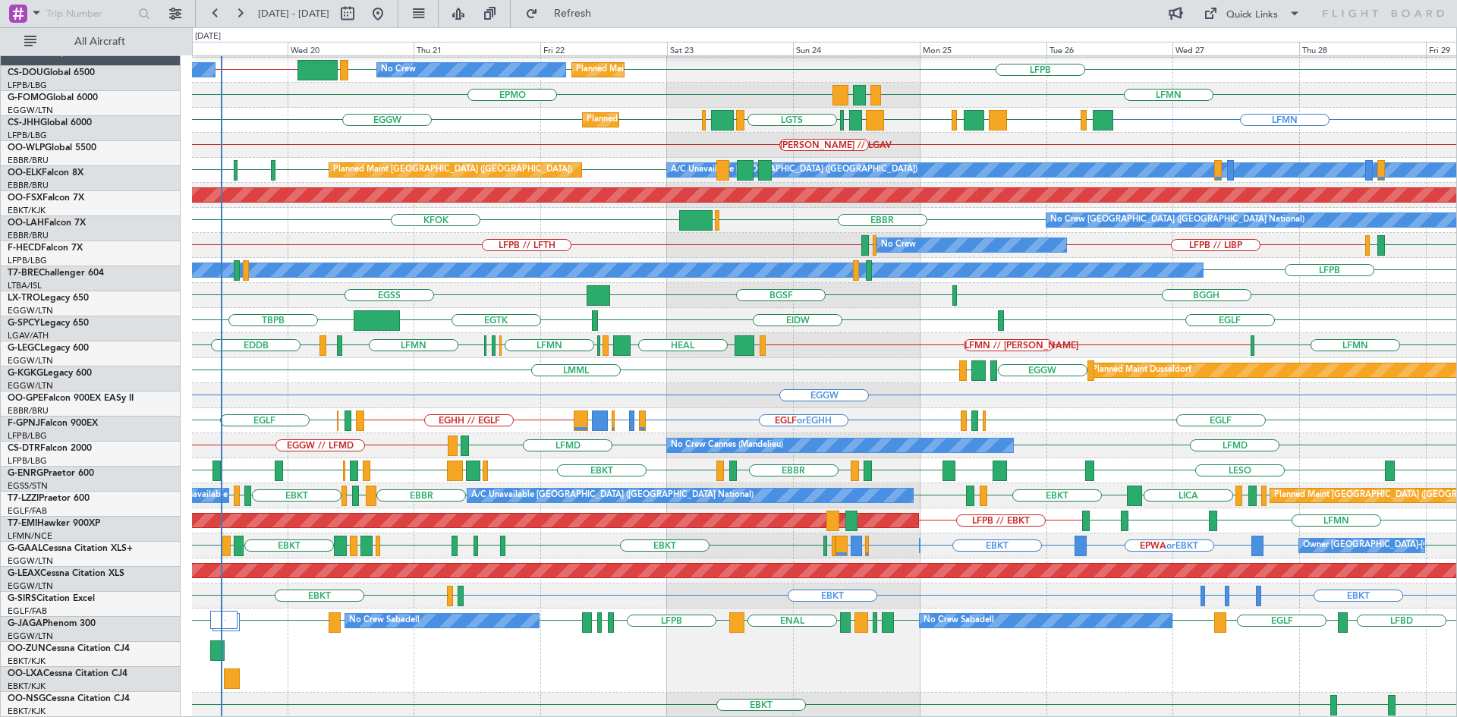
scroll to position [199, 0]
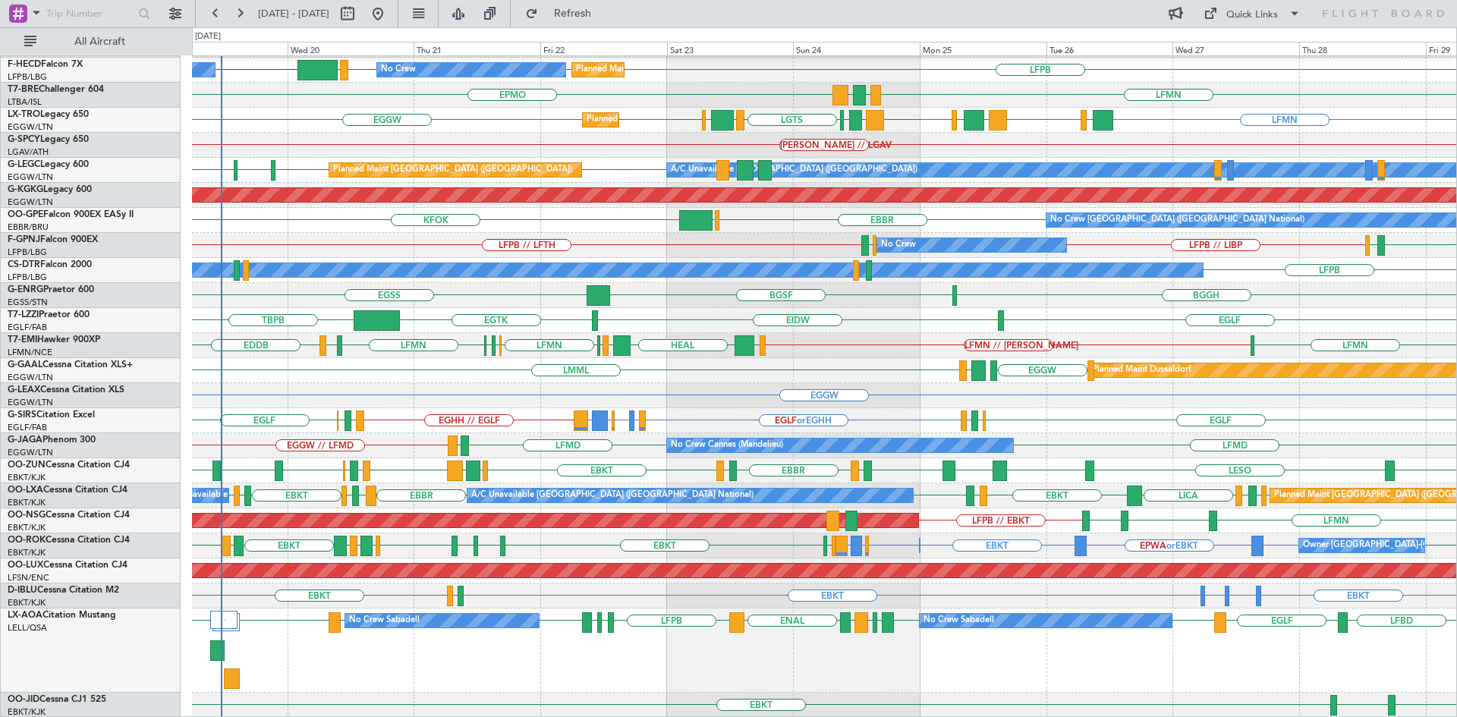
click at [564, 12] on fb-refresh-button "Refresh" at bounding box center [564, 13] width 106 height 27
click at [580, 12] on button "Refresh" at bounding box center [563, 14] width 91 height 24
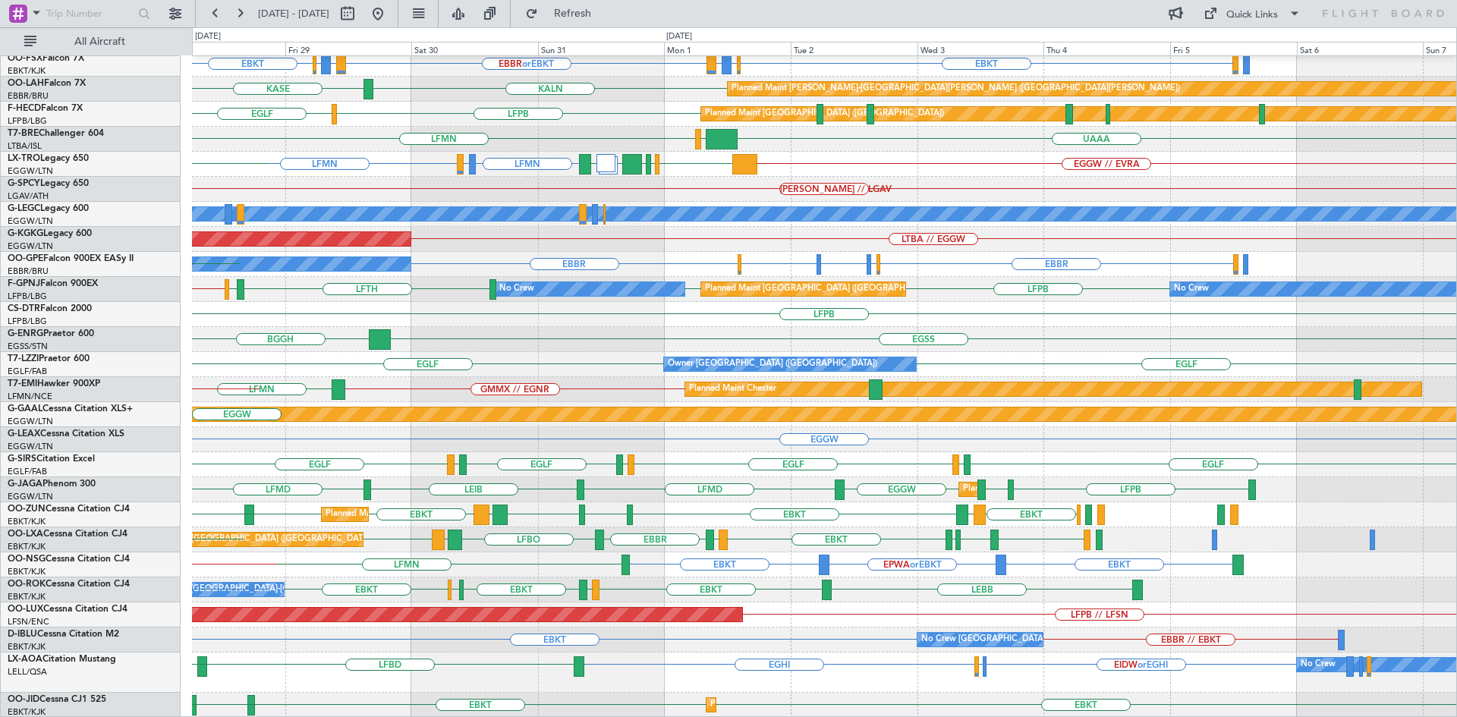
scroll to position [155, 0]
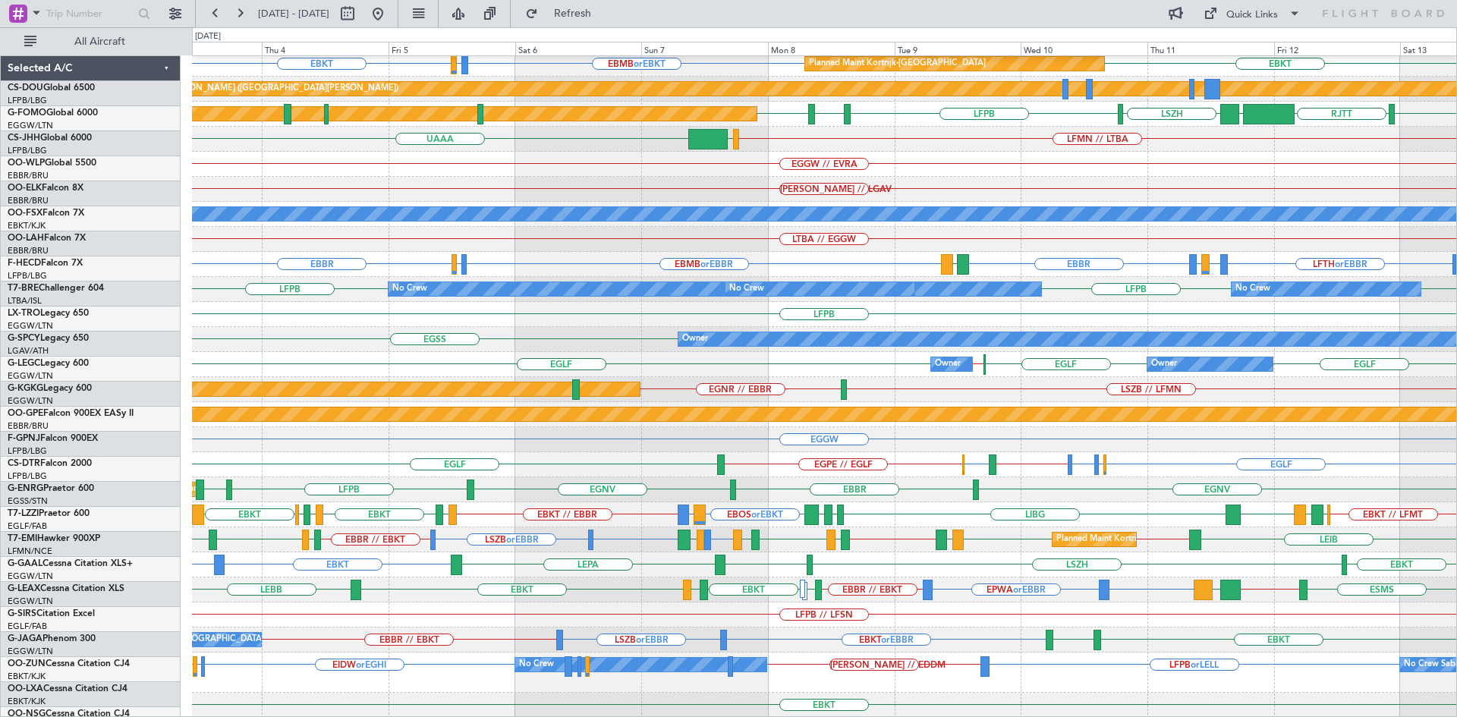
scroll to position [155, 0]
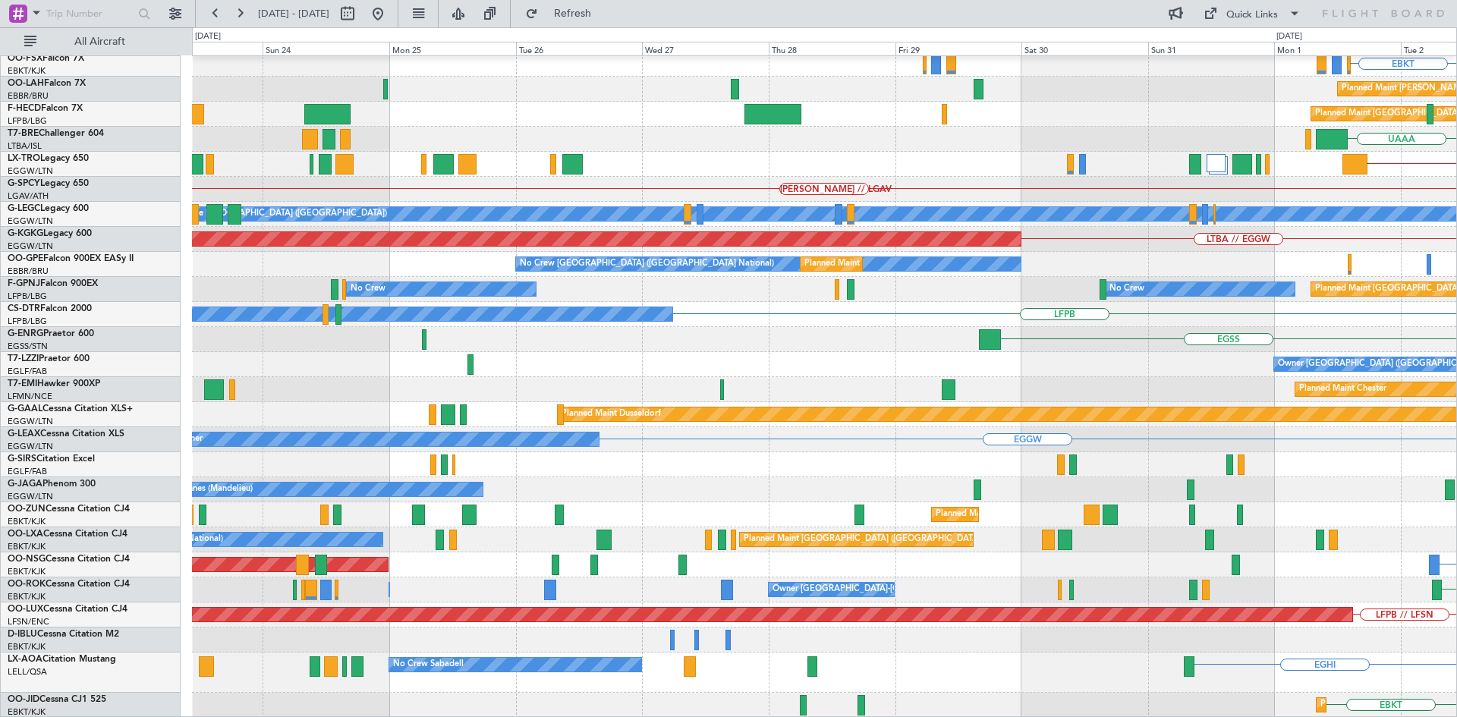
click at [1456, 502] on html "[DATE] - [DATE] Refresh Quick Links All Aircraft [GEOGRAPHIC_DATA] LFMN EBKT Pl…" at bounding box center [728, 358] width 1457 height 717
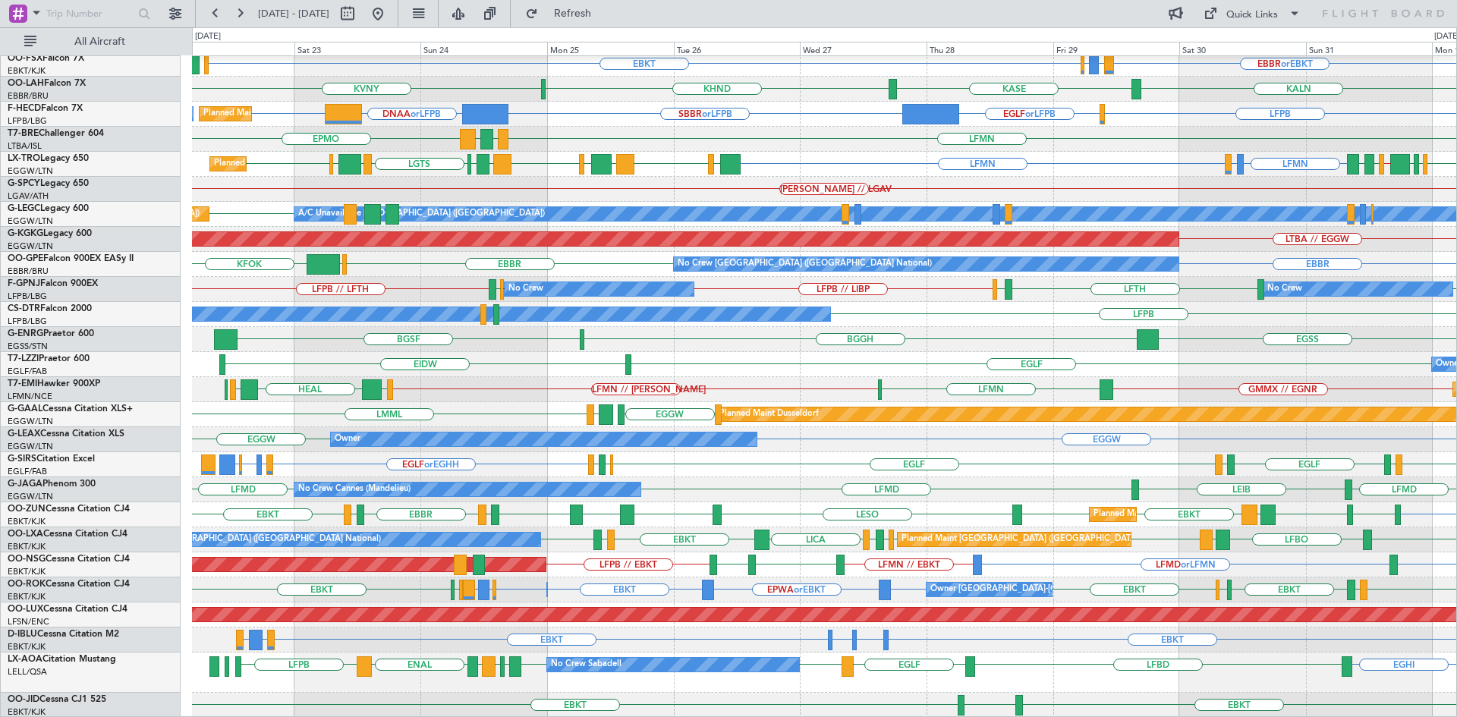
click at [757, 559] on div "Planned Maint [GEOGRAPHIC_DATA] ([GEOGRAPHIC_DATA]) LFMD or LFMN LFMN // EBKT E…" at bounding box center [824, 564] width 1264 height 25
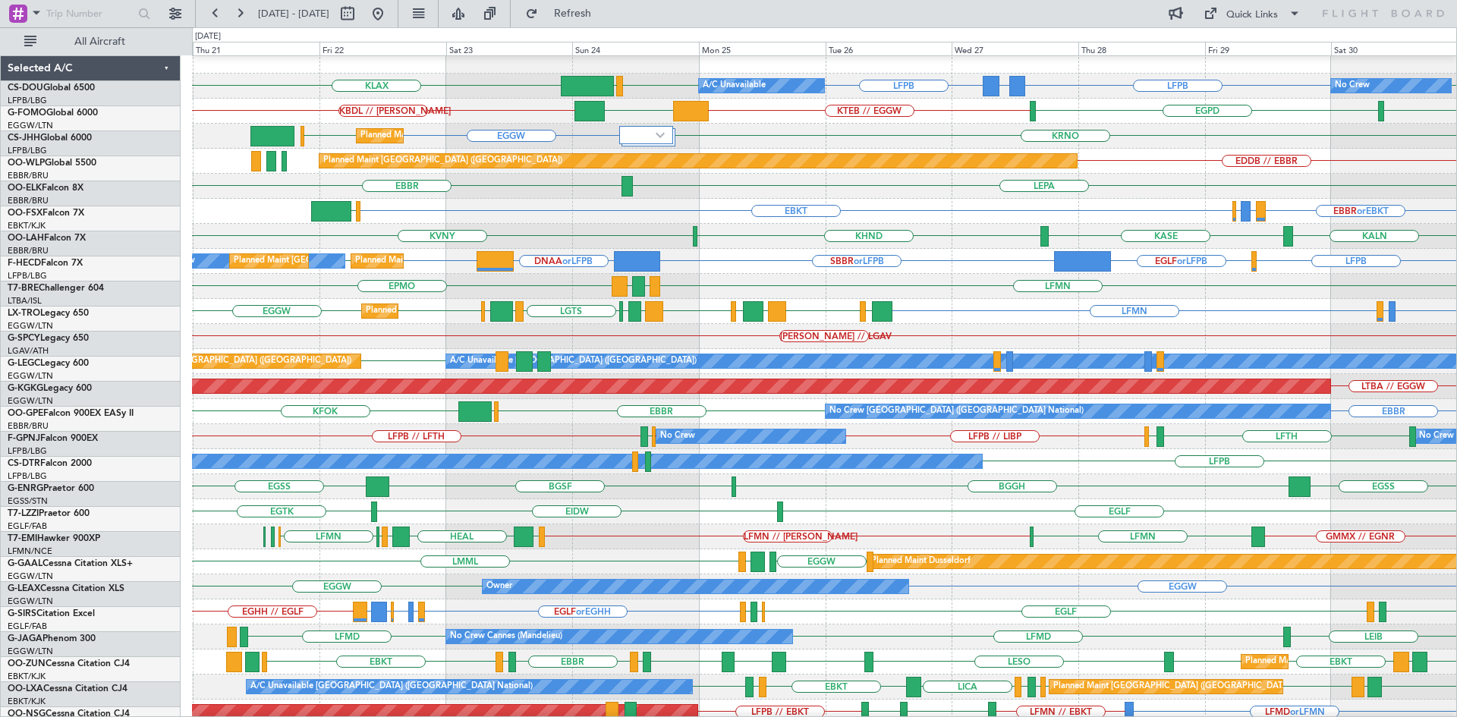
scroll to position [8, 0]
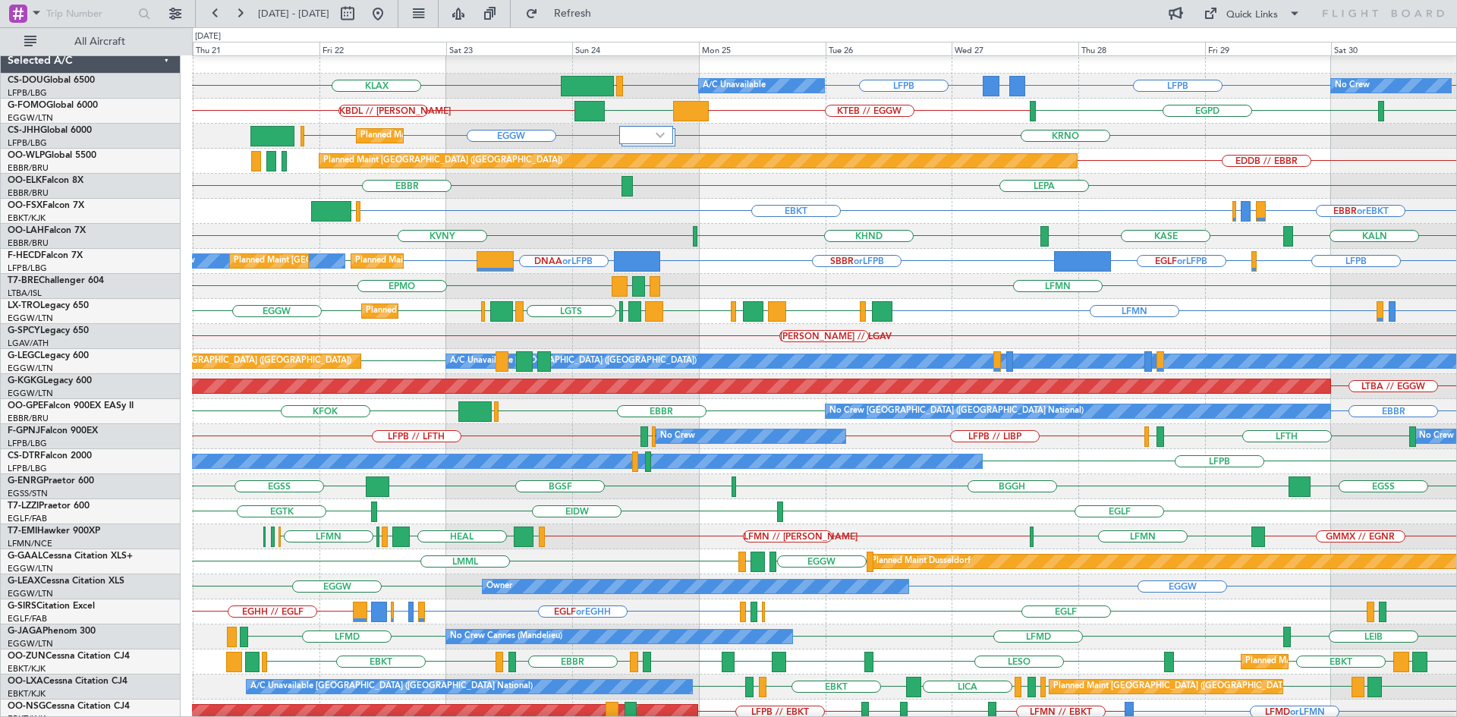
click at [901, 247] on div "KALN [GEOGRAPHIC_DATA] KHND KVNY Planned [GEOGRAPHIC_DATA][PERSON_NAME]-[GEOGRA…" at bounding box center [824, 236] width 1264 height 25
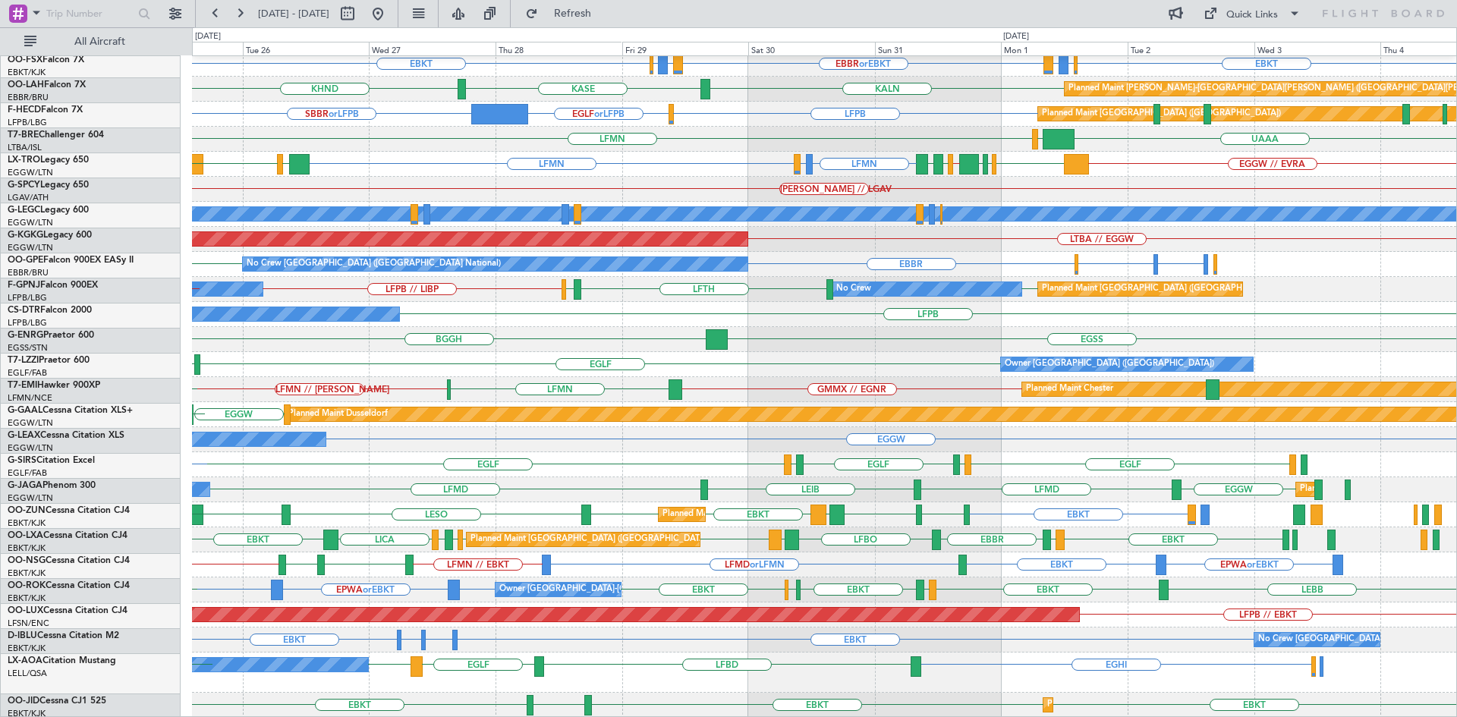
scroll to position [155, 0]
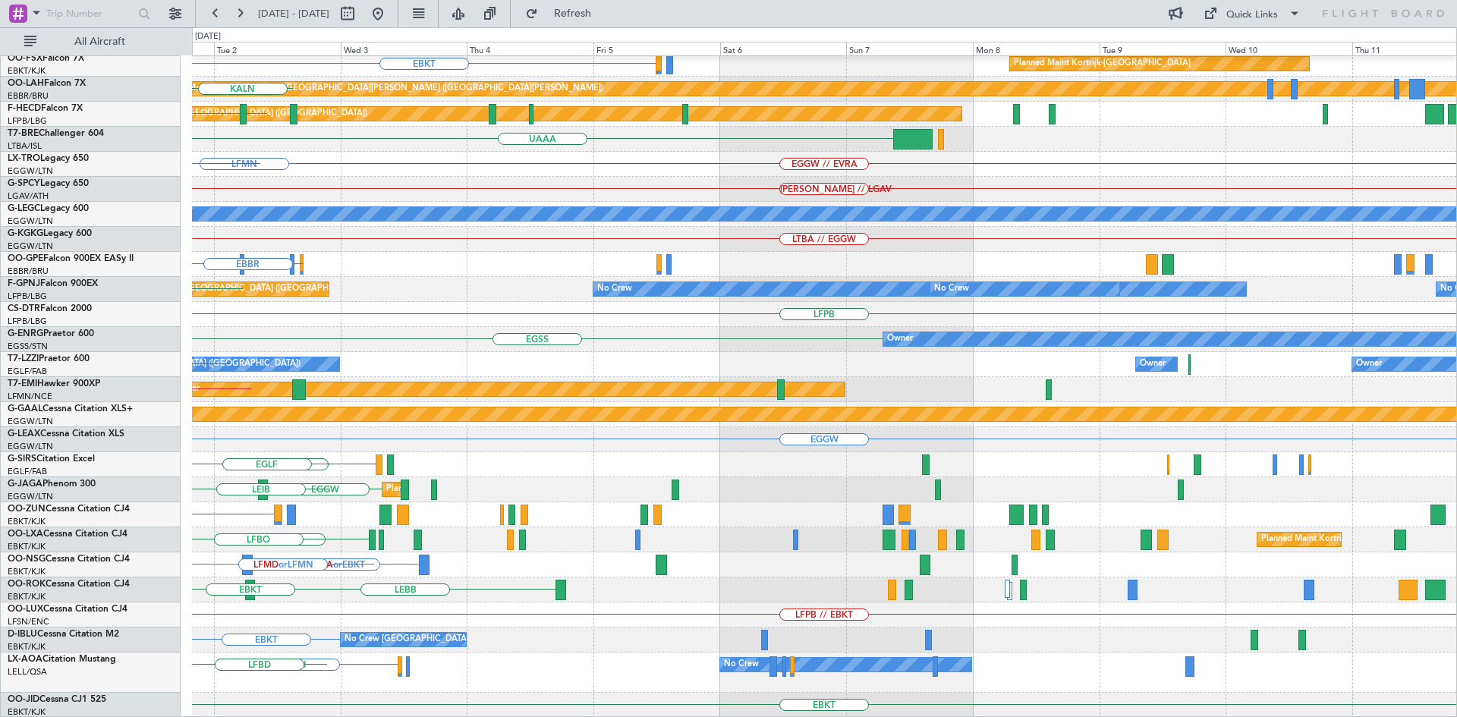
click at [0, 412] on div "EBBR Planned Maint [GEOGRAPHIC_DATA]-[GEOGRAPHIC_DATA] LEPA EBKT Planned Maint …" at bounding box center [728, 372] width 1457 height 690
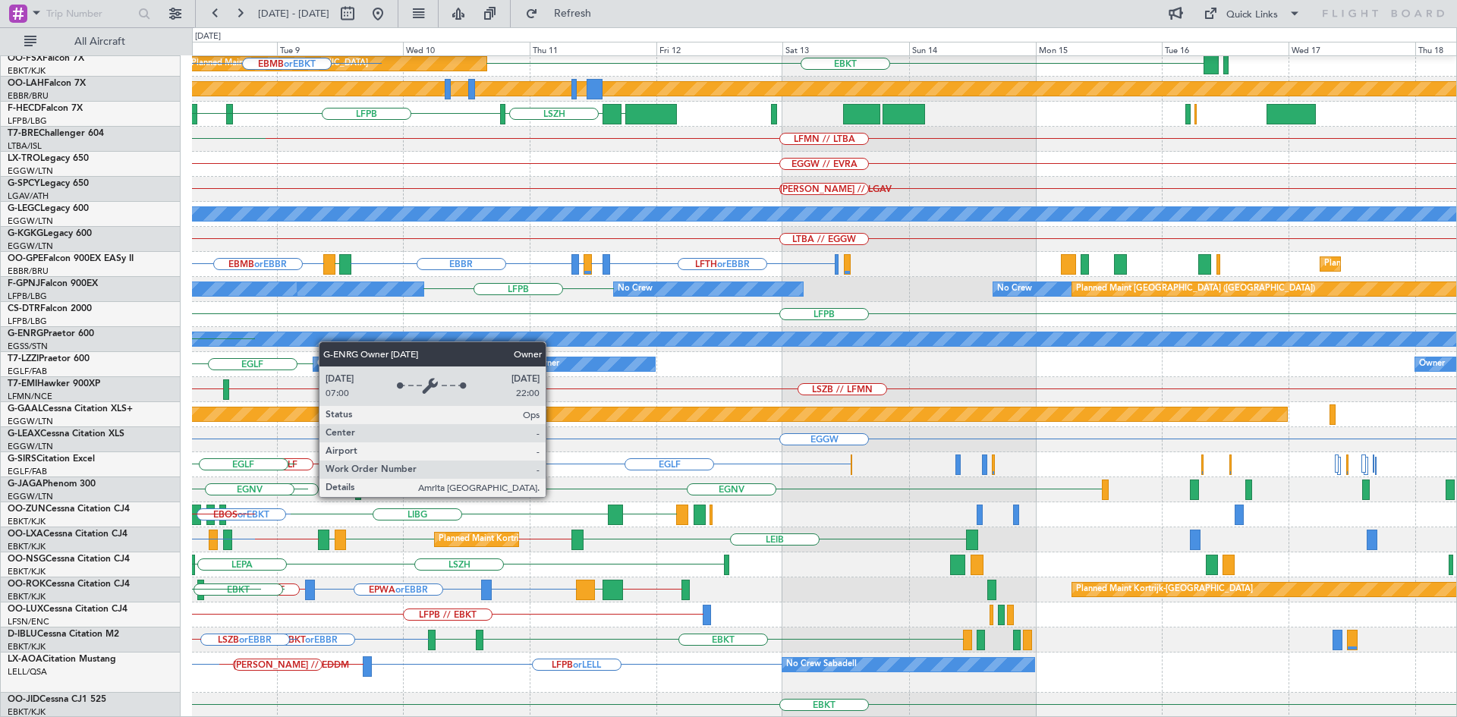
click at [168, 329] on div "Planned Maint Kortrijk-[GEOGRAPHIC_DATA] EBBR // EBKT LFMN Planned Maint [GEOGR…" at bounding box center [728, 372] width 1457 height 690
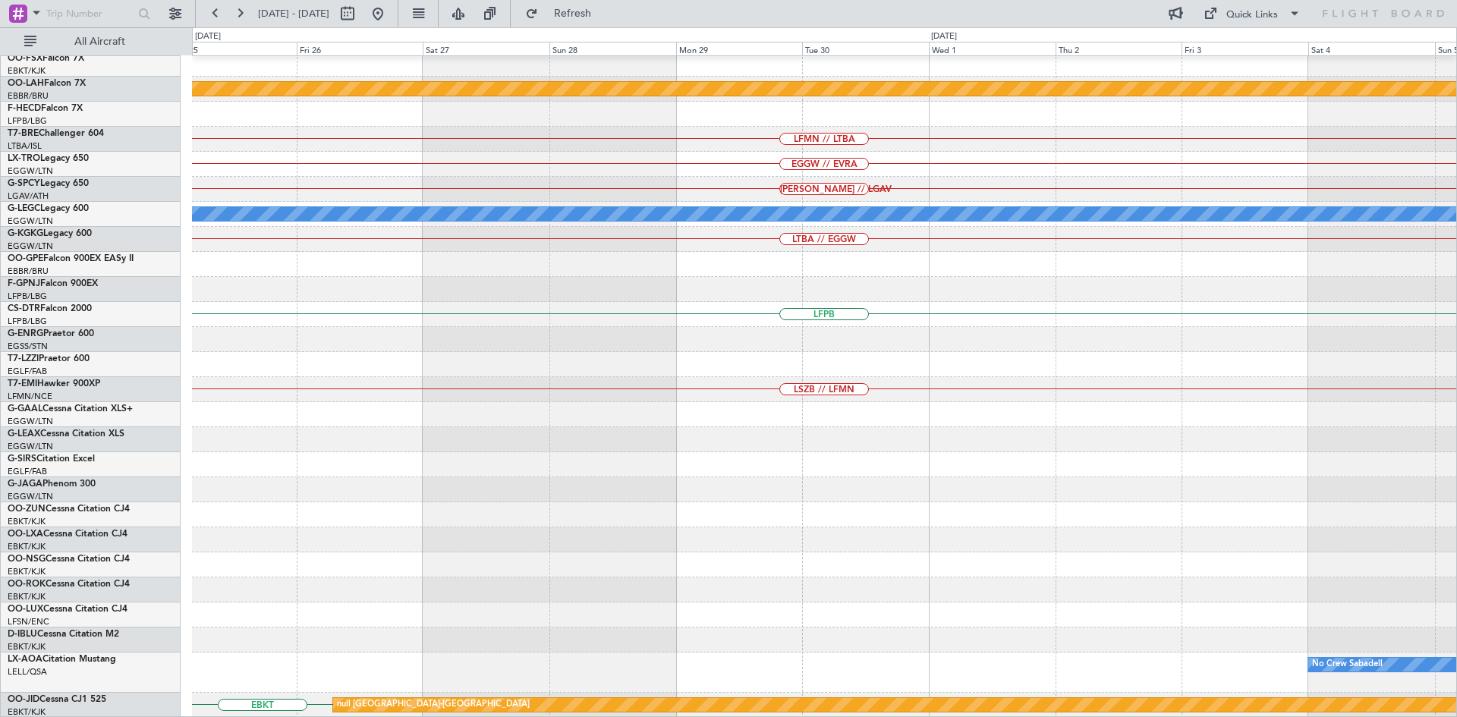
click at [37, 324] on div "Planned Maint Kortrijk-[GEOGRAPHIC_DATA] Planned [GEOGRAPHIC_DATA][PERSON_NAME]…" at bounding box center [728, 372] width 1457 height 690
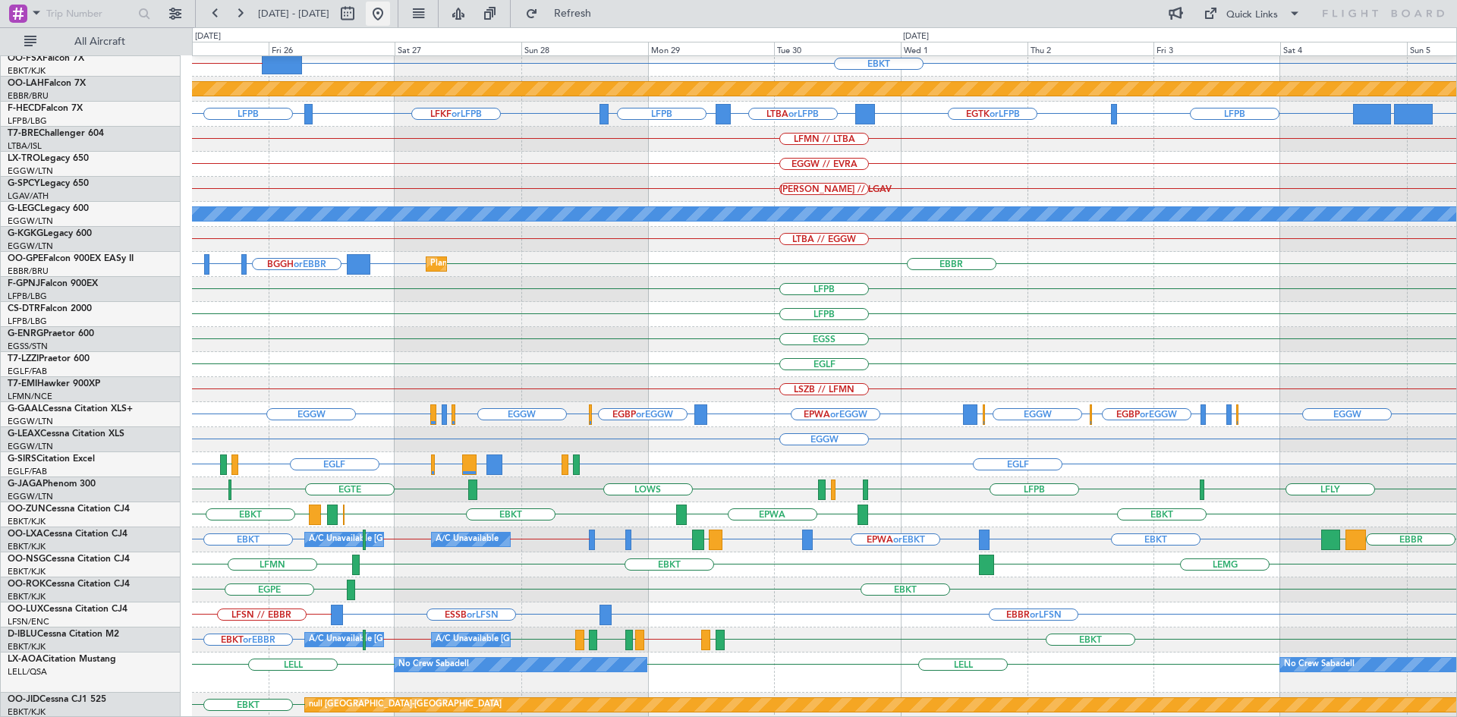
click at [390, 16] on button at bounding box center [378, 14] width 24 height 24
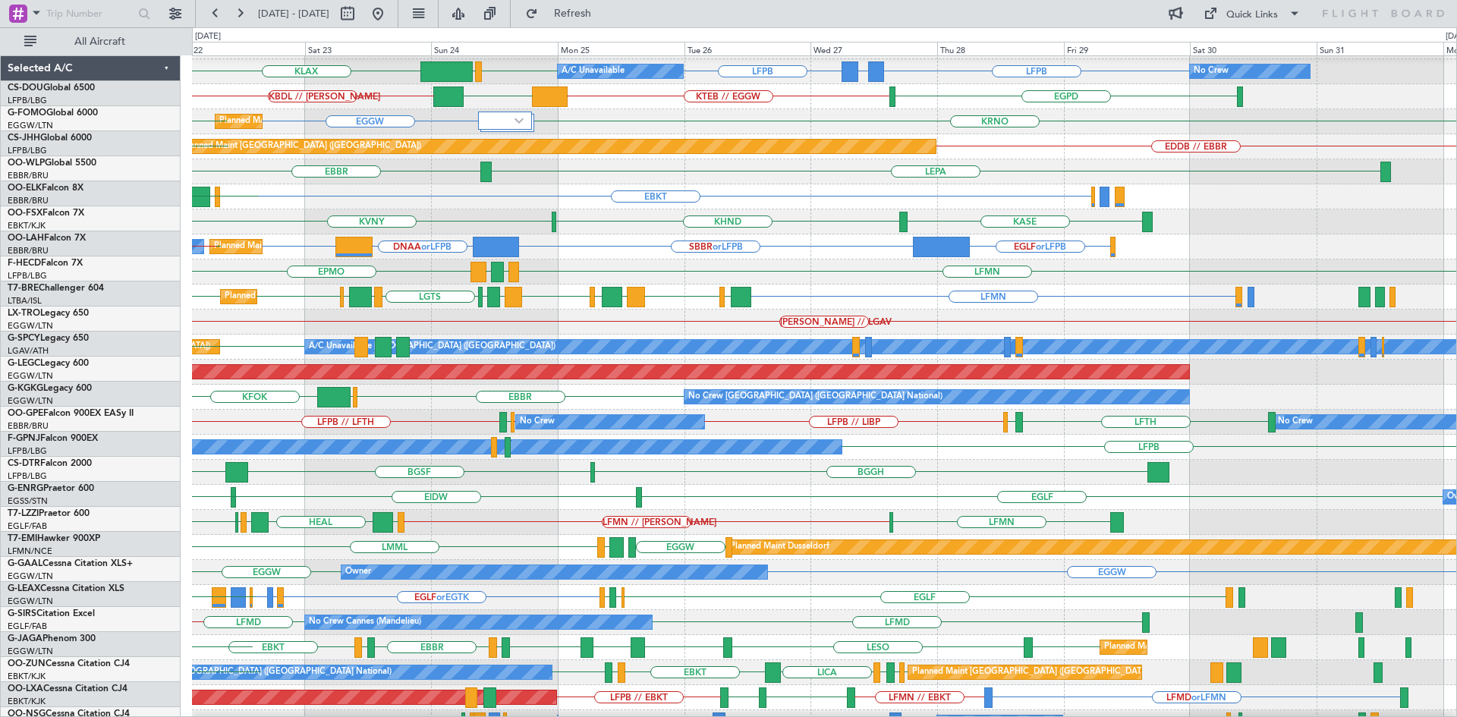
scroll to position [22, 0]
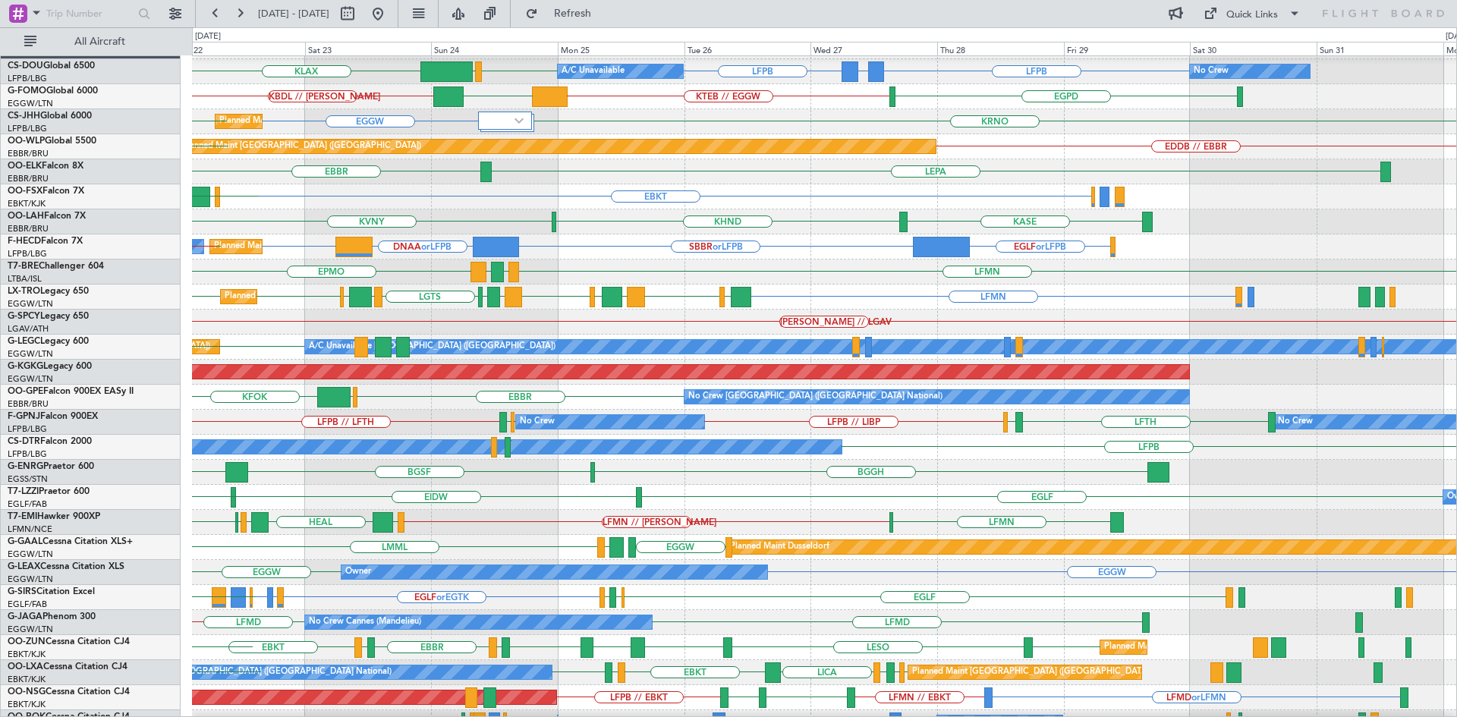
click at [720, 310] on div "[PERSON_NAME] // LGAV" at bounding box center [824, 322] width 1264 height 25
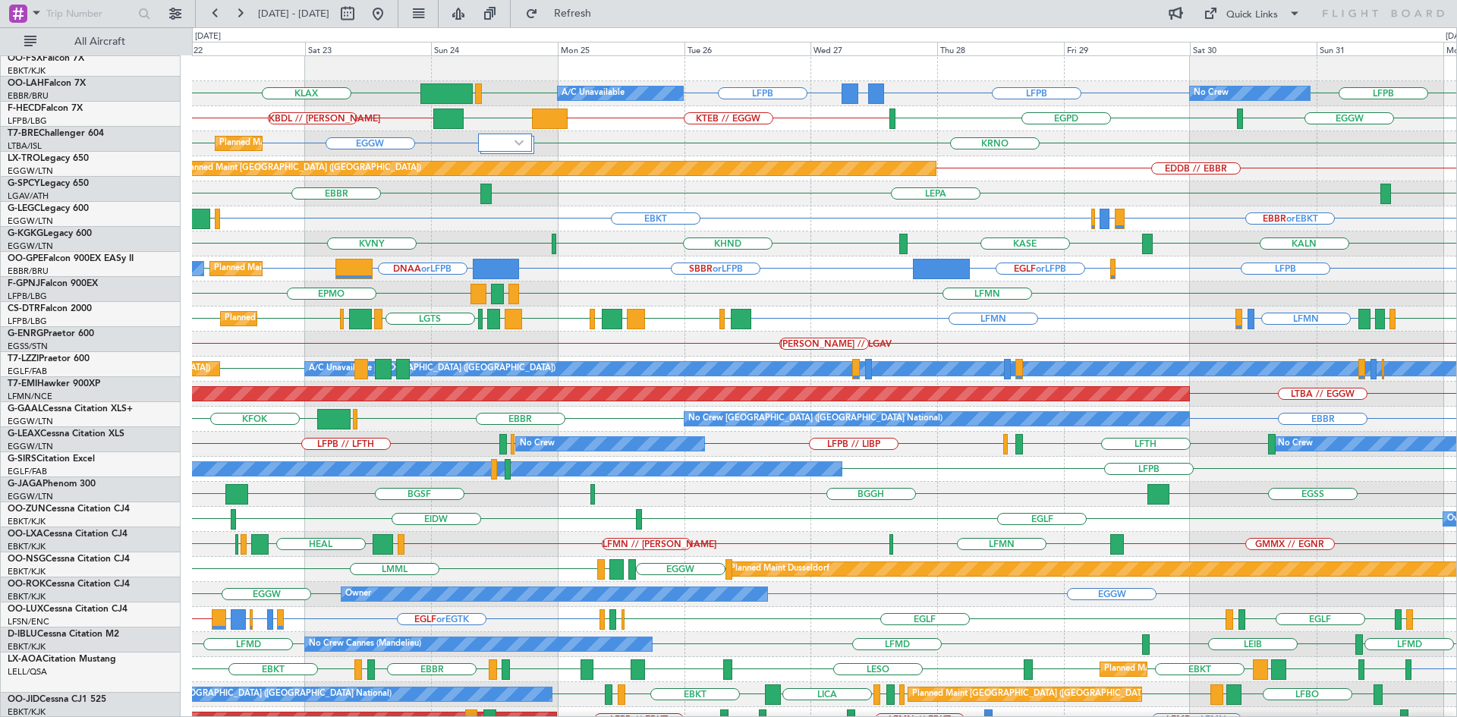
scroll to position [0, 0]
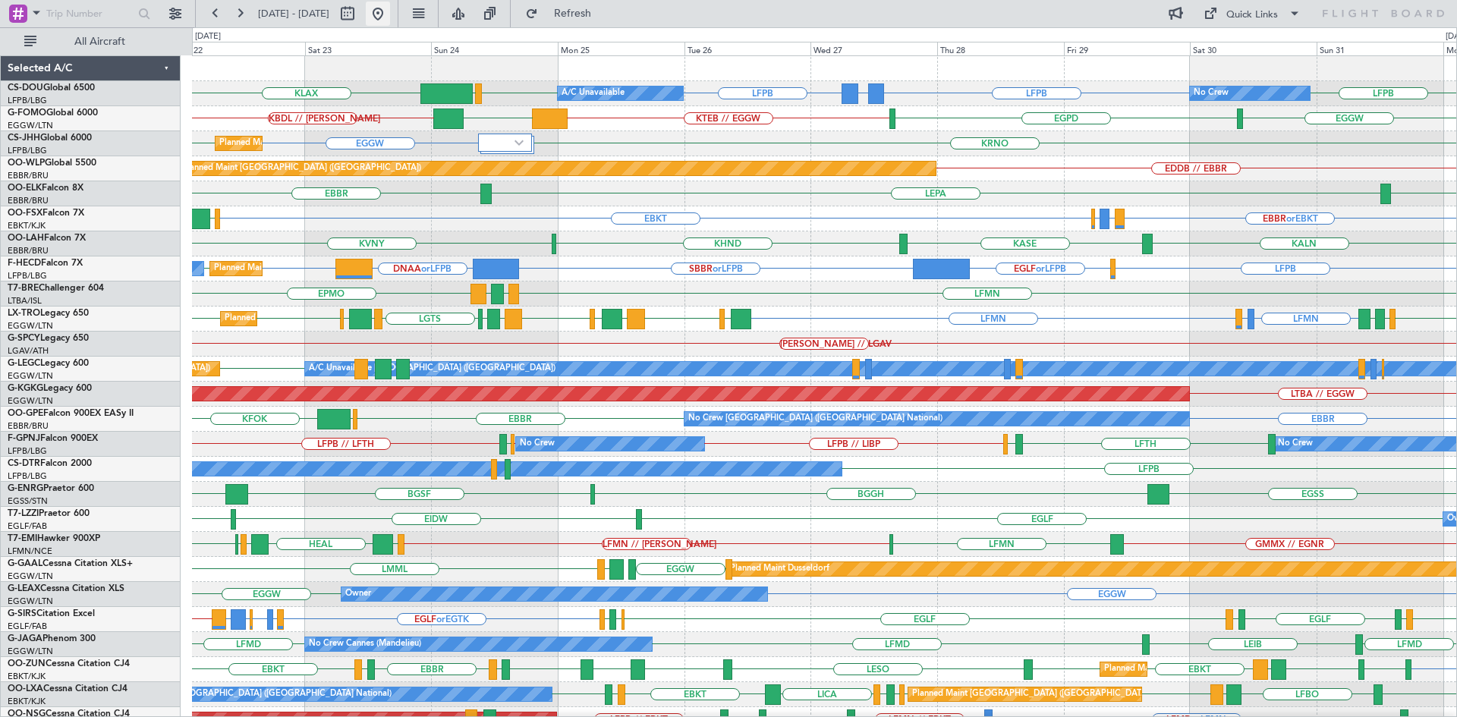
click at [390, 22] on button at bounding box center [378, 14] width 24 height 24
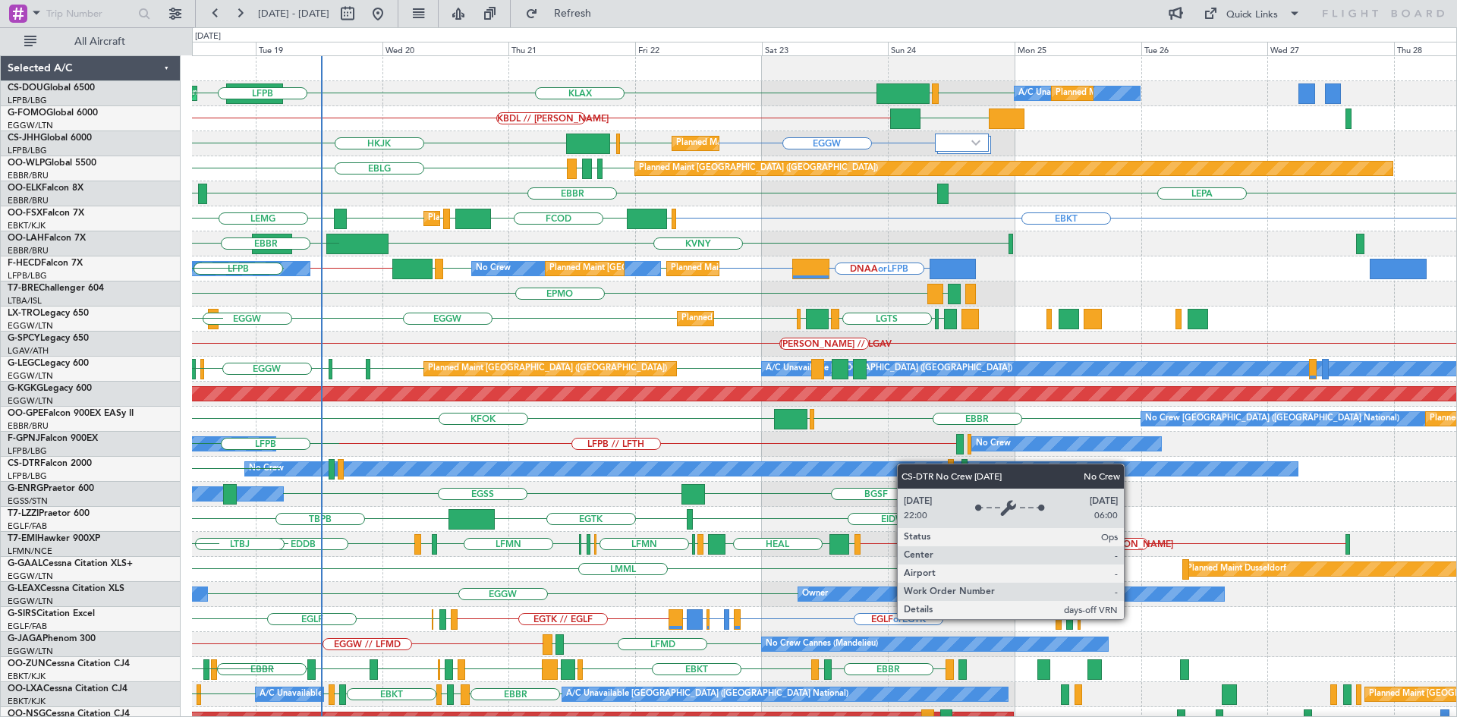
click at [601, 470] on div "KLAX LFPB EGGW Planned Maint [GEOGRAPHIC_DATA] ([GEOGRAPHIC_DATA]) EGGW A/C Una…" at bounding box center [824, 464] width 1264 height 817
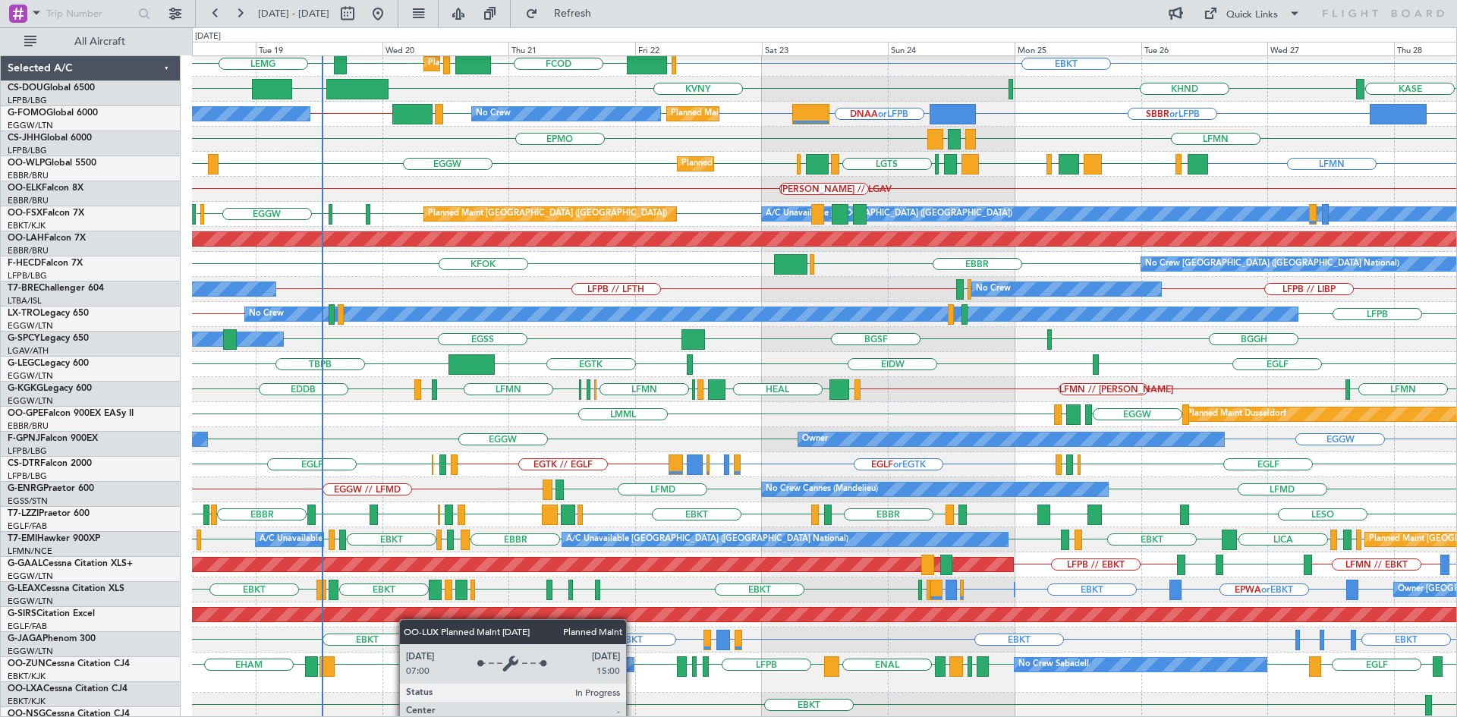
scroll to position [155, 0]
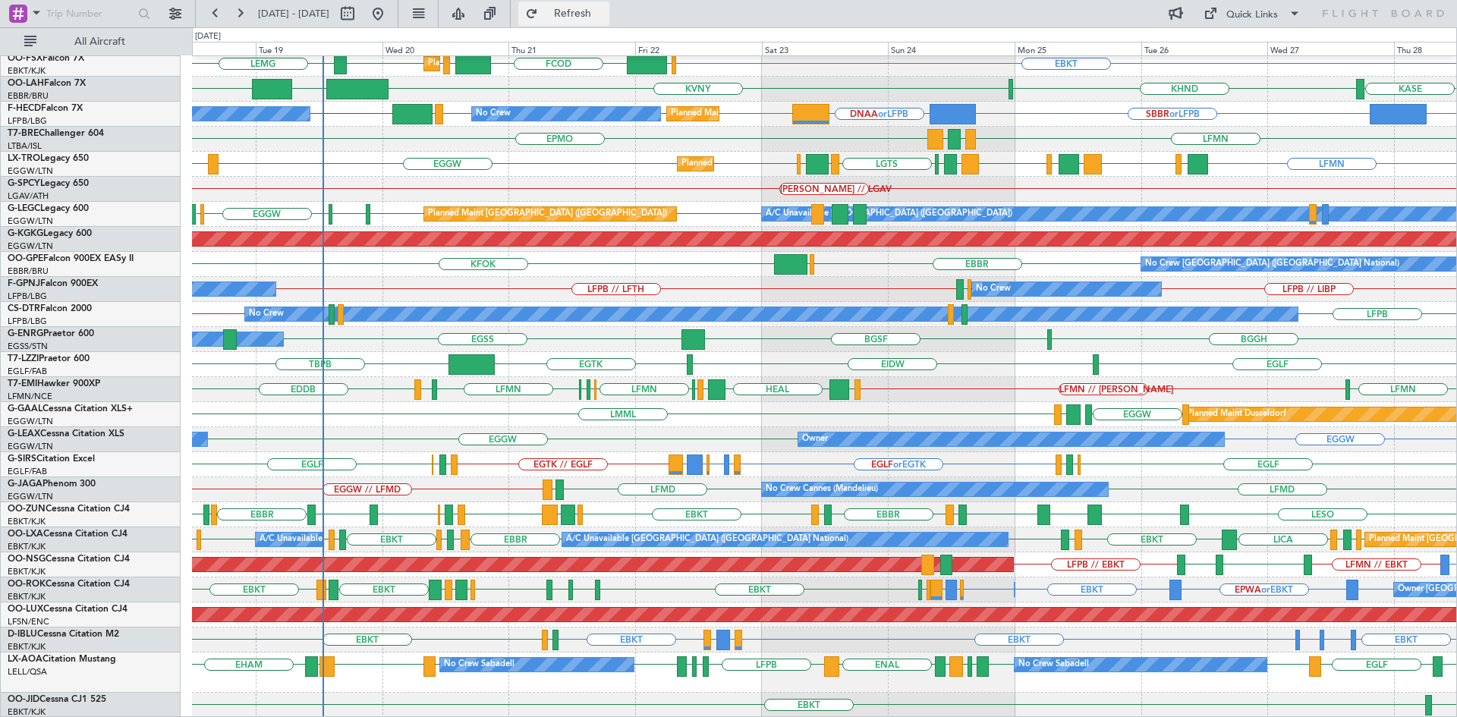
click at [605, 14] on span "Refresh" at bounding box center [573, 13] width 64 height 11
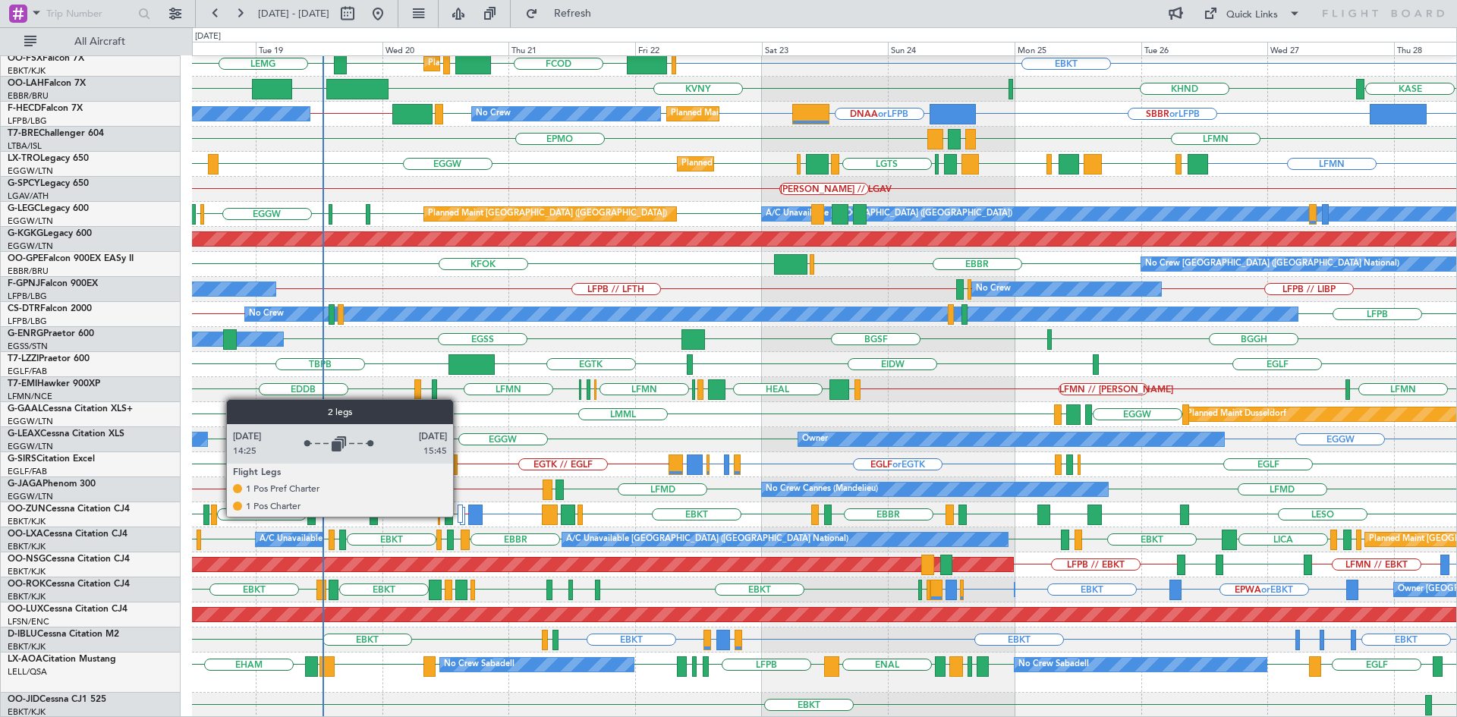
click at [460, 516] on div at bounding box center [460, 514] width 5 height 18
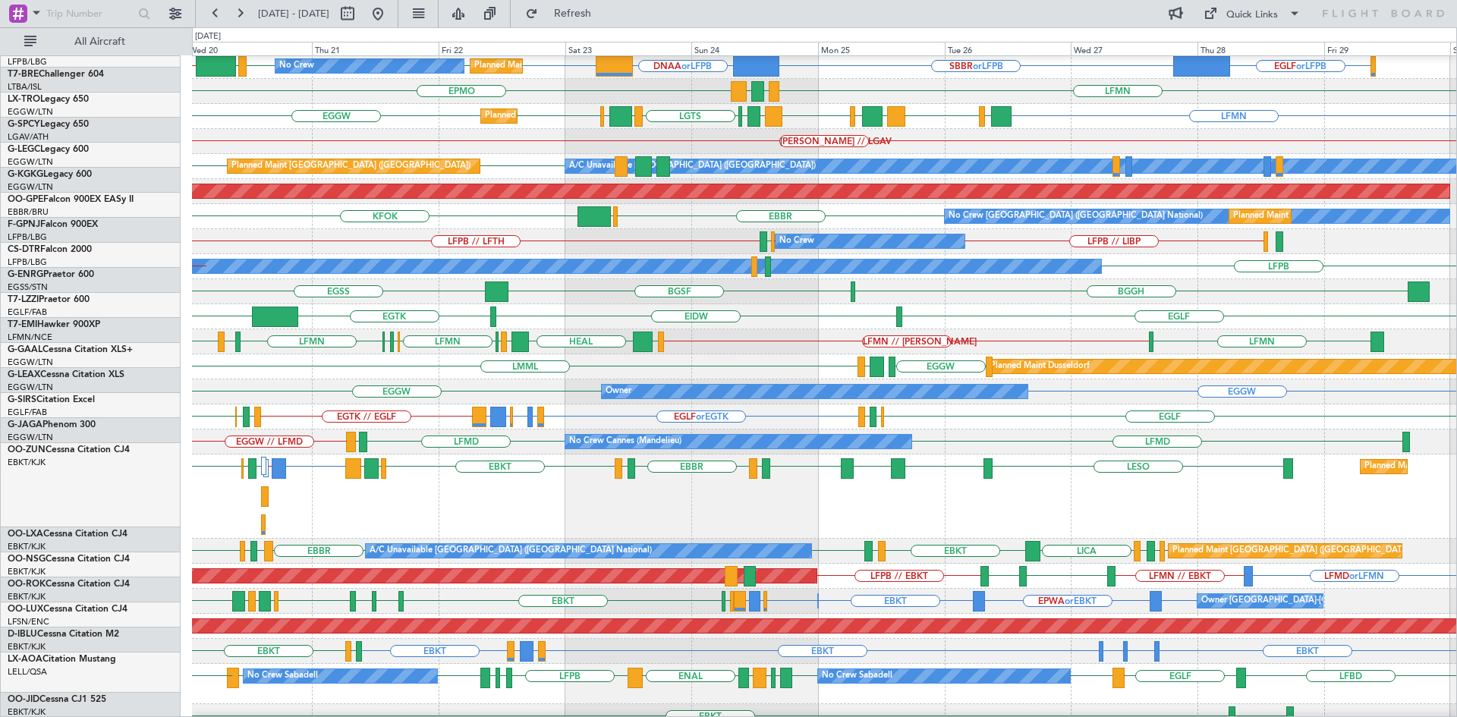
scroll to position [203, 0]
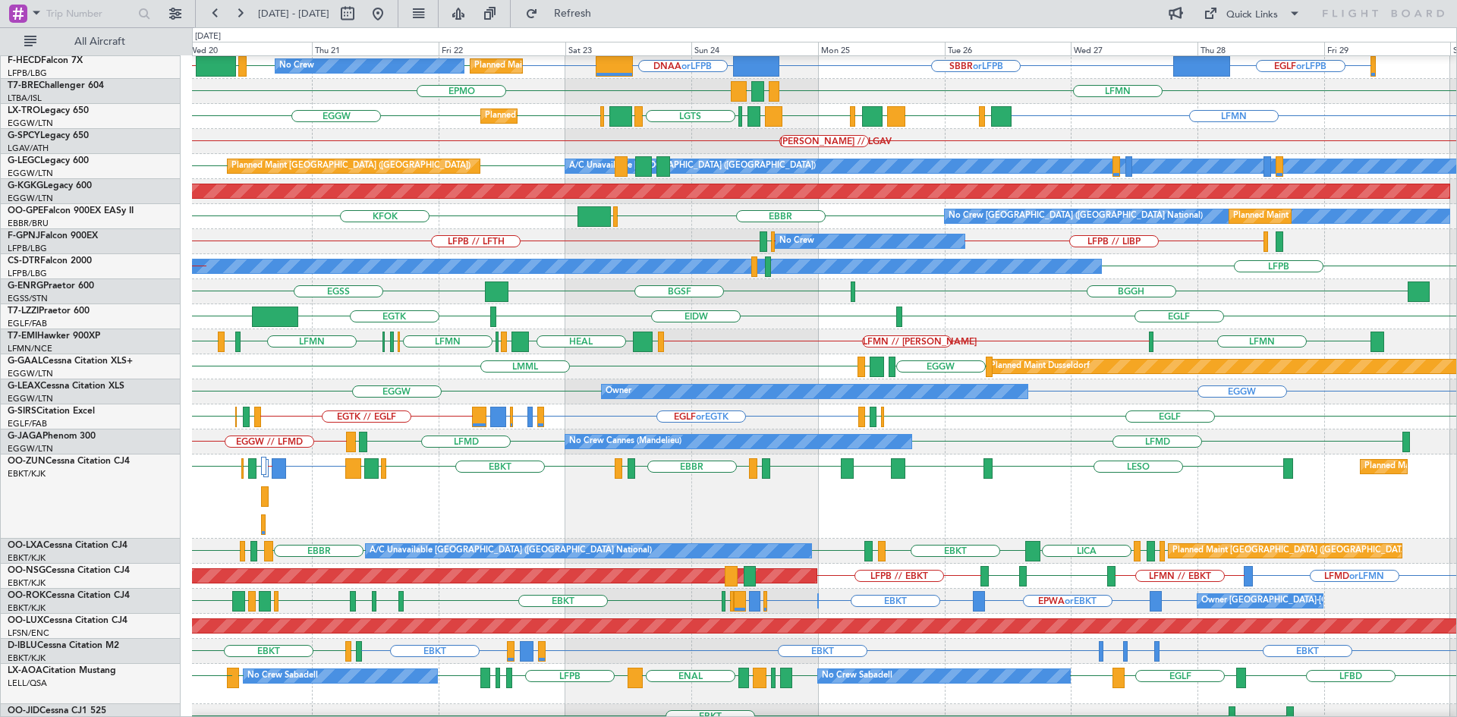
click at [760, 426] on div "EGTK // EGLF EGLF or EGTK LSGG or EGTK LIPZ or EGTK LIPB or EGTK LPBJ or EGTK E…" at bounding box center [824, 416] width 1264 height 25
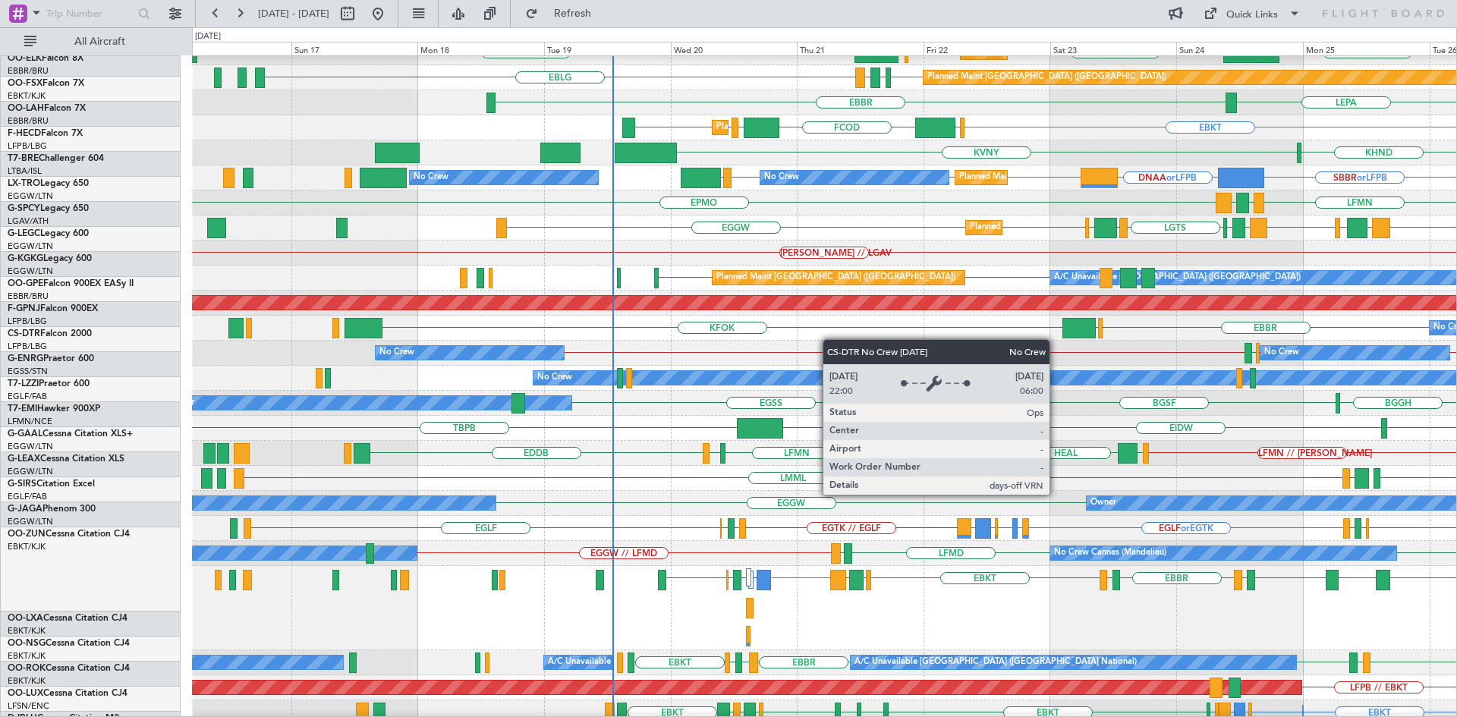
scroll to position [59, 0]
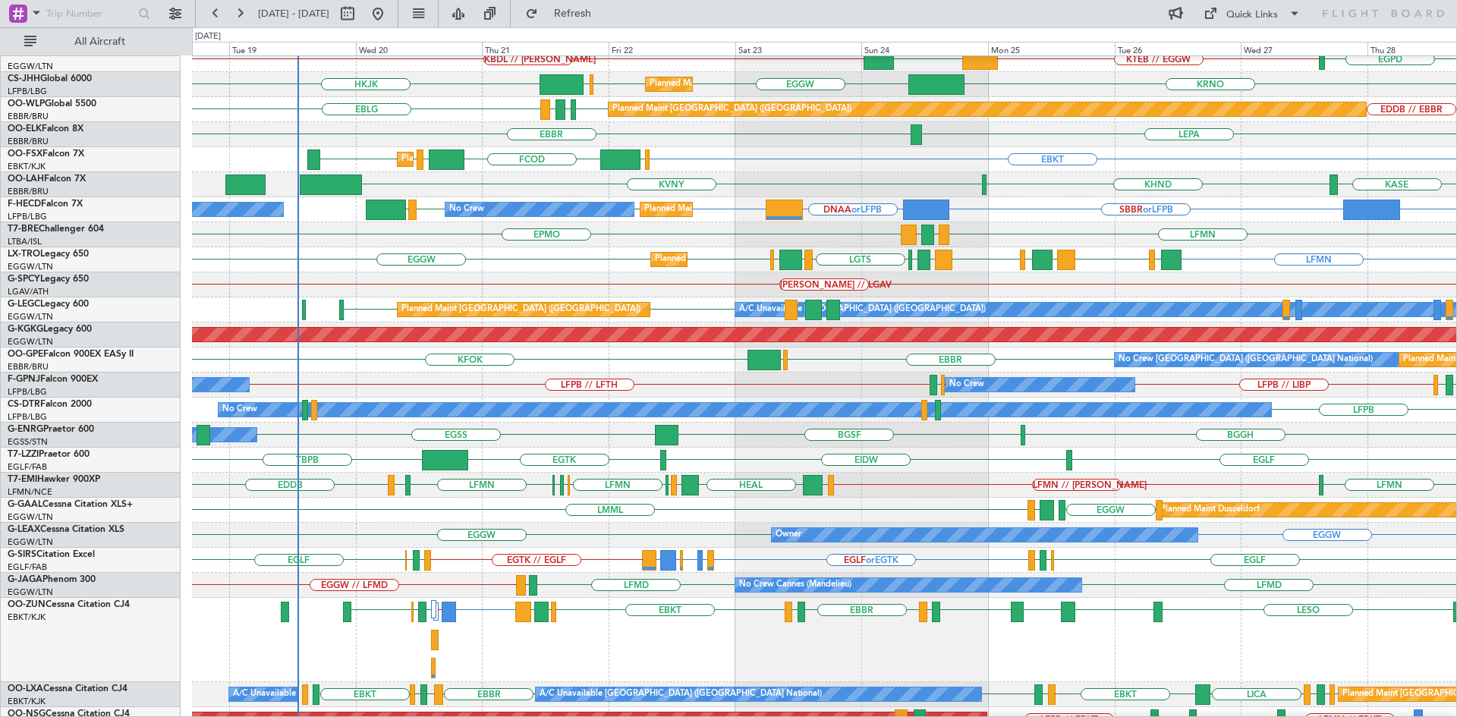
click at [515, 371] on div "KFOK EBBR EGHI No Crew Brussels (Brussels National) Planned Maint Brussels (Bru…" at bounding box center [824, 360] width 1264 height 25
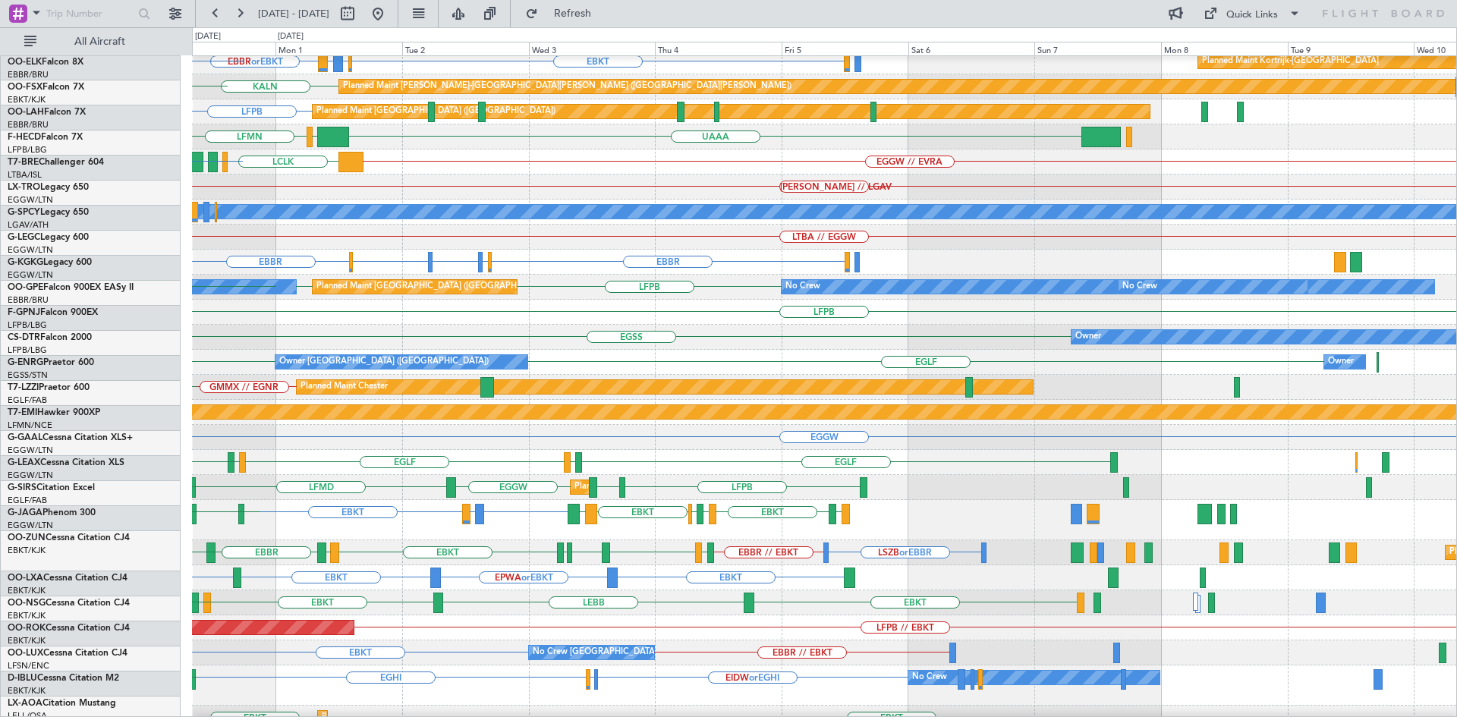
scroll to position [170, 0]
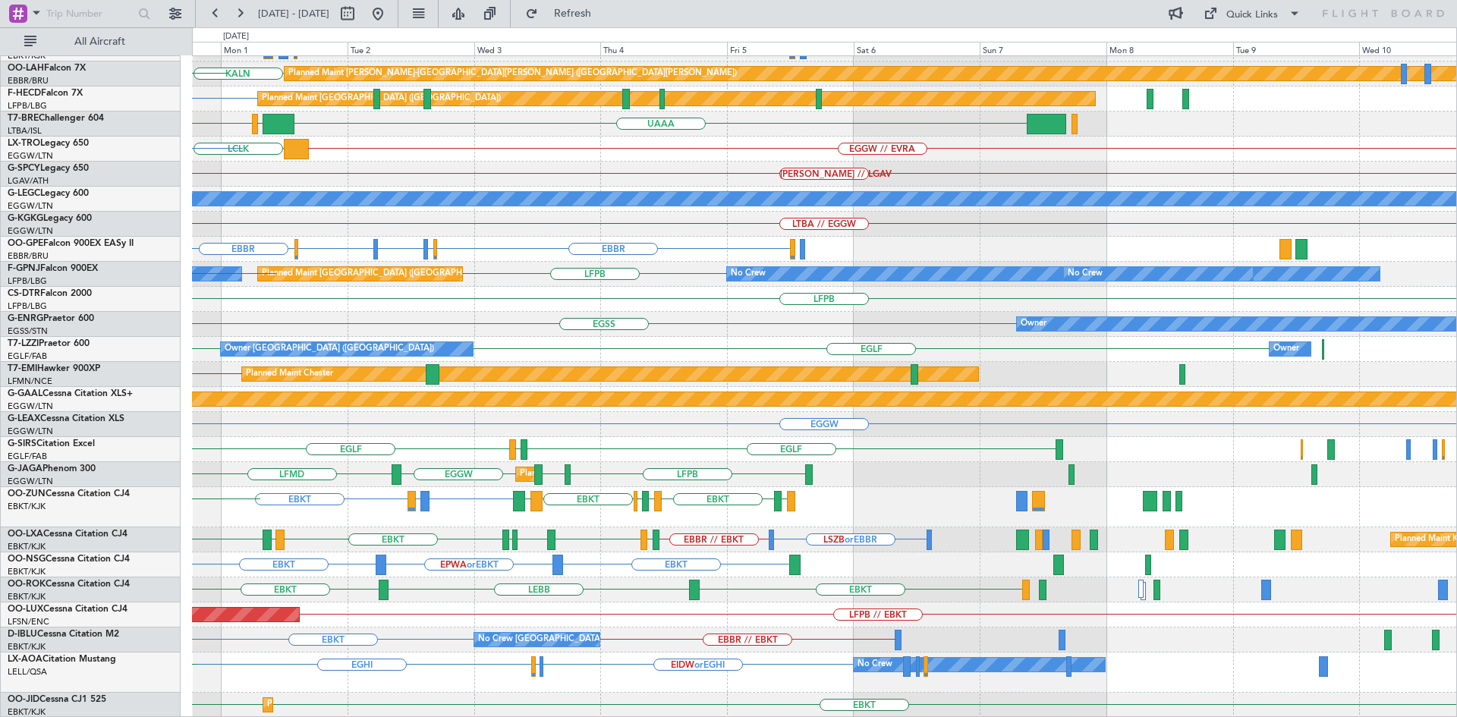
click at [524, 321] on div "EGSS Owner BGGH" at bounding box center [824, 324] width 1264 height 25
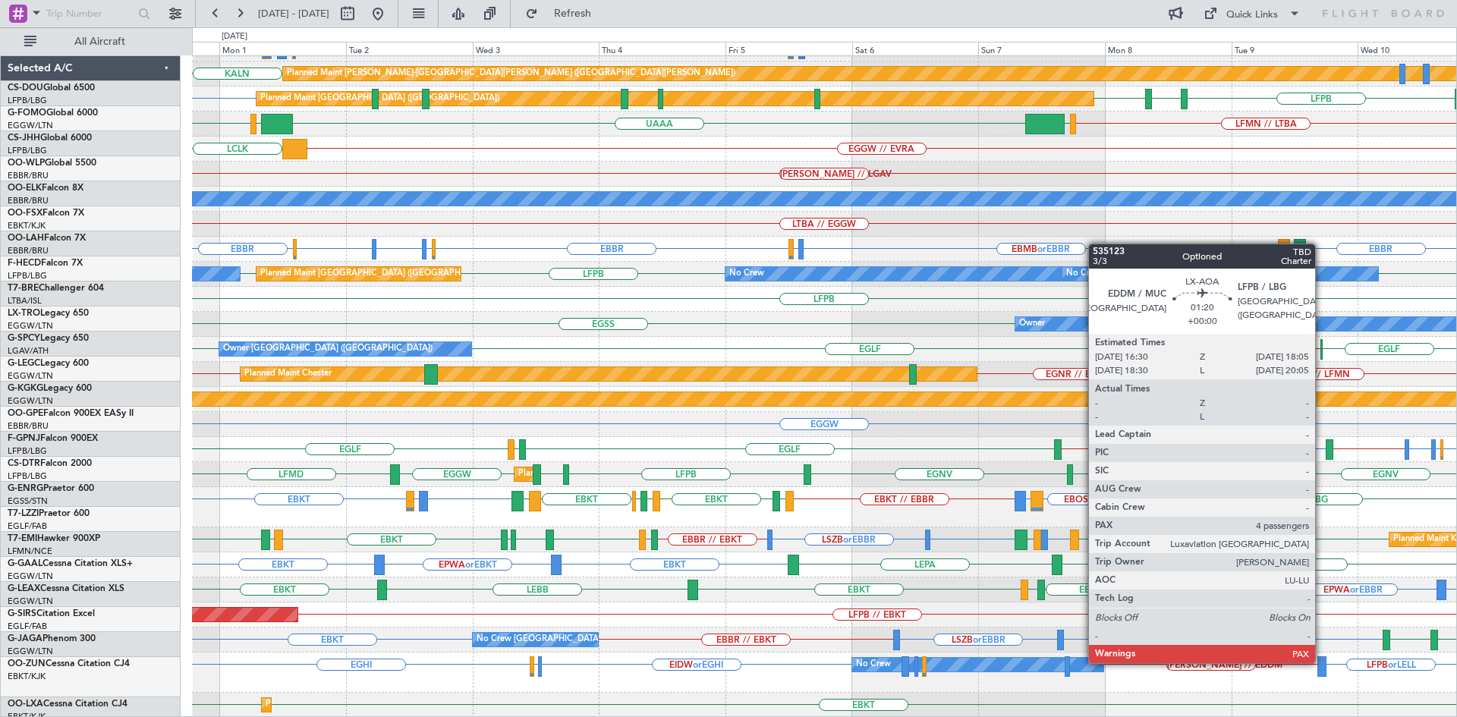
scroll to position [170, 0]
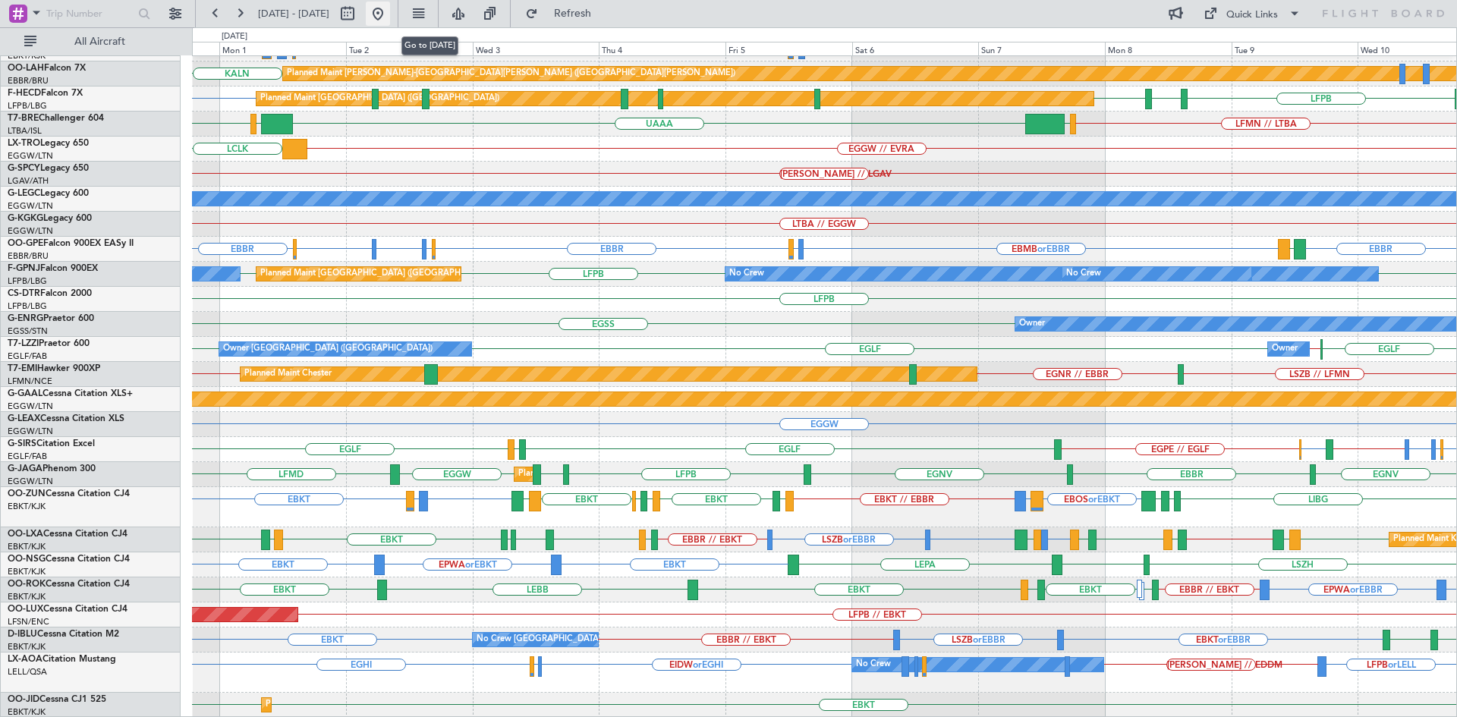
click at [390, 17] on button at bounding box center [378, 14] width 24 height 24
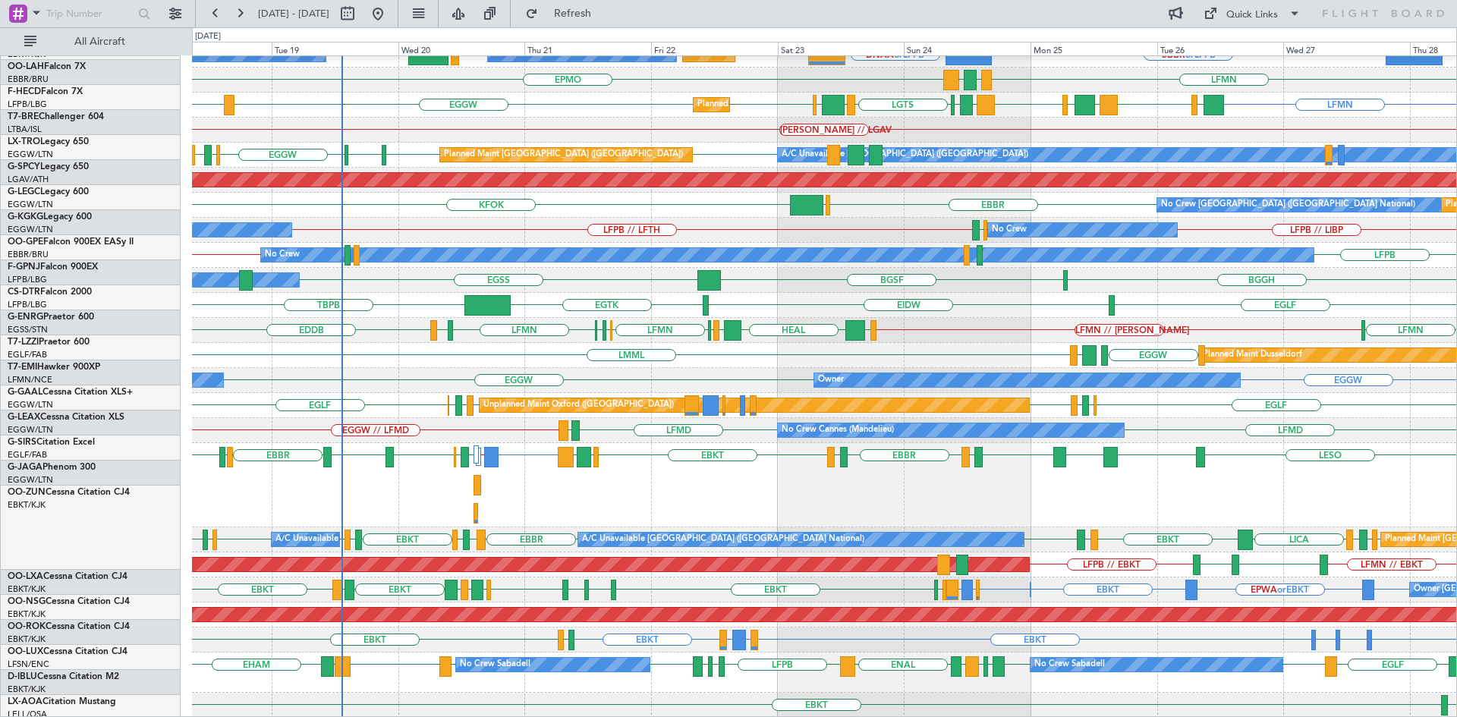
scroll to position [214, 0]
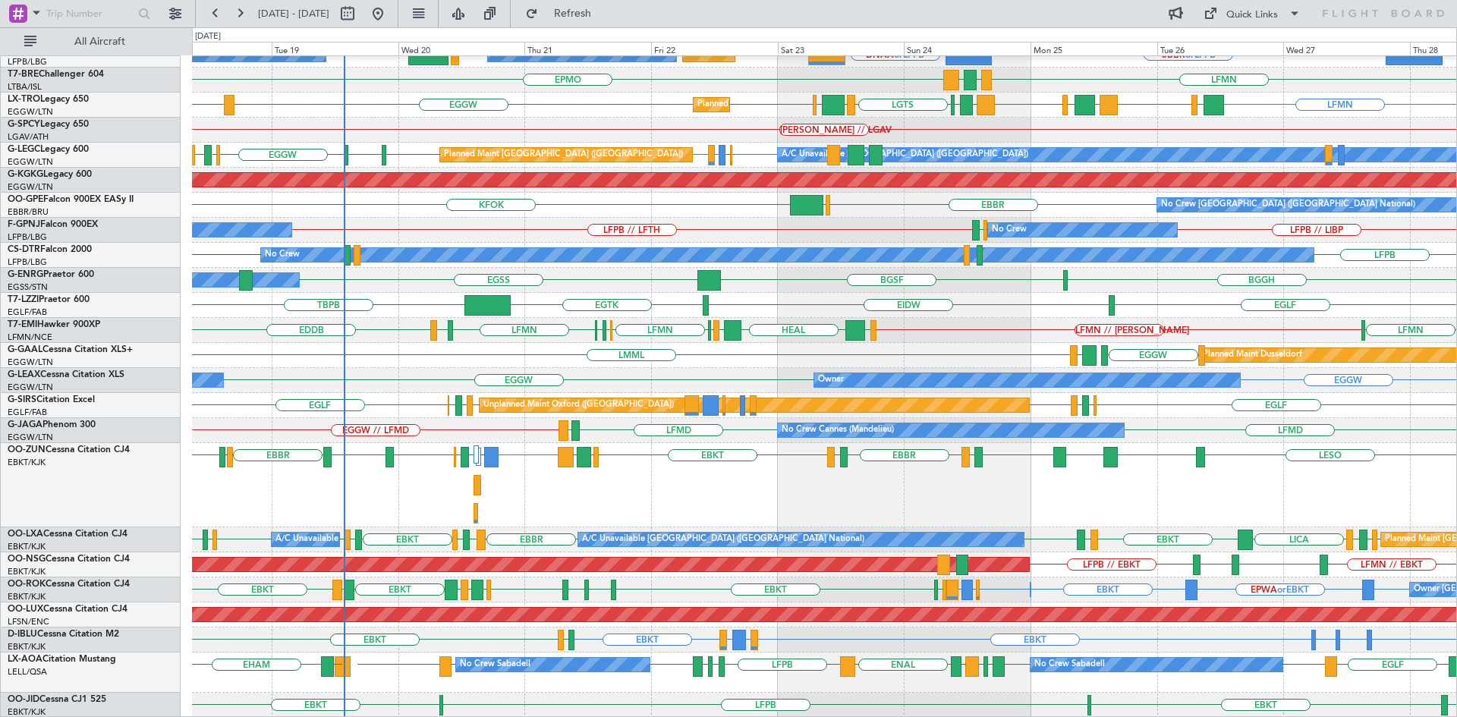
click at [133, 333] on div "KASE KHND KVNY EBBR KIAD Planned Maint Paris (Le Bourget) No Crew No Crew Plann…" at bounding box center [728, 372] width 1457 height 690
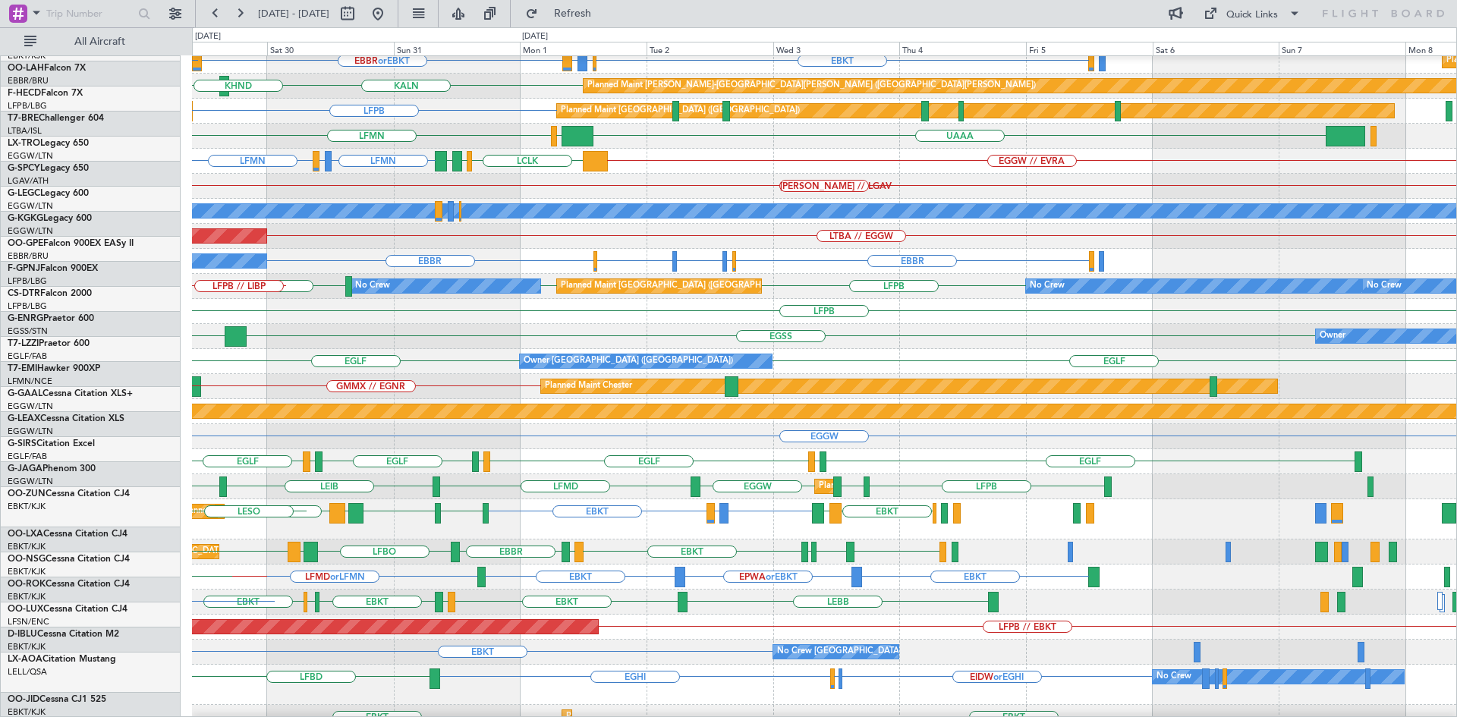
scroll to position [158, 0]
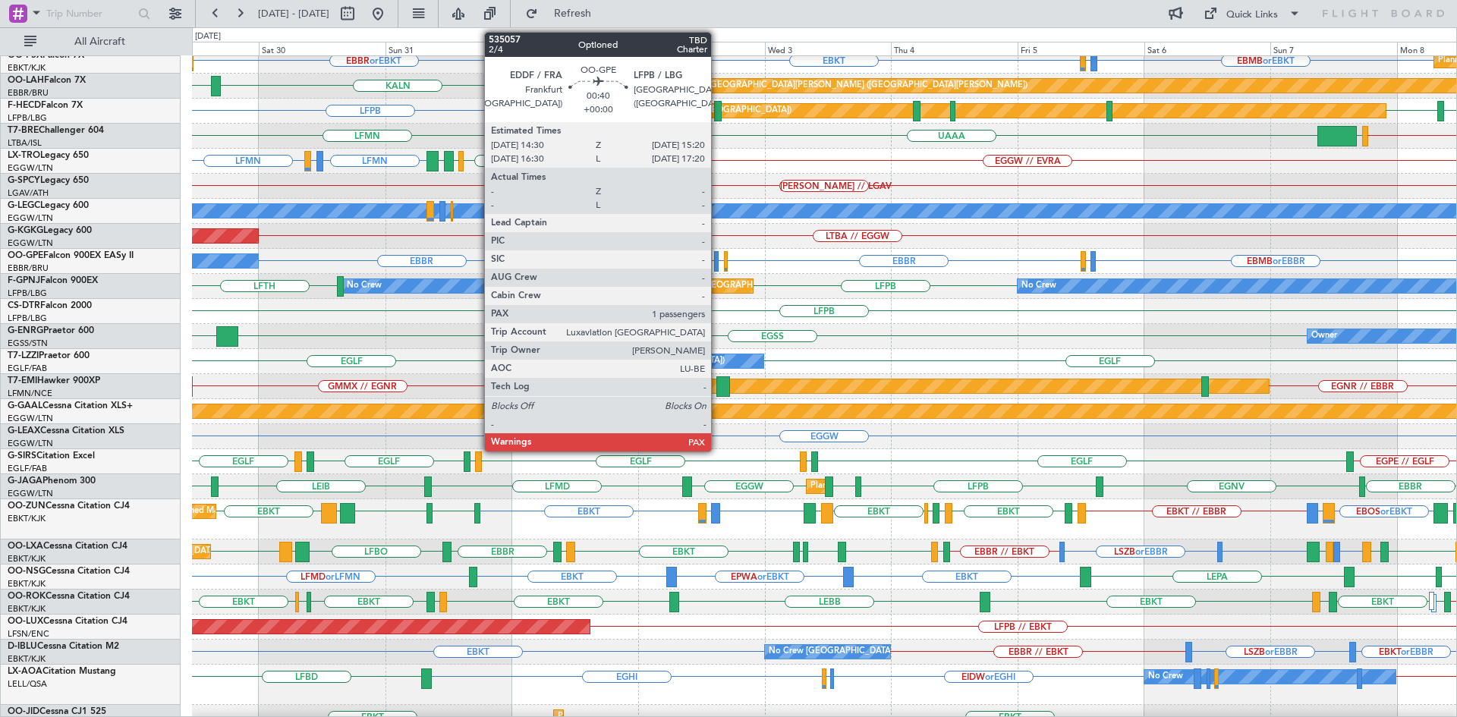
click at [718, 263] on div at bounding box center [716, 261] width 5 height 20
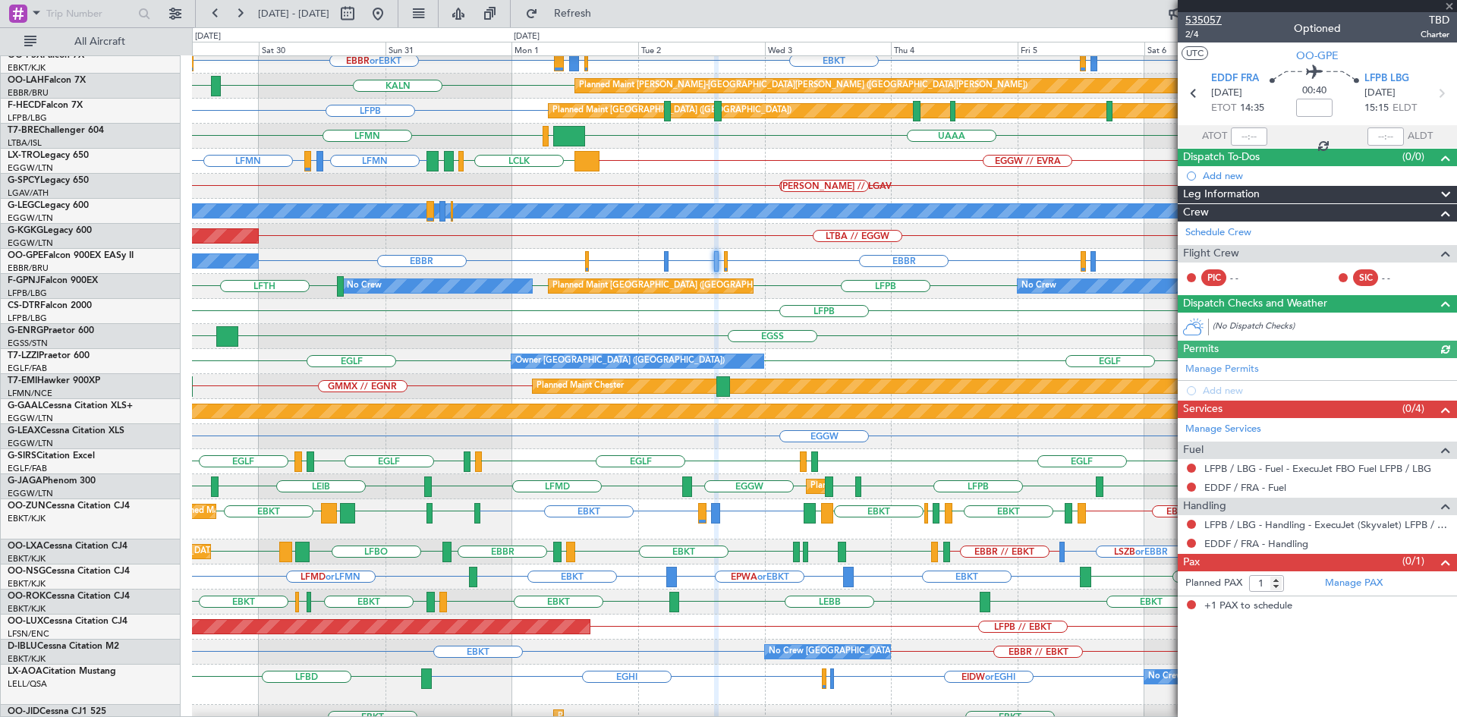
click at [1205, 15] on span "535057" at bounding box center [1203, 20] width 36 height 16
click at [1449, 5] on span at bounding box center [1449, 7] width 15 height 14
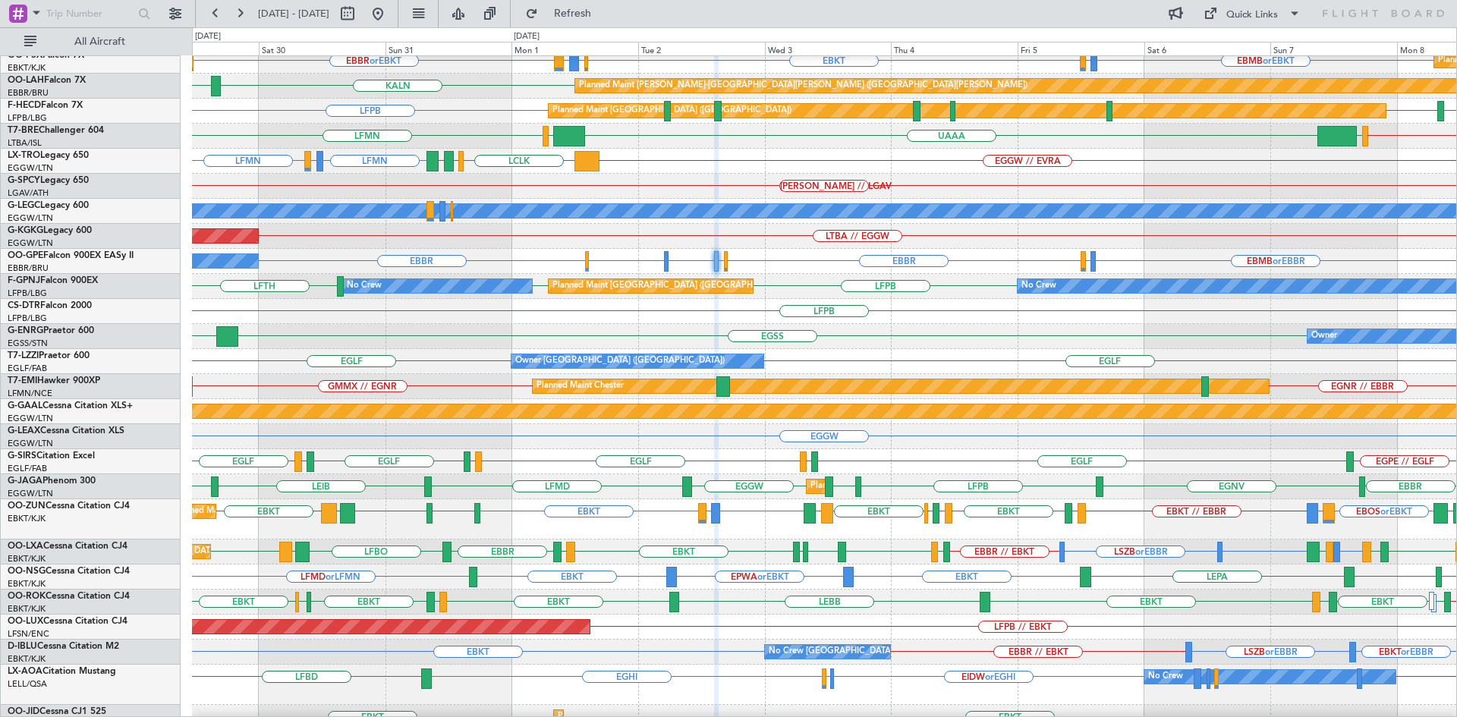
type input "0"
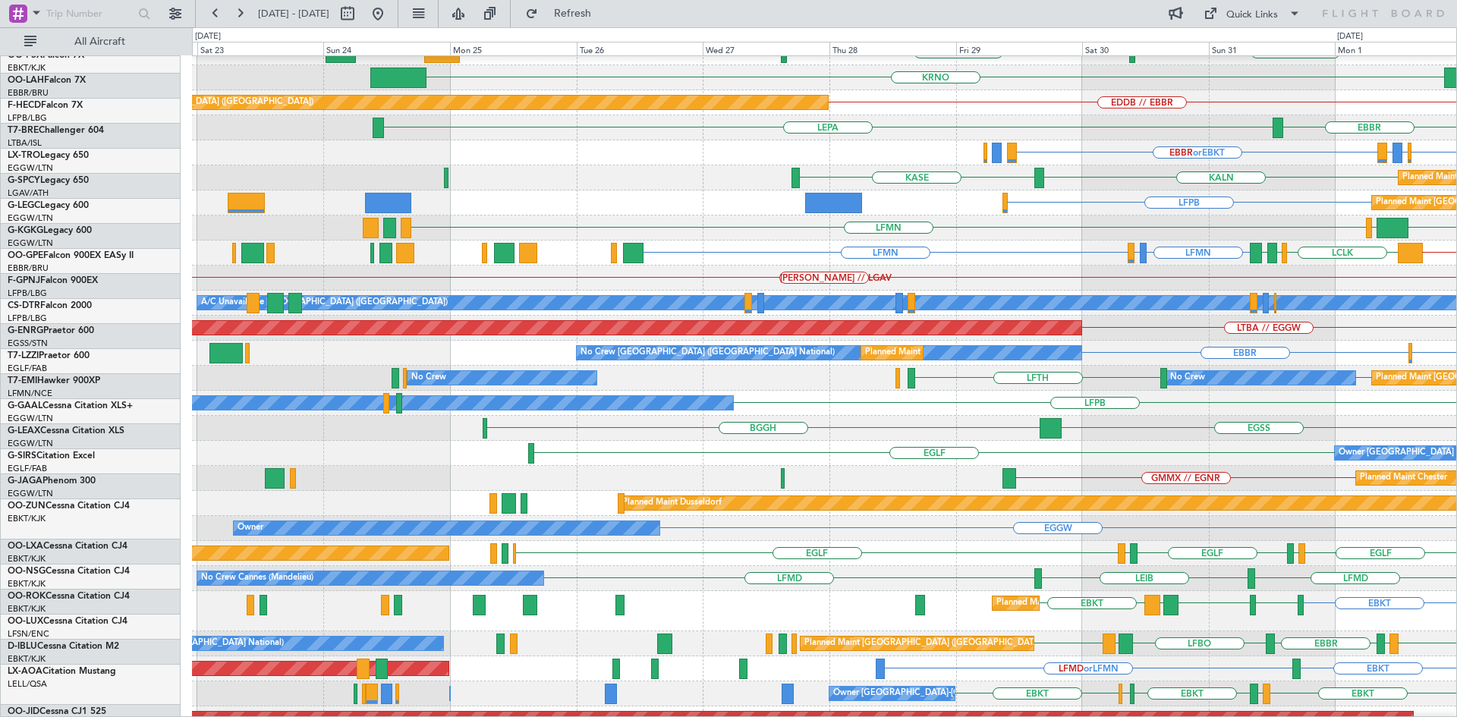
scroll to position [66, 0]
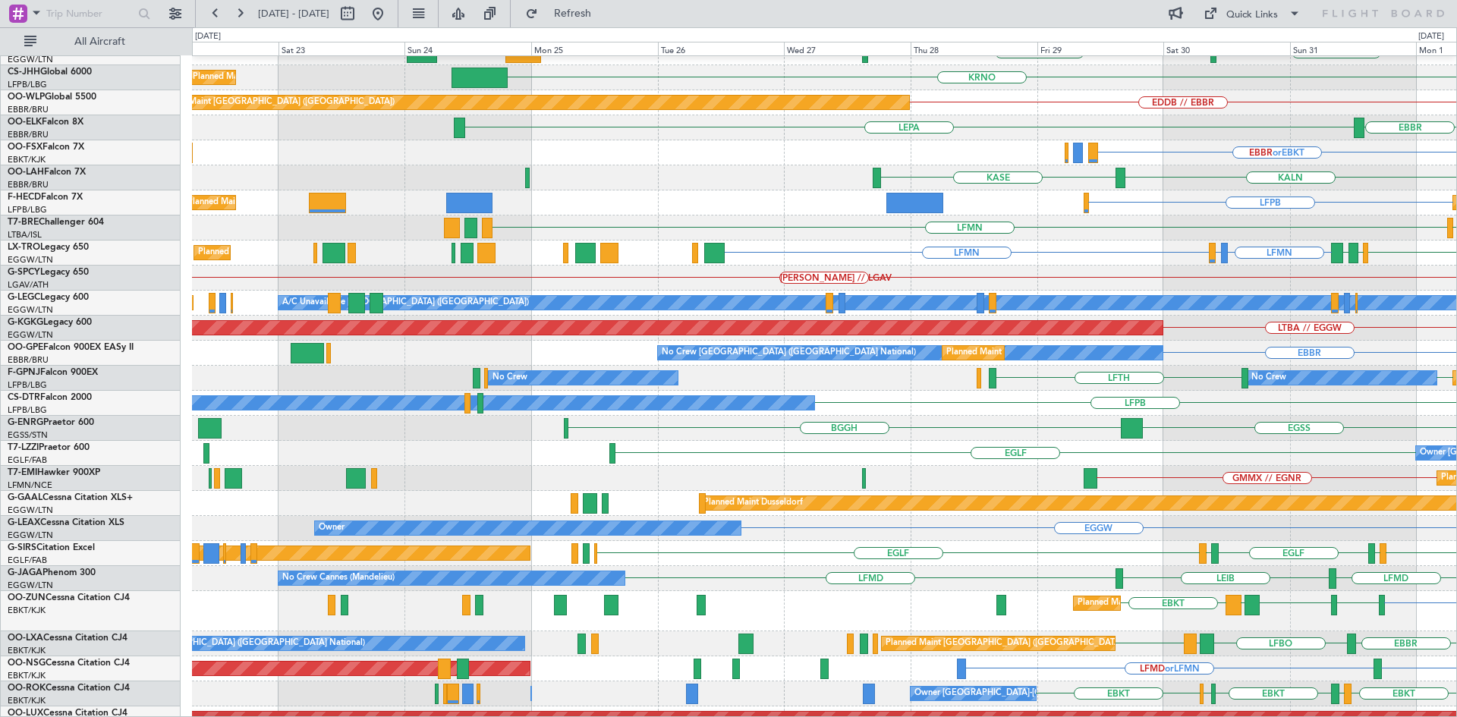
click at [1251, 368] on div "LFPB LFTH Planned Maint Paris (Le Bourget) No Crew No Crew LFPB" at bounding box center [824, 378] width 1264 height 25
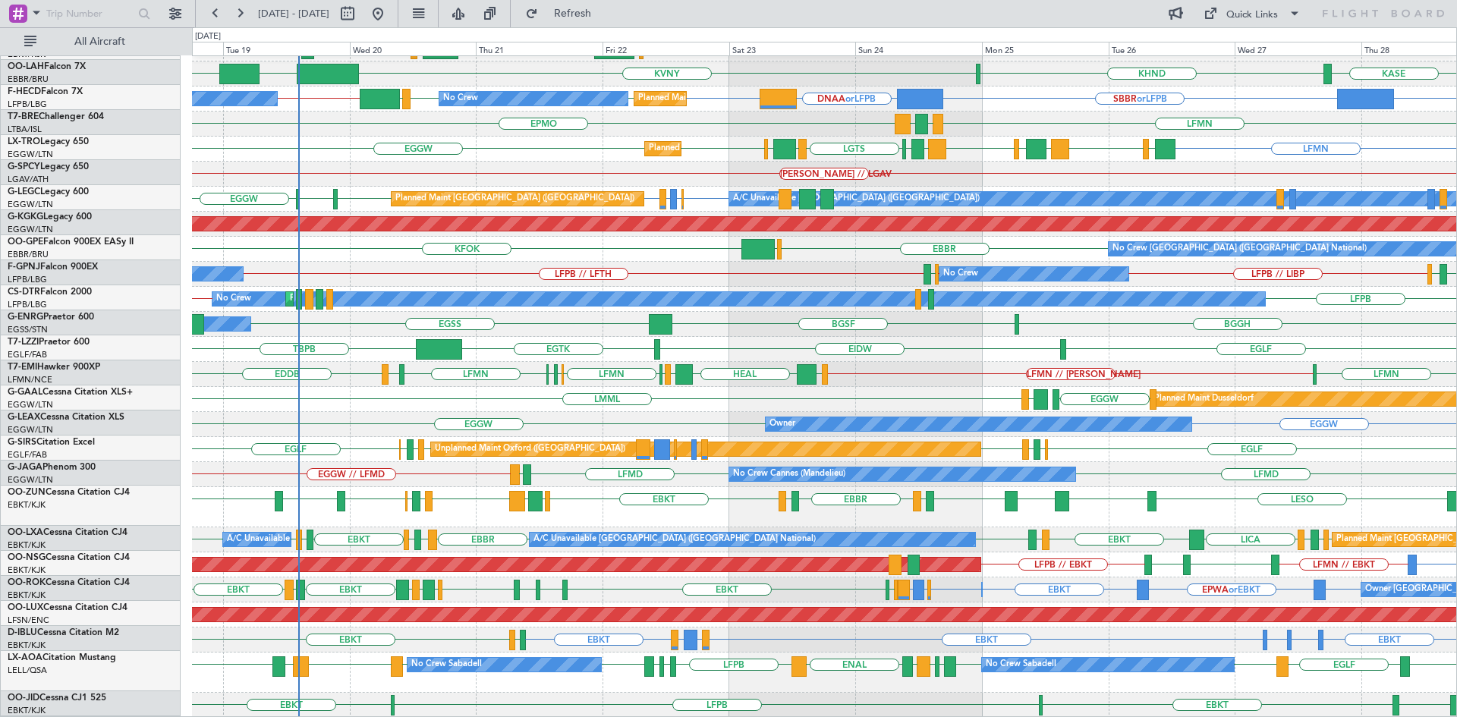
scroll to position [170, 0]
click at [605, 9] on span "Refresh" at bounding box center [573, 13] width 64 height 11
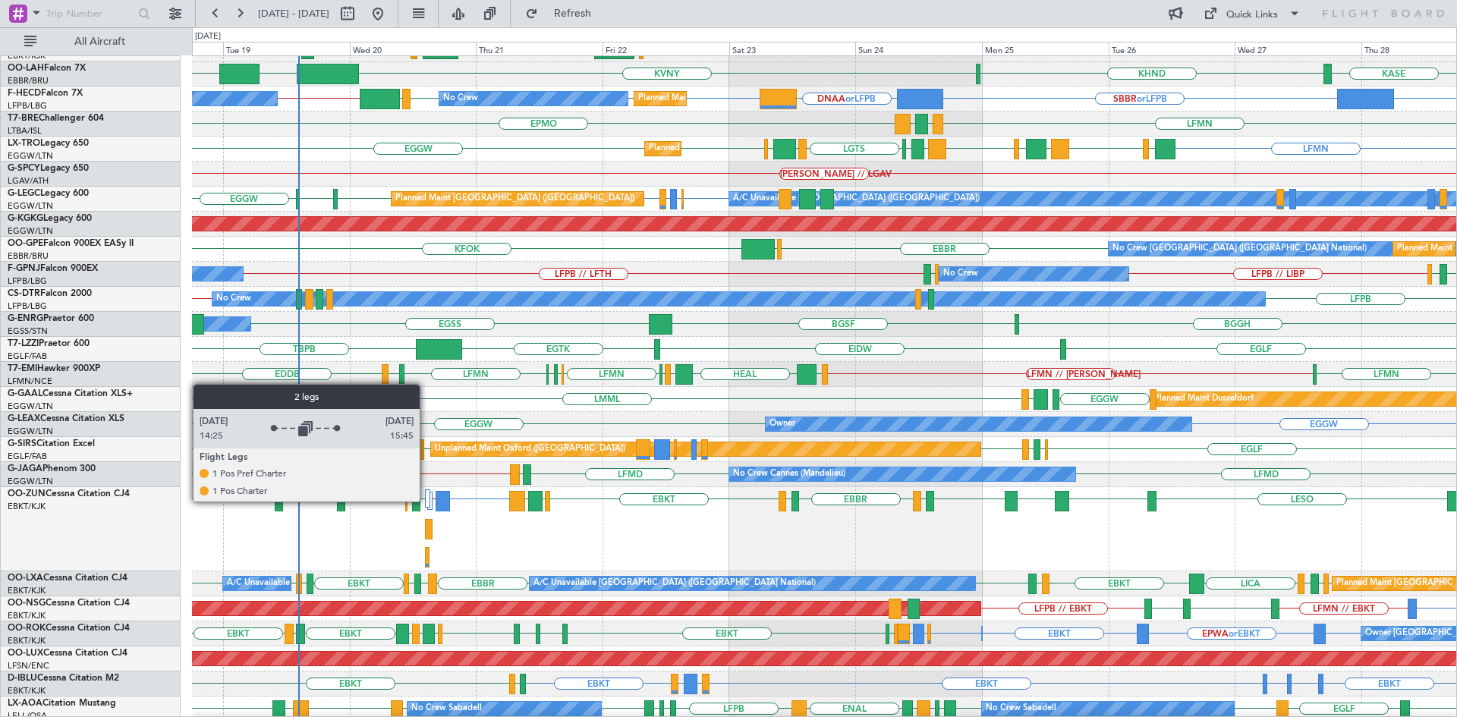
click at [426, 501] on div at bounding box center [427, 498] width 5 height 18
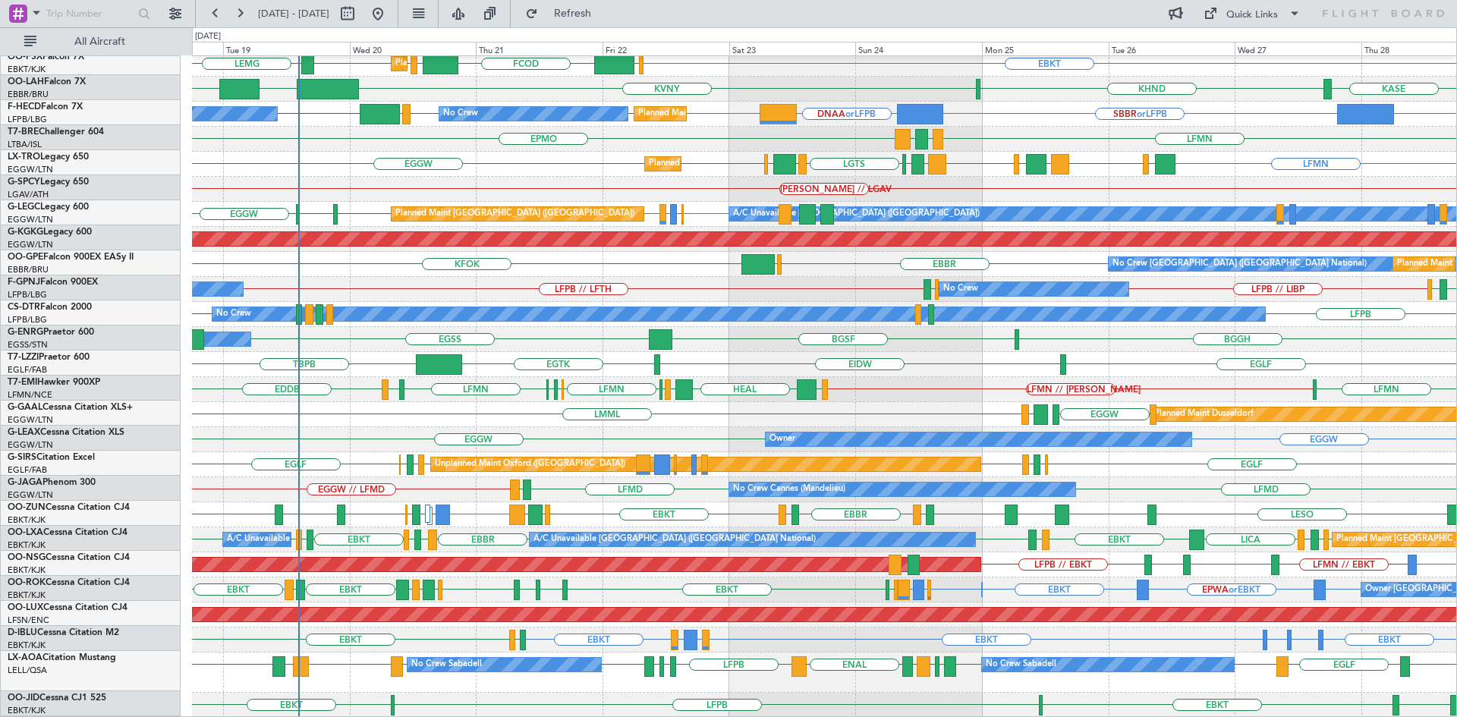
scroll to position [155, 0]
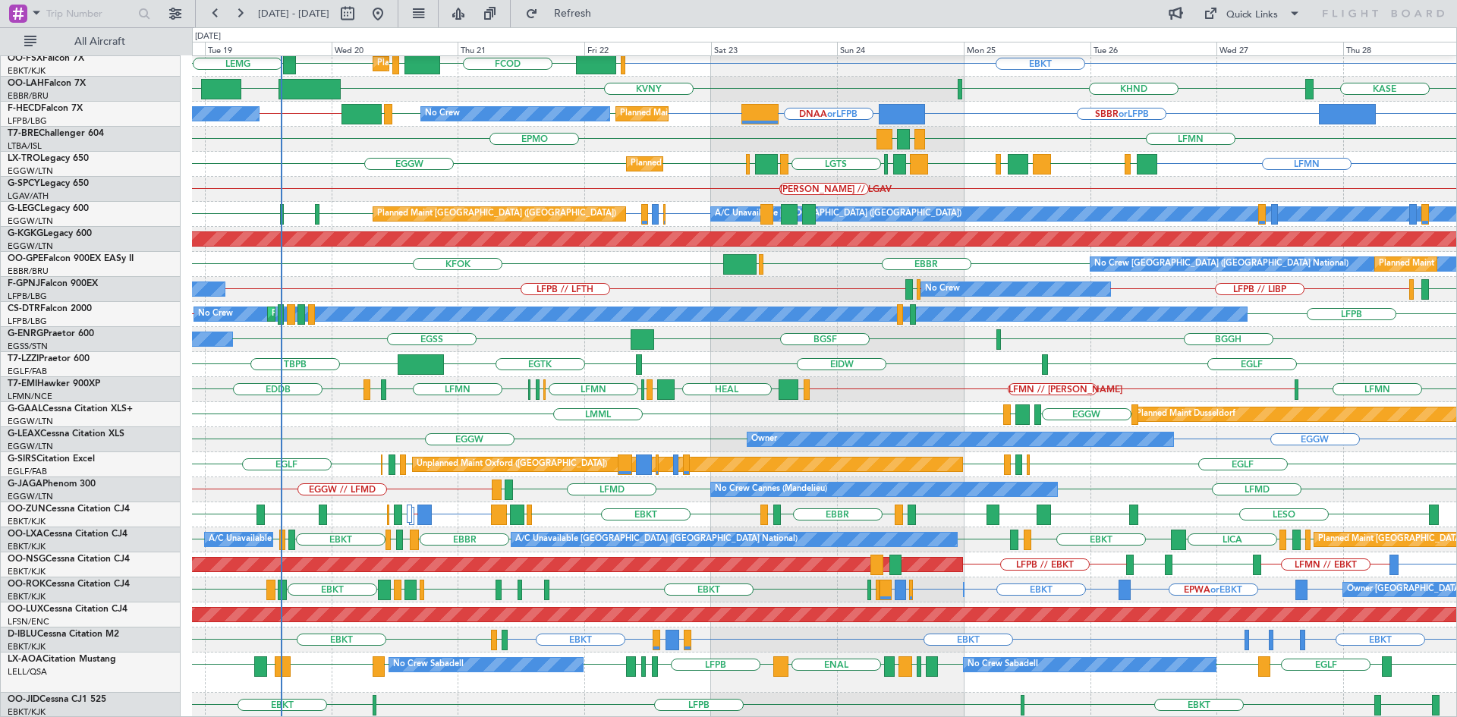
click at [507, 376] on div "LEPA EBBR EBKT EGGW FCOD LEMG LSGG EBKT EBKT Planned Maint Kortrijk-Wevelgem KH…" at bounding box center [824, 309] width 1264 height 817
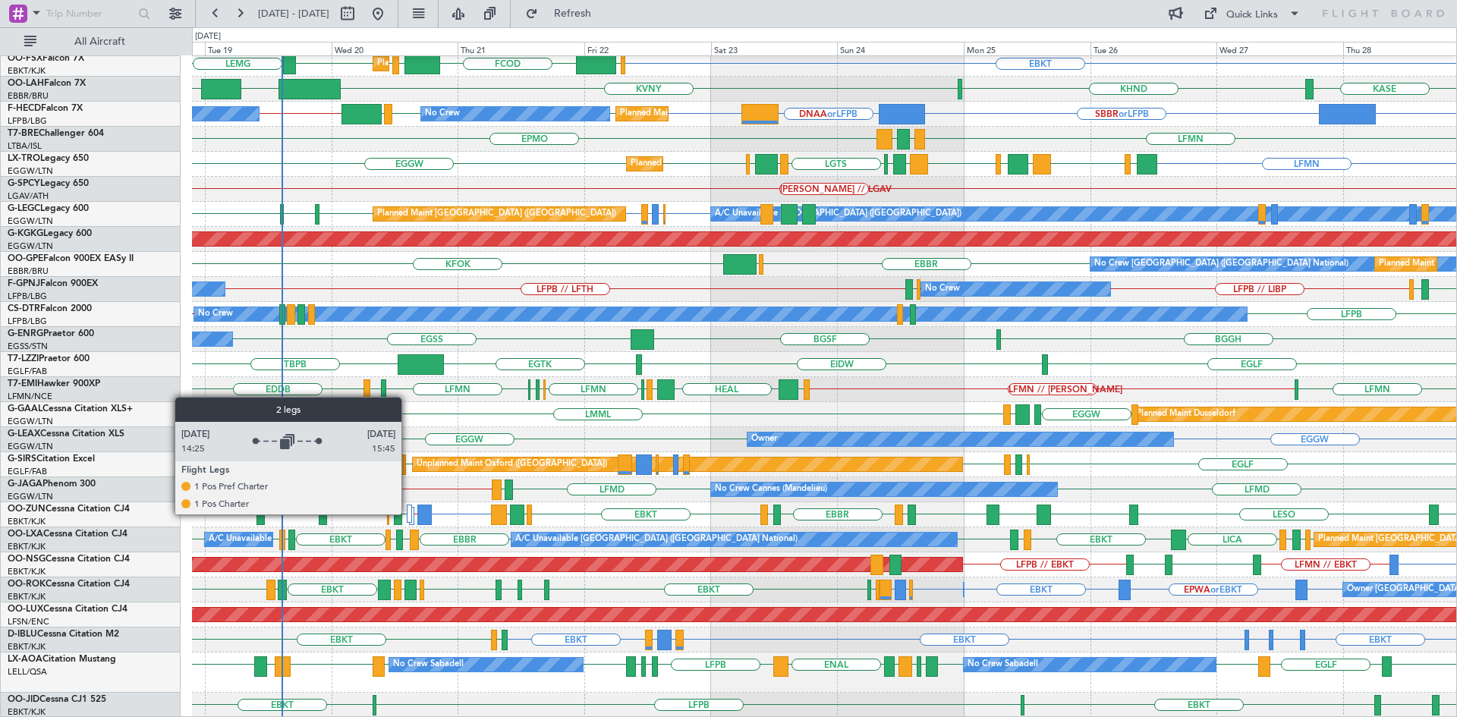
click at [409, 513] on div at bounding box center [409, 514] width 5 height 18
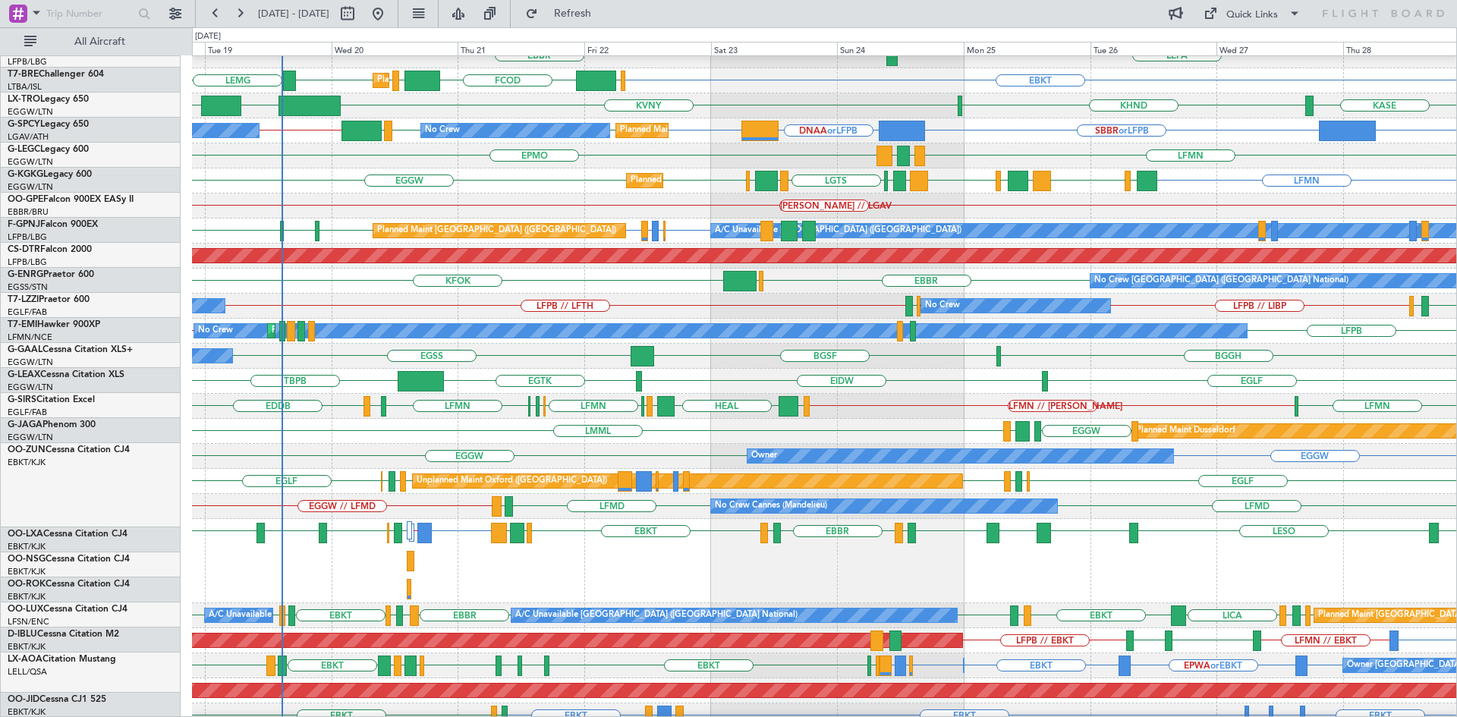
scroll to position [0, 0]
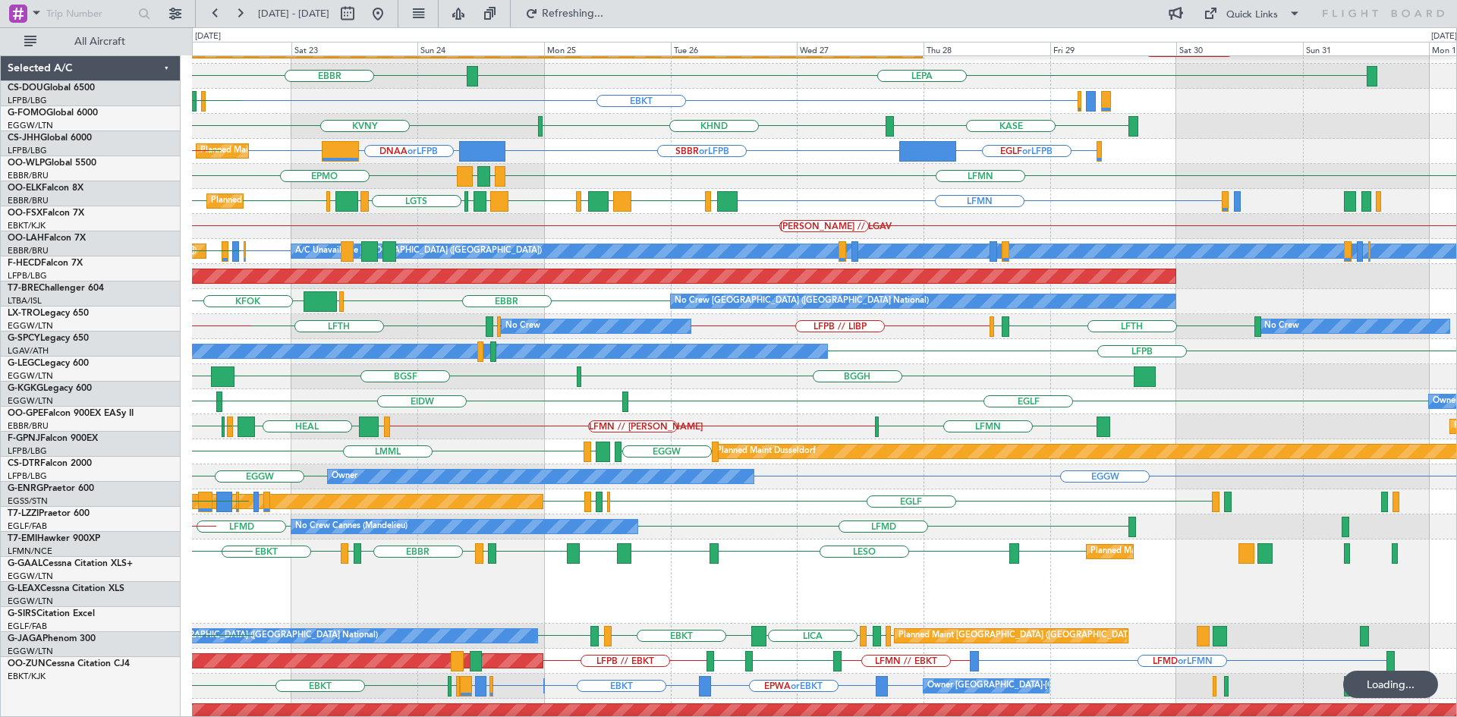
click at [270, 175] on div "KRNO EGGW EGGW Planned Maint London (Luton) EGKB HKJK EDDB // EBBR Planned Main…" at bounding box center [824, 377] width 1264 height 876
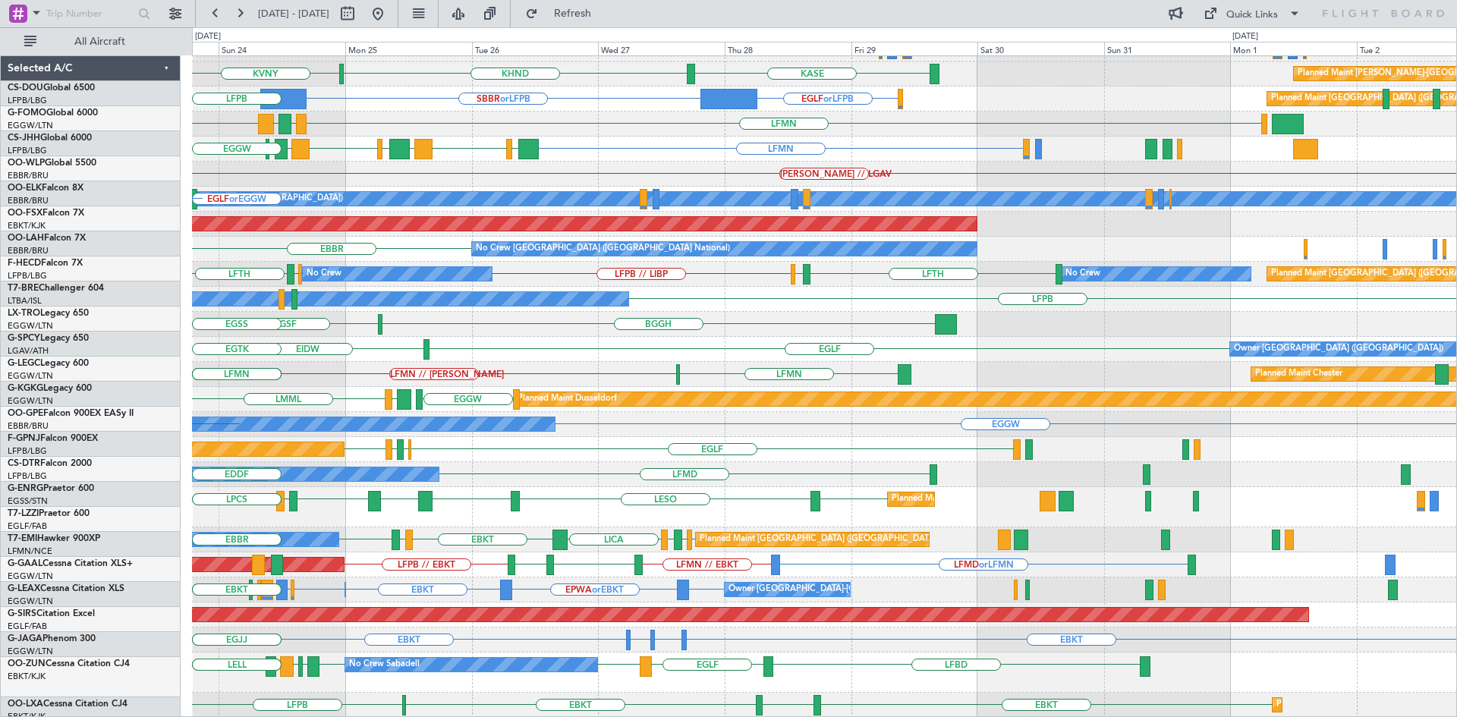
scroll to position [170, 0]
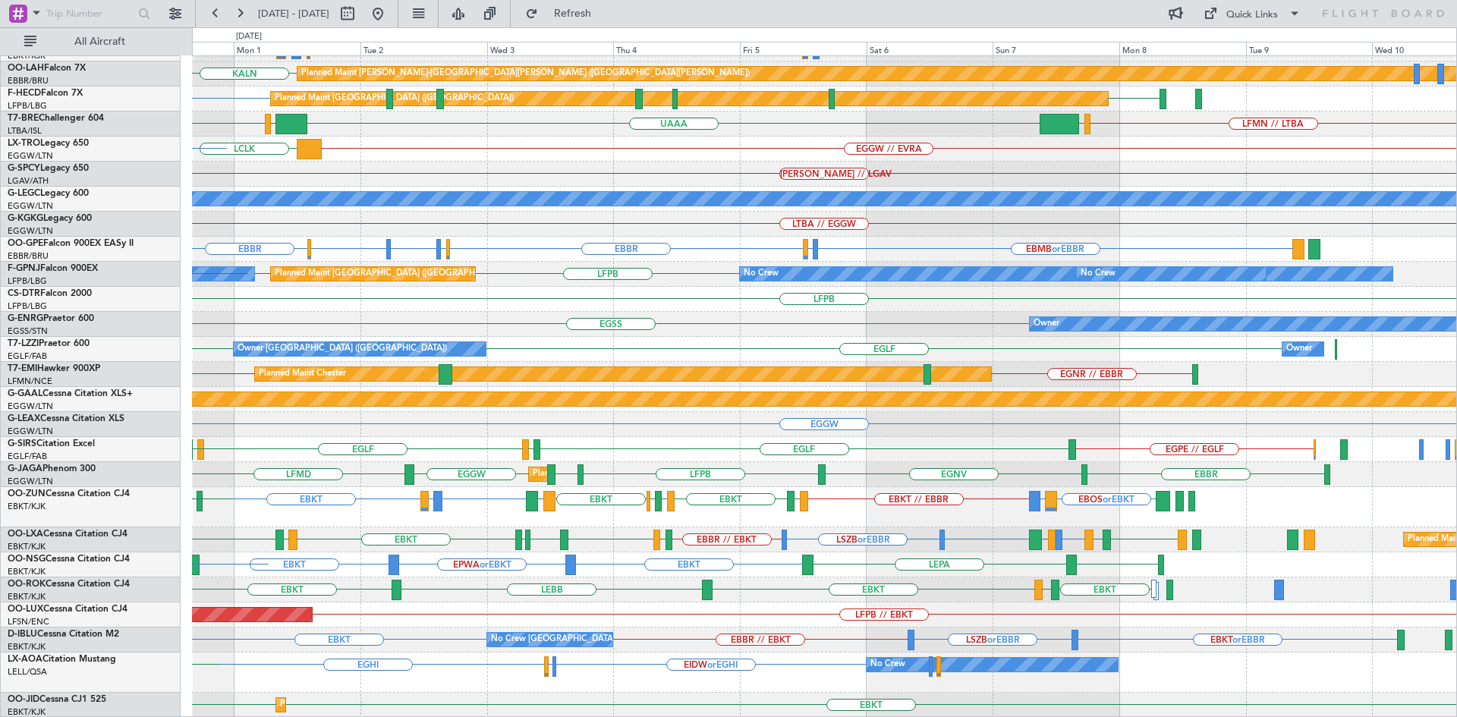
click at [615, 502] on div "EBBR or EBKT EBKT EBBR or EBKT LIRZ or EBKT EBMB or EBKT LSZH or EBKT Planned M…" at bounding box center [824, 302] width 1264 height 832
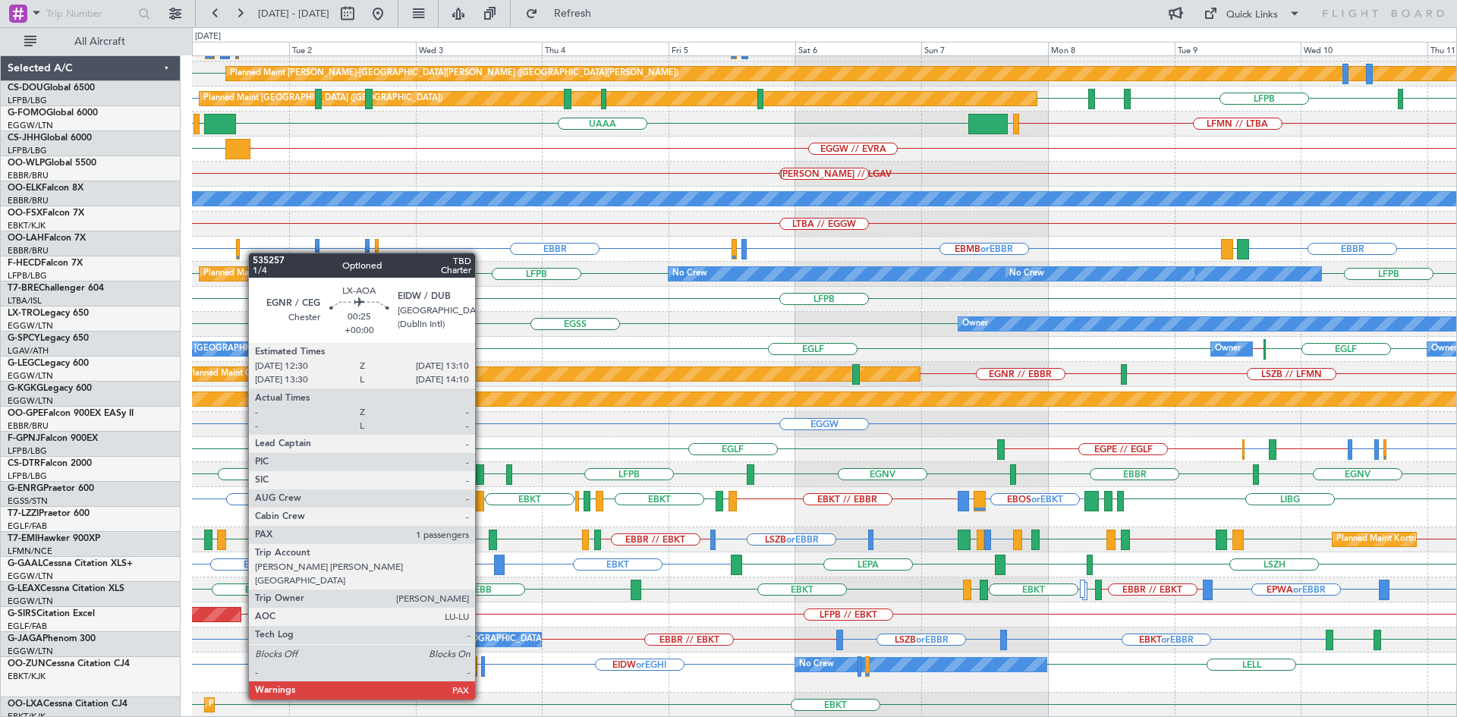
scroll to position [170, 0]
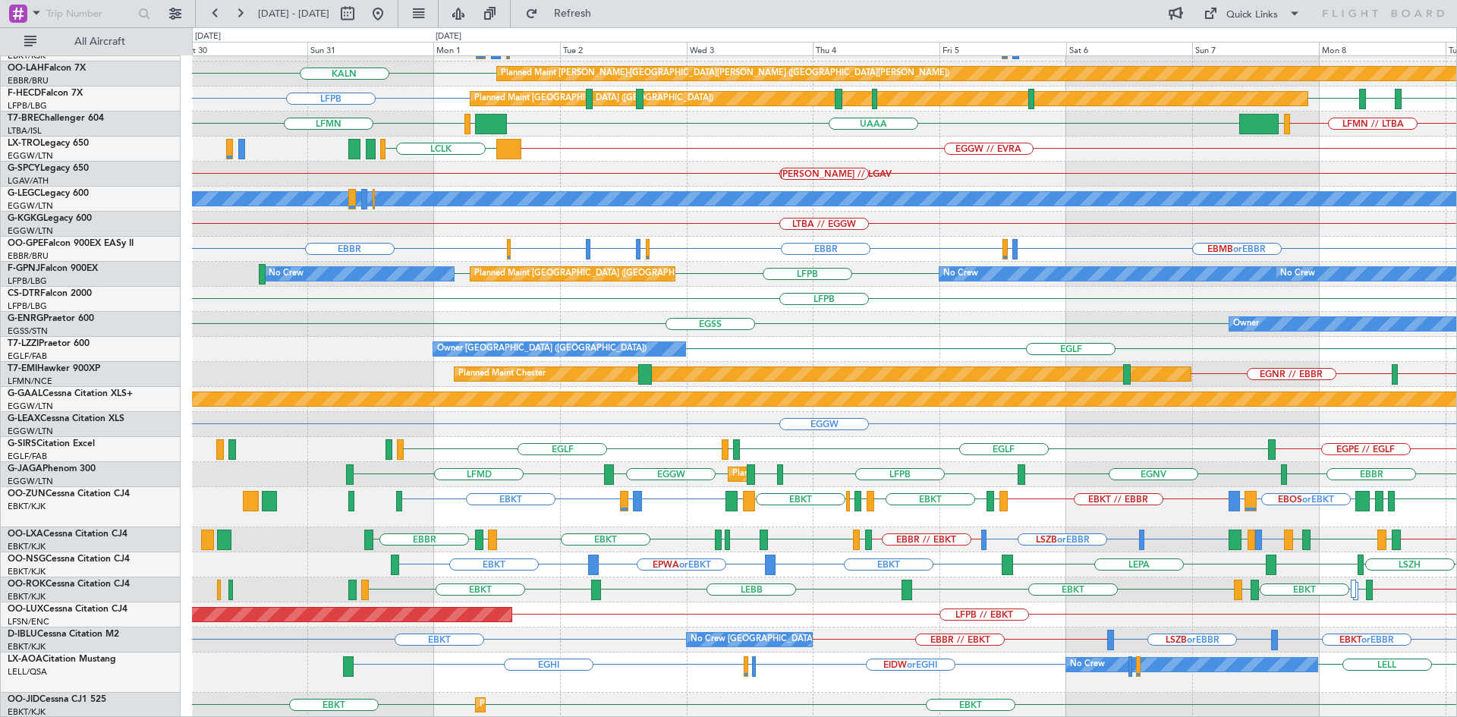
click at [996, 669] on div "EIDW or EGHI EGNR or [GEOGRAPHIC_DATA] [GEOGRAPHIC_DATA] [GEOGRAPHIC_DATA] No C…" at bounding box center [824, 673] width 1264 height 40
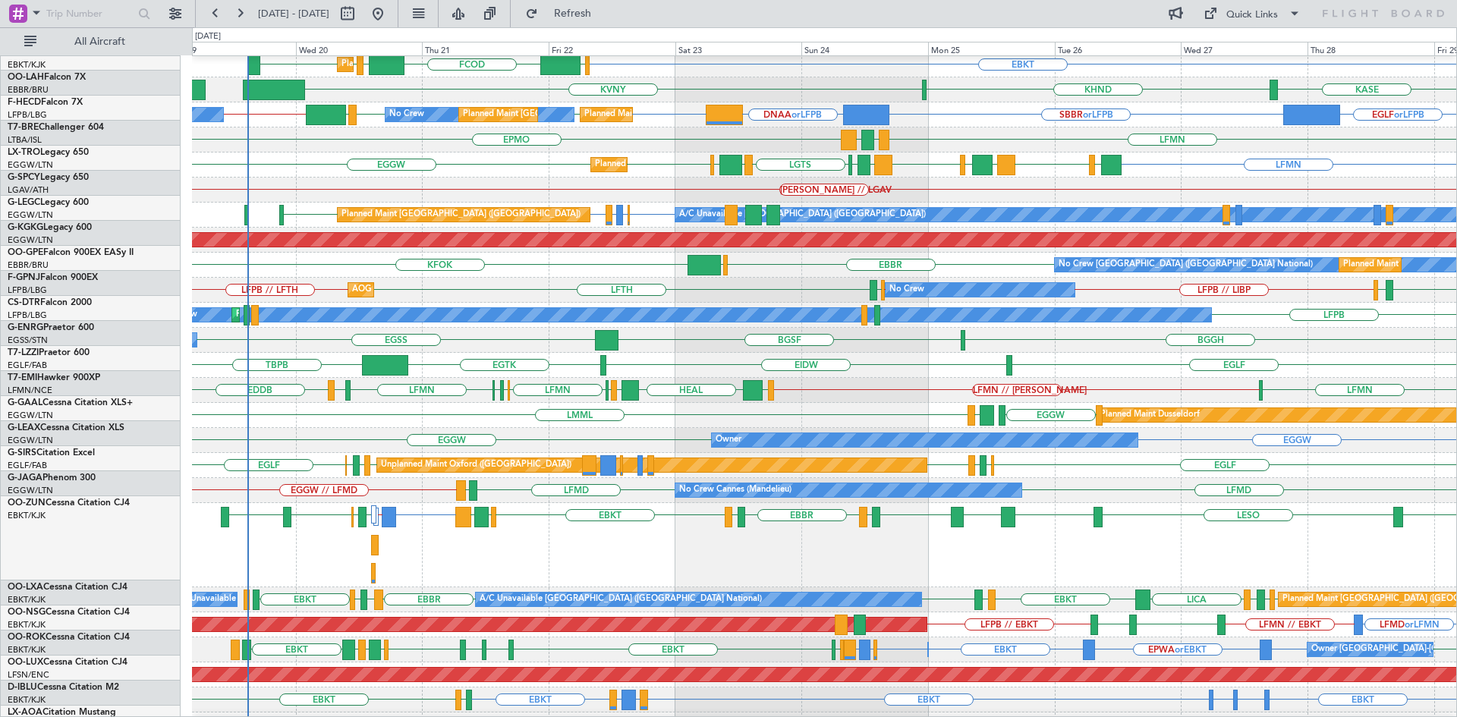
scroll to position [156, 0]
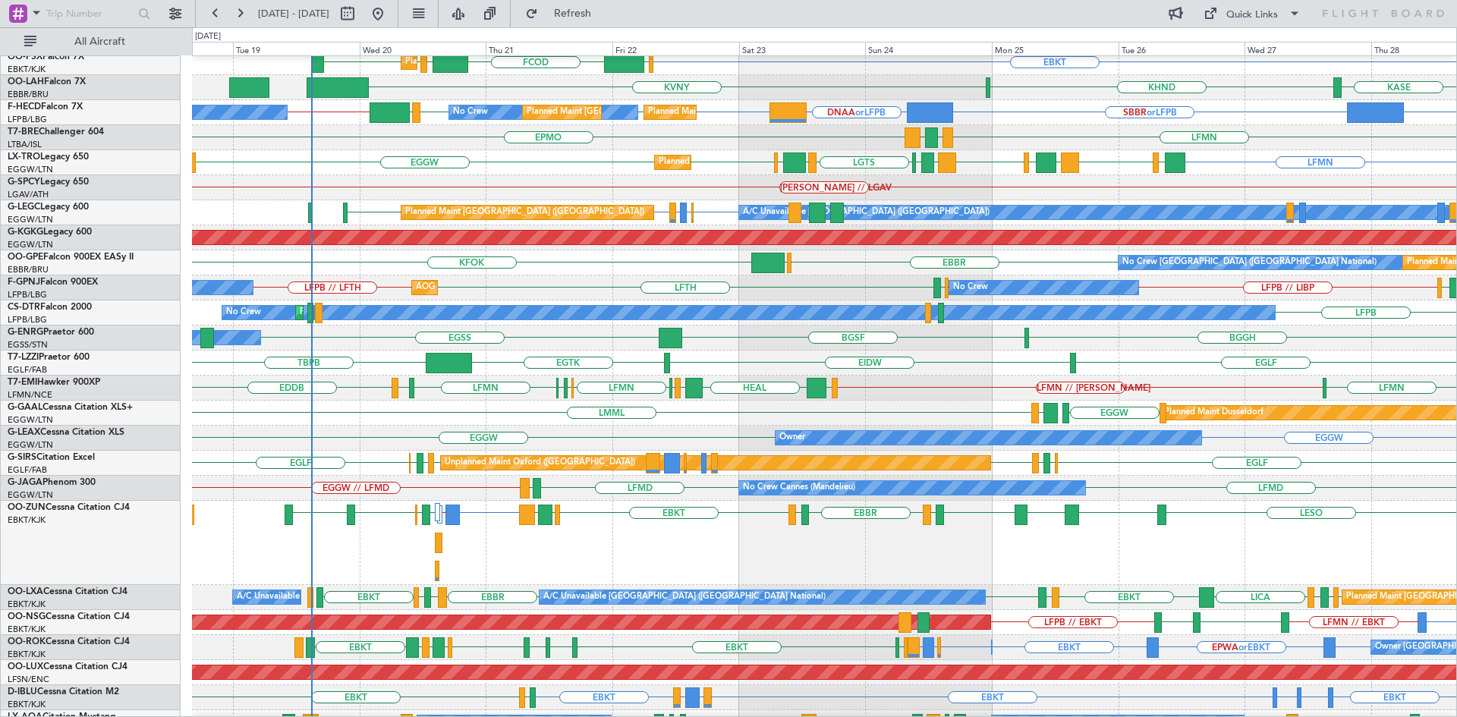
click at [530, 348] on div "BGGH BGSF [GEOGRAPHIC_DATA] Owner [GEOGRAPHIC_DATA]" at bounding box center [824, 338] width 1264 height 25
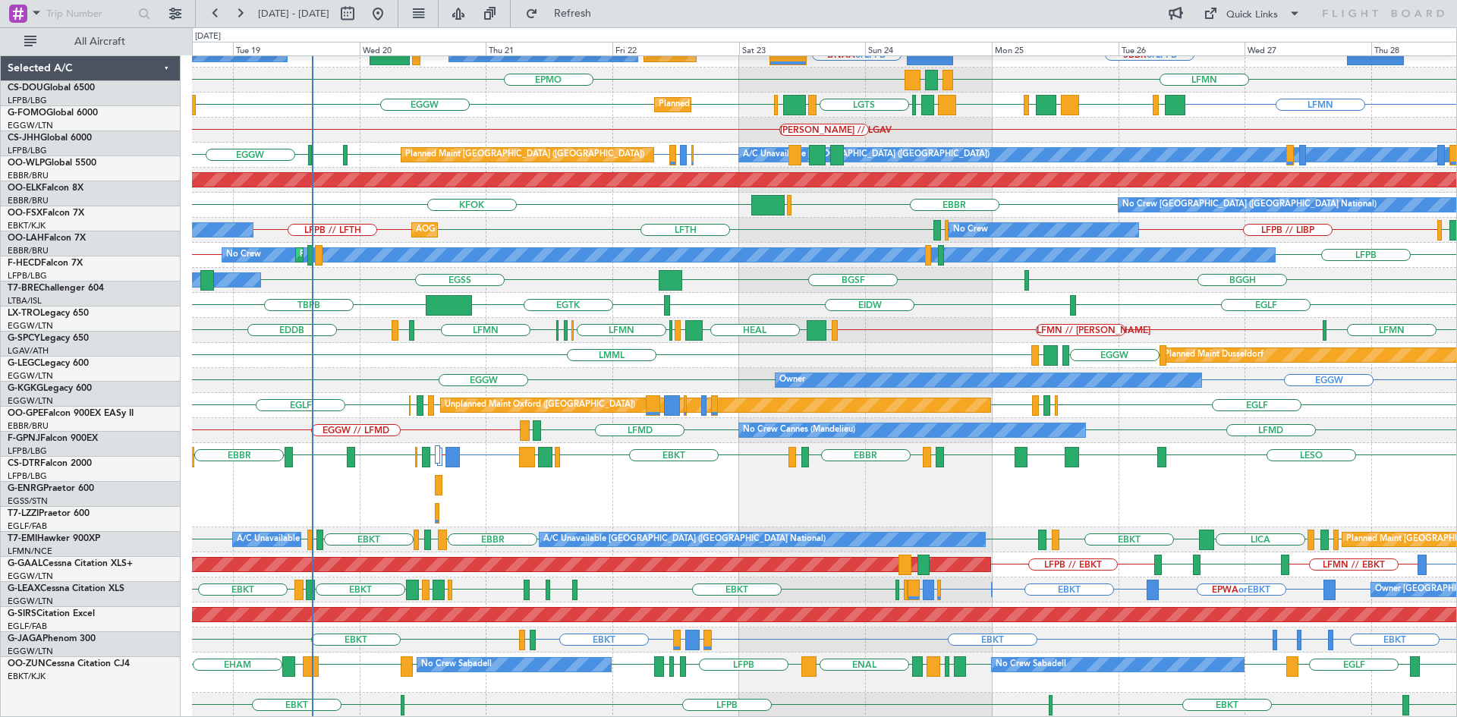
scroll to position [214, 0]
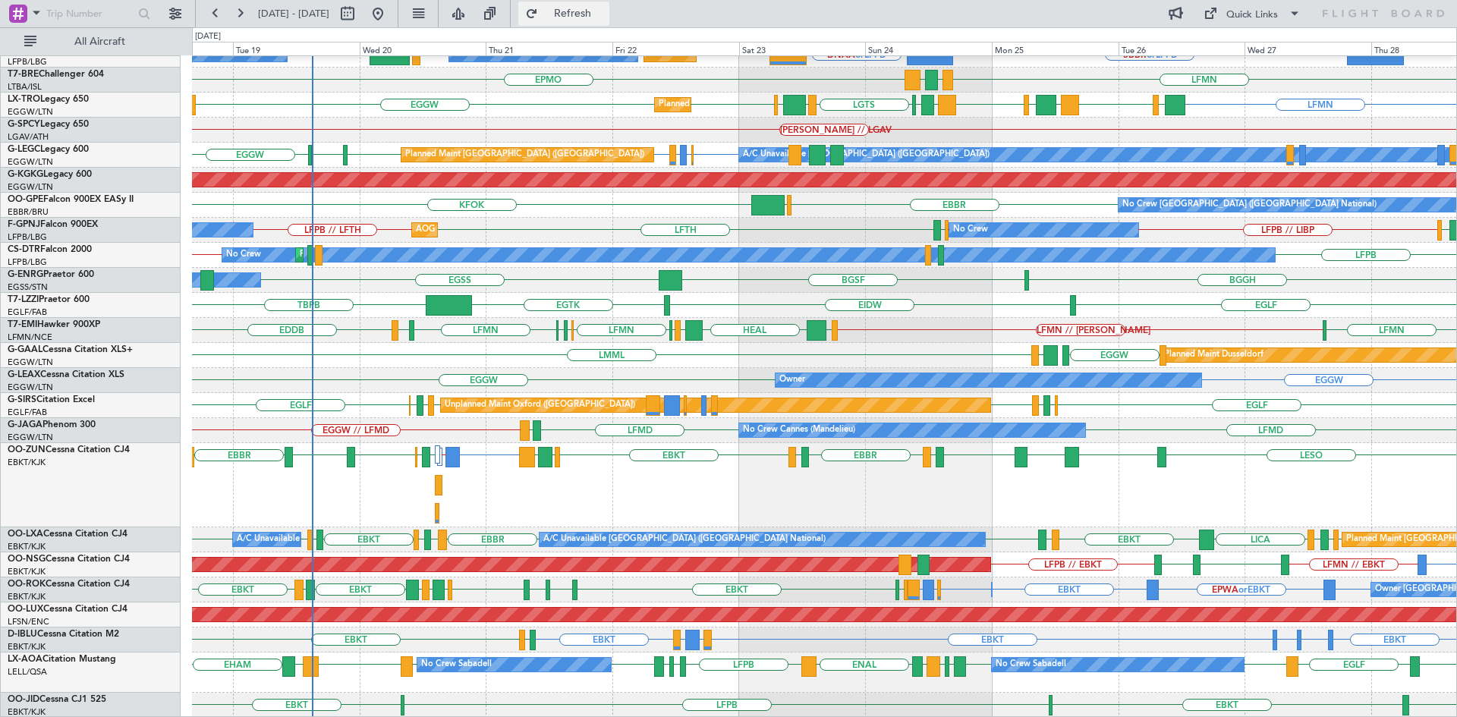
click at [605, 17] on span "Refresh" at bounding box center [573, 13] width 64 height 11
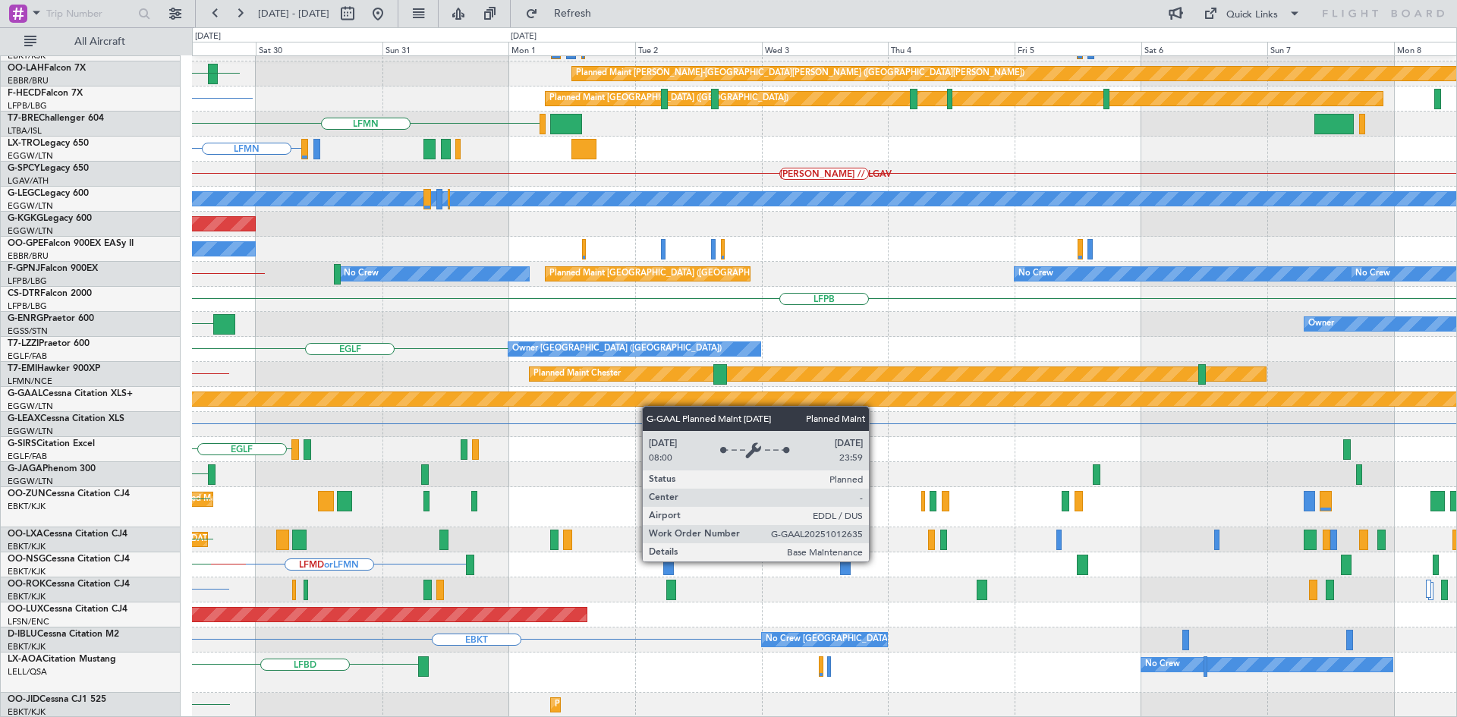
scroll to position [170, 0]
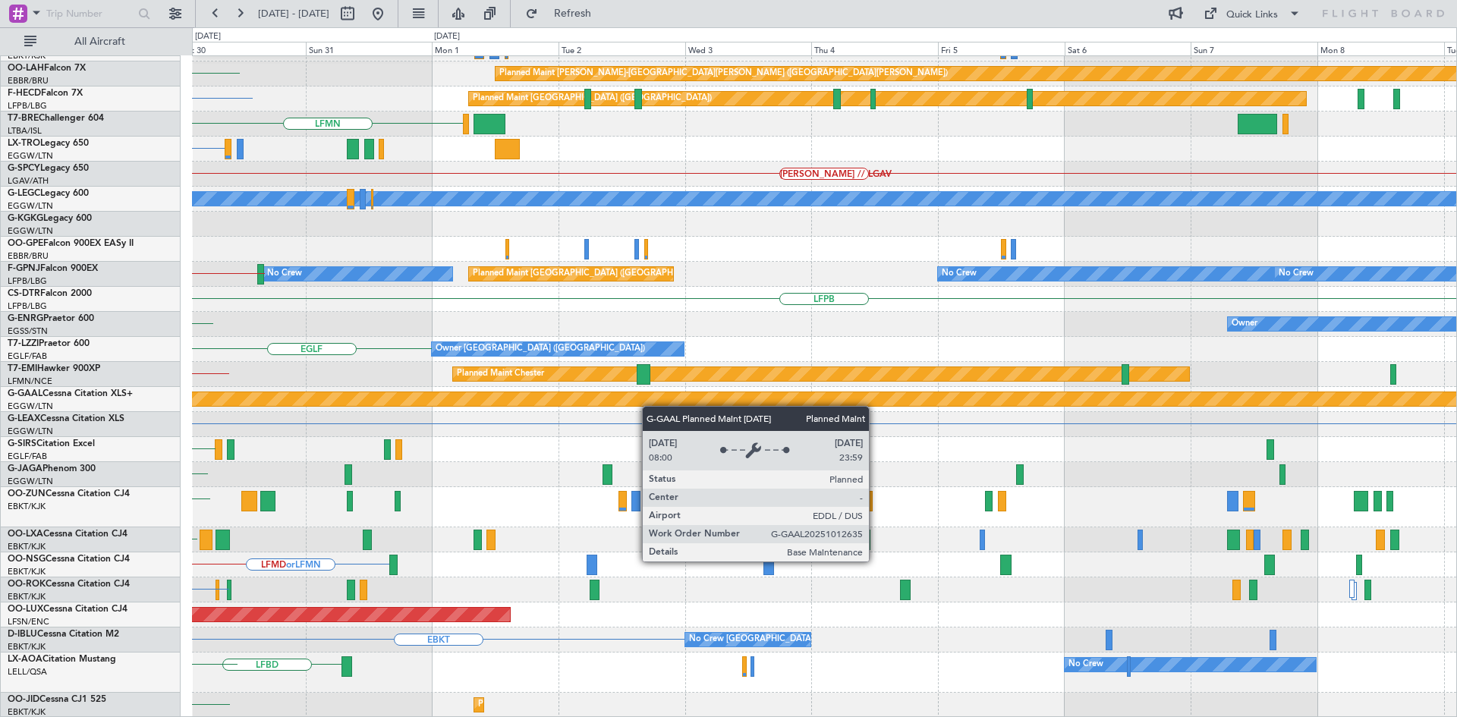
click at [464, 400] on div "Planned Maint Kortrijk-[GEOGRAPHIC_DATA] EBKT Planned [GEOGRAPHIC_DATA][PERSON_…" at bounding box center [824, 302] width 1264 height 832
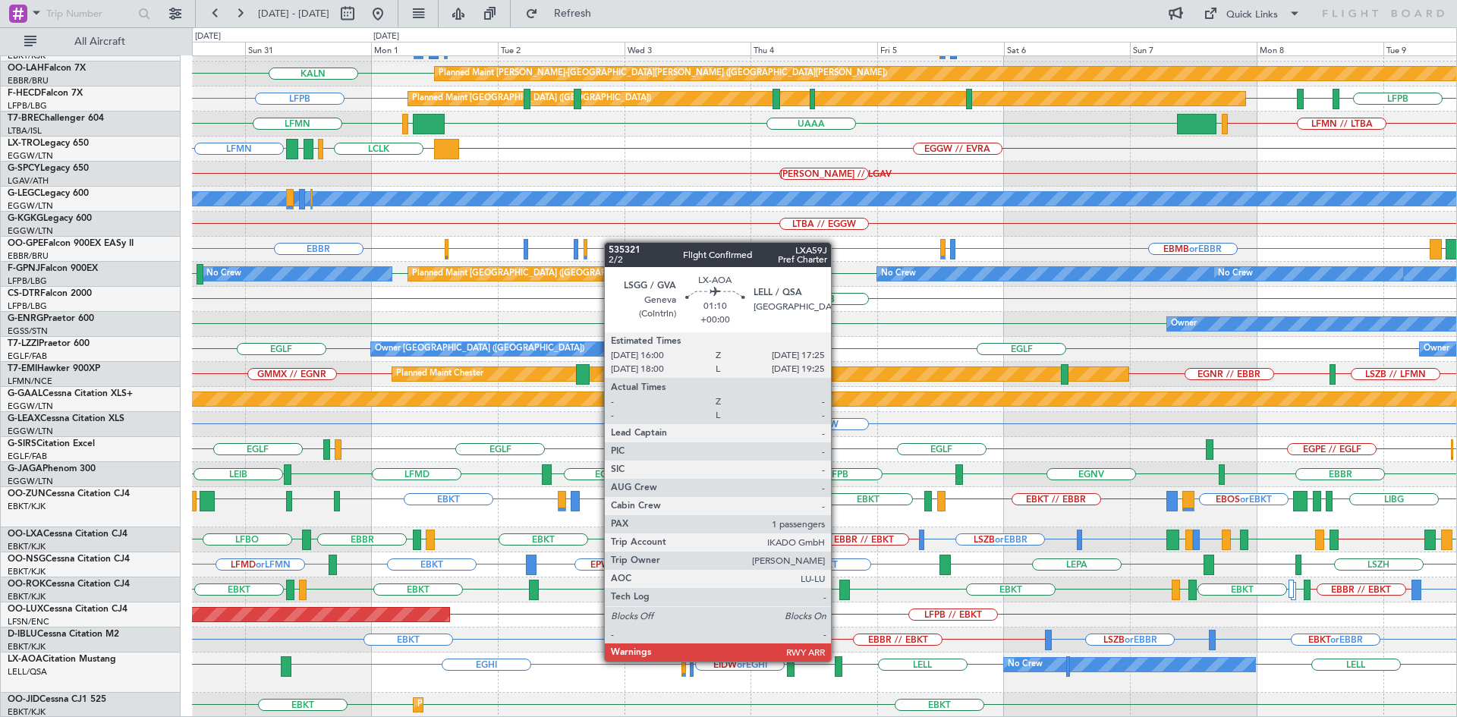
click at [838, 660] on div at bounding box center [839, 666] width 8 height 20
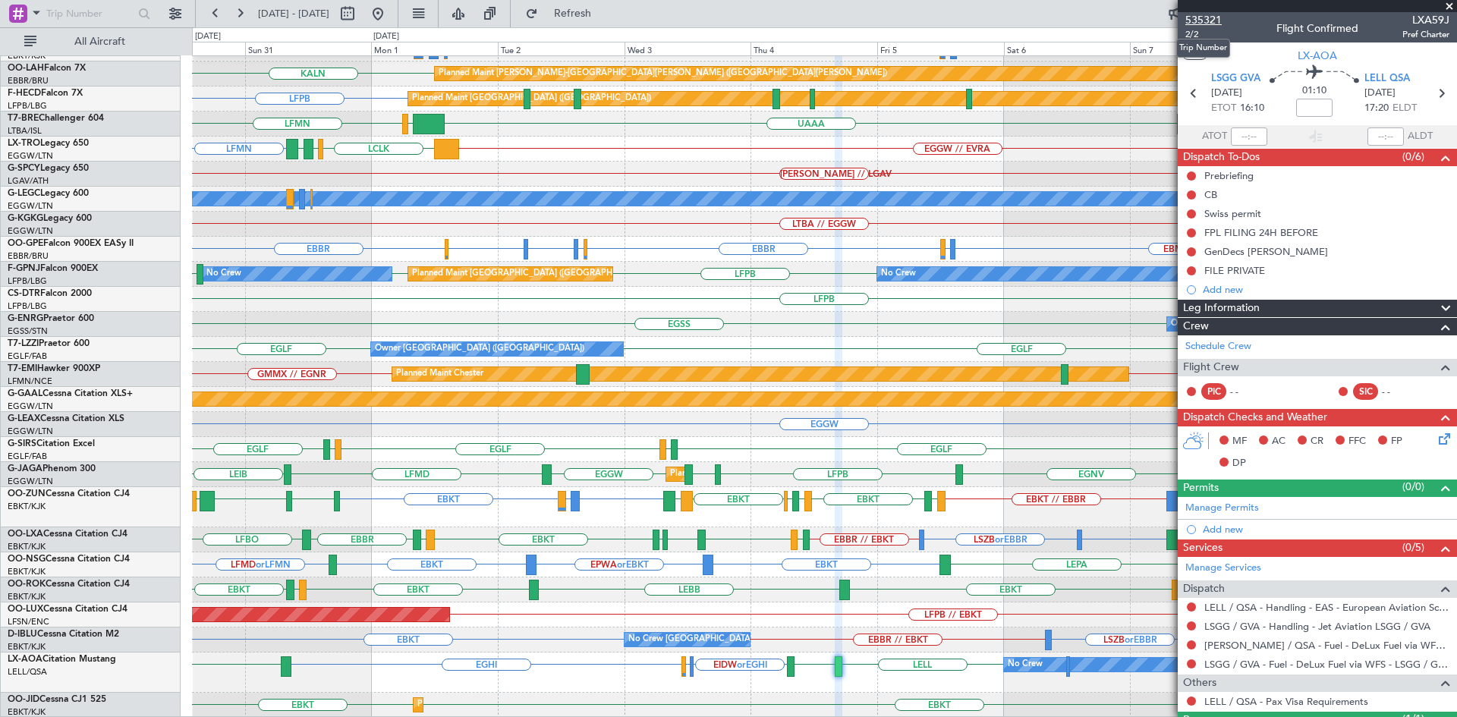
click at [1195, 20] on span "535321" at bounding box center [1203, 20] width 36 height 16
click at [1445, 7] on span at bounding box center [1449, 7] width 15 height 14
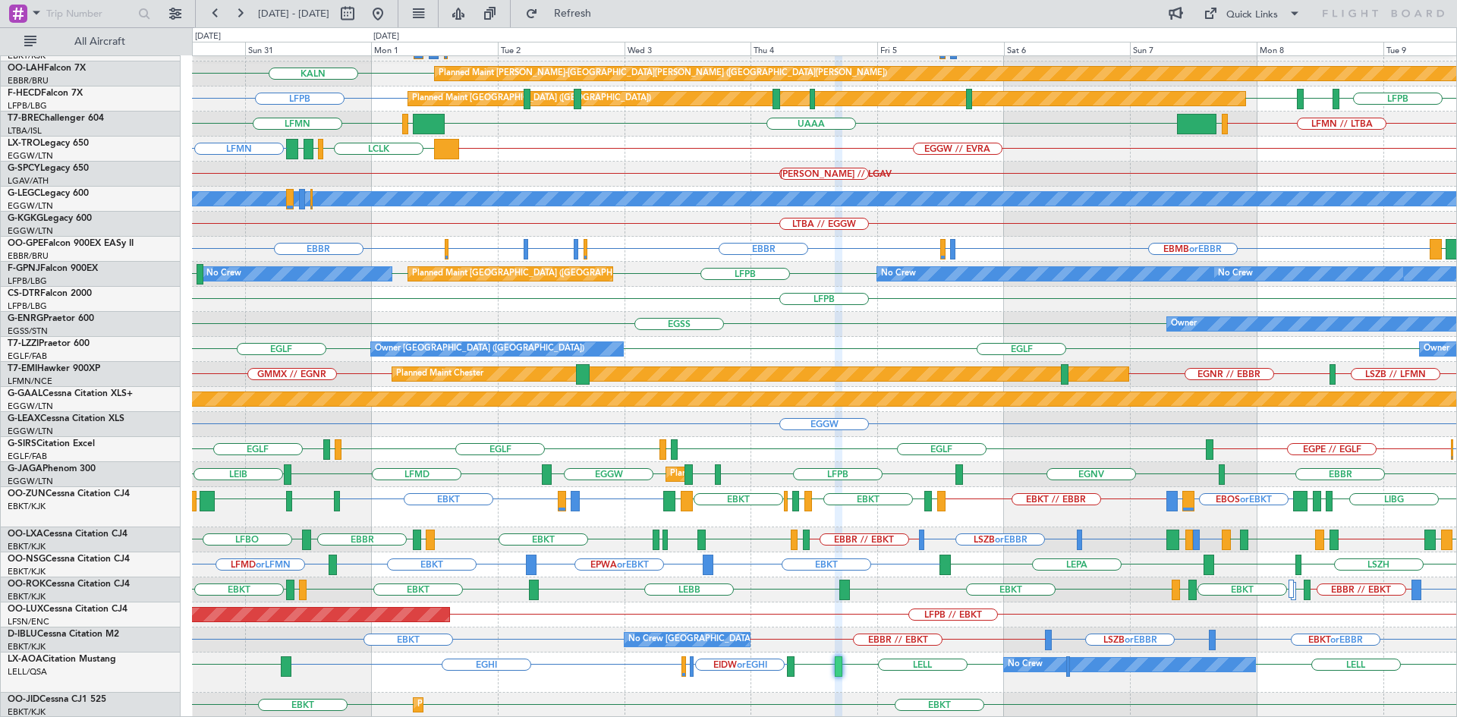
type input "0"
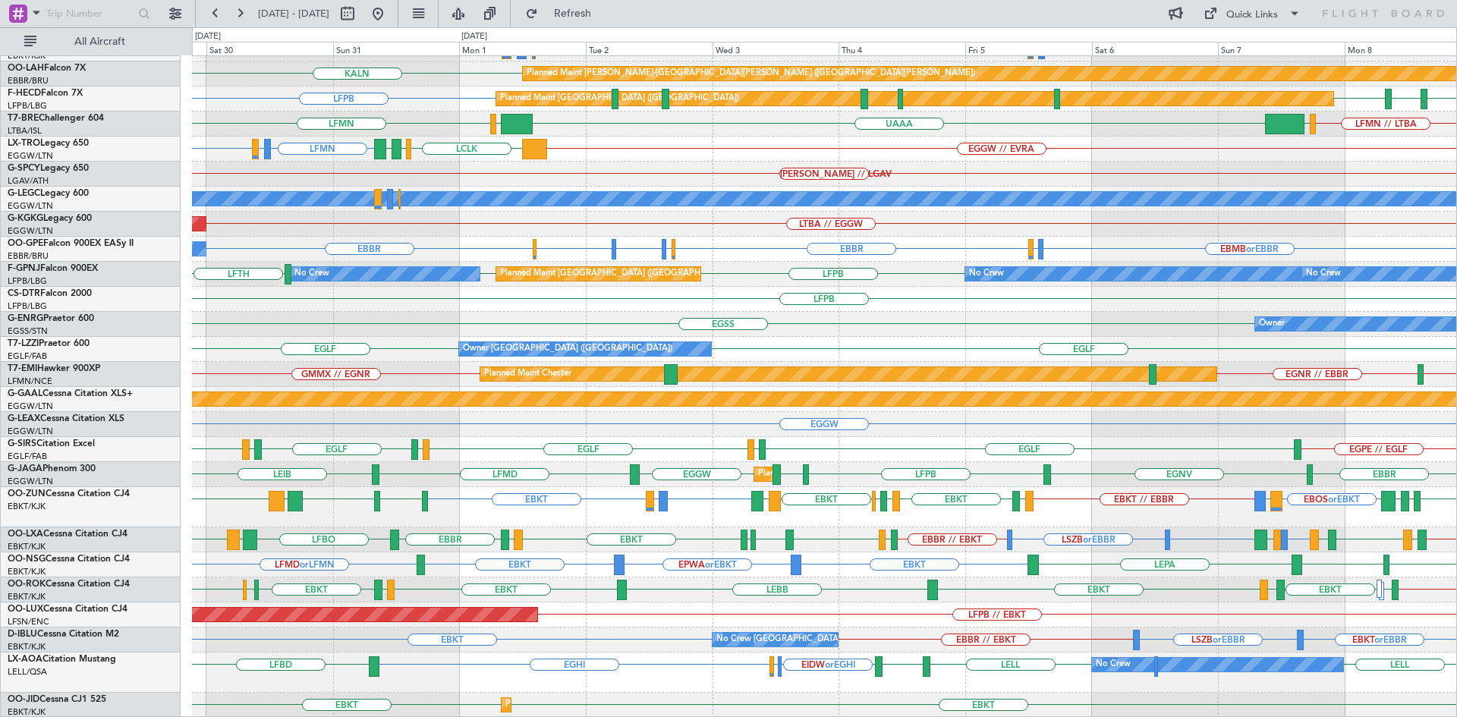
drag, startPoint x: 423, startPoint y: 14, endPoint x: 443, endPoint y: 46, distance: 38.5
click at [390, 14] on button at bounding box center [378, 14] width 24 height 24
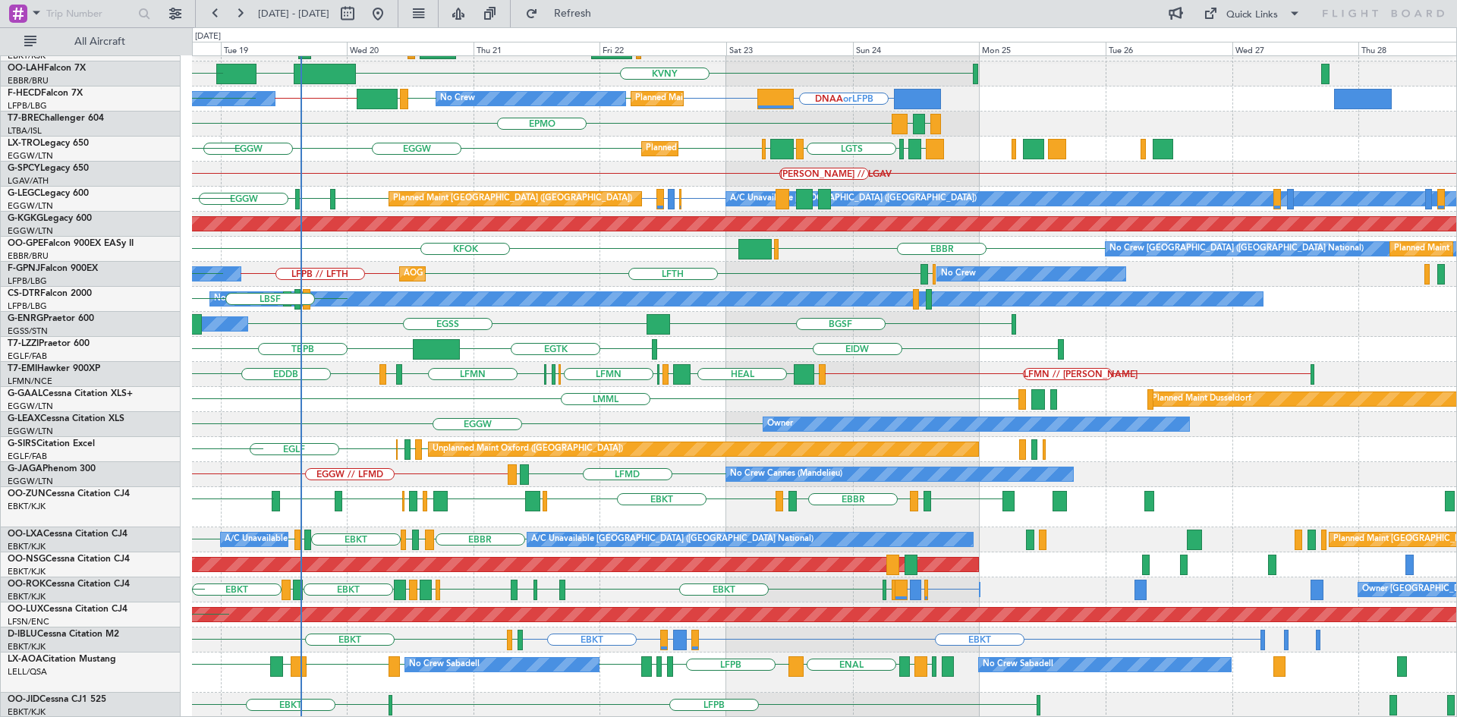
click at [617, 496] on div "EBKT LFBD EBBR LOWS EBKT EGKB LPCS LIML LOWS EBKT EBBR EGPF EBBR EGLF EBBR LFMT…" at bounding box center [824, 507] width 1264 height 40
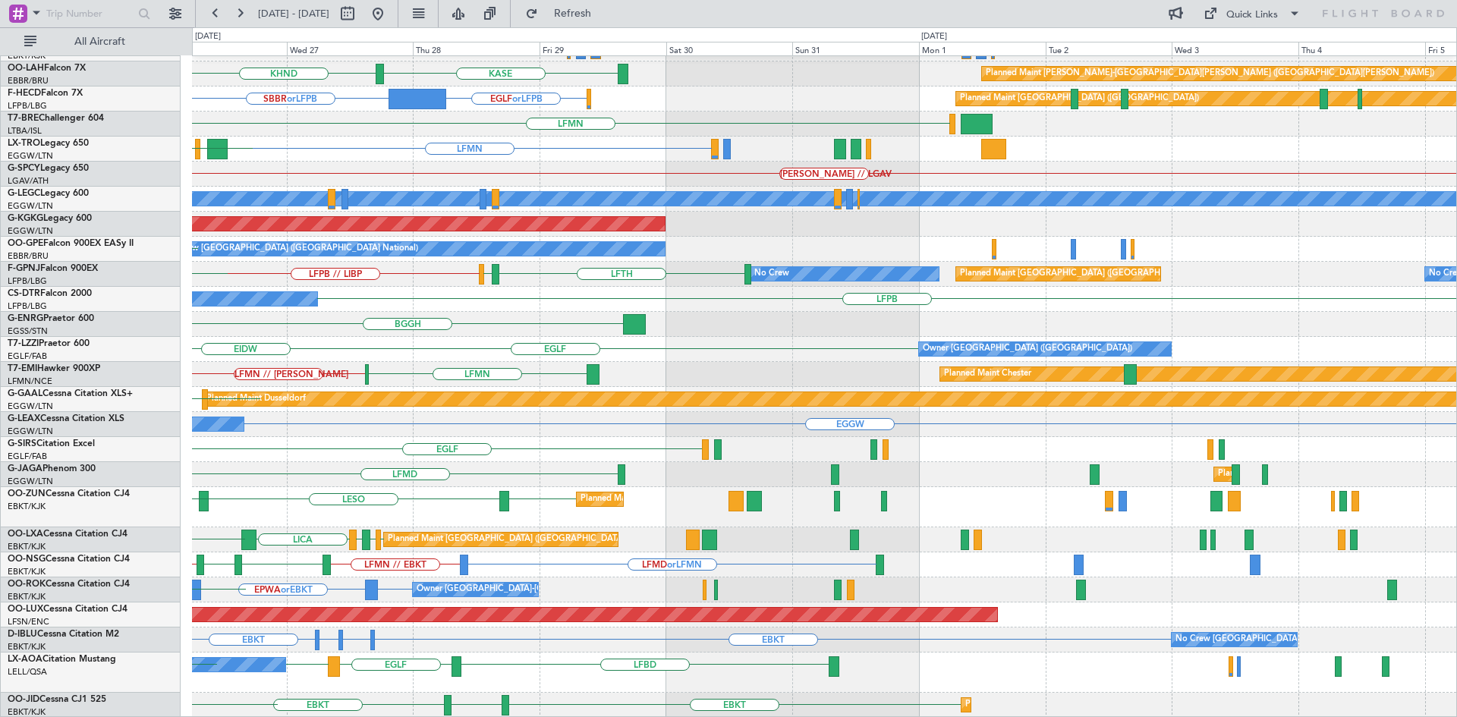
click at [291, 234] on div "EBKT KASE KHND Planned Maint Alton-st Louis (St Louis Regl) KVNY EGLF or LFPB S…" at bounding box center [824, 302] width 1264 height 832
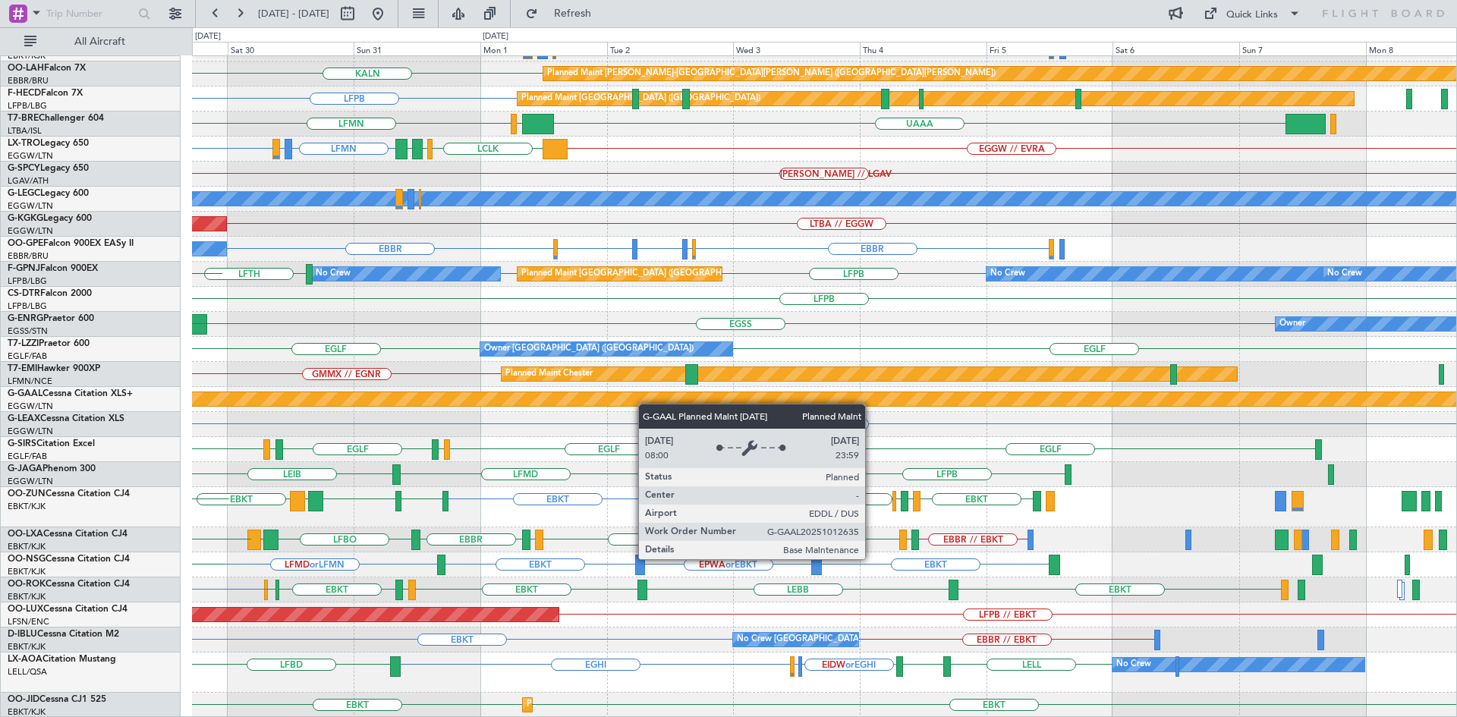
click at [597, 396] on div "EBBR or EBKT EBKT EBBR or EBKT LIRZ or EBKT Planned Maint Kortrijk-Wevelgem LIR…" at bounding box center [824, 302] width 1264 height 832
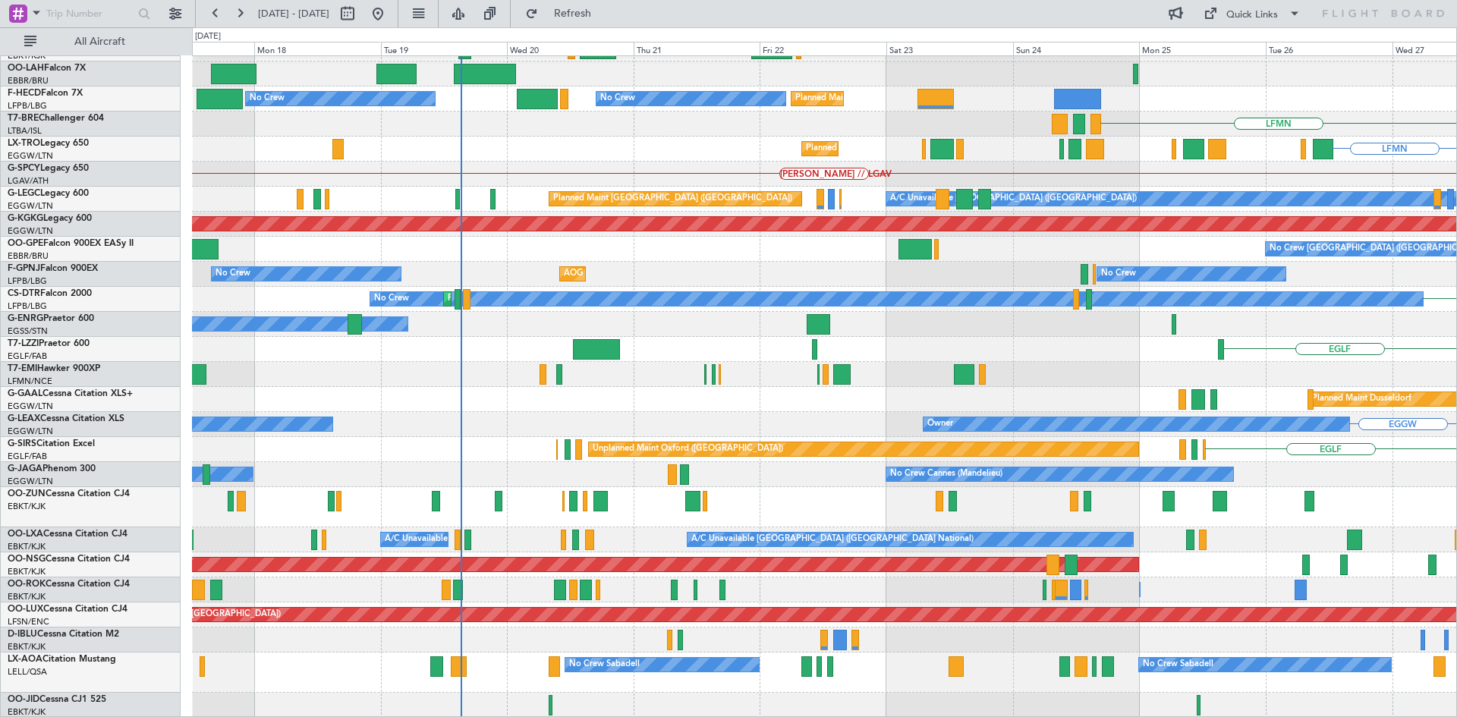
click at [1456, 485] on html "29 Aug 2025 - 08 Sep 2025 Refresh Quick Links All Aircraft Planned Maint Kortri…" at bounding box center [728, 358] width 1457 height 717
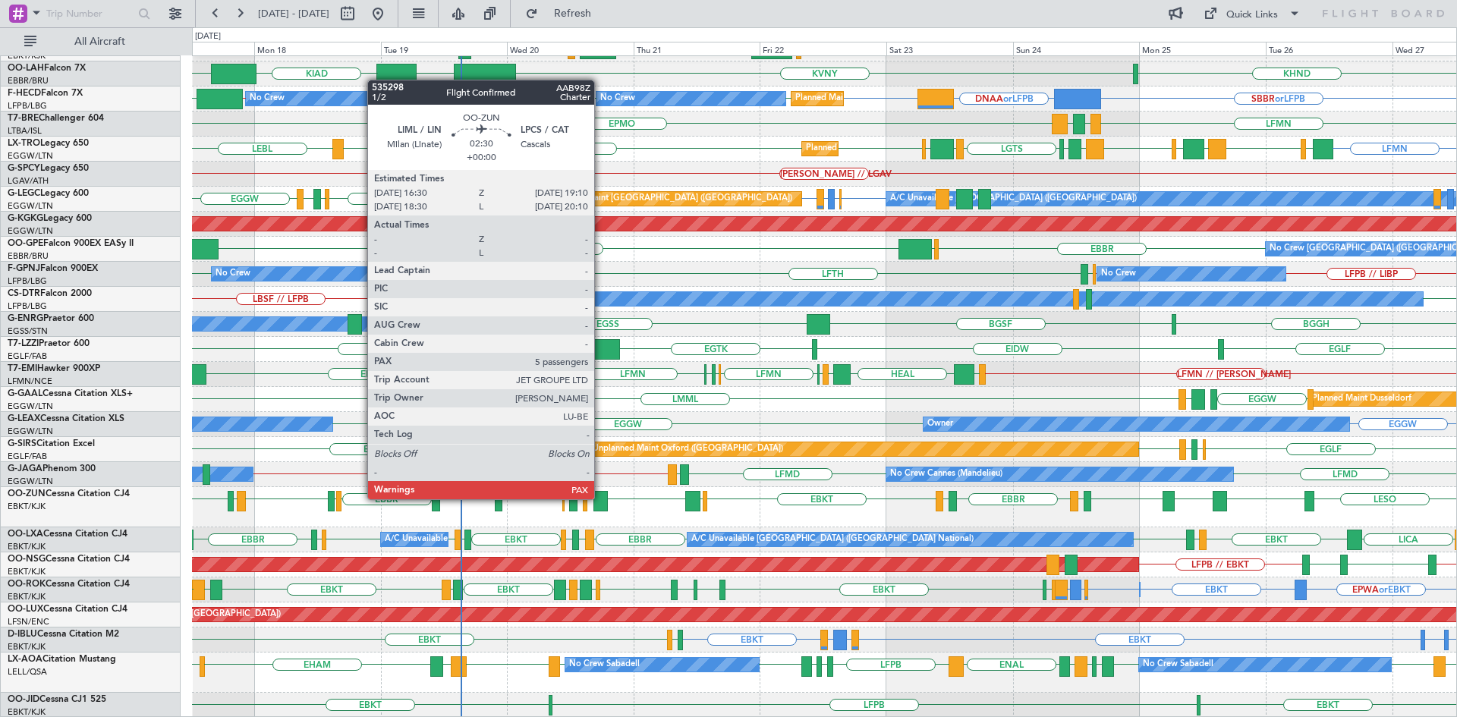
click at [601, 498] on div at bounding box center [600, 501] width 14 height 20
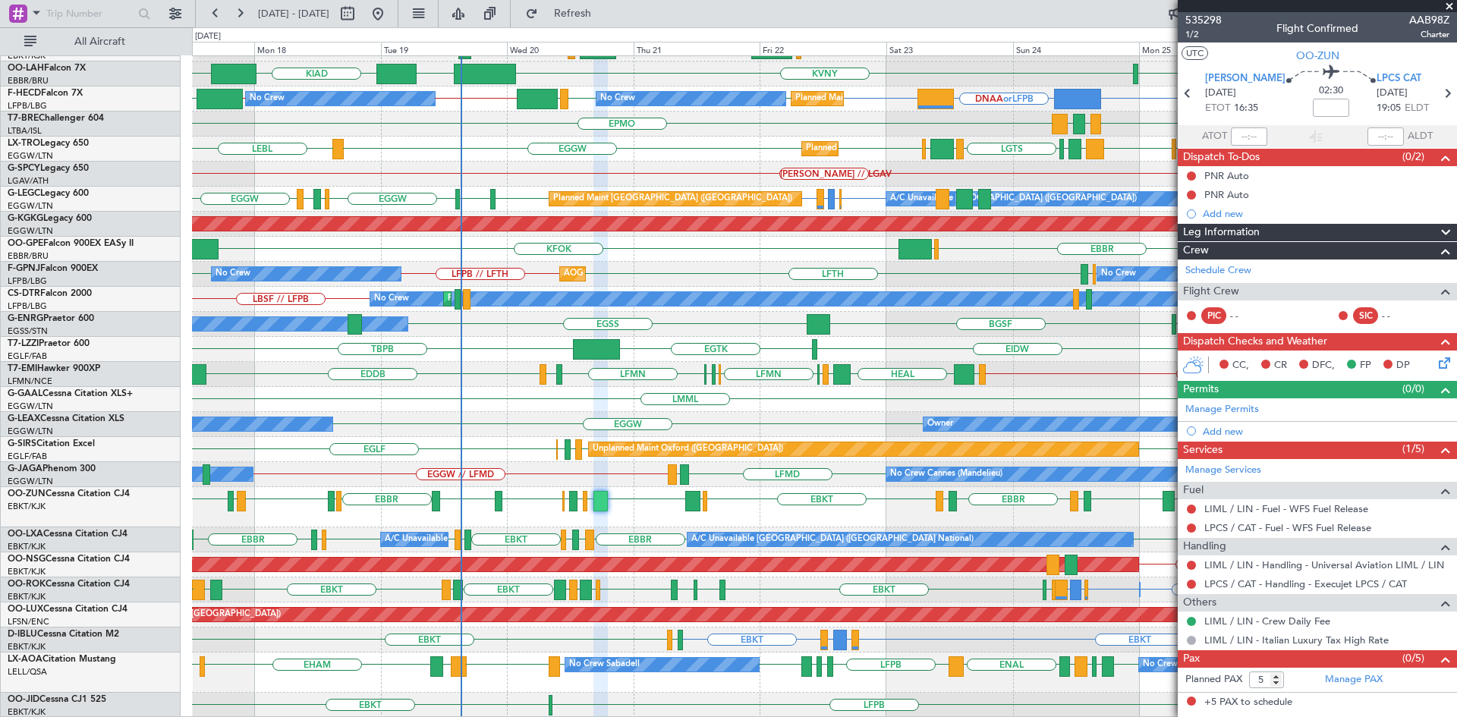
click at [1449, 8] on span at bounding box center [1449, 7] width 15 height 14
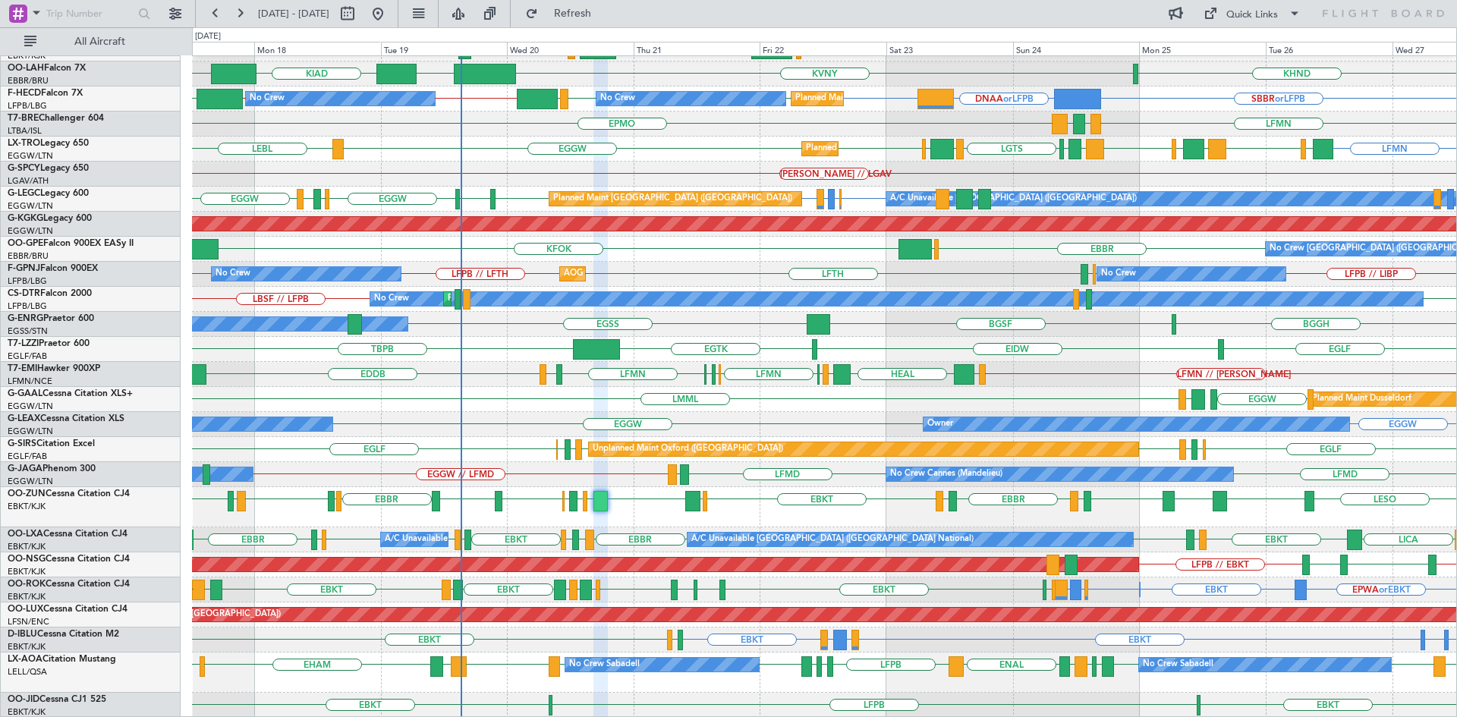
type input "0"
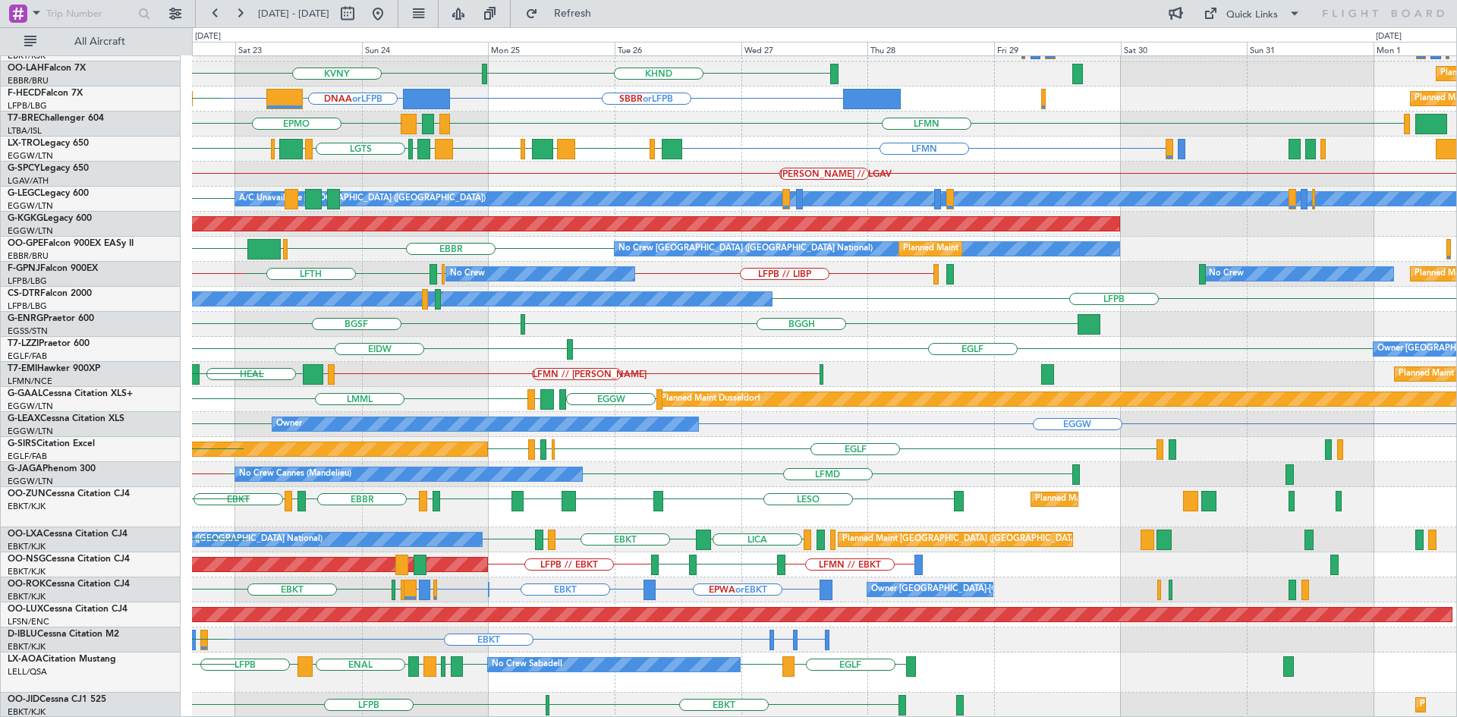
click at [314, 600] on div "EBKT EGGW FCOD LSGG EBKT Planned Maint Kortrijk-Wevelgem EBKT KHND KVNY Planned…" at bounding box center [824, 302] width 1264 height 832
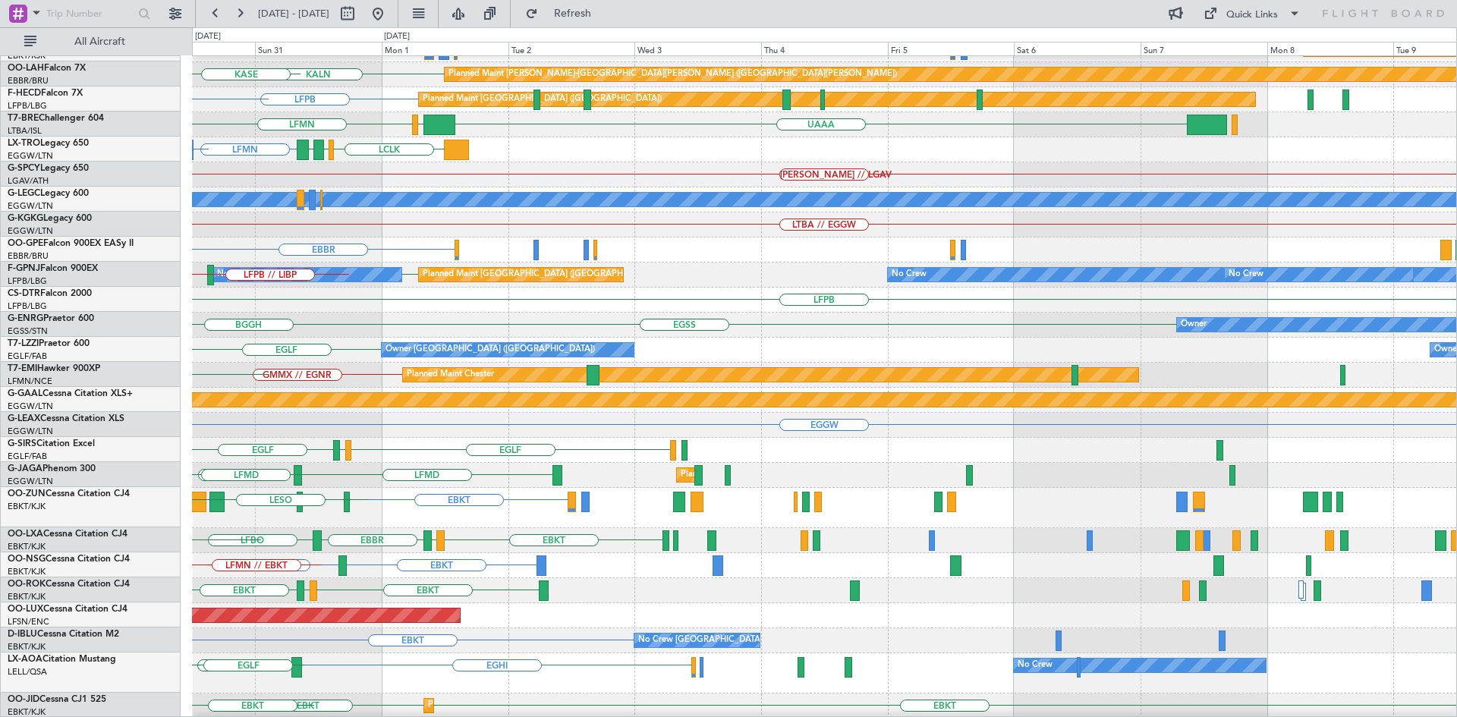
scroll to position [168, 0]
click at [0, 326] on div "LEPA EBBR Planned Maint Kortrijk-Wevelgem EBBR or EBKT LIRZ or EBKT EBBR or EBK…" at bounding box center [728, 372] width 1457 height 690
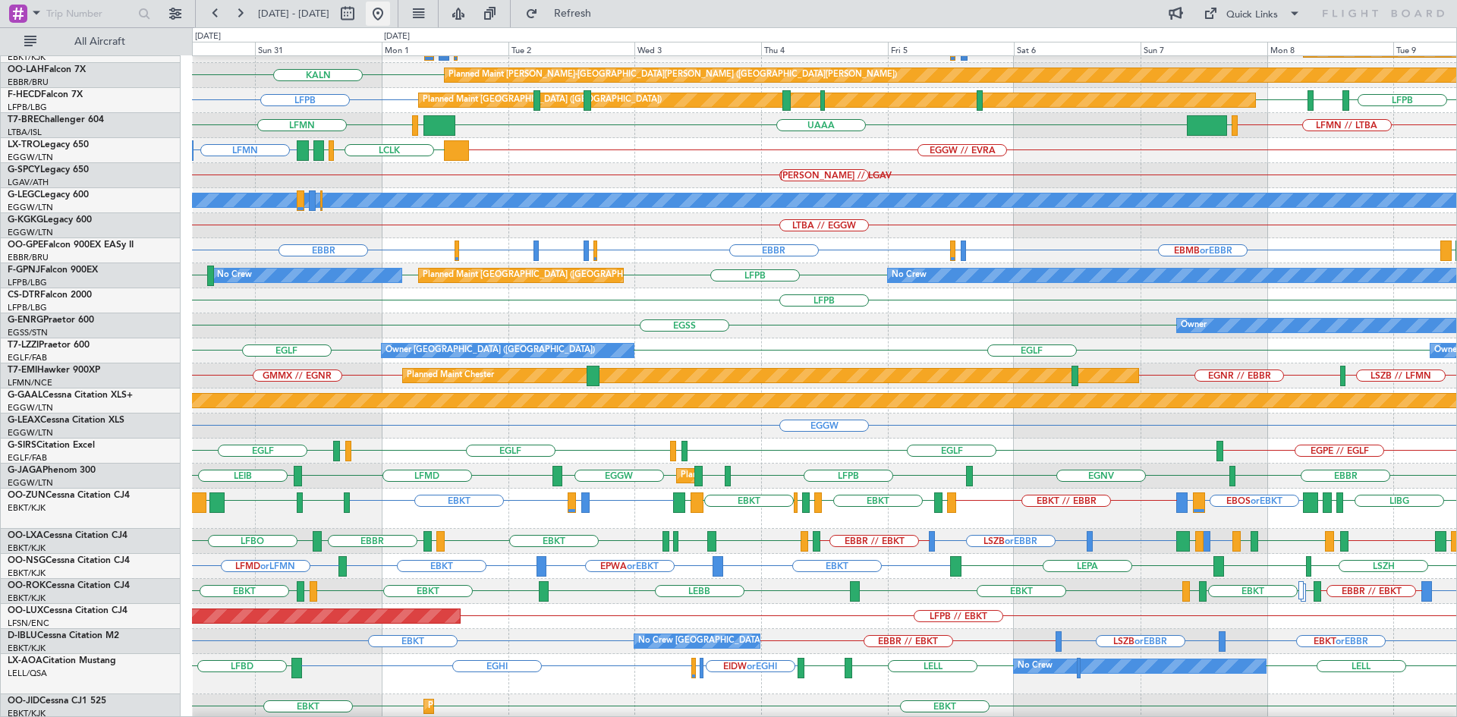
click at [390, 9] on button at bounding box center [378, 14] width 24 height 24
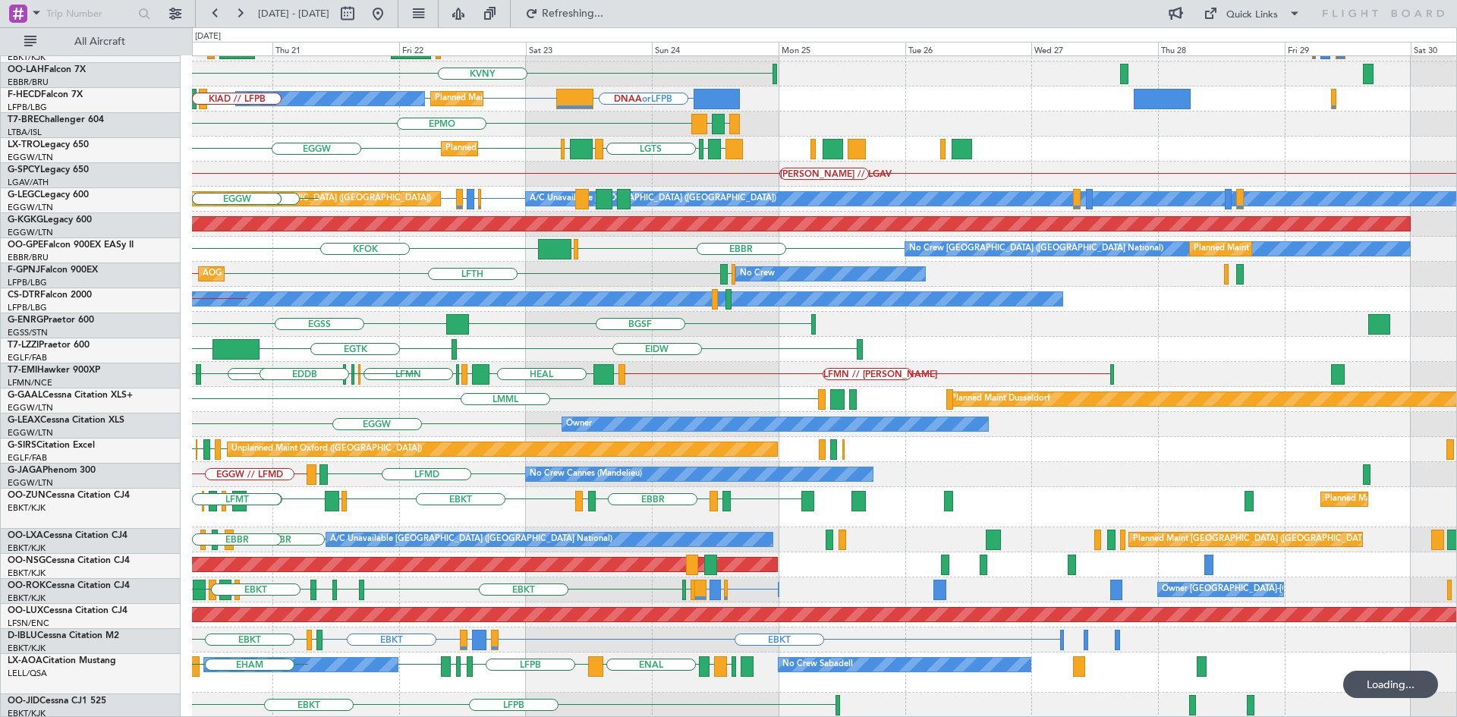
scroll to position [170, 0]
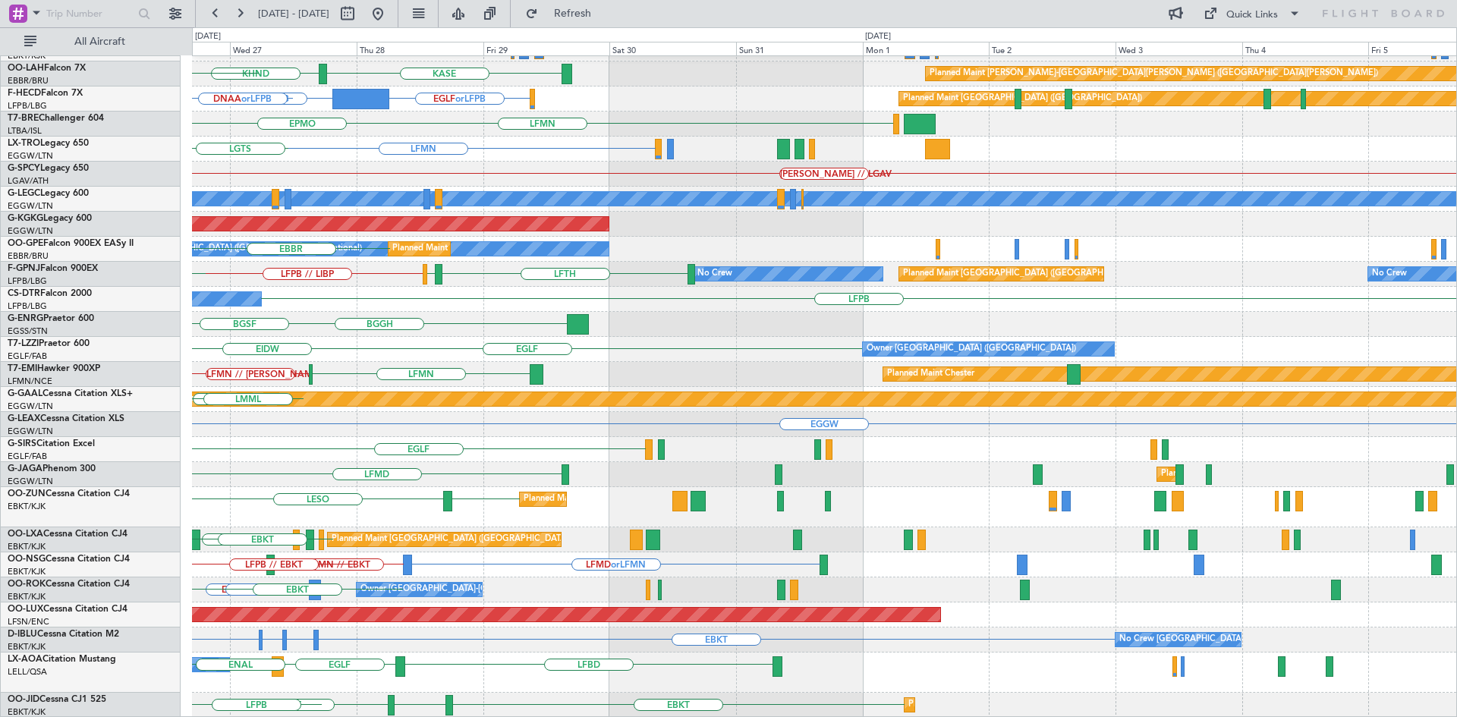
click at [0, 284] on div "EBKT KHND KASE Planned Maint Alton-st Louis (St Louis Regl) KVNY SBBR or LFPB E…" at bounding box center [728, 372] width 1457 height 690
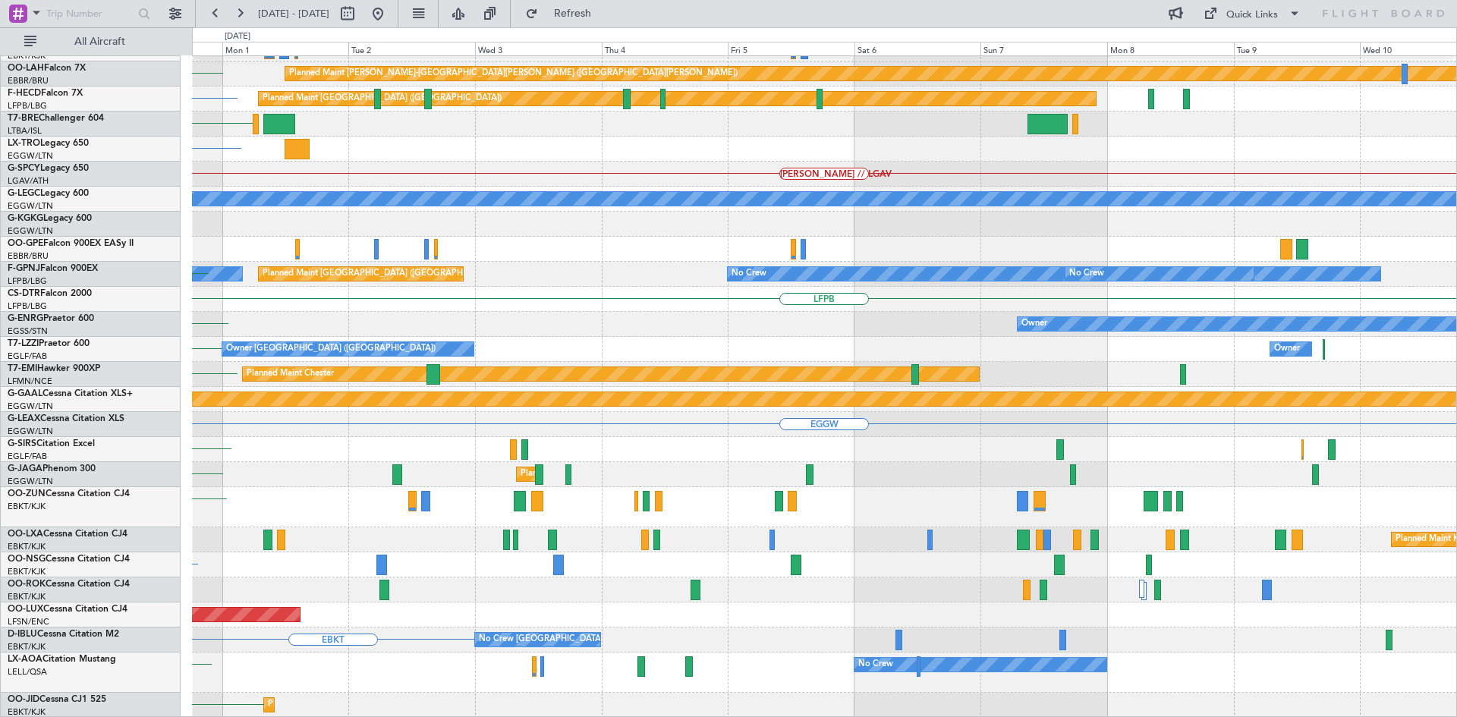
click at [402, 419] on div "Planned Maint Kortrijk-Wevelgem Planned Maint Alton-st Louis (St Louis Regl) KA…" at bounding box center [824, 302] width 1264 height 832
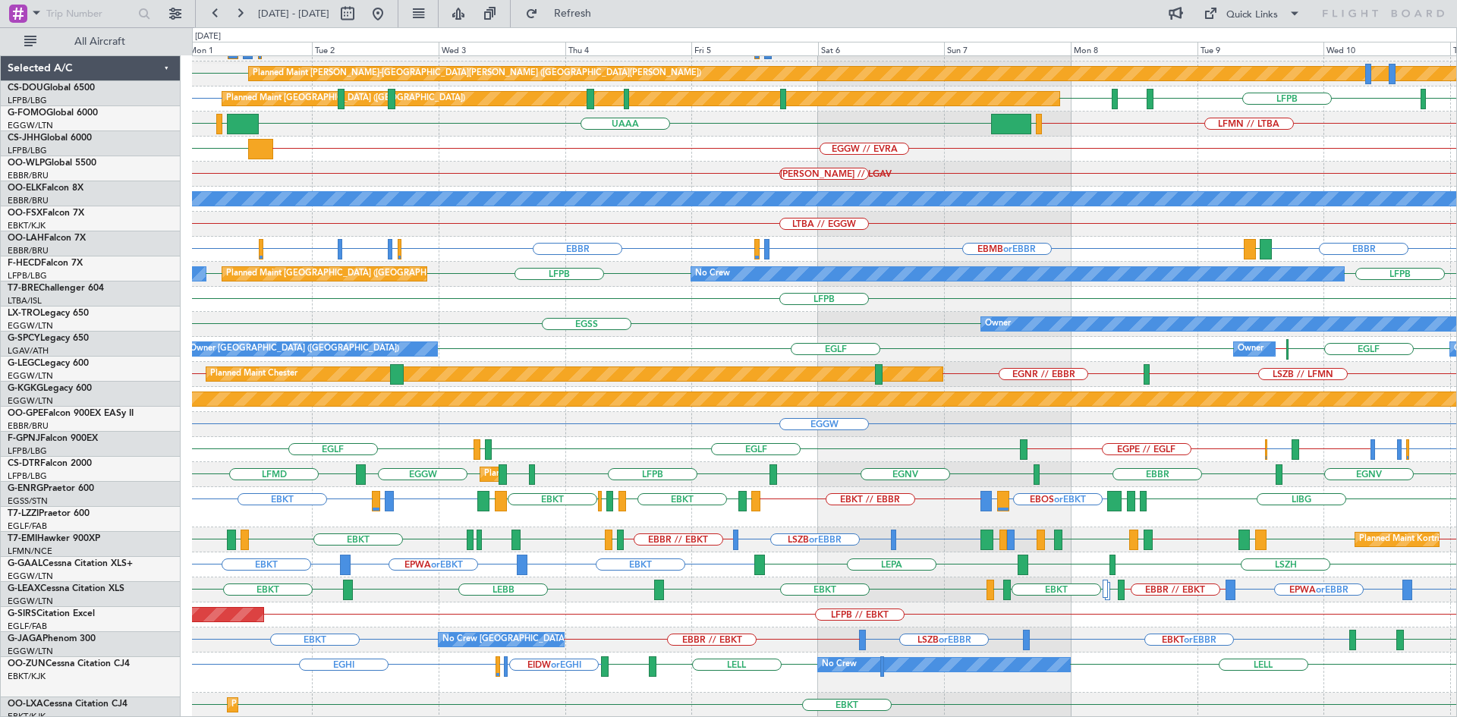
scroll to position [170, 0]
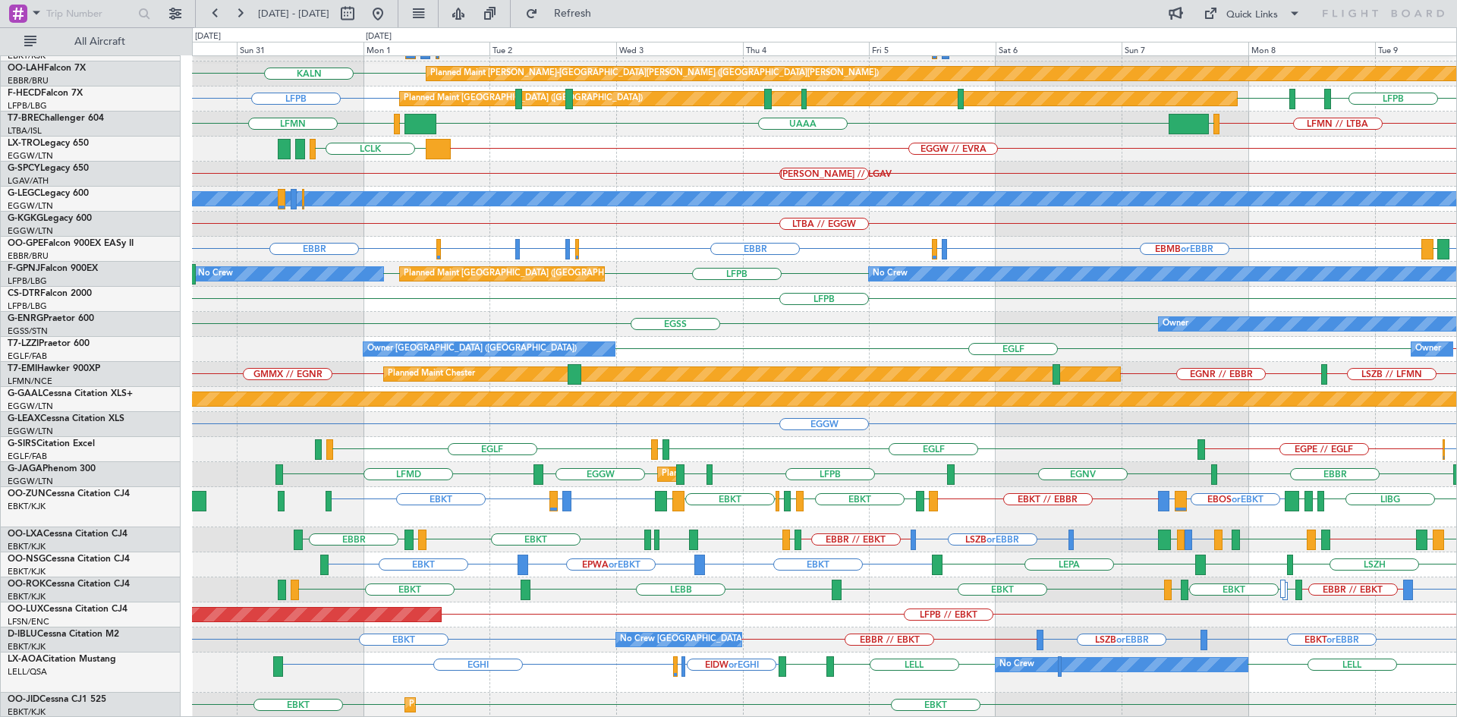
click at [795, 554] on div "EBKT EPWA or EBKT EBKT [GEOGRAPHIC_DATA] EBKT LEPA" at bounding box center [824, 564] width 1264 height 25
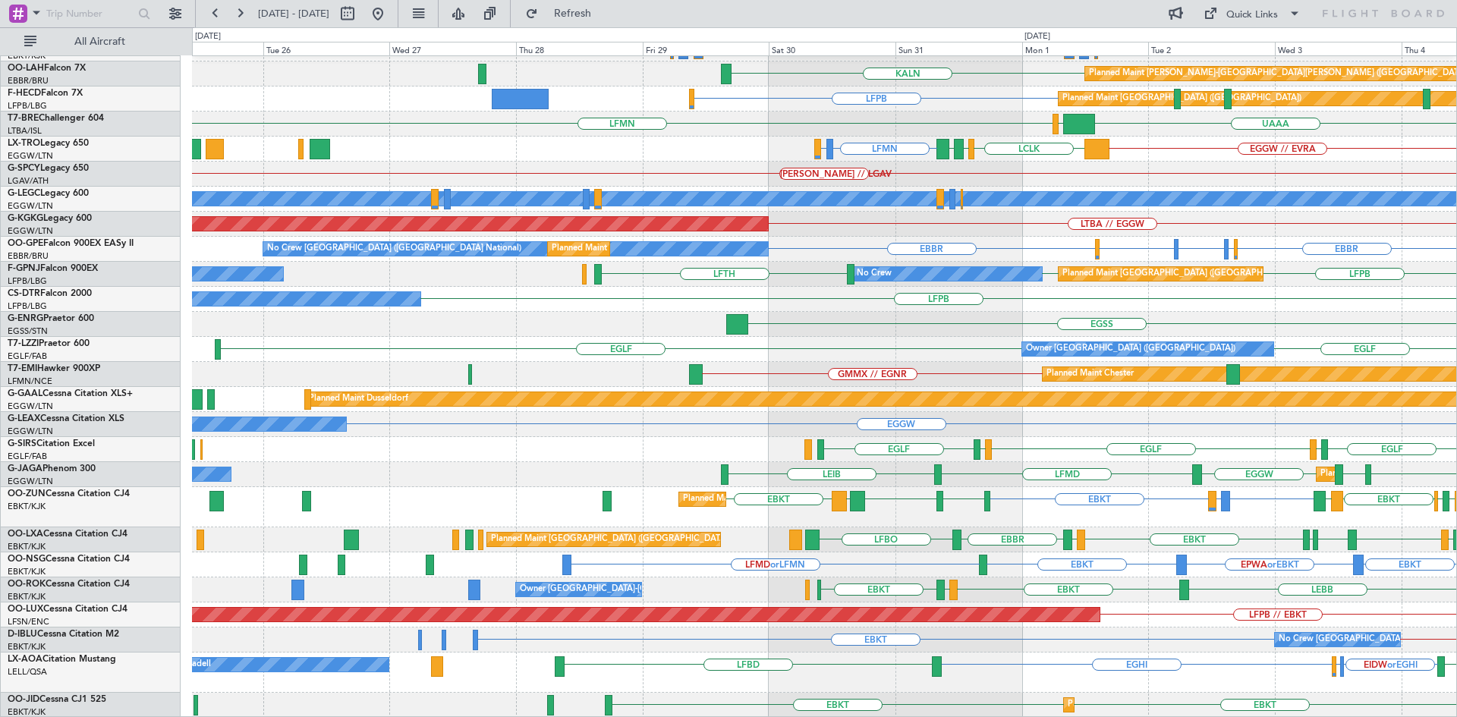
click at [1125, 413] on div "EBKT EBBR or EBKT LIRZ or EBKT EBBR or EBKT LSZH or EBKT EBMB or EBKT Planned […" at bounding box center [824, 302] width 1264 height 832
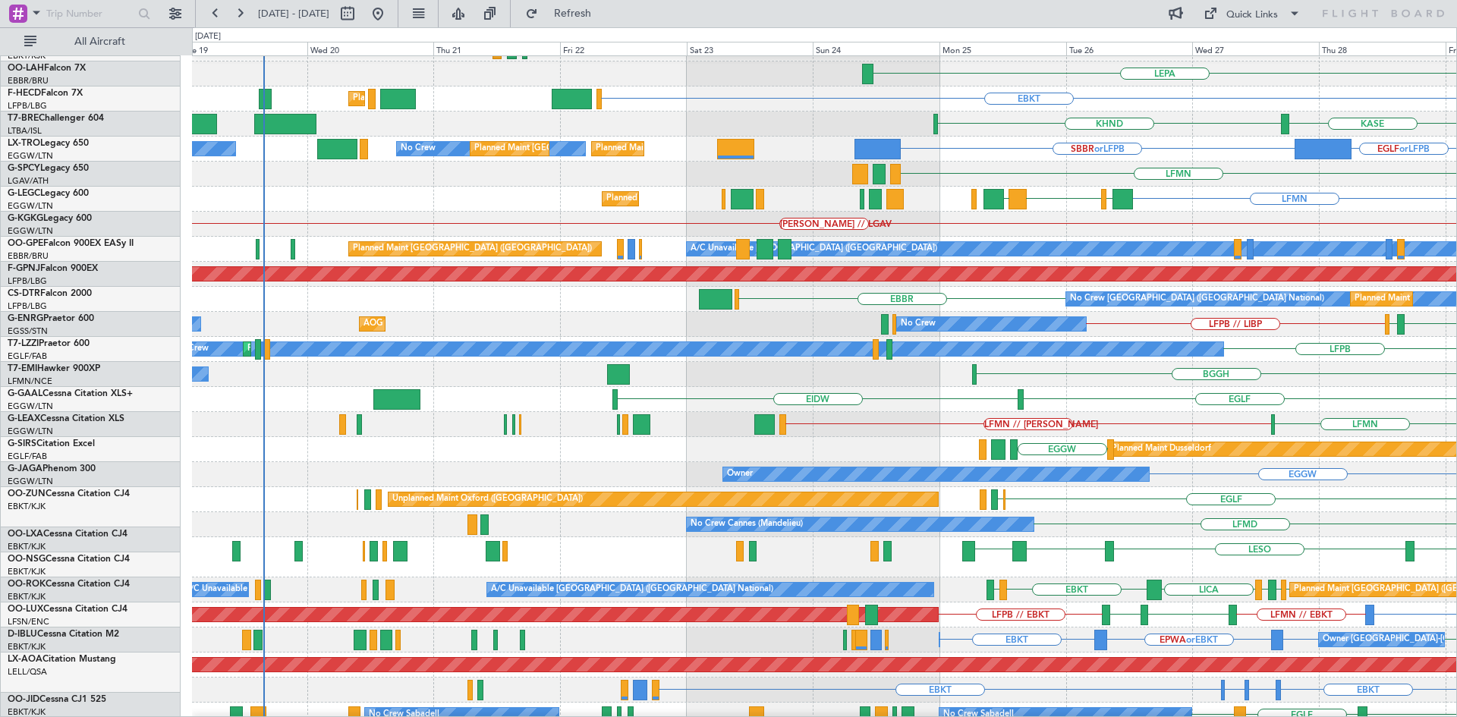
scroll to position [120, 0]
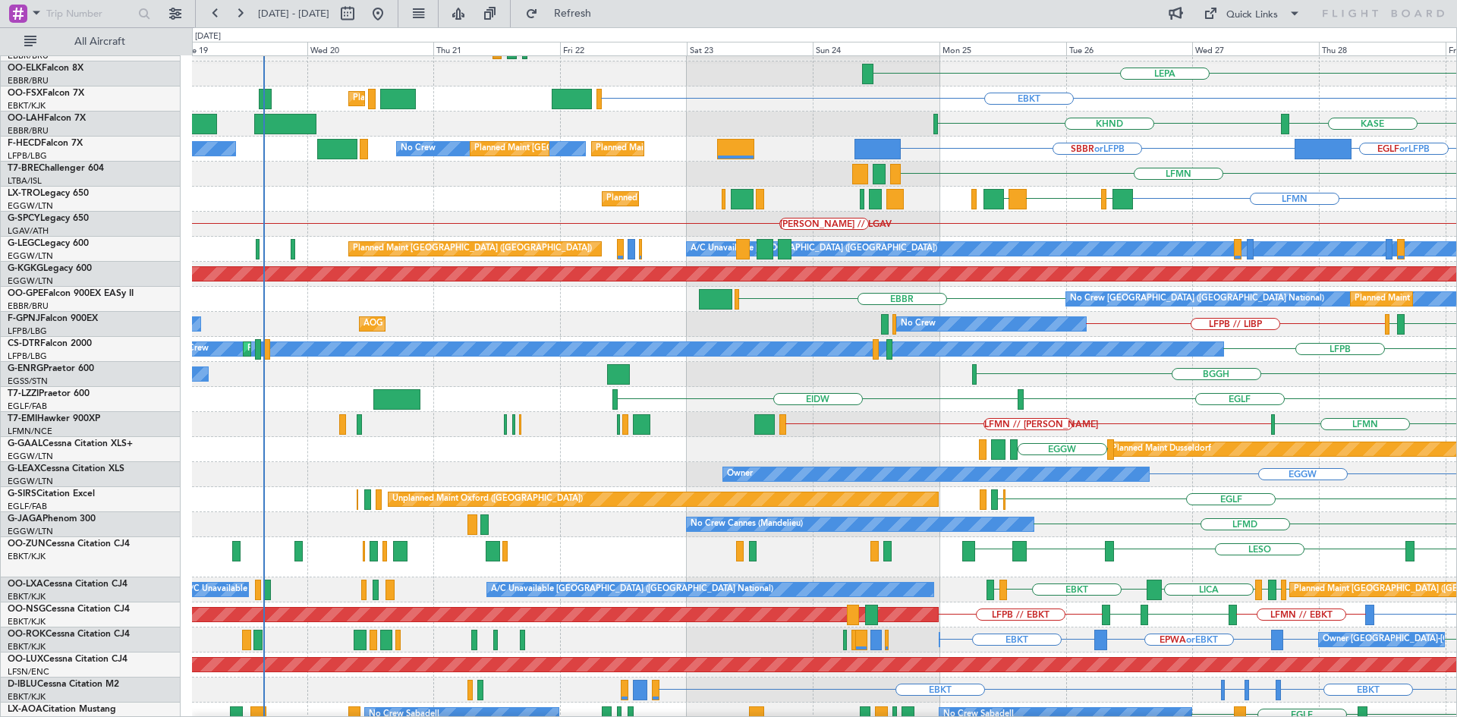
click at [1397, 381] on div "BGGH Owner [GEOGRAPHIC_DATA]" at bounding box center [824, 374] width 1264 height 25
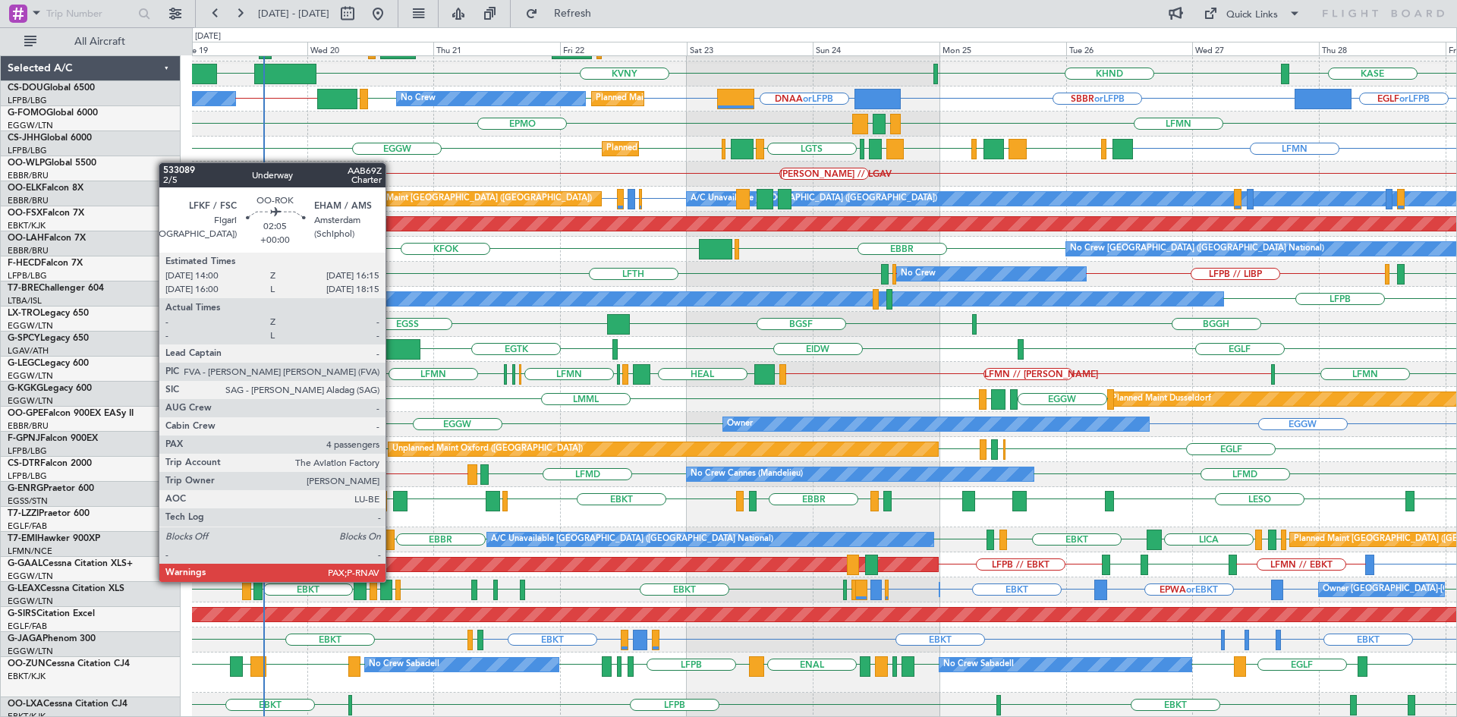
scroll to position [170, 0]
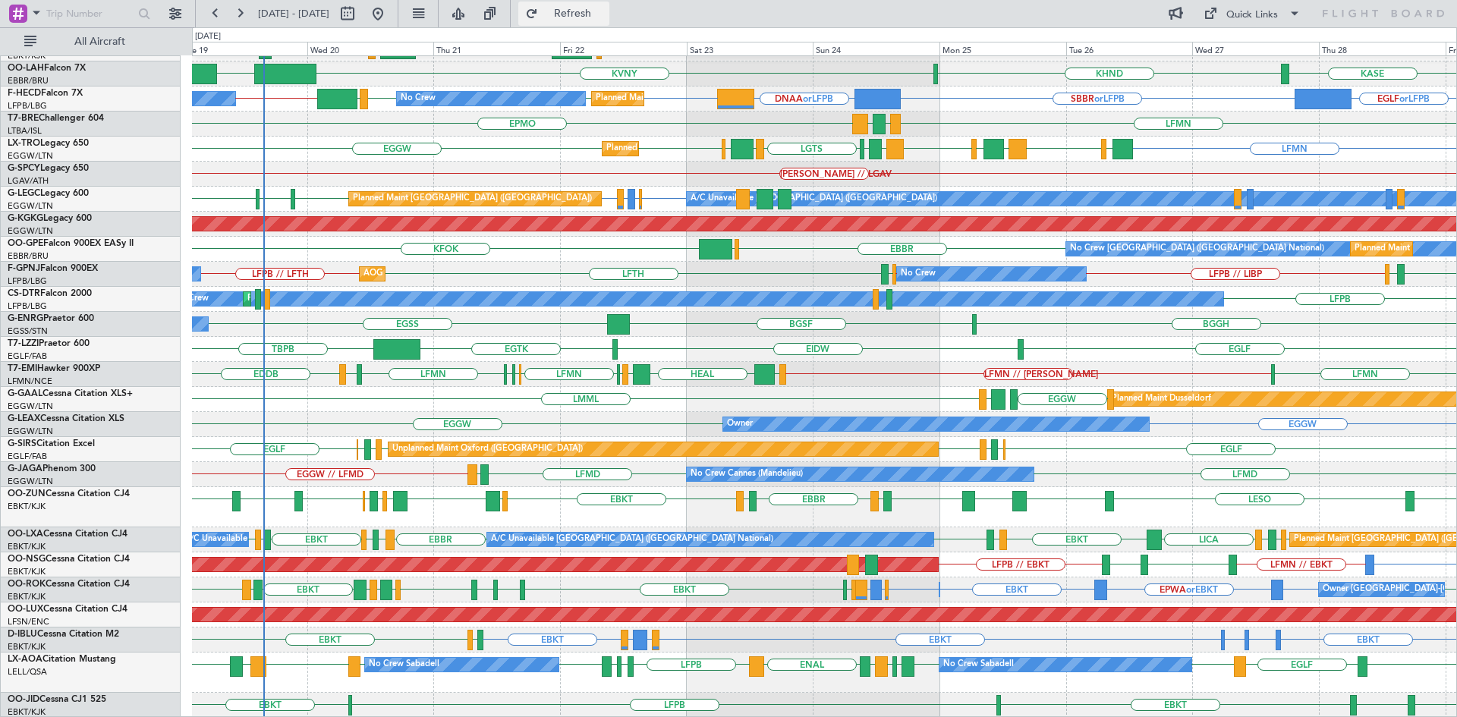
click at [609, 5] on button "Refresh" at bounding box center [563, 14] width 91 height 24
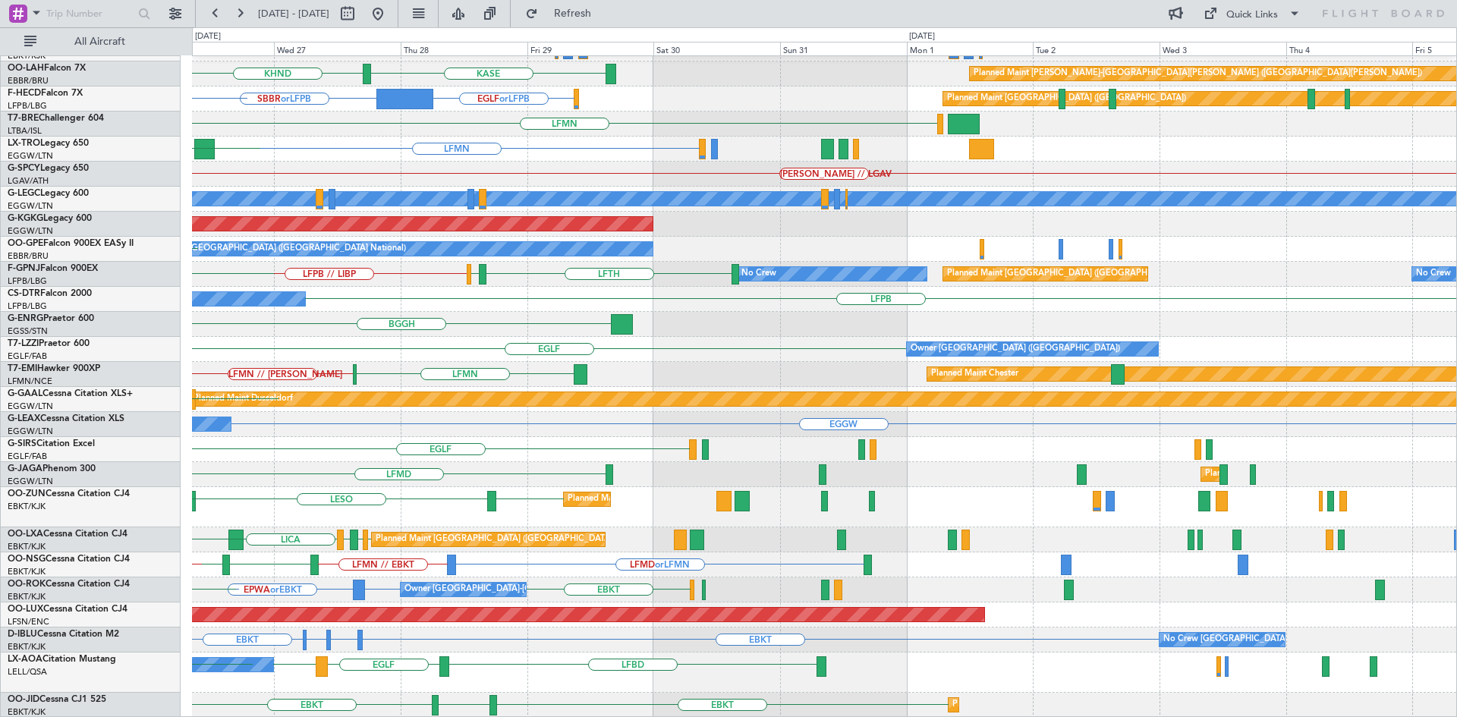
click at [373, 440] on div "EBKT [GEOGRAPHIC_DATA] KHND Planned [GEOGRAPHIC_DATA][PERSON_NAME]-[GEOGRAPHIC_…" at bounding box center [824, 302] width 1264 height 832
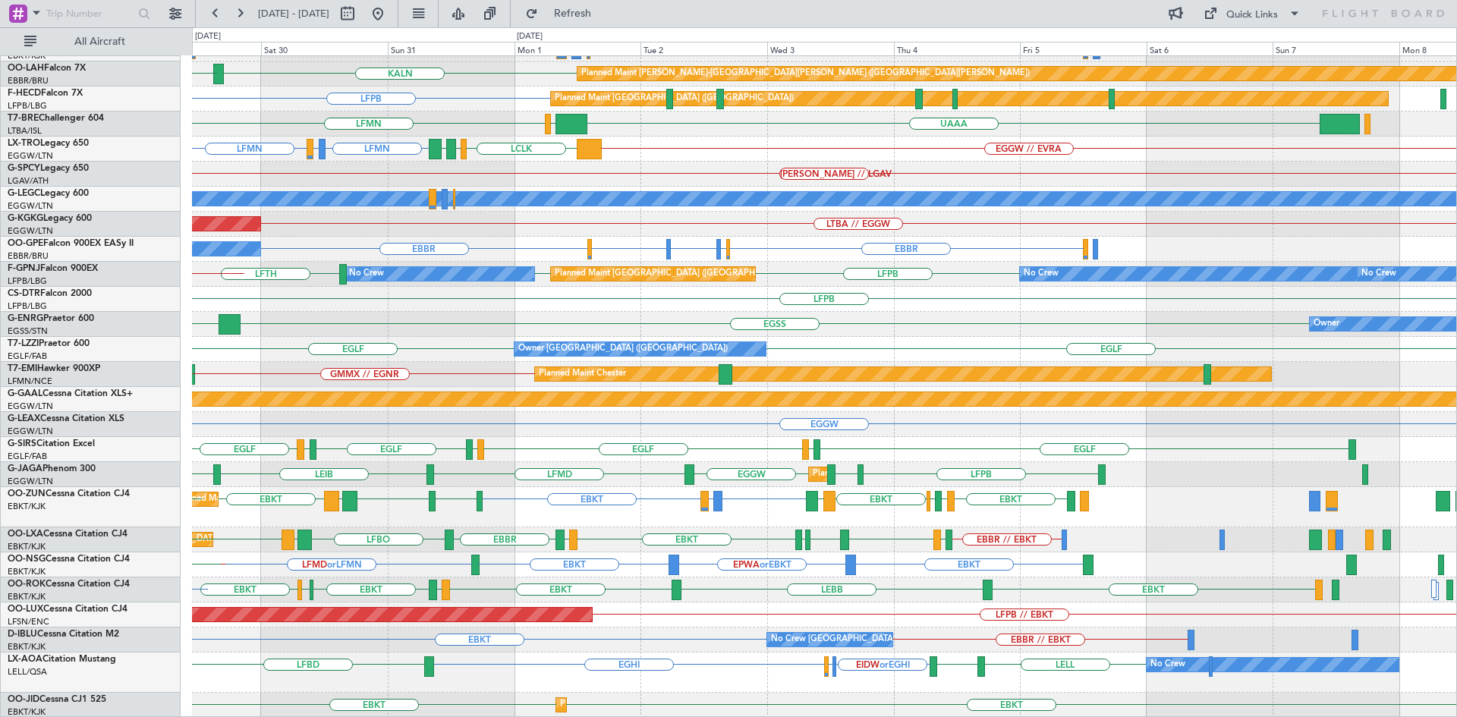
click at [628, 568] on div "EBKT EBBR or EBKT LIRZ or EBKT EBBR or EBKT Planned Maint [GEOGRAPHIC_DATA]-[GE…" at bounding box center [824, 302] width 1264 height 832
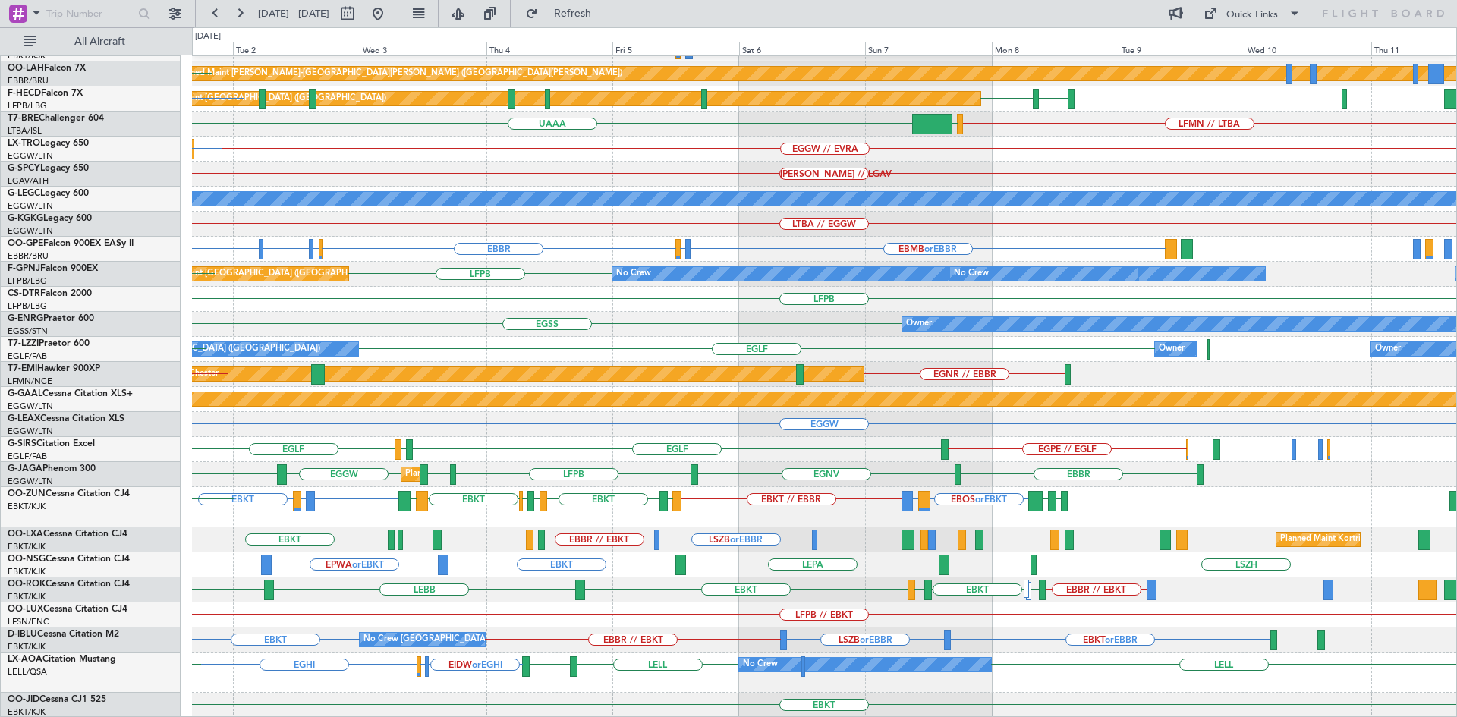
click at [864, 571] on div "Planned Maint Kortrijk-[GEOGRAPHIC_DATA] EBKT EBMB or EBKT LSZH or EBKT LIRZ or…" at bounding box center [824, 302] width 1264 height 832
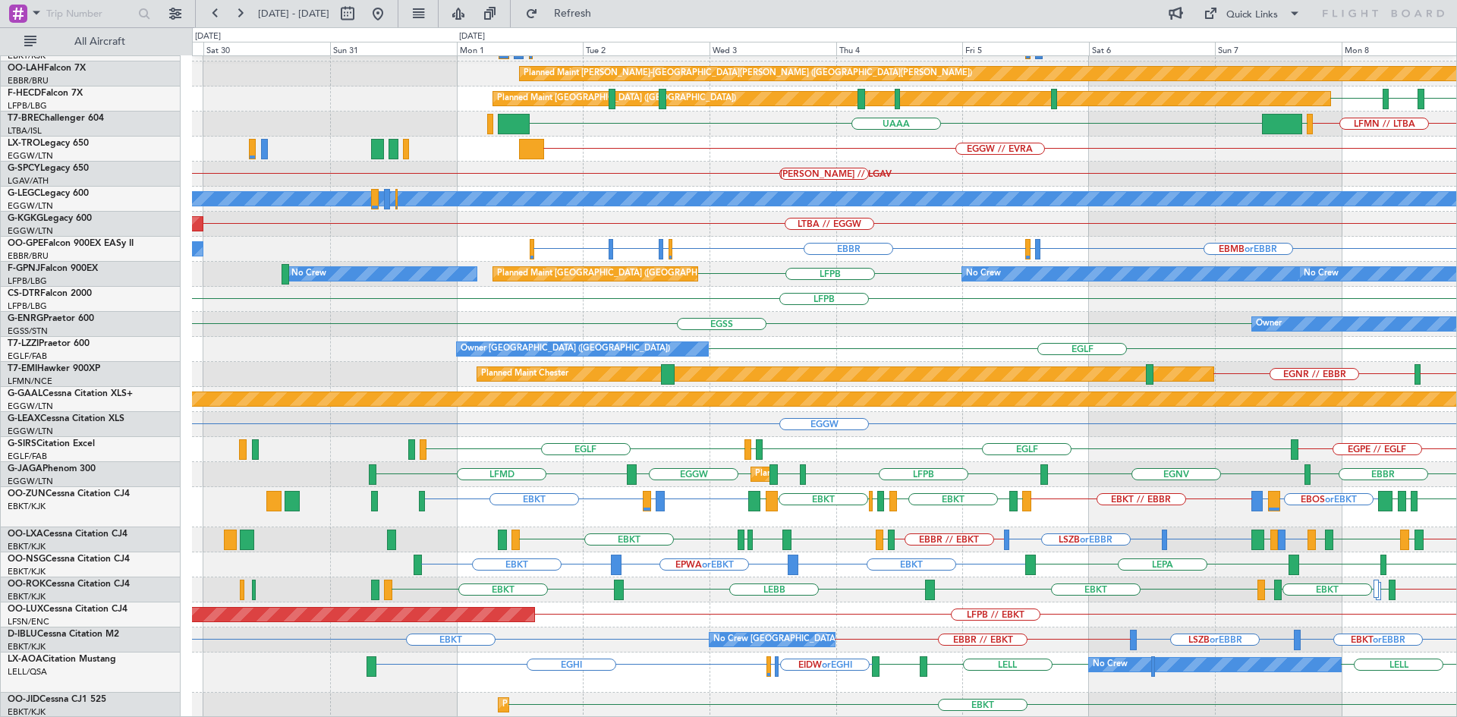
click at [1202, 566] on div "EBKT EBMB or EBKT LSZH or EBKT Planned Maint [GEOGRAPHIC_DATA]-[GEOGRAPHIC_DATA…" at bounding box center [824, 302] width 1264 height 832
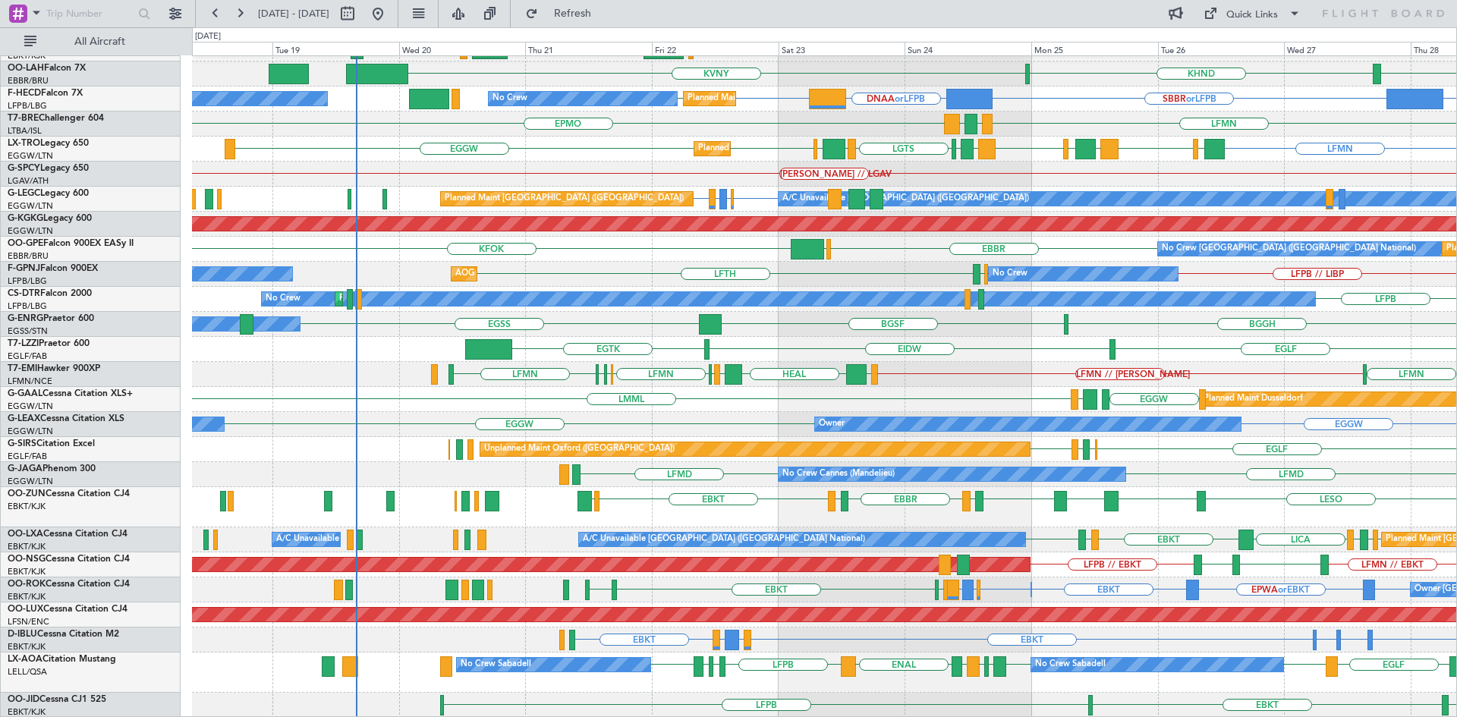
click at [996, 355] on div "EBKT EGGW FCOD Planned Maint [GEOGRAPHIC_DATA]-[GEOGRAPHIC_DATA] EBBR or EBKT L…" at bounding box center [824, 302] width 1264 height 832
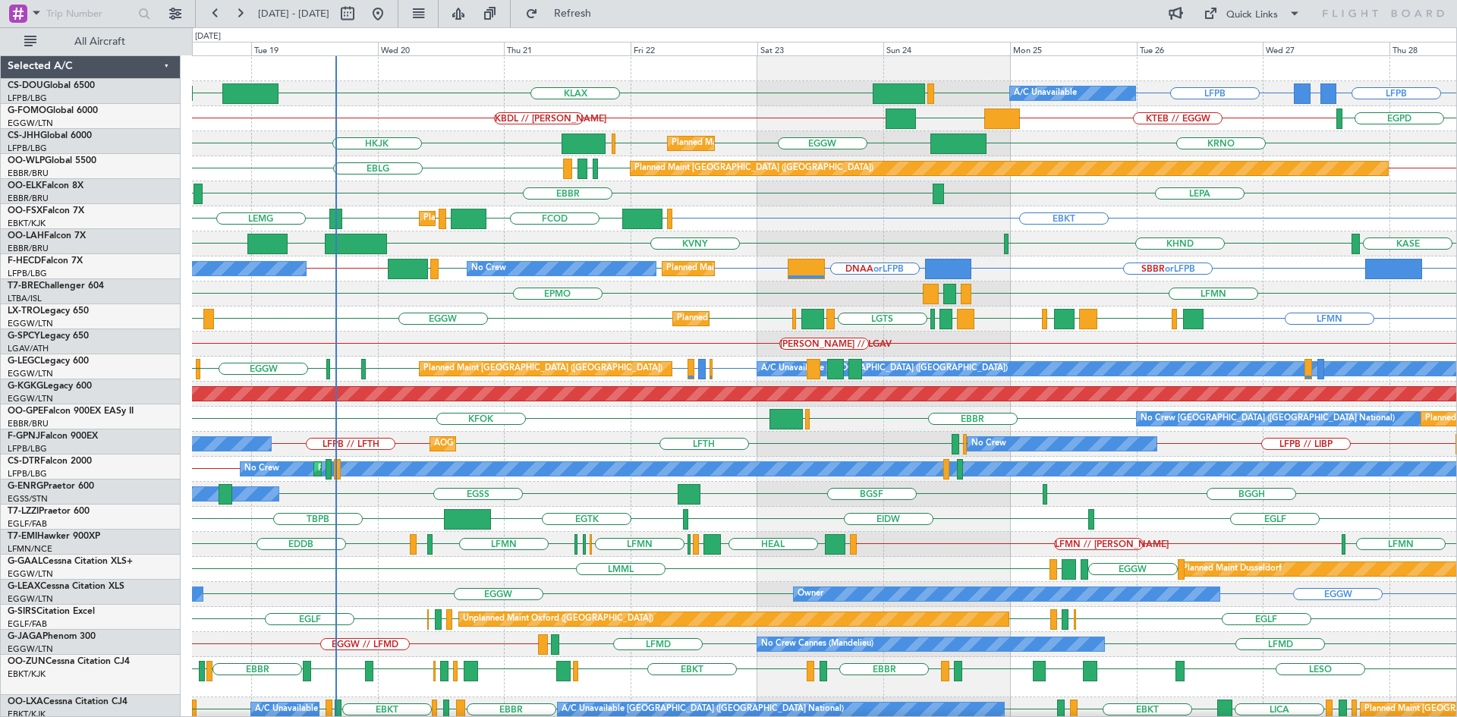
scroll to position [0, 0]
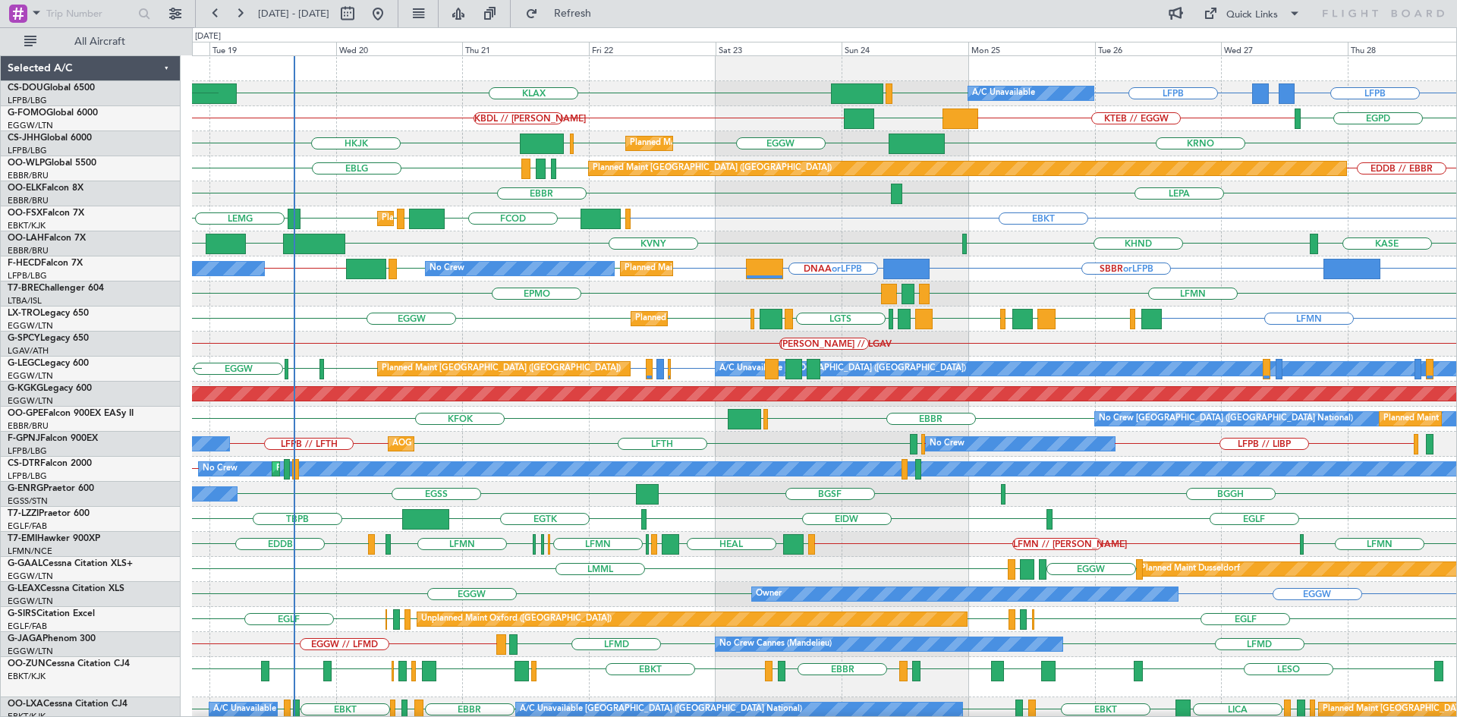
click at [1185, 516] on div "LFPB LFPB GMMX or LFPB LFPB EGGW KLAX Planned Maint [GEOGRAPHIC_DATA] ([GEOGRAP…" at bounding box center [824, 472] width 1264 height 832
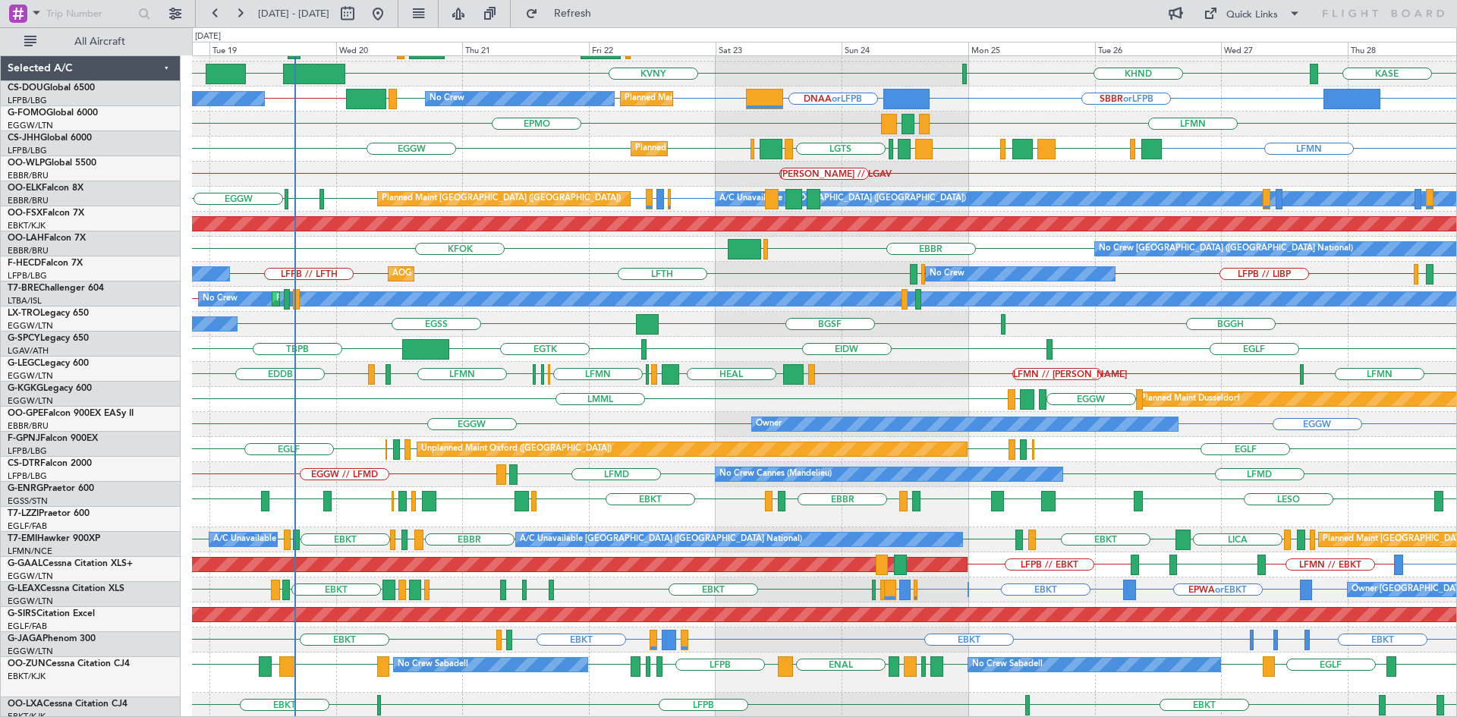
scroll to position [170, 0]
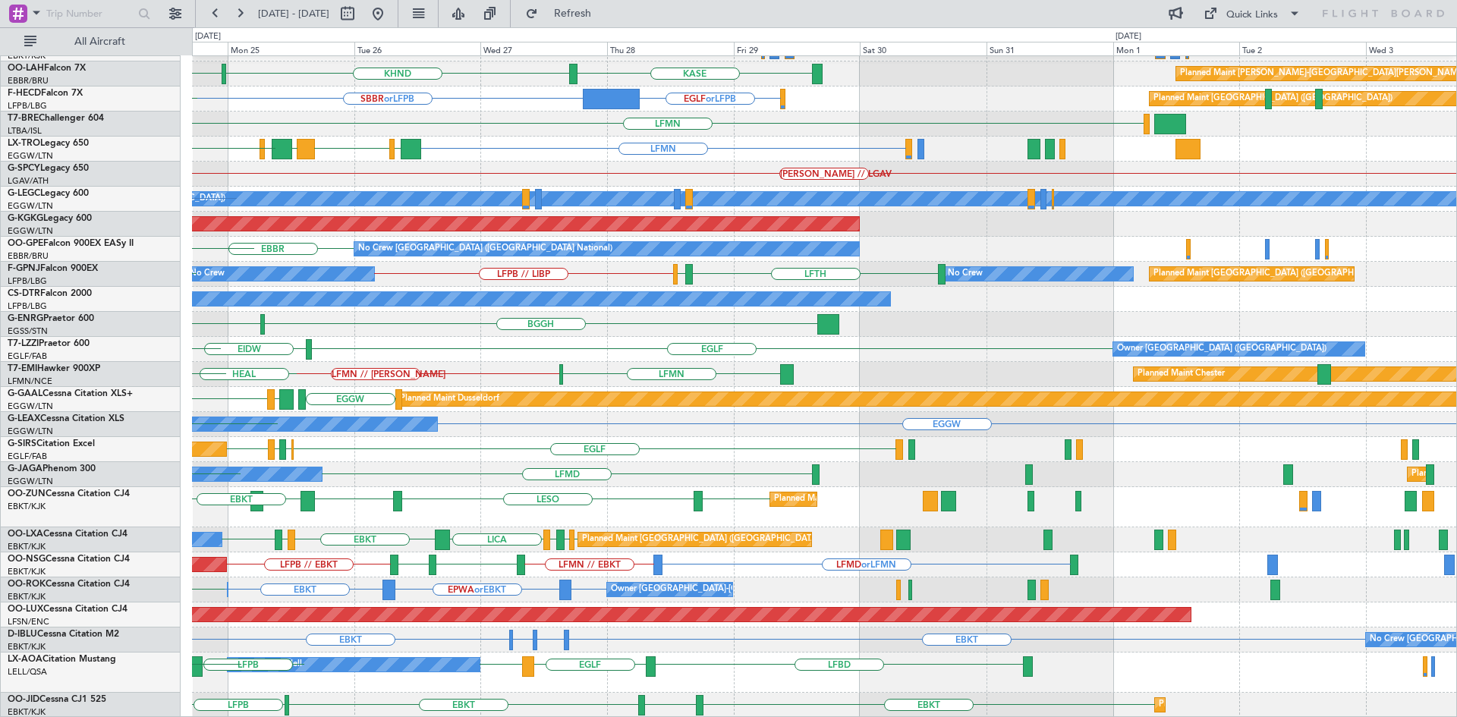
click at [378, 470] on div "EBKT EGGW [GEOGRAPHIC_DATA] KHND KVNY Planned [GEOGRAPHIC_DATA][PERSON_NAME]-[G…" at bounding box center [824, 302] width 1264 height 832
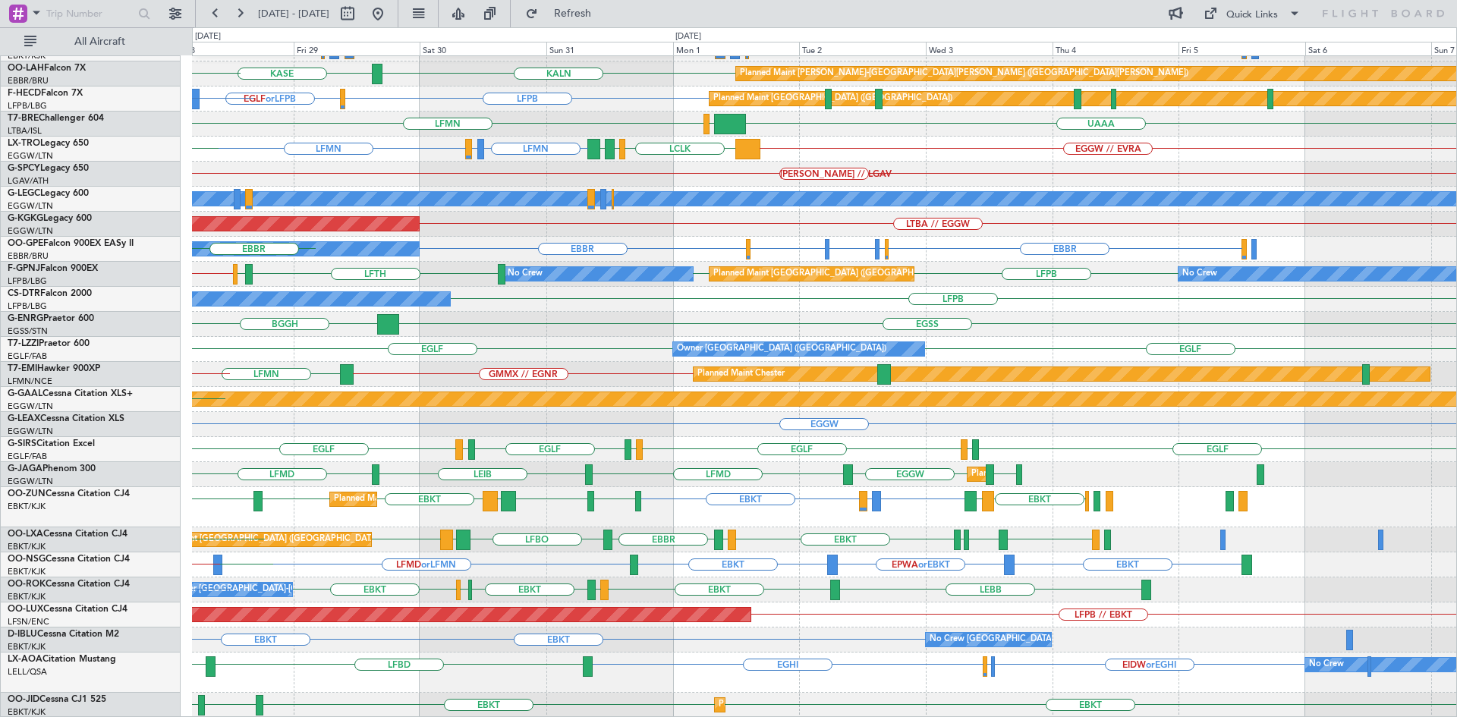
click at [723, 513] on div "EBKT EBBR or EBKT LIRZ or EBKT EBBR or EBKT EBKT EBBR or EBKT LIRZ or EBKT Plan…" at bounding box center [824, 302] width 1264 height 832
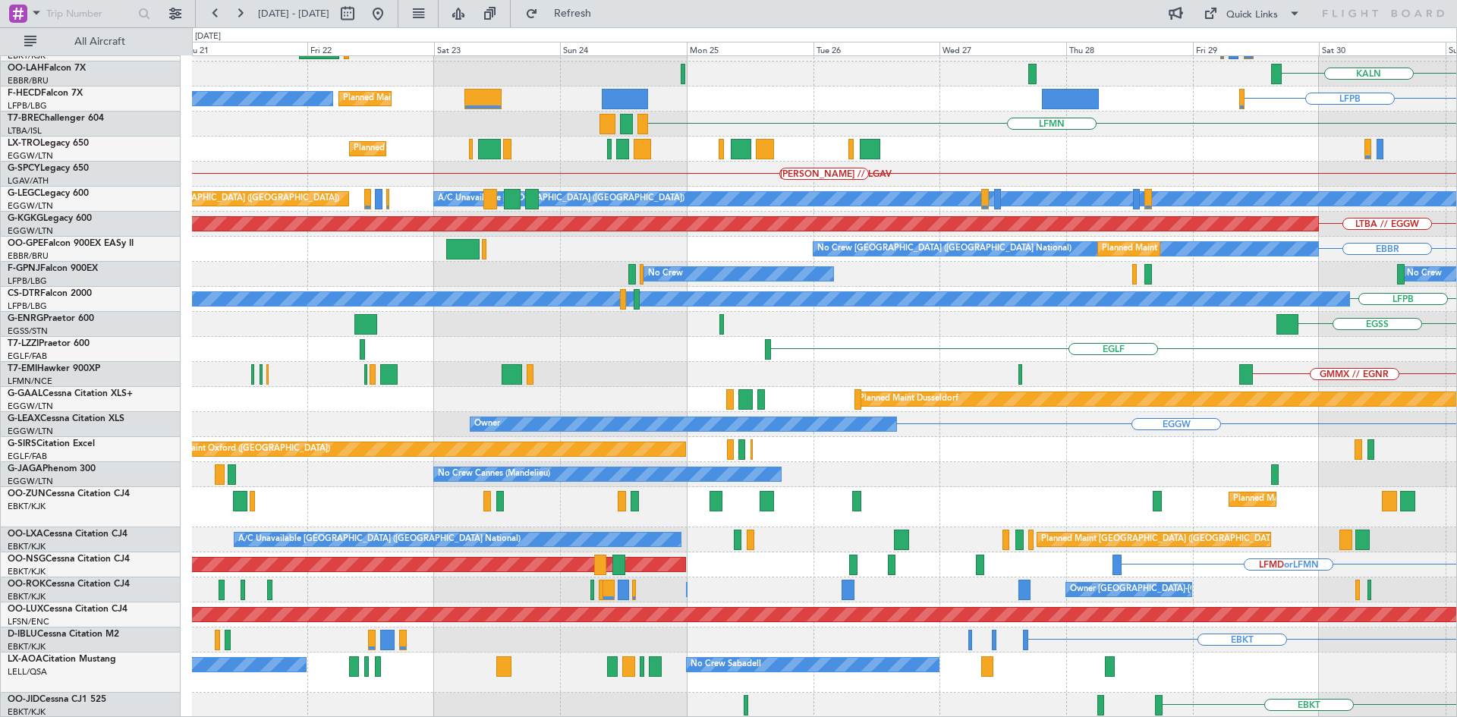
click at [1456, 433] on html "[DATE] - [DATE] Refresh Quick Links All Aircraft EBBR or EBKT LIRZ or EBKT Plan…" at bounding box center [728, 358] width 1457 height 717
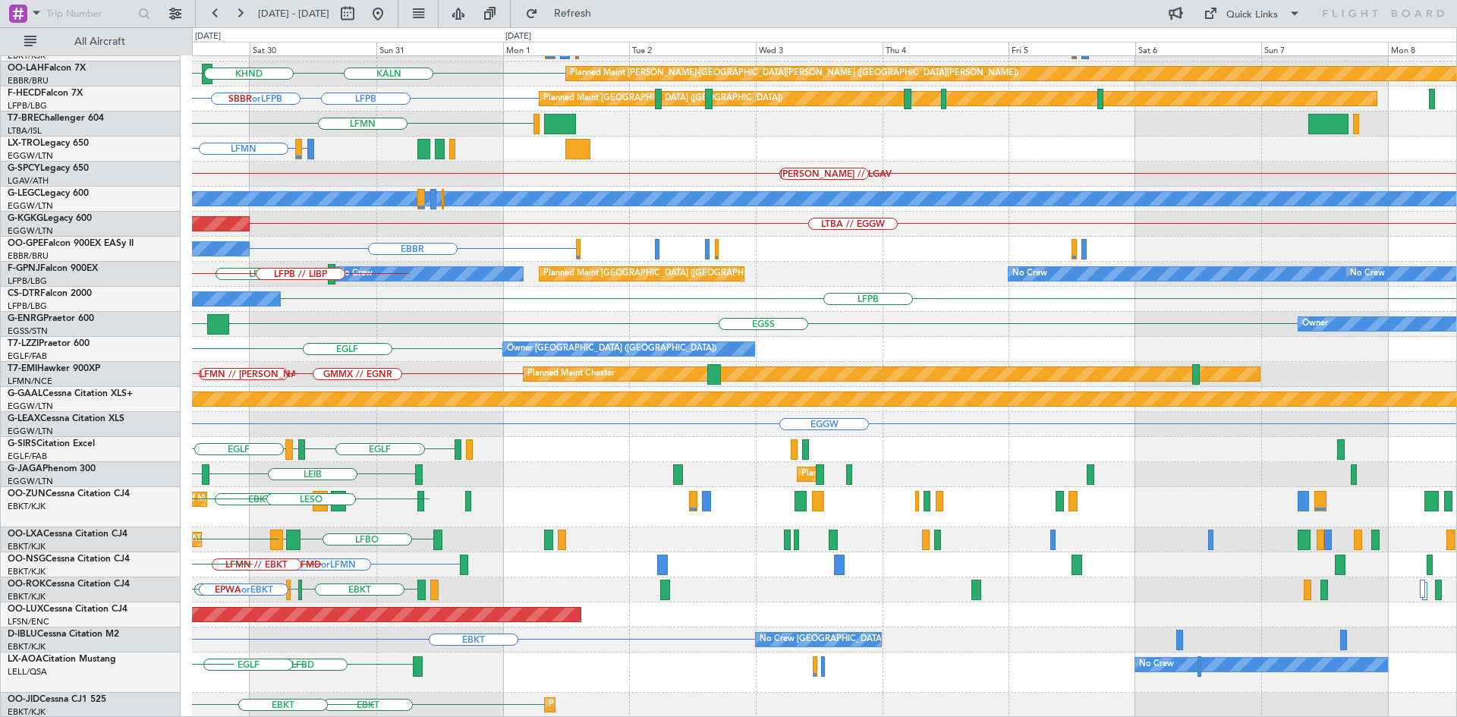
click at [0, 233] on div "EBBR or EBKT Planned Maint [GEOGRAPHIC_DATA]-[GEOGRAPHIC_DATA] EBBR or EBKT LIR…" at bounding box center [728, 372] width 1457 height 690
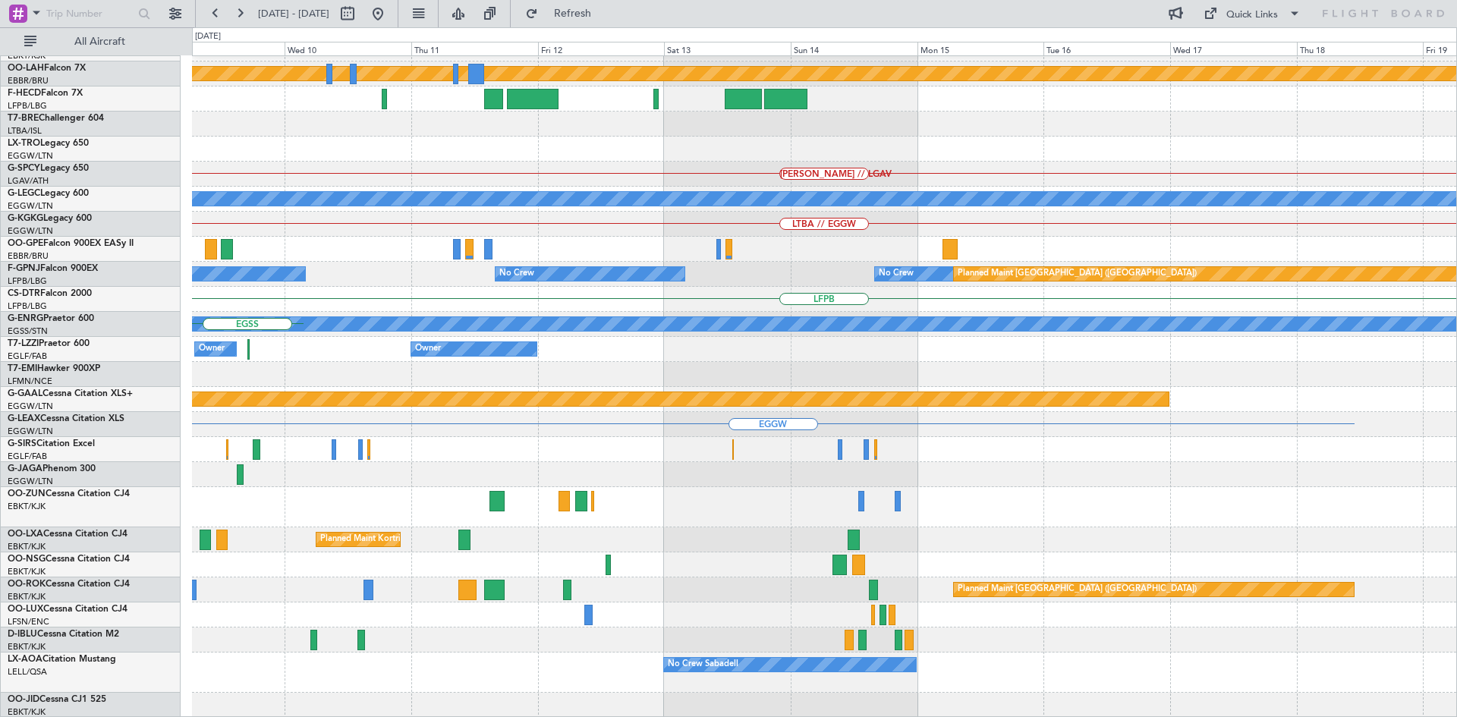
click at [0, 299] on div "Planned Maint Kortrijk-[GEOGRAPHIC_DATA] Planned [GEOGRAPHIC_DATA][PERSON_NAME]…" at bounding box center [728, 372] width 1457 height 690
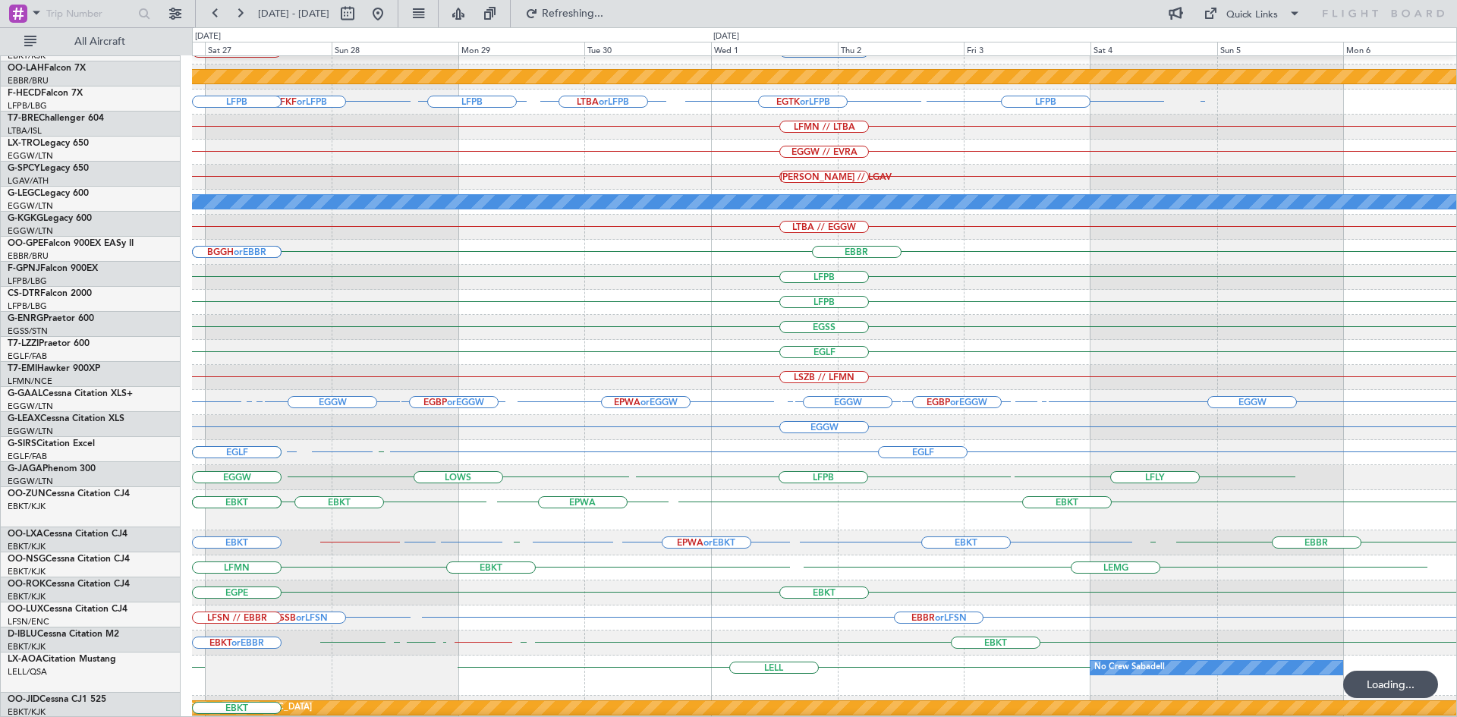
scroll to position [167, 0]
click at [587, 484] on div "LOWS LFLY LFPB [GEOGRAPHIC_DATA] EGGW" at bounding box center [824, 477] width 1264 height 25
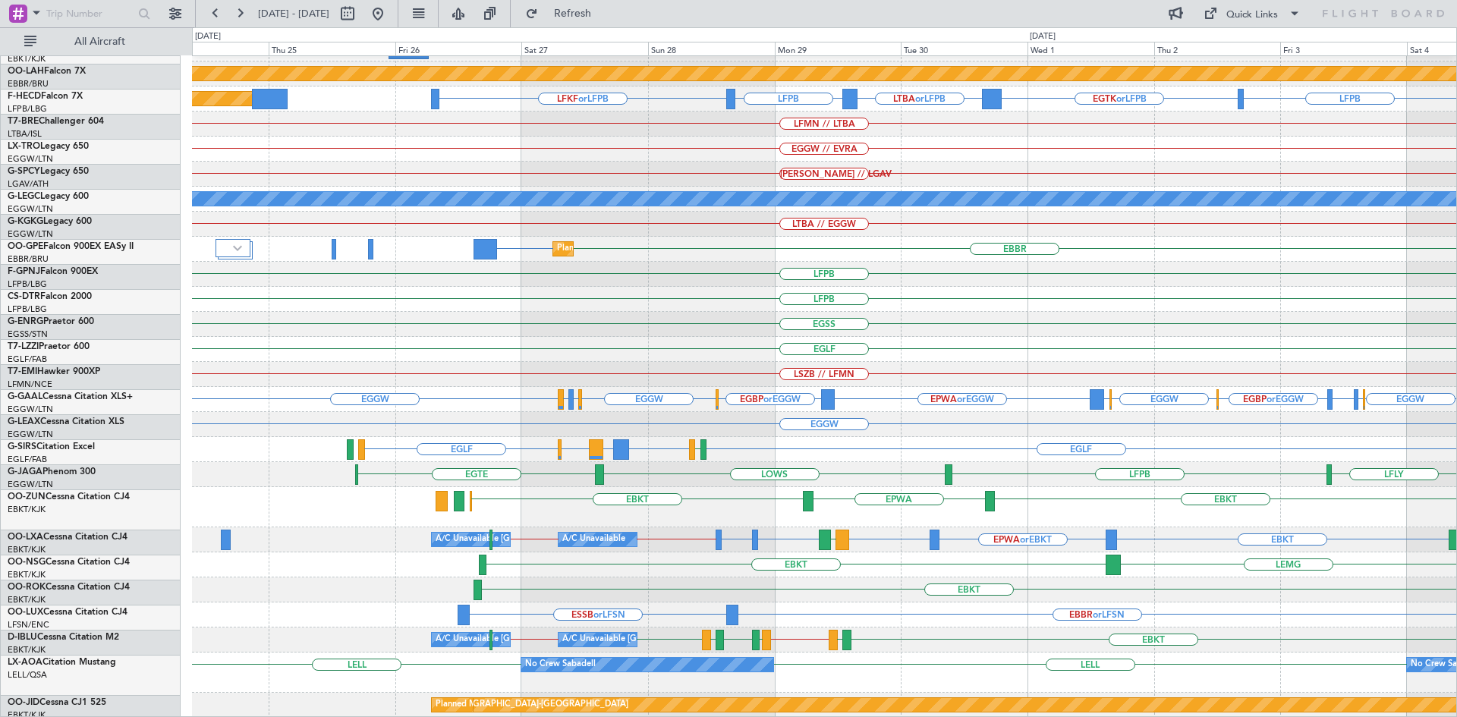
scroll to position [170, 0]
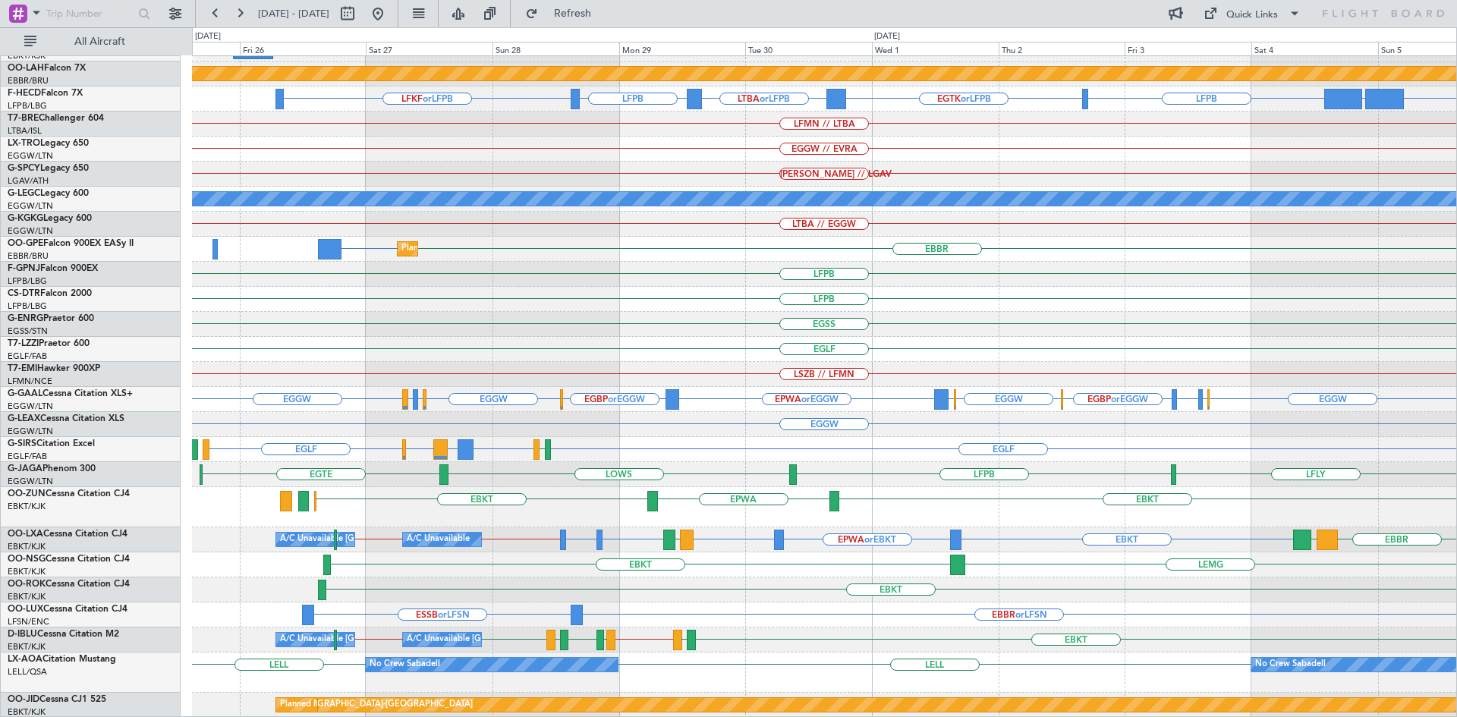
click at [792, 611] on div "EBKT Planned [GEOGRAPHIC_DATA][PERSON_NAME]-[GEOGRAPHIC_DATA][PERSON_NAME] ([GE…" at bounding box center [824, 302] width 1264 height 832
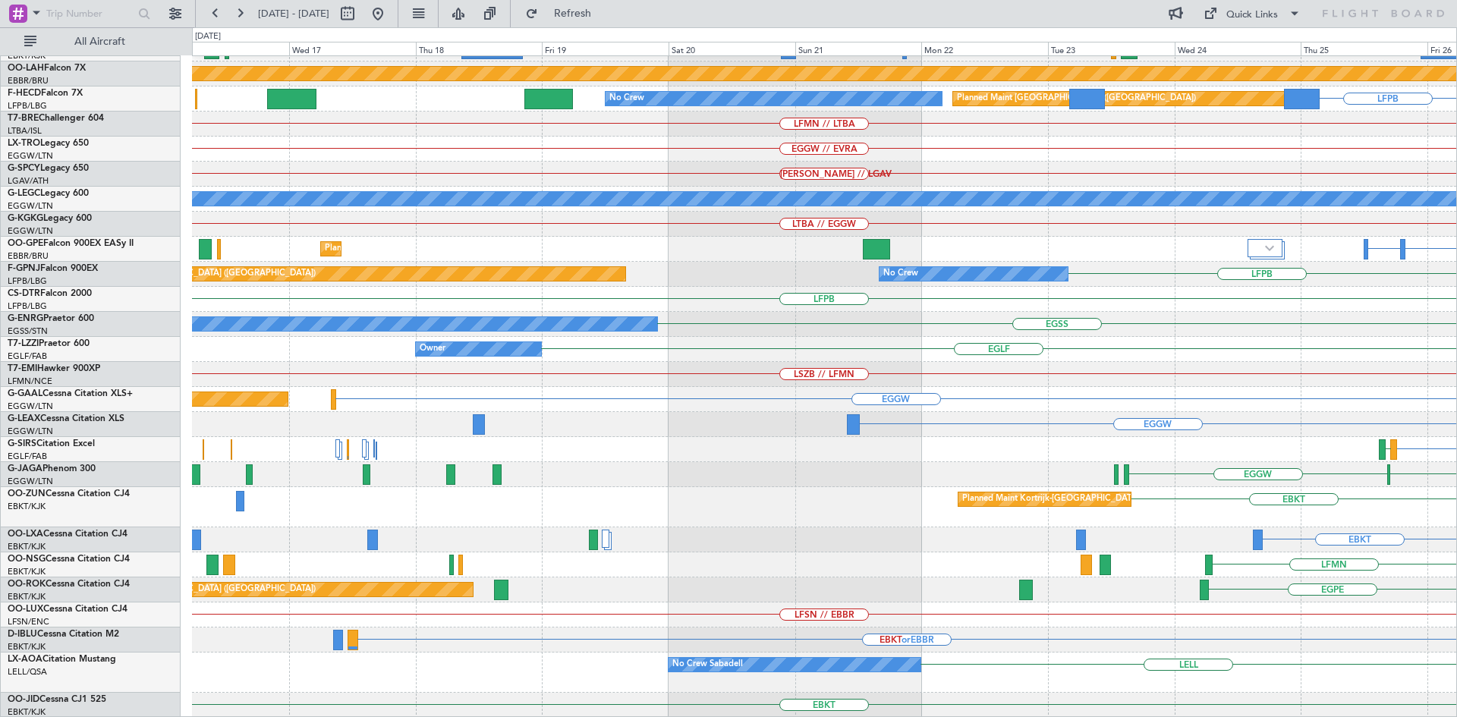
click at [1103, 599] on div "EBKT // KORD EBKT Planned [GEOGRAPHIC_DATA][PERSON_NAME]-[GEOGRAPHIC_DATA][PERS…" at bounding box center [824, 302] width 1264 height 832
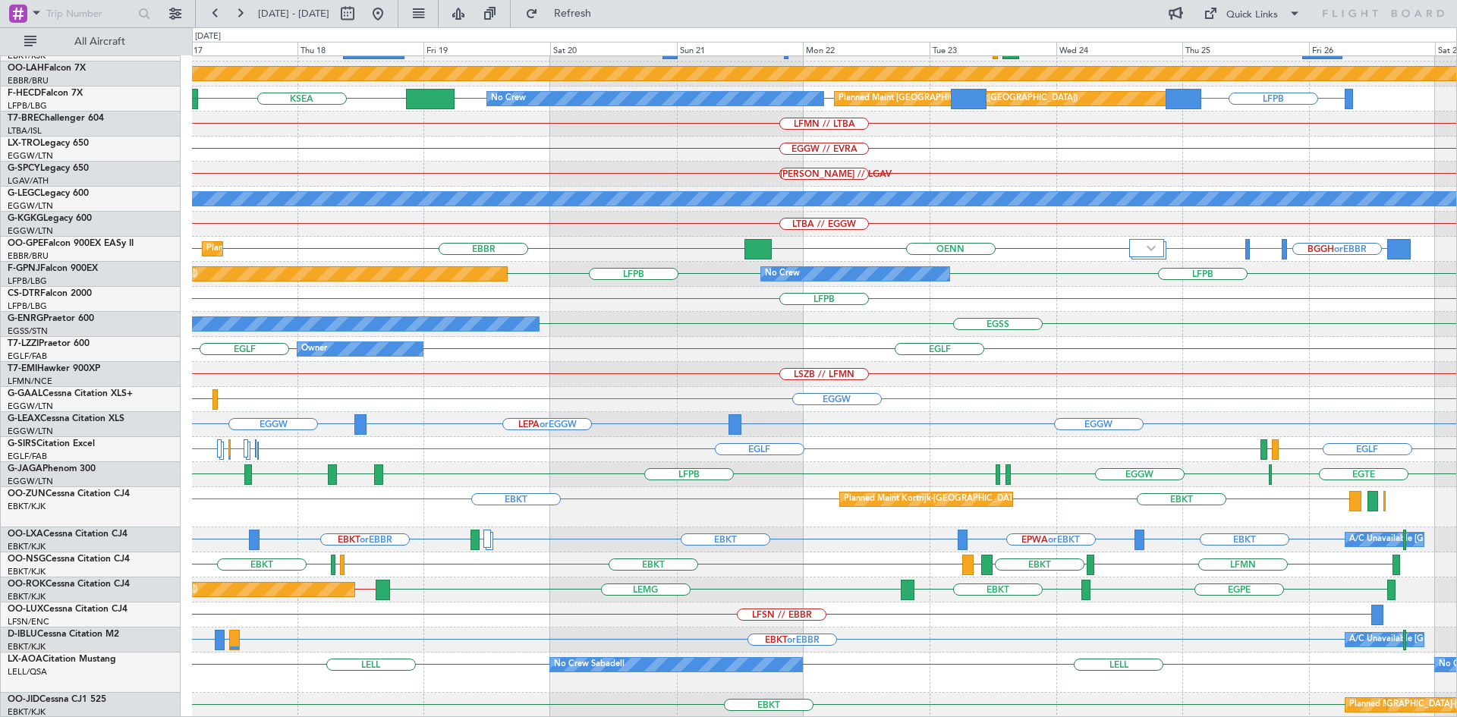
click at [549, 536] on div "EBKT // [PERSON_NAME] or LGKO KCMI or LGKO KLAS or LGKO LGKO // EBKT LGAV LGAV …" at bounding box center [824, 302] width 1264 height 832
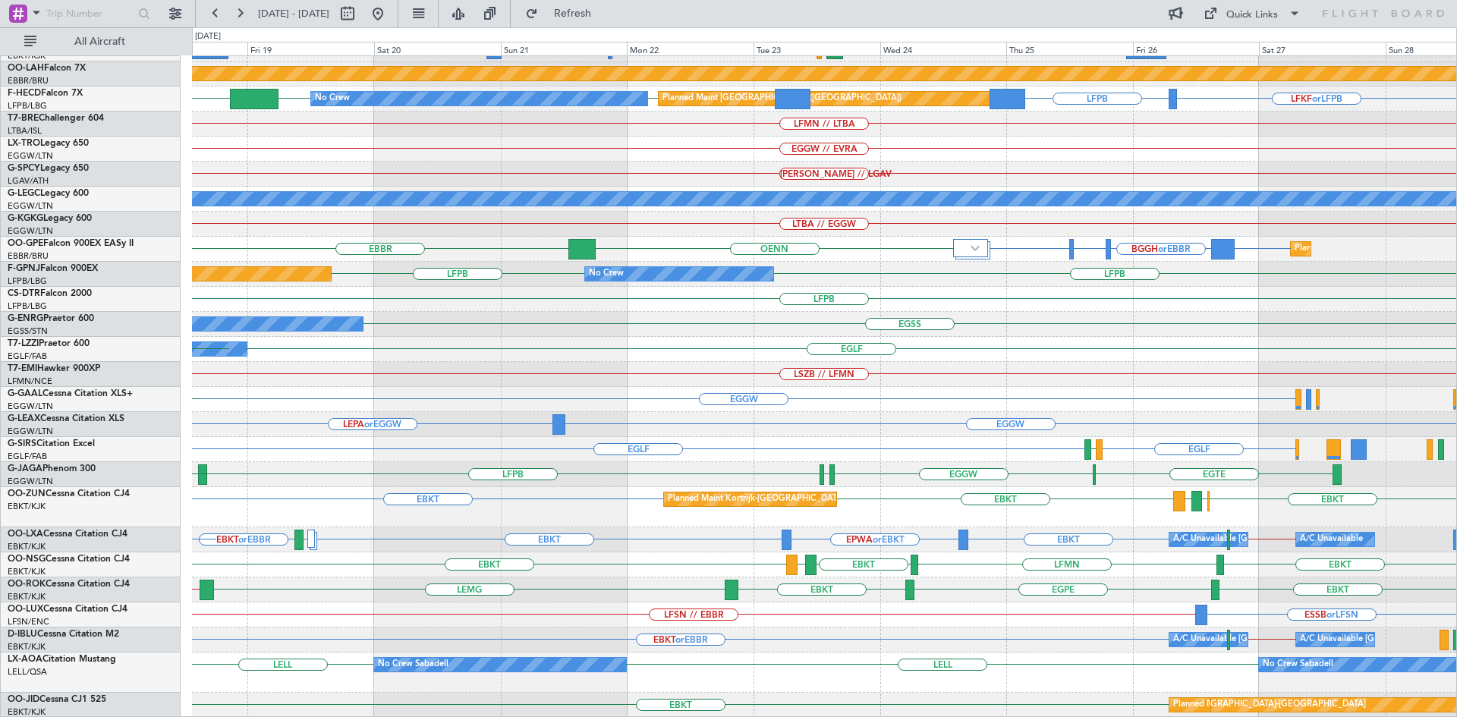
click at [745, 644] on div "EBKT EBKT // [PERSON_NAME] or LGKO KCMI or LGKO LGAV KLAS or LGKO LGKO // EBKT …" at bounding box center [824, 302] width 1264 height 832
